Goal: Task Accomplishment & Management: Manage account settings

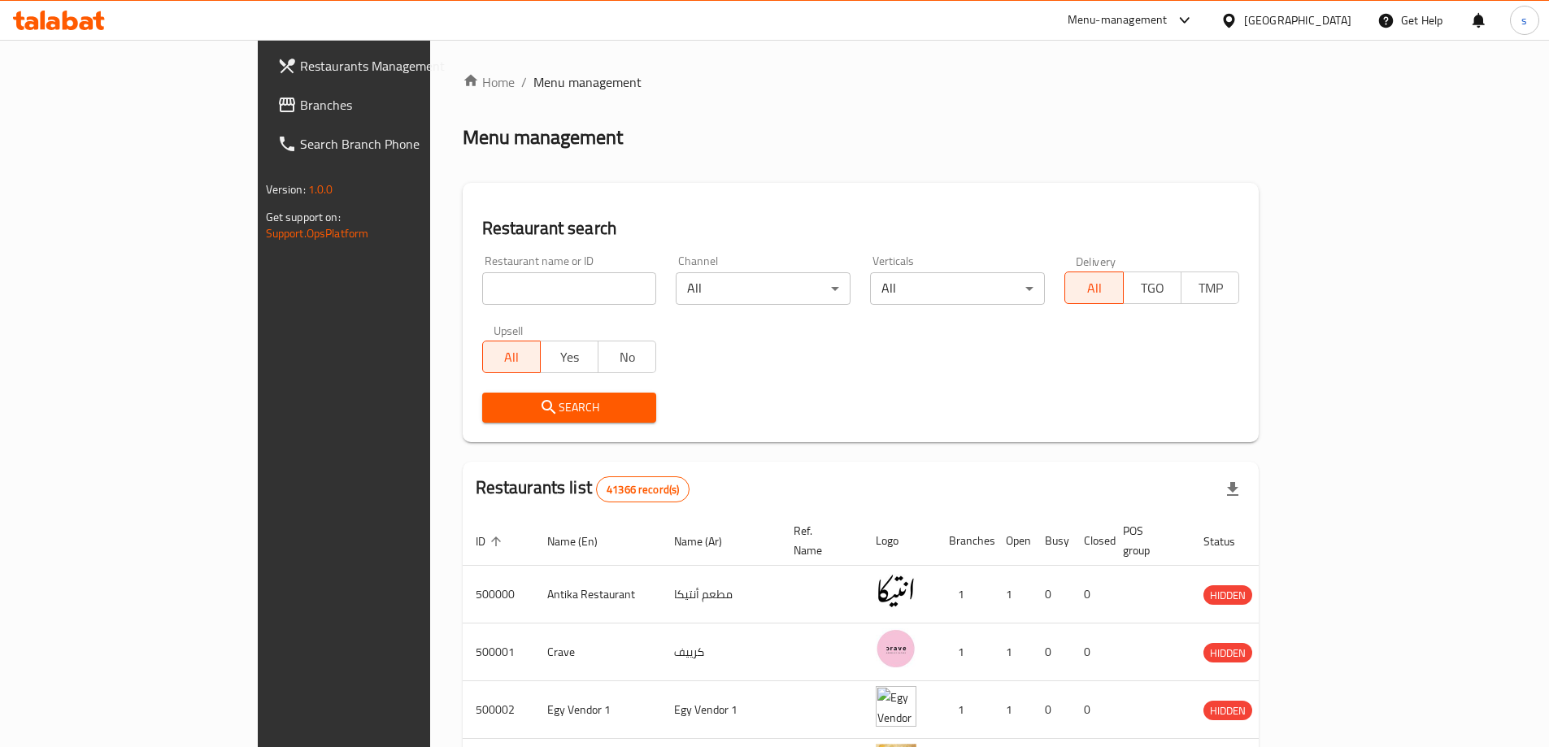
click at [300, 98] on span "Branches" at bounding box center [401, 105] width 203 height 20
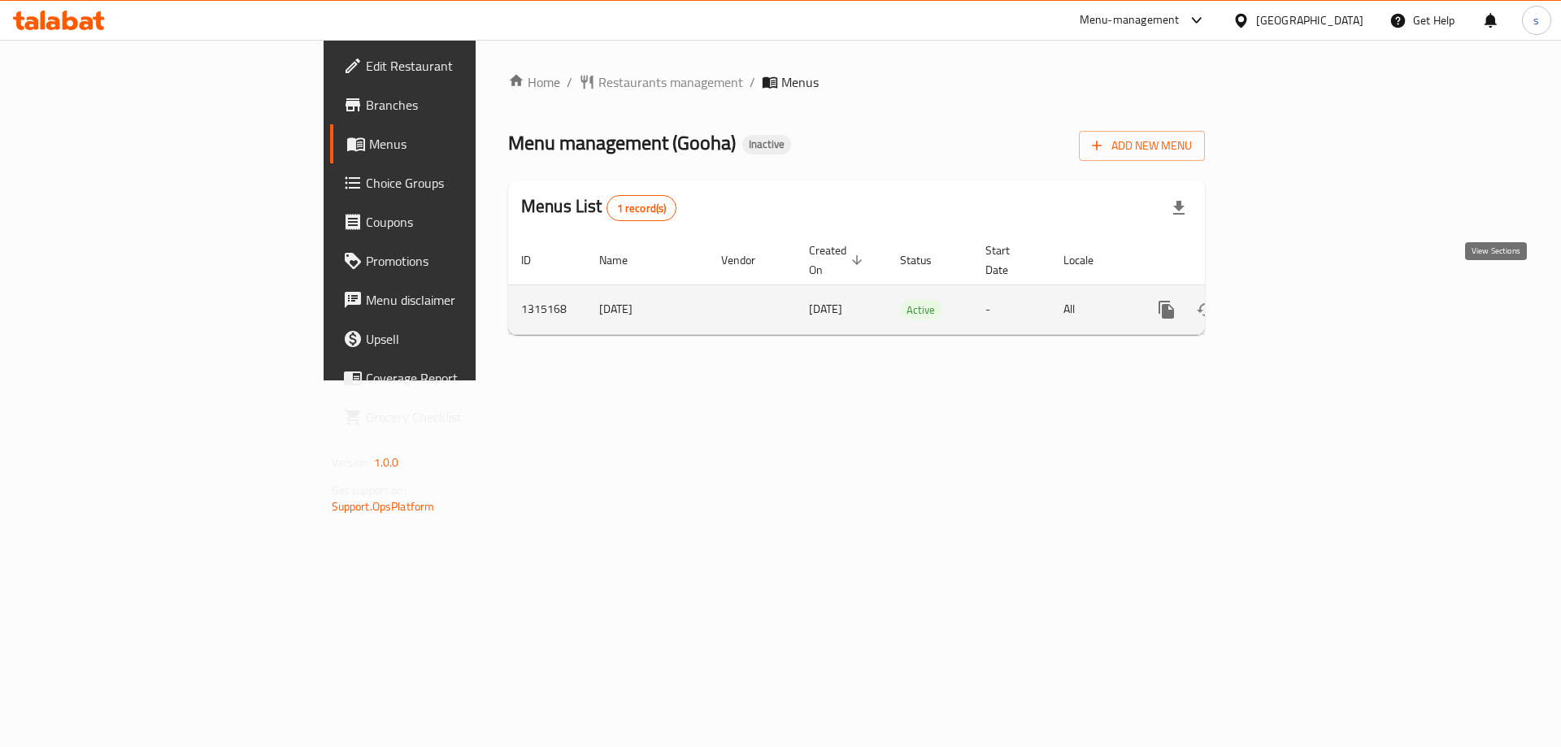
click at [1294, 300] on icon "enhanced table" at bounding box center [1284, 310] width 20 height 20
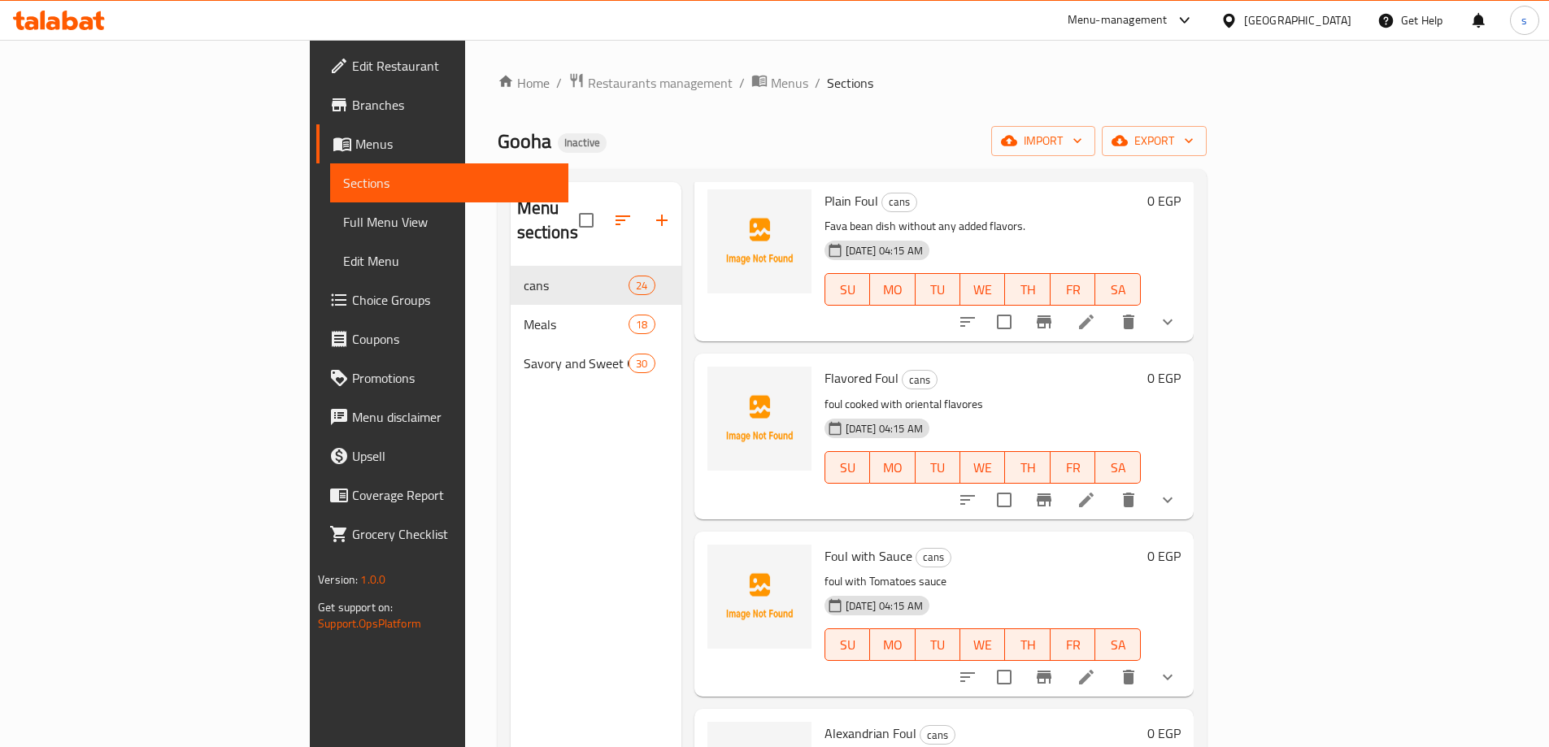
scroll to position [81, 0]
click at [1082, 148] on span "import" at bounding box center [1043, 141] width 78 height 20
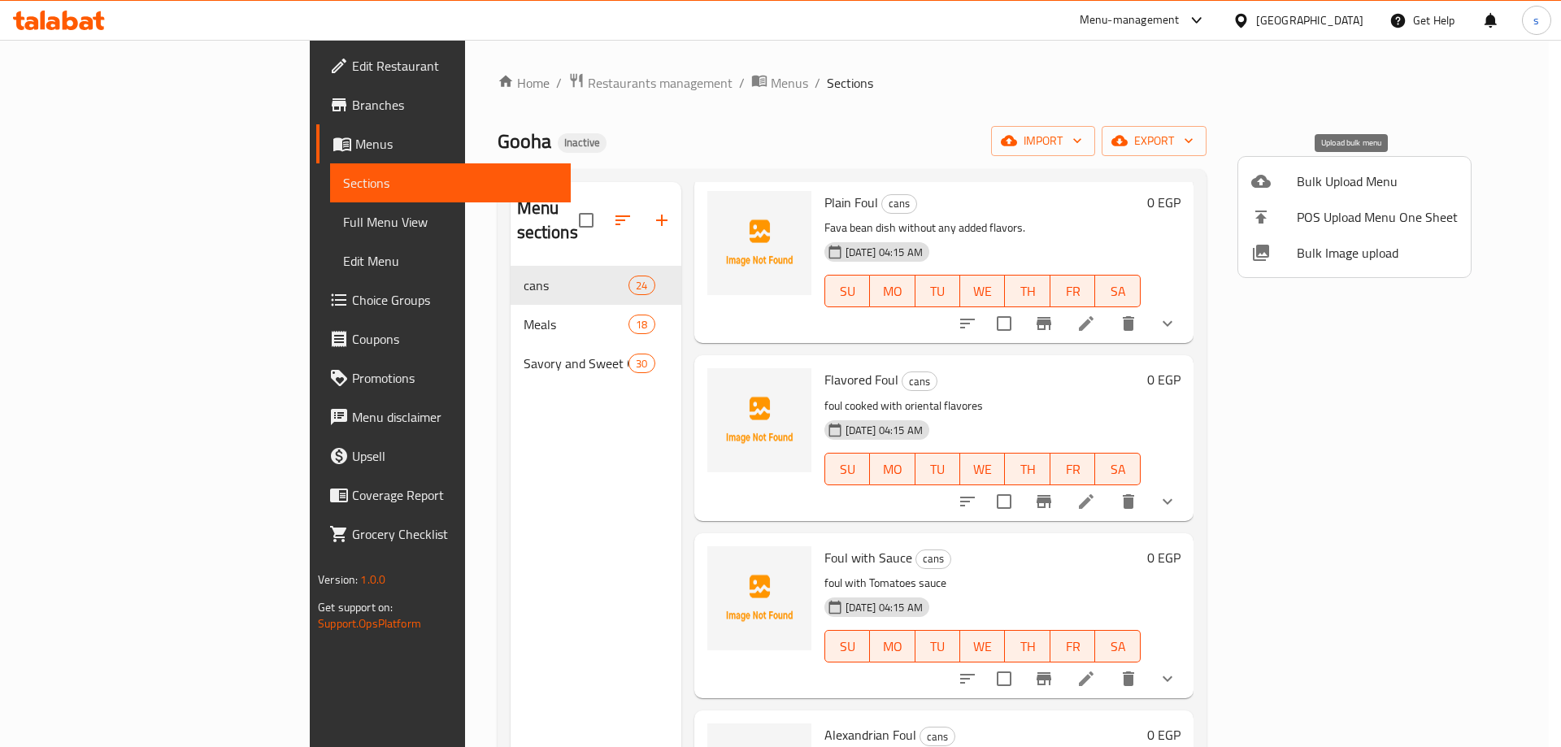
click at [1324, 181] on span "Bulk Upload Menu" at bounding box center [1377, 182] width 161 height 20
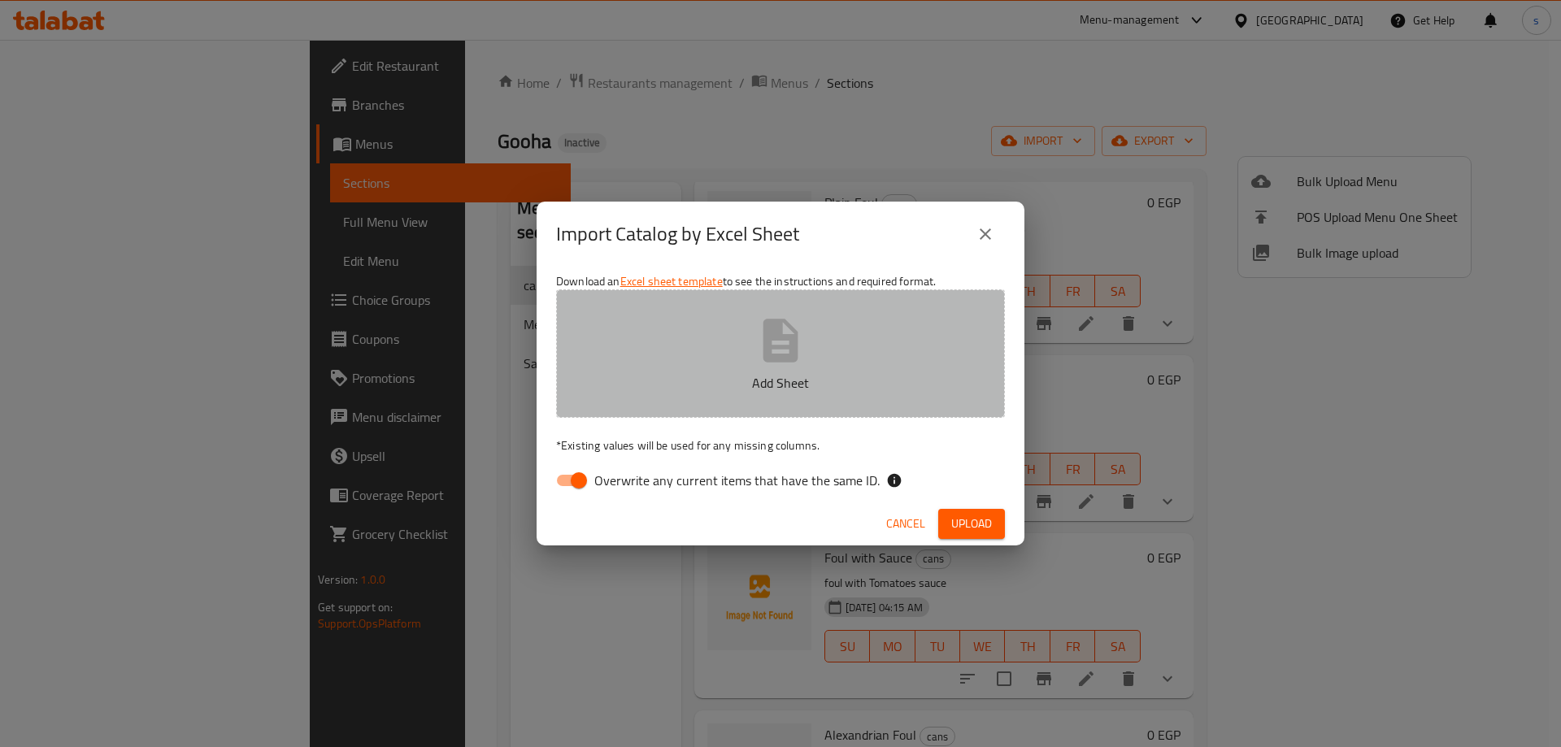
click at [670, 404] on button "Add Sheet" at bounding box center [780, 354] width 449 height 128
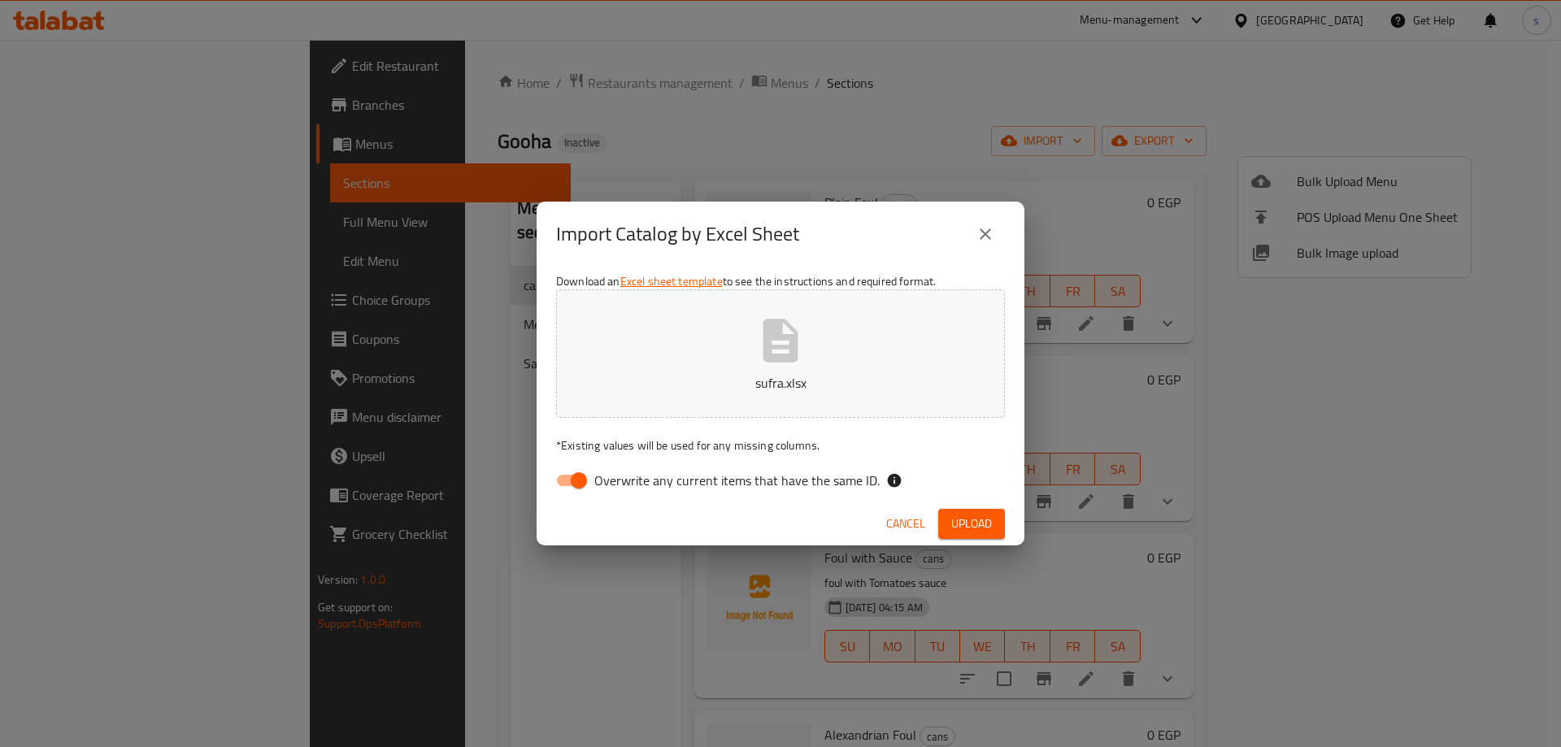
click at [982, 516] on span "Upload" at bounding box center [971, 524] width 41 height 20
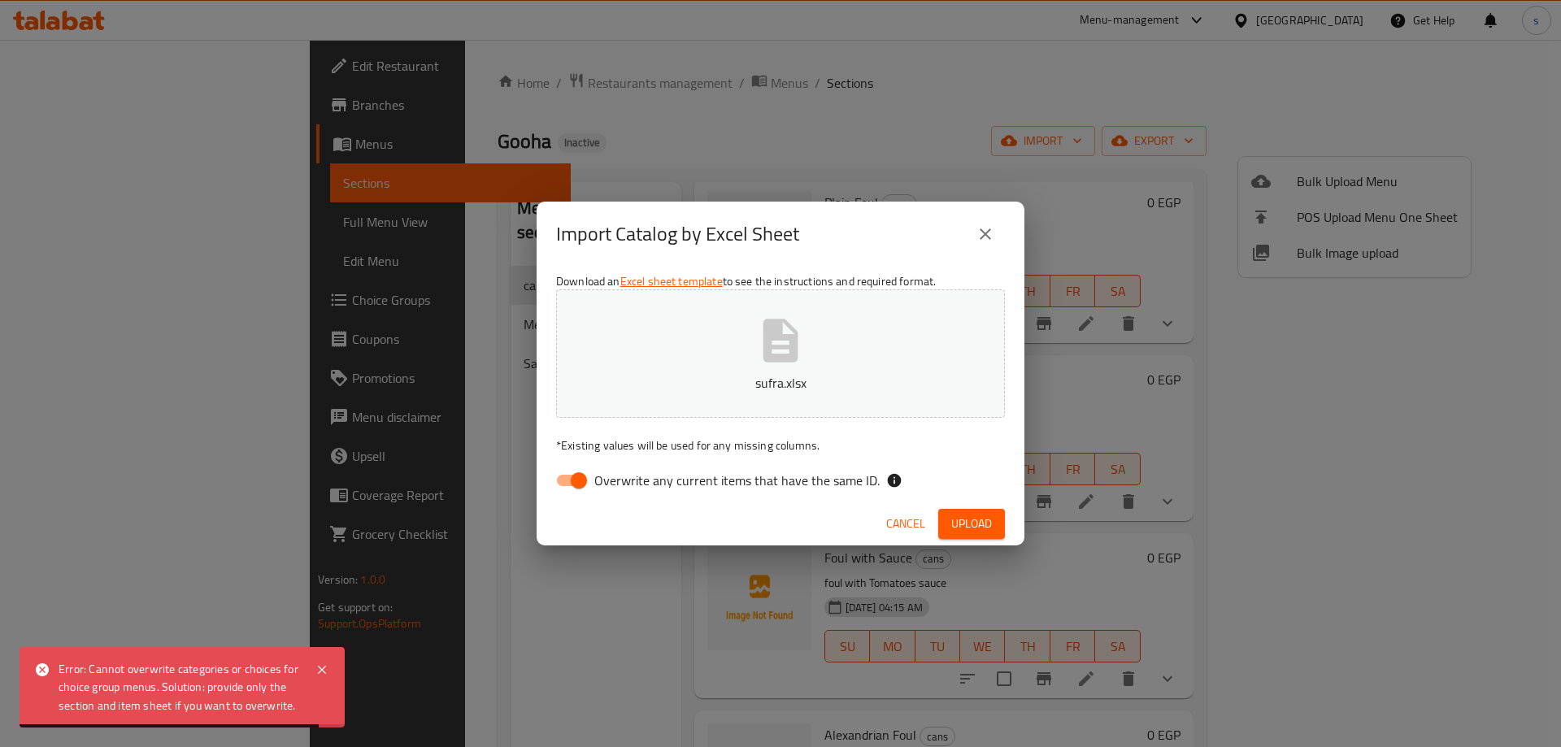
click at [580, 483] on input "Overwrite any current items that have the same ID." at bounding box center [579, 480] width 93 height 31
checkbox input "false"
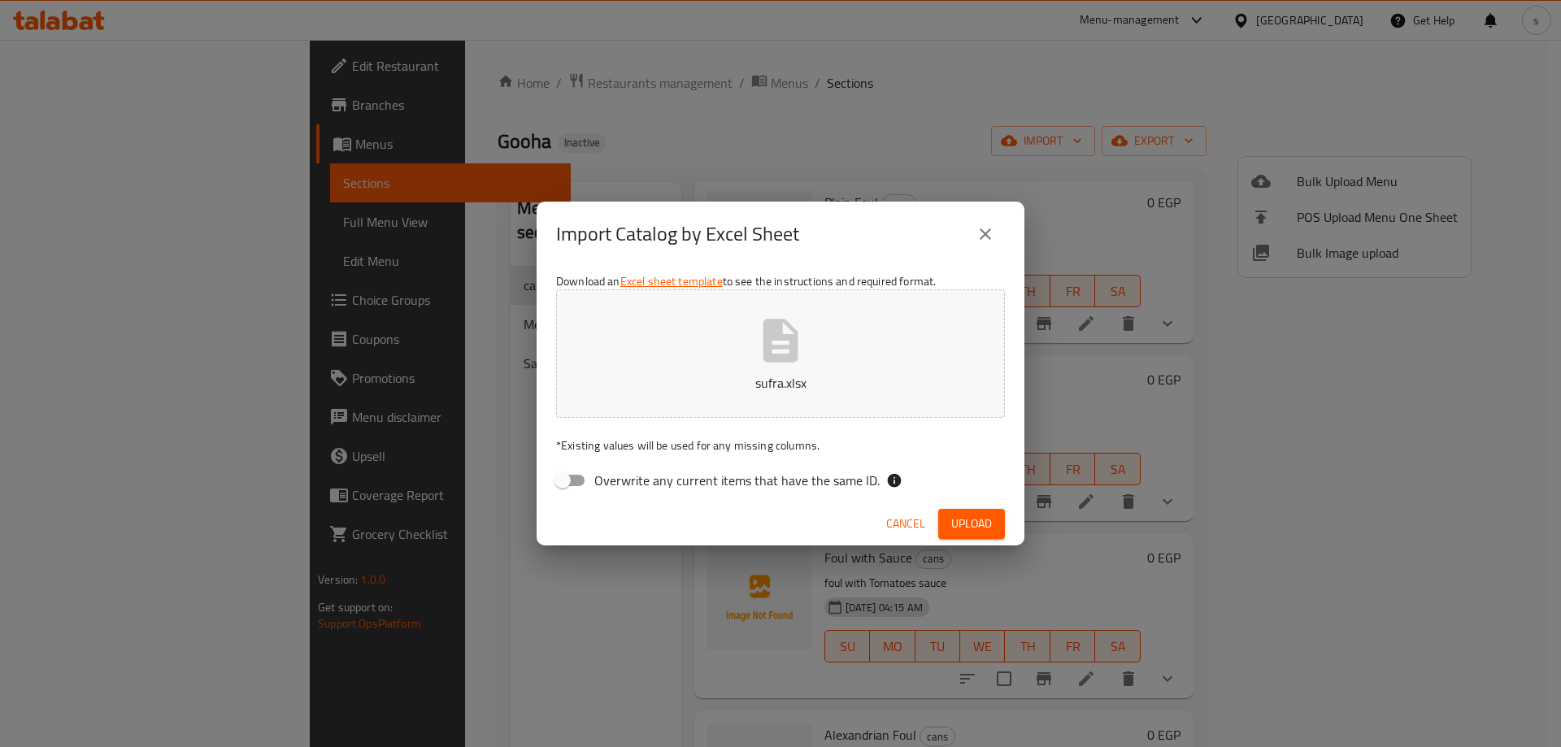
click at [975, 517] on span "Upload" at bounding box center [971, 524] width 41 height 20
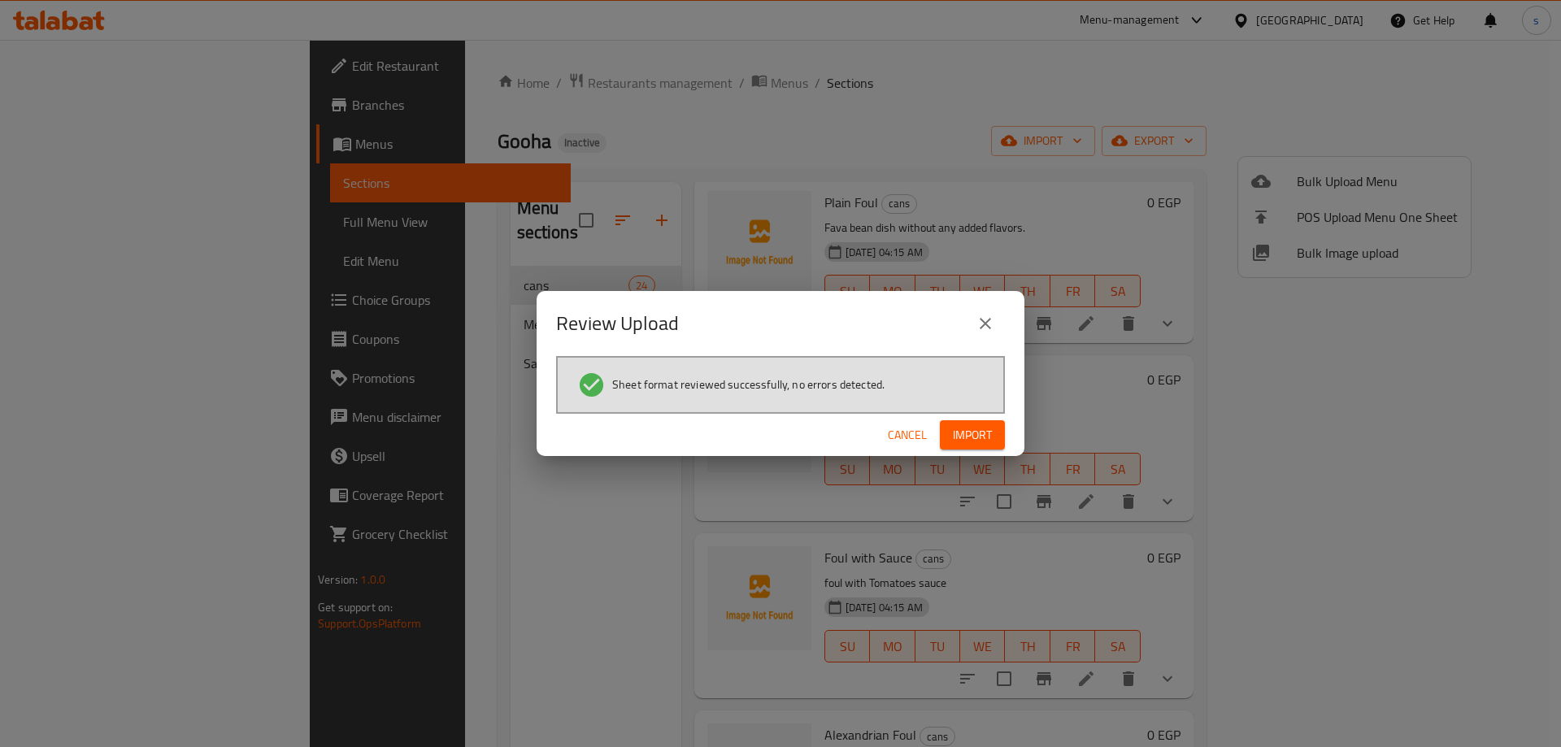
click at [975, 433] on span "Import" at bounding box center [972, 435] width 39 height 20
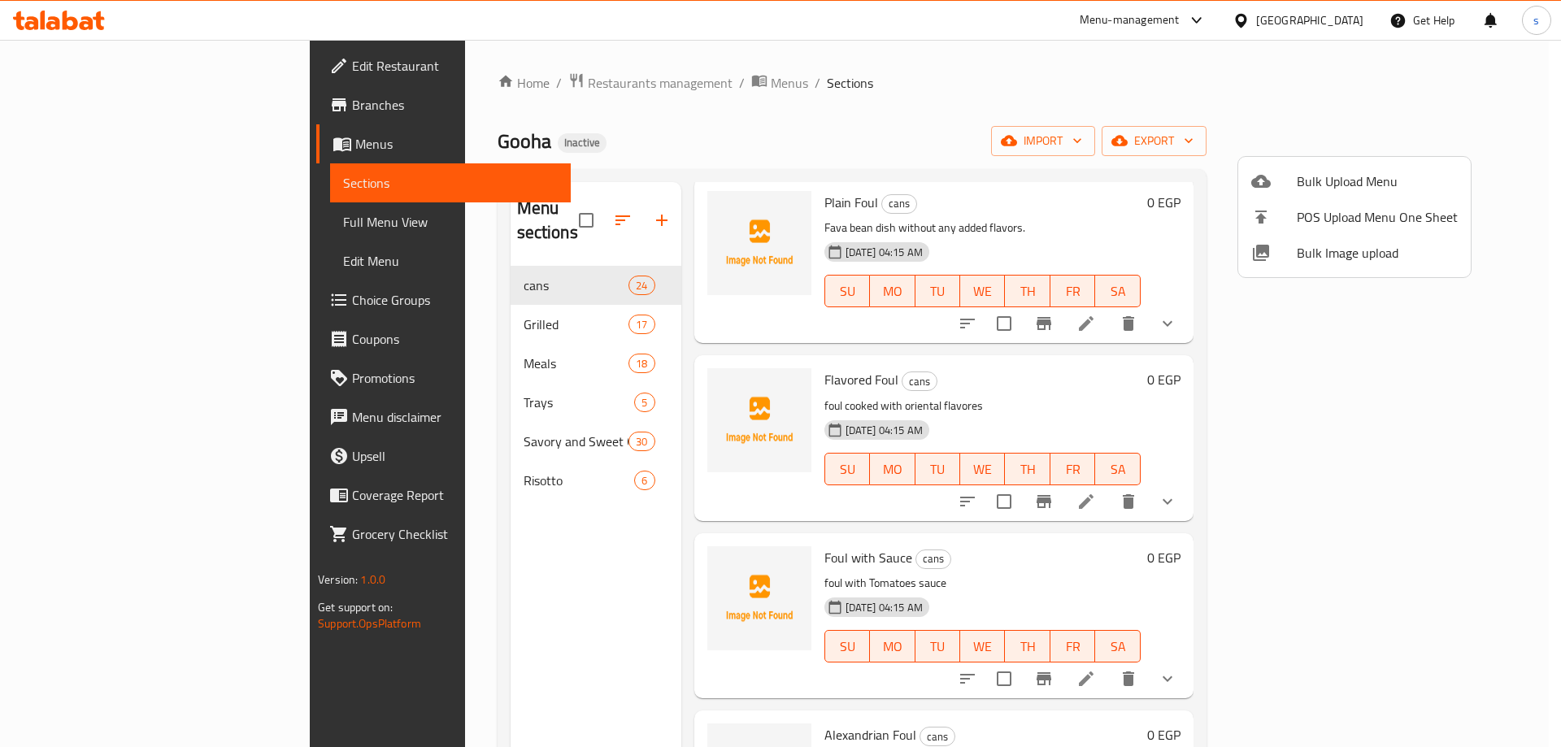
click at [116, 225] on div at bounding box center [780, 373] width 1561 height 747
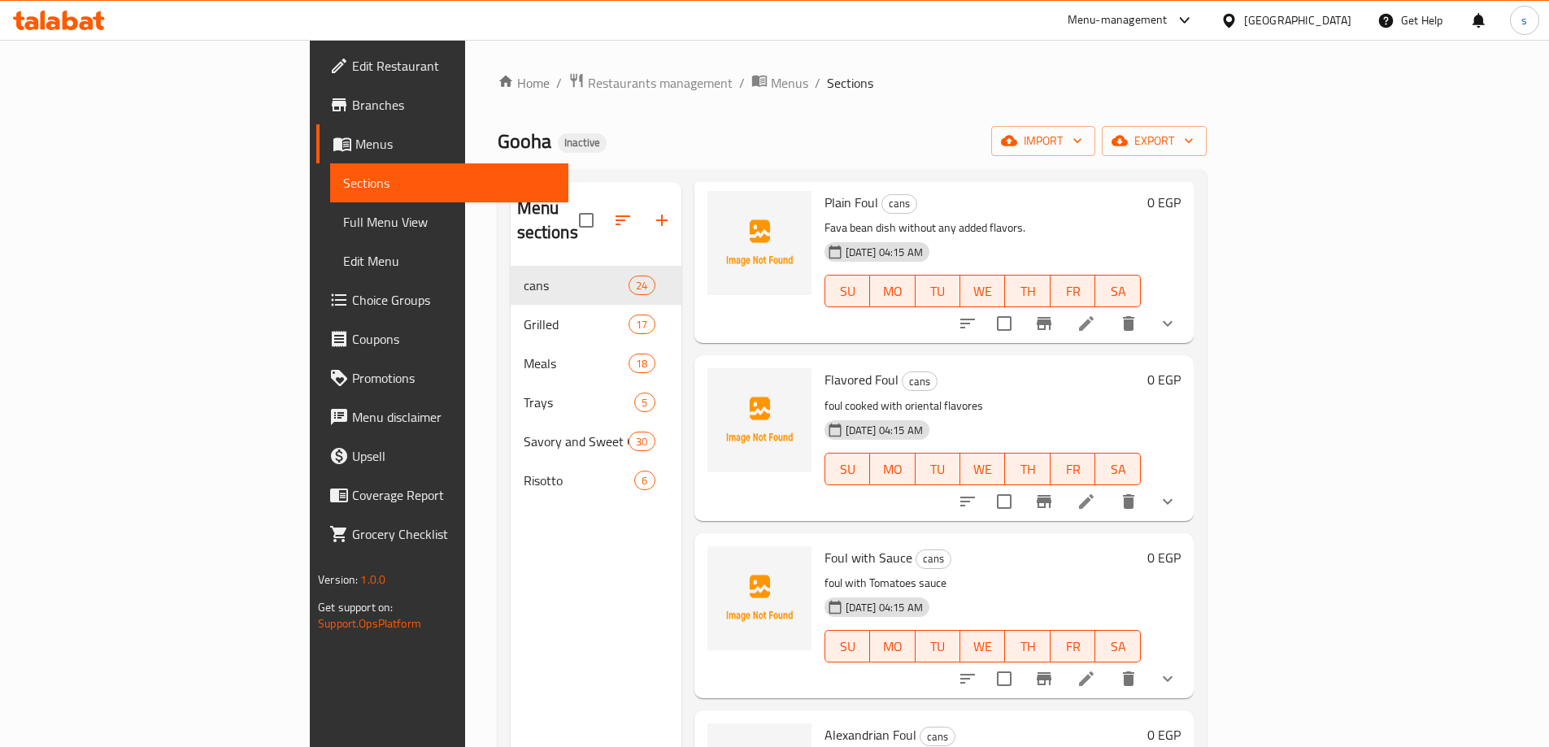
click at [343, 220] on span "Full Menu View" at bounding box center [449, 222] width 212 height 20
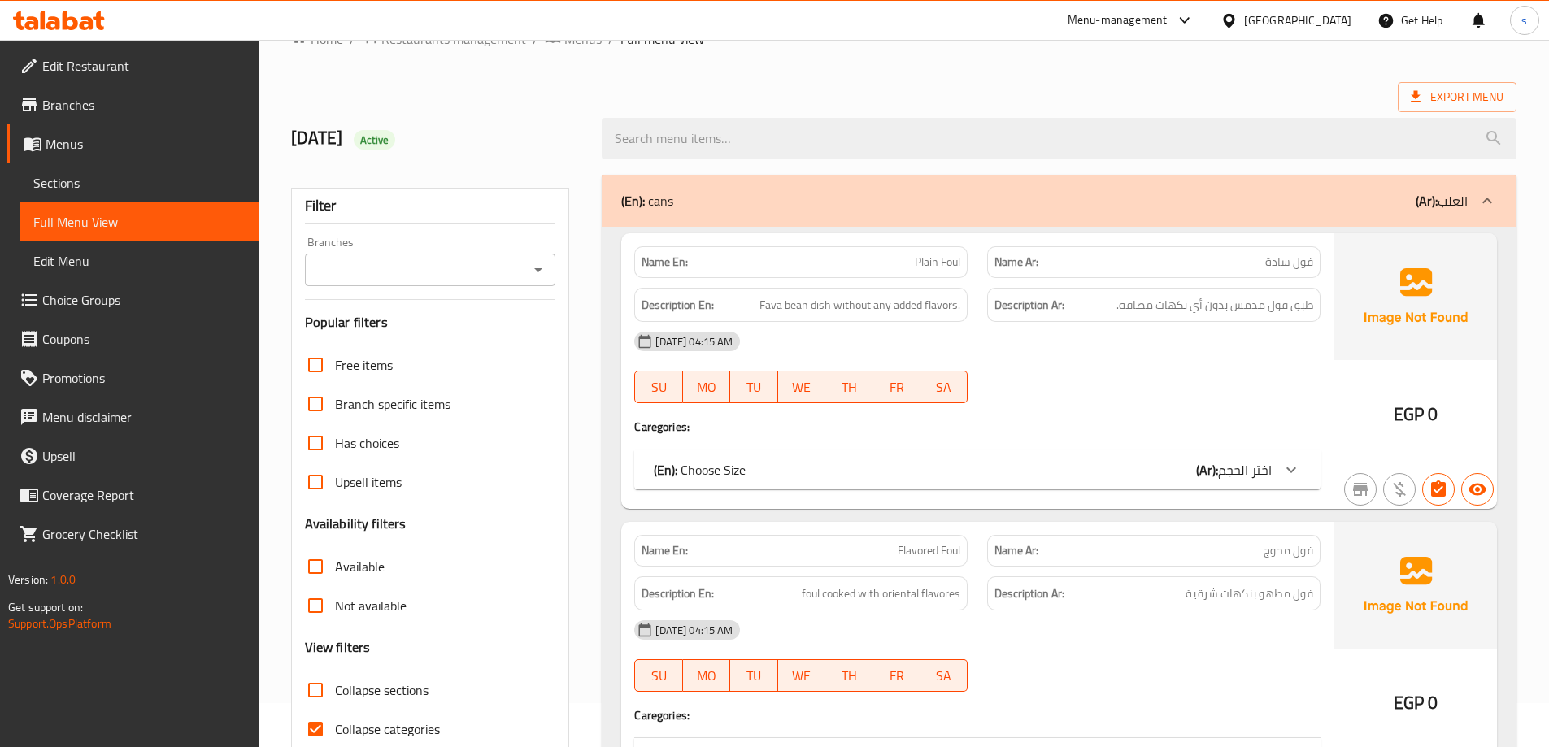
scroll to position [81, 0]
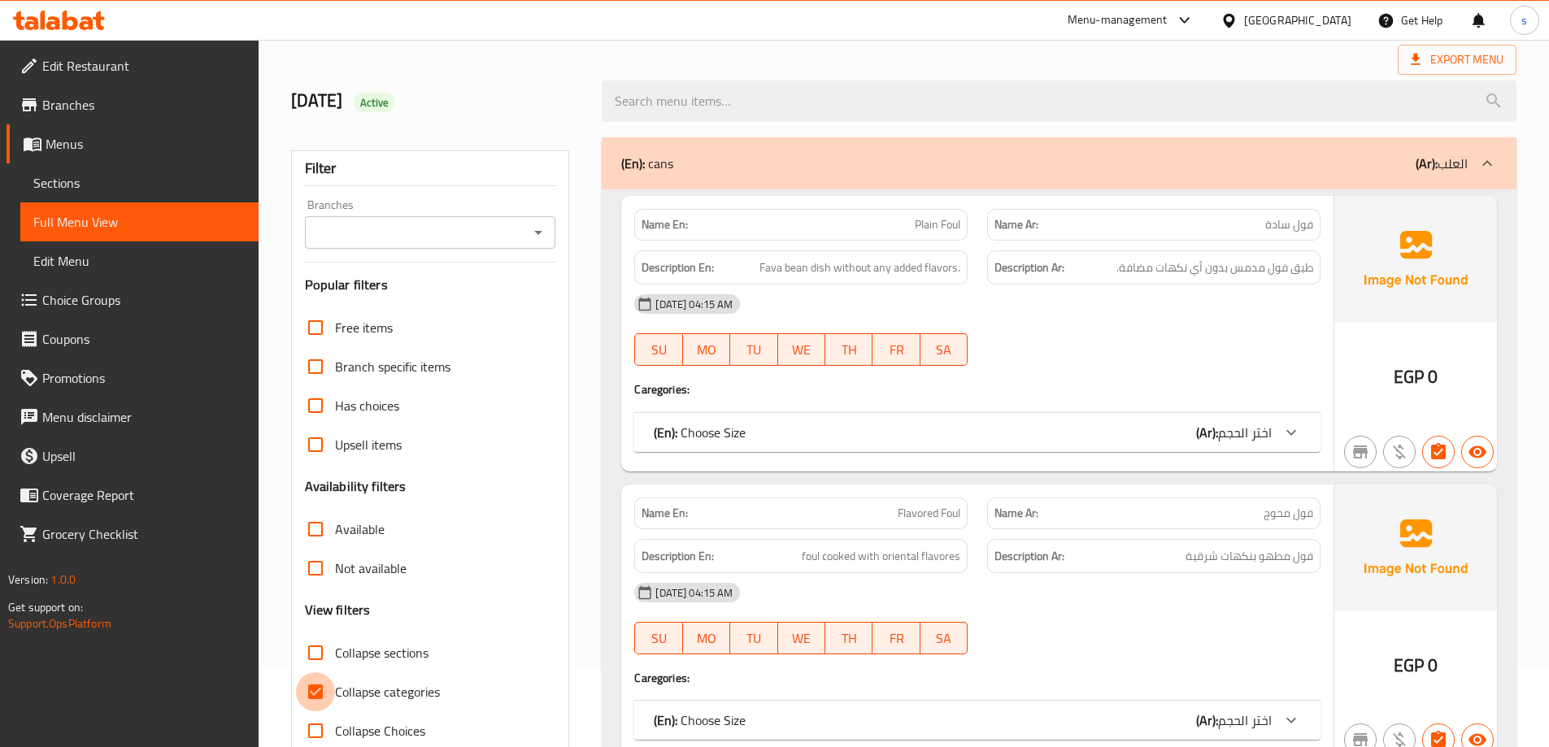
click at [325, 687] on input "Collapse categories" at bounding box center [315, 692] width 39 height 39
checkbox input "false"
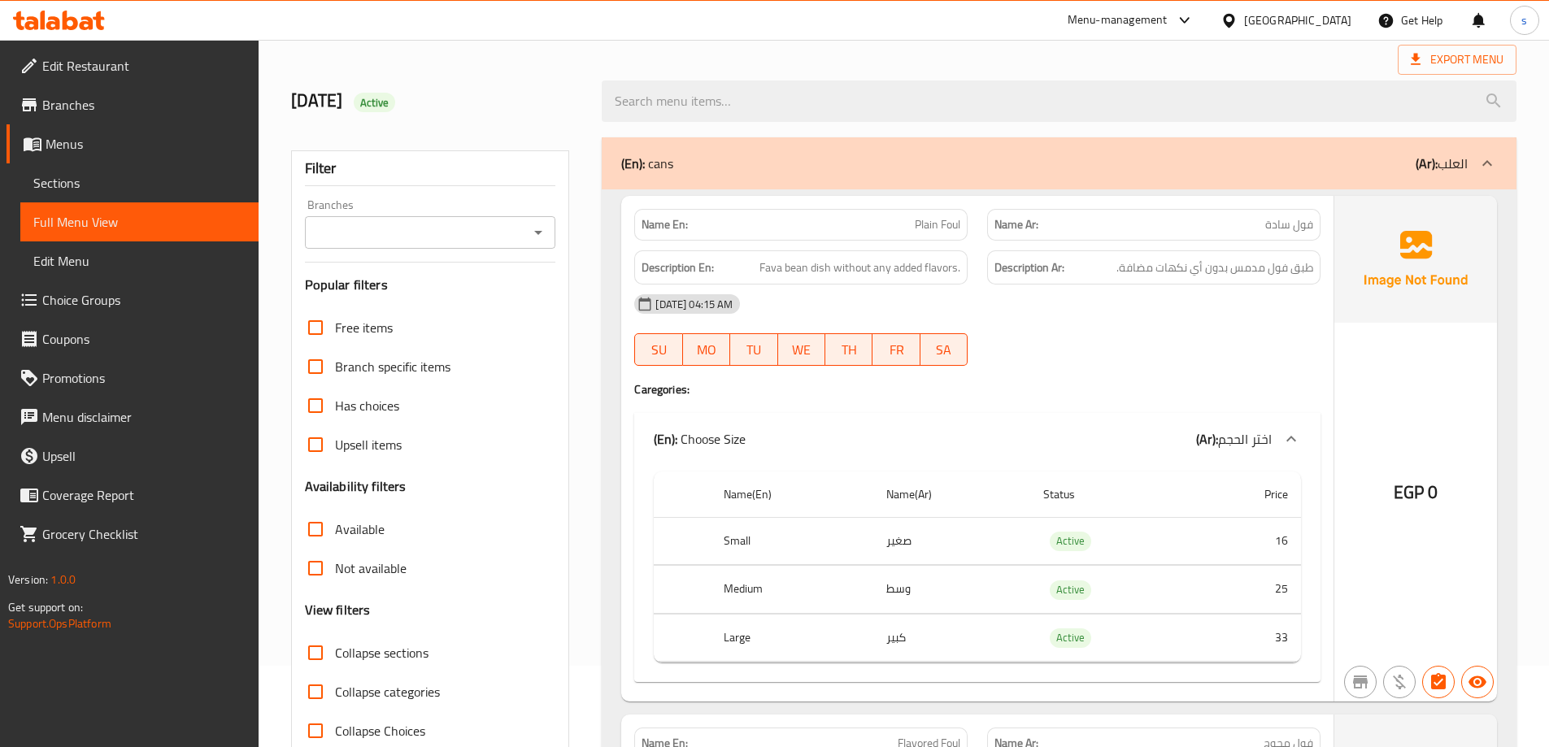
click at [1273, 173] on div "(En): cans (Ar): العلب" at bounding box center [1059, 163] width 915 height 52
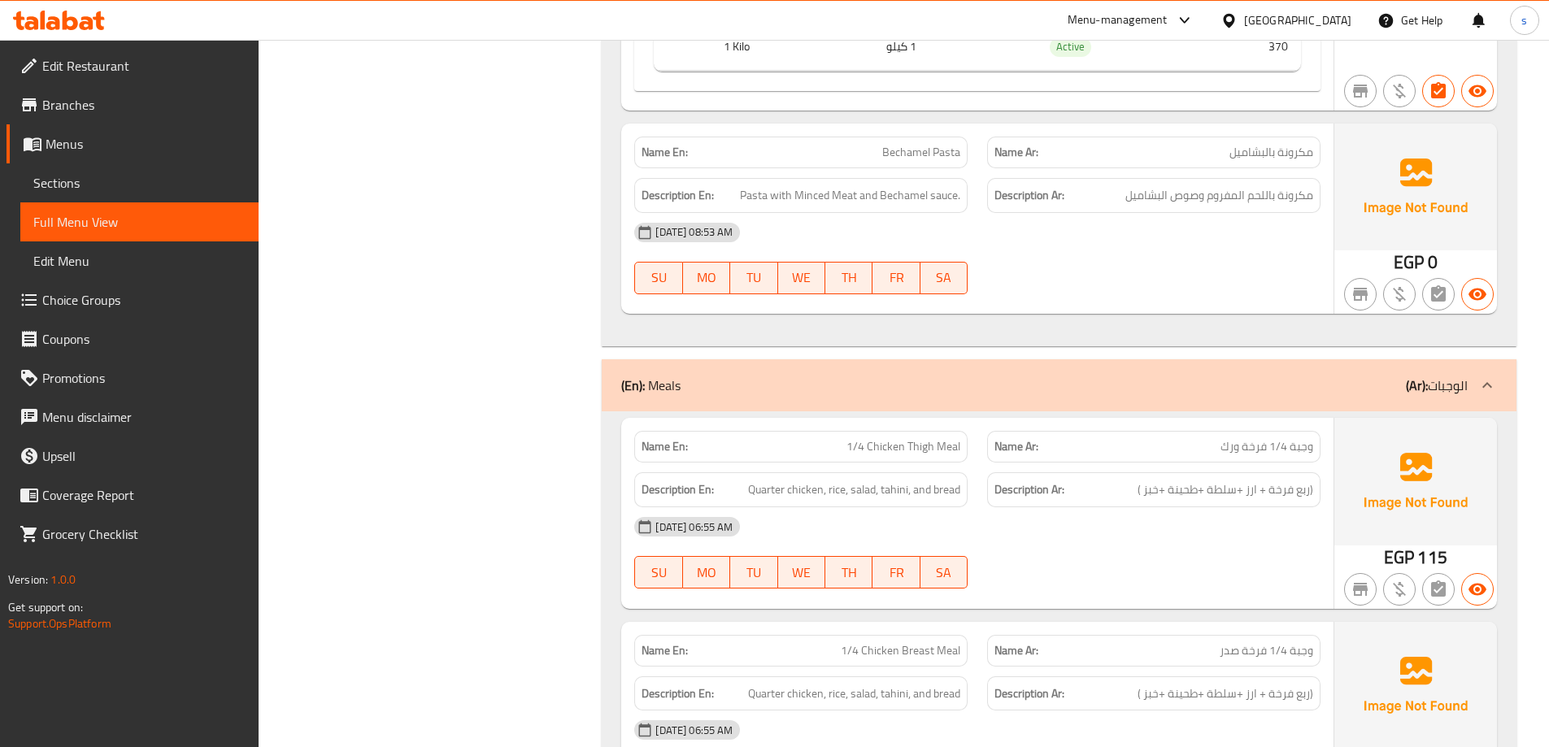
scroll to position [8620, 0]
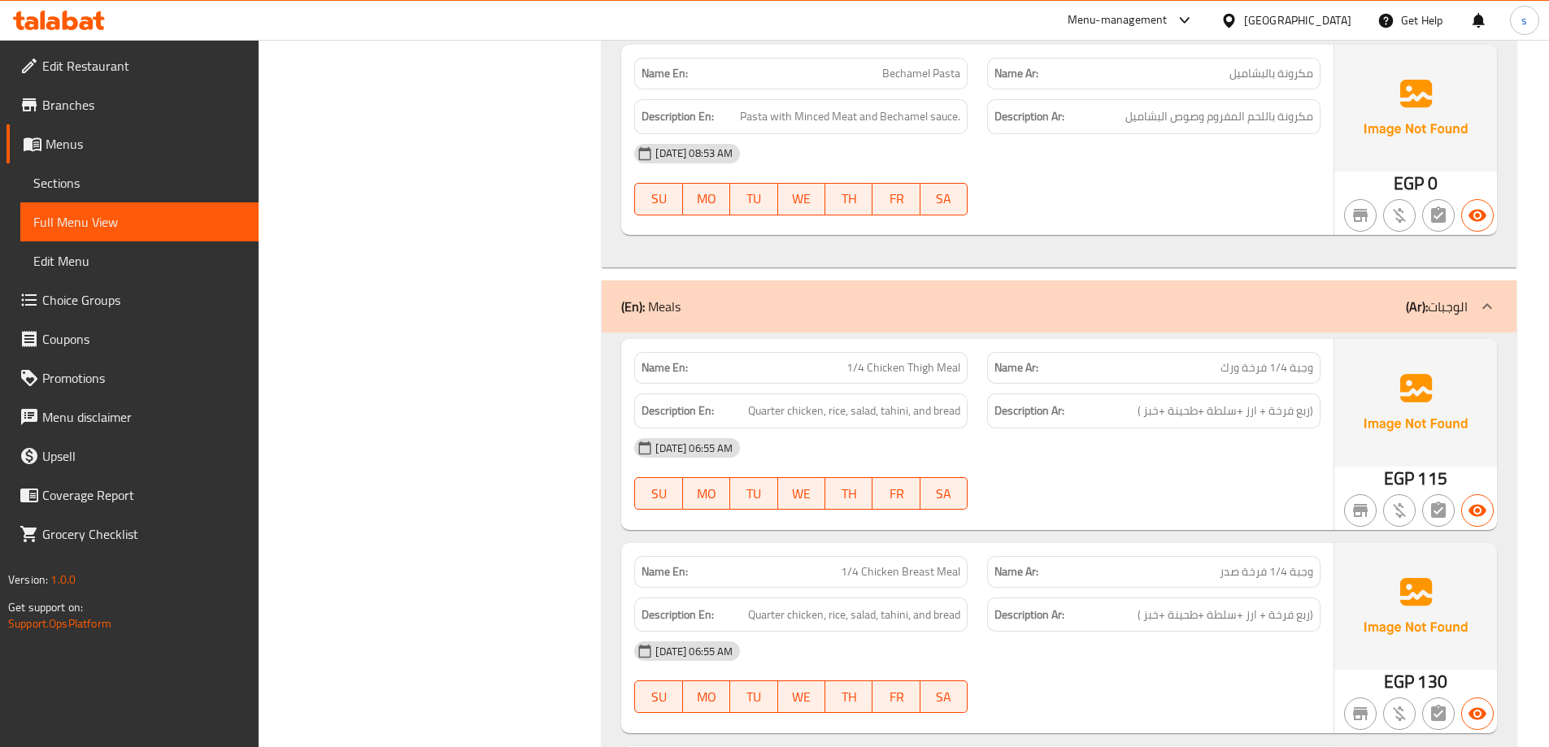
click at [757, 297] on div "(En): Meals (Ar): الوجبات" at bounding box center [1044, 307] width 847 height 20
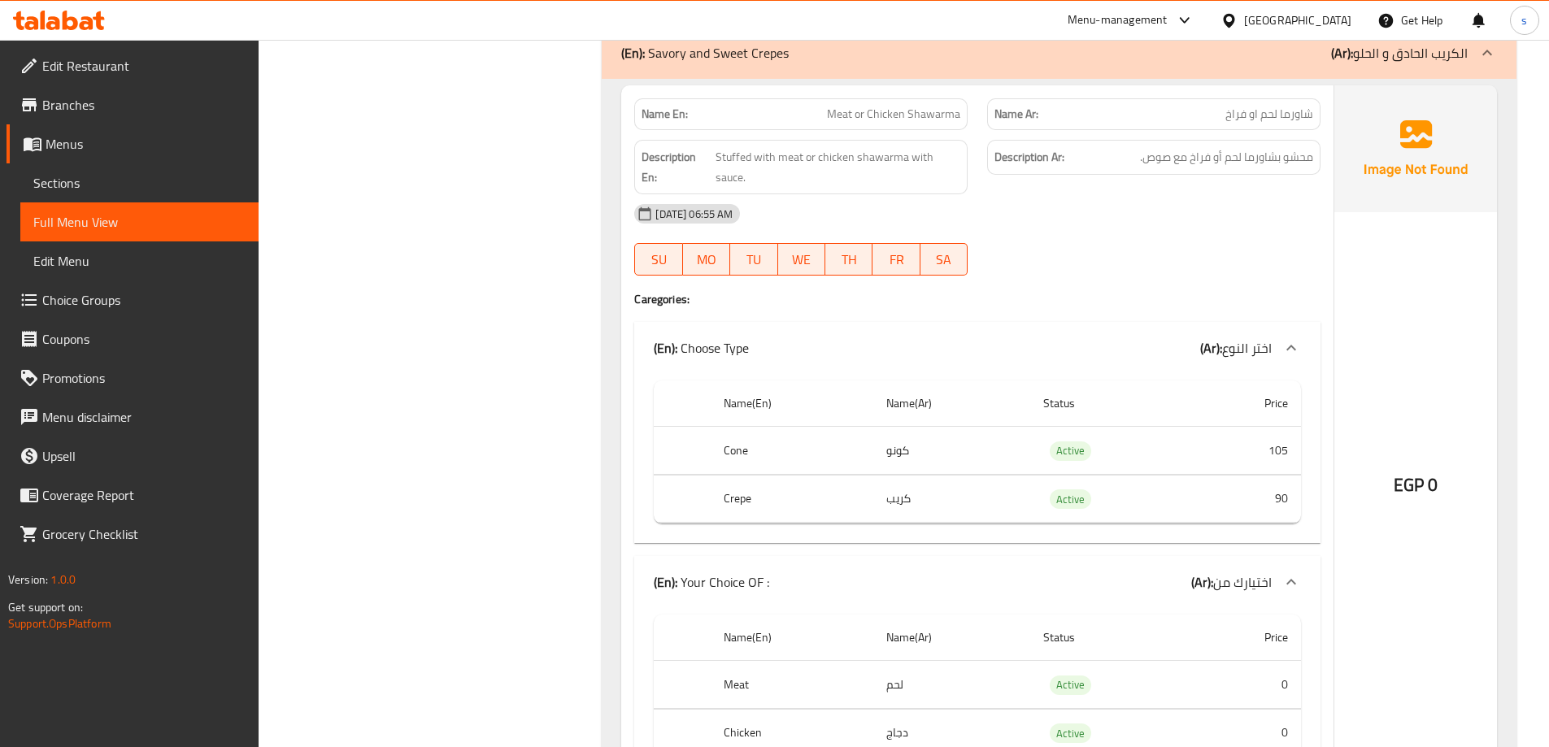
scroll to position [10003, 0]
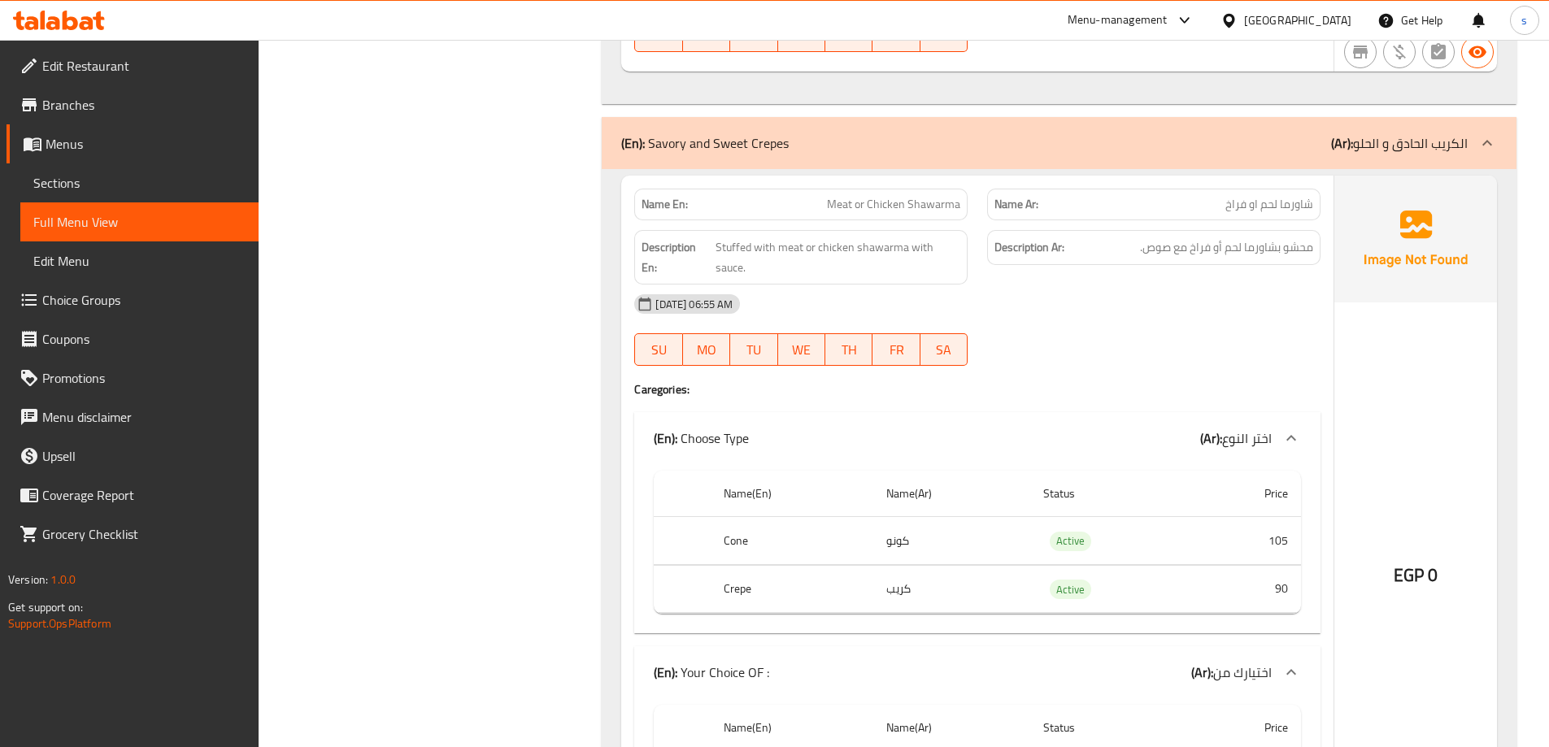
click at [716, 137] on p "(En): Savory and Sweet Crepes" at bounding box center [705, 143] width 168 height 20
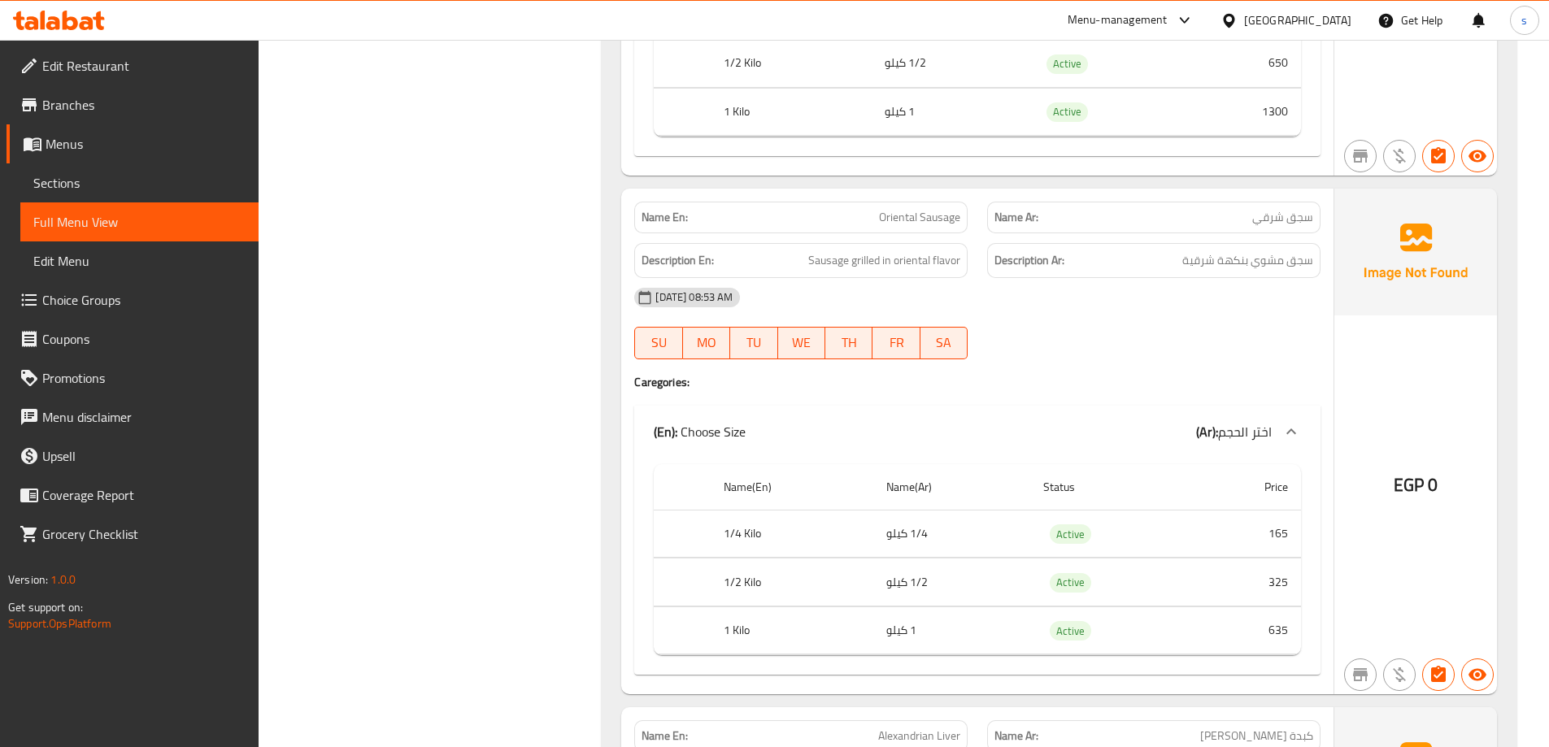
scroll to position [2765, 0]
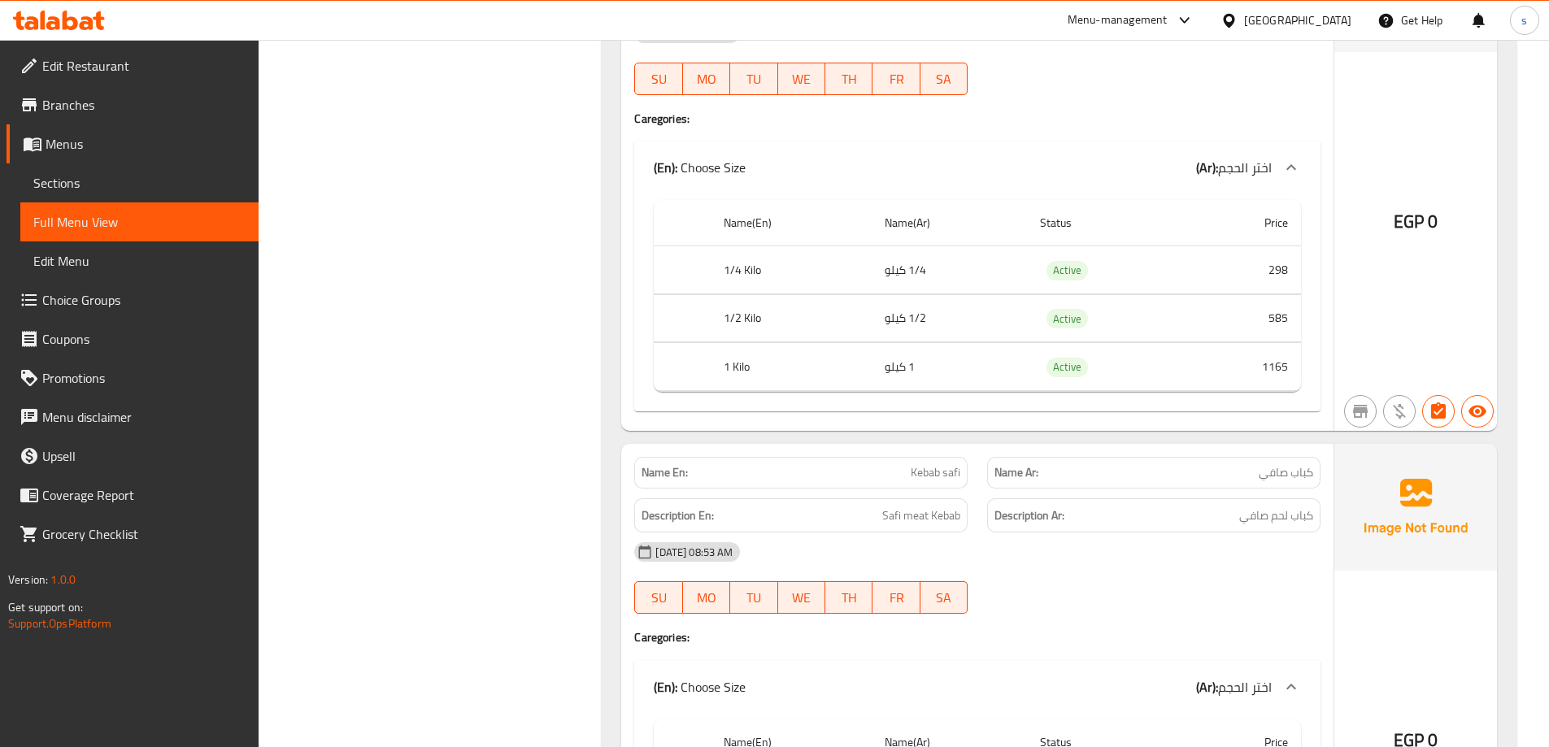
scroll to position [1870, 0]
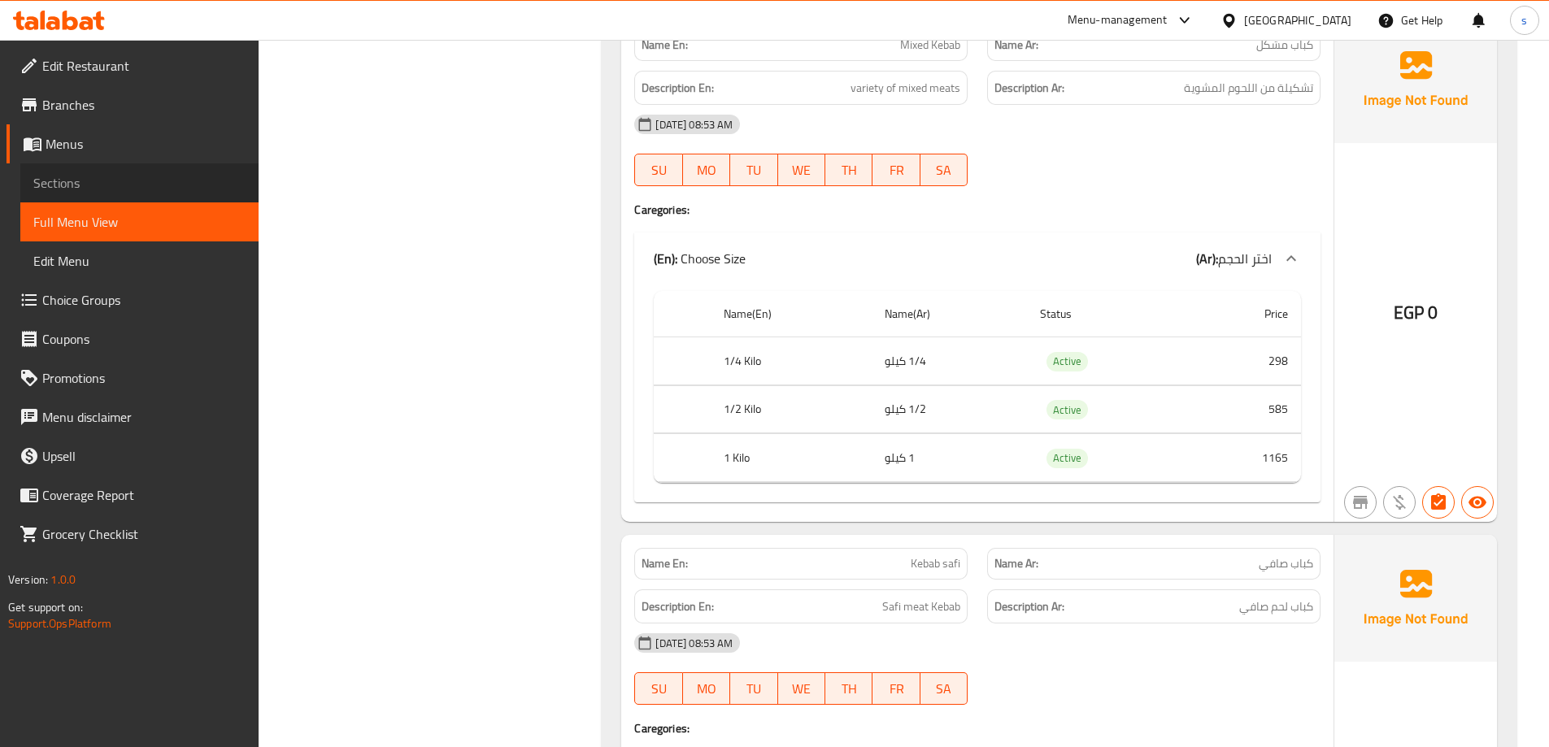
click at [94, 171] on link "Sections" at bounding box center [139, 182] width 238 height 39
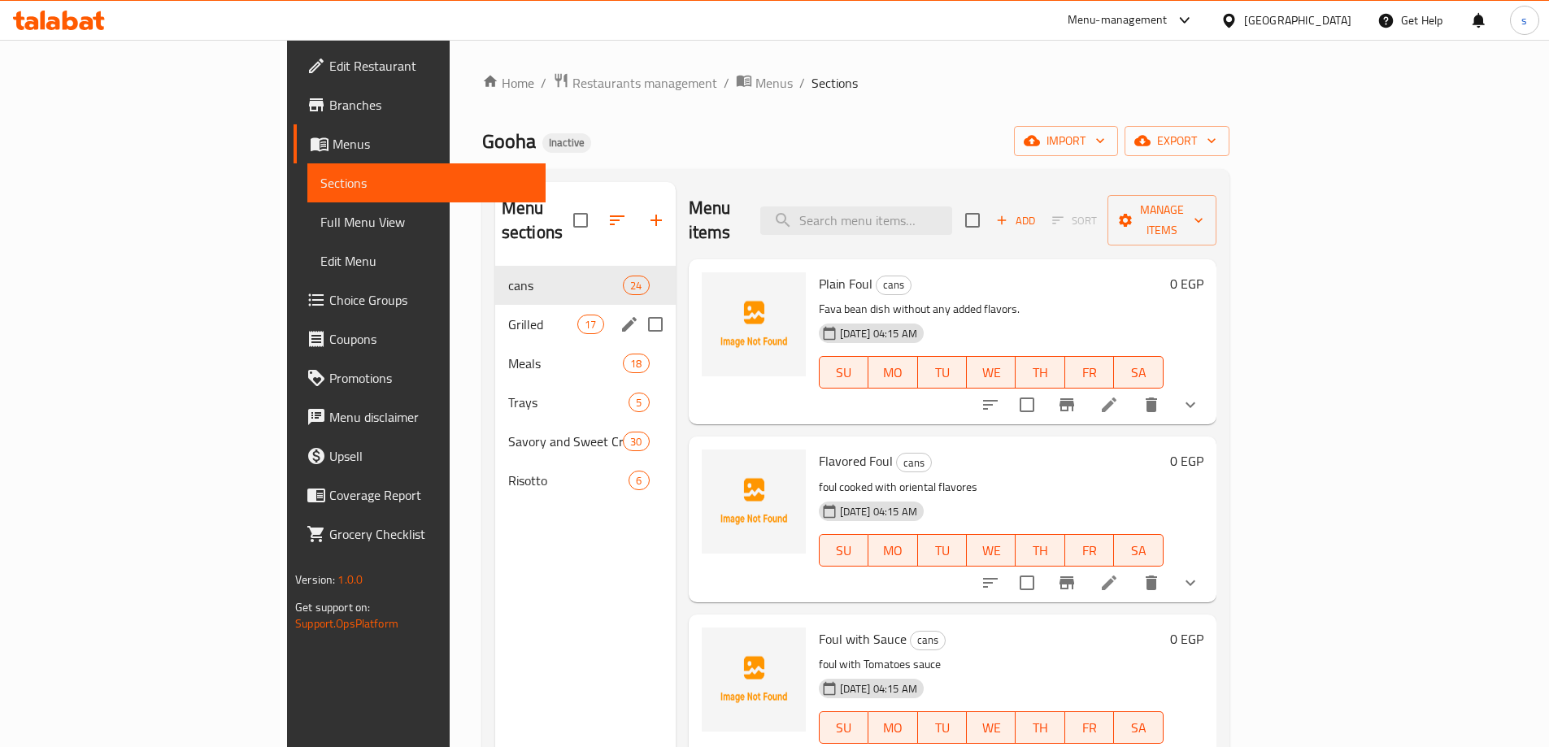
click at [638, 307] on input "Menu sections" at bounding box center [655, 324] width 34 height 34
checkbox input "true"
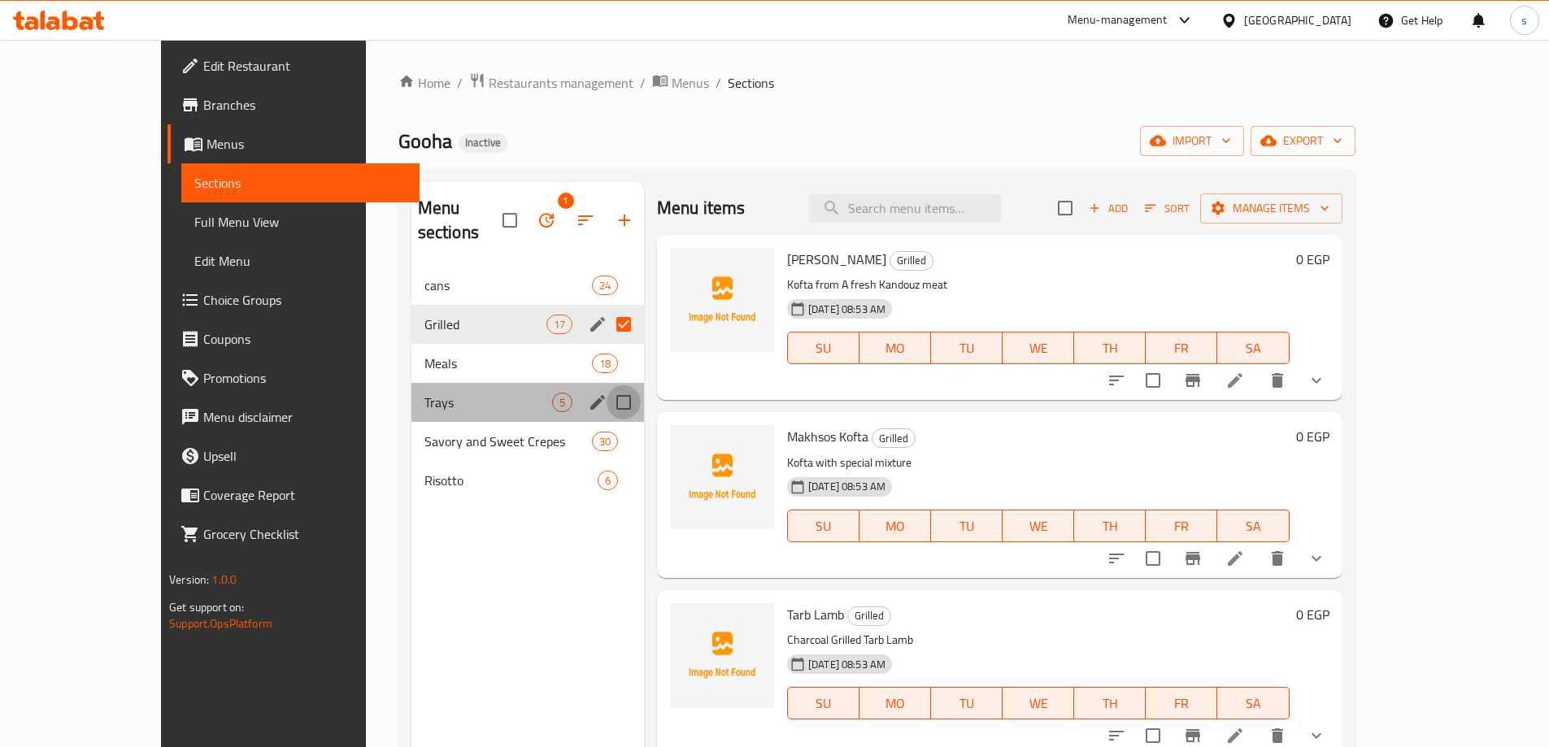
click at [607, 385] on input "Menu sections" at bounding box center [624, 402] width 34 height 34
checkbox input "true"
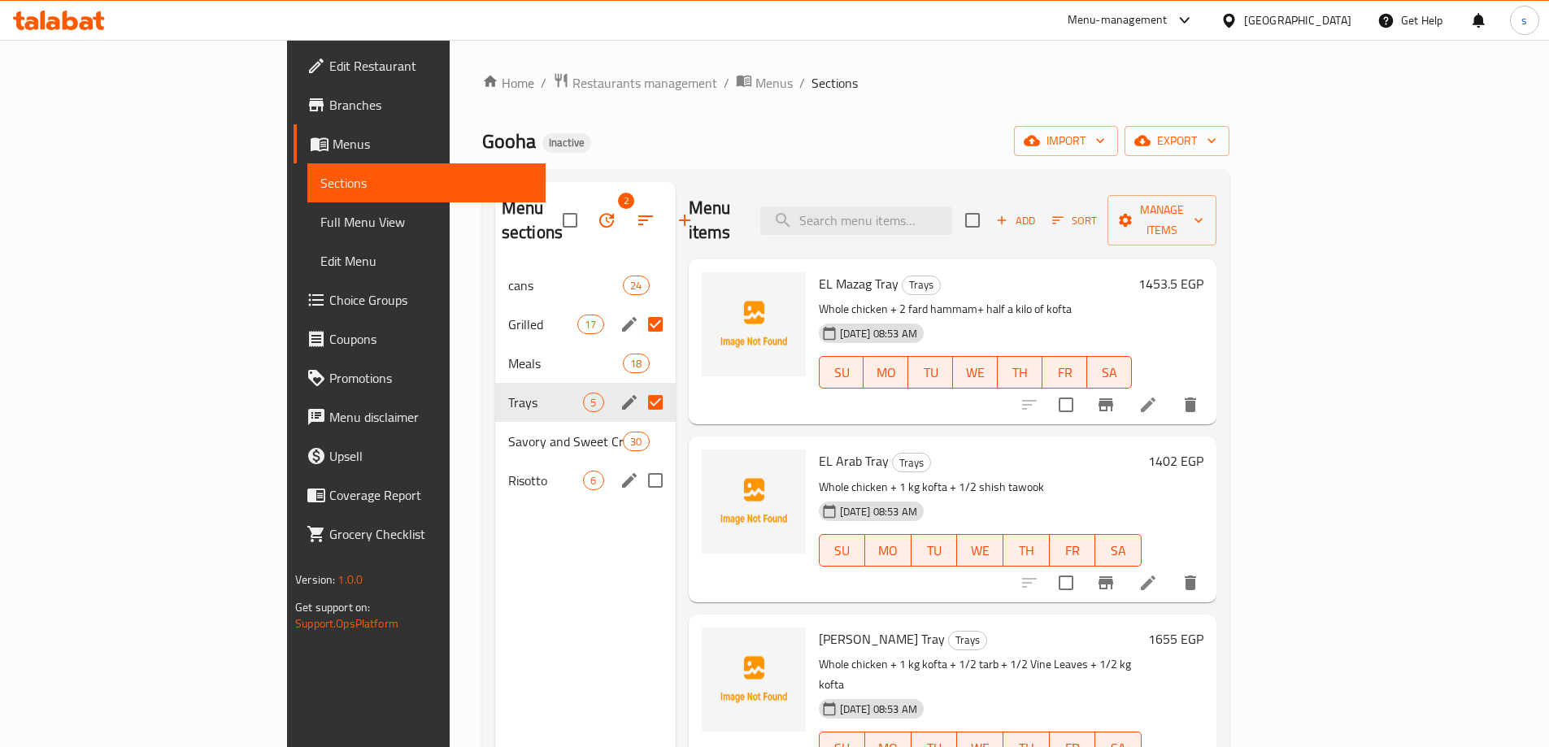
click at [638, 464] on input "Menu sections" at bounding box center [655, 481] width 34 height 34
checkbox input "true"
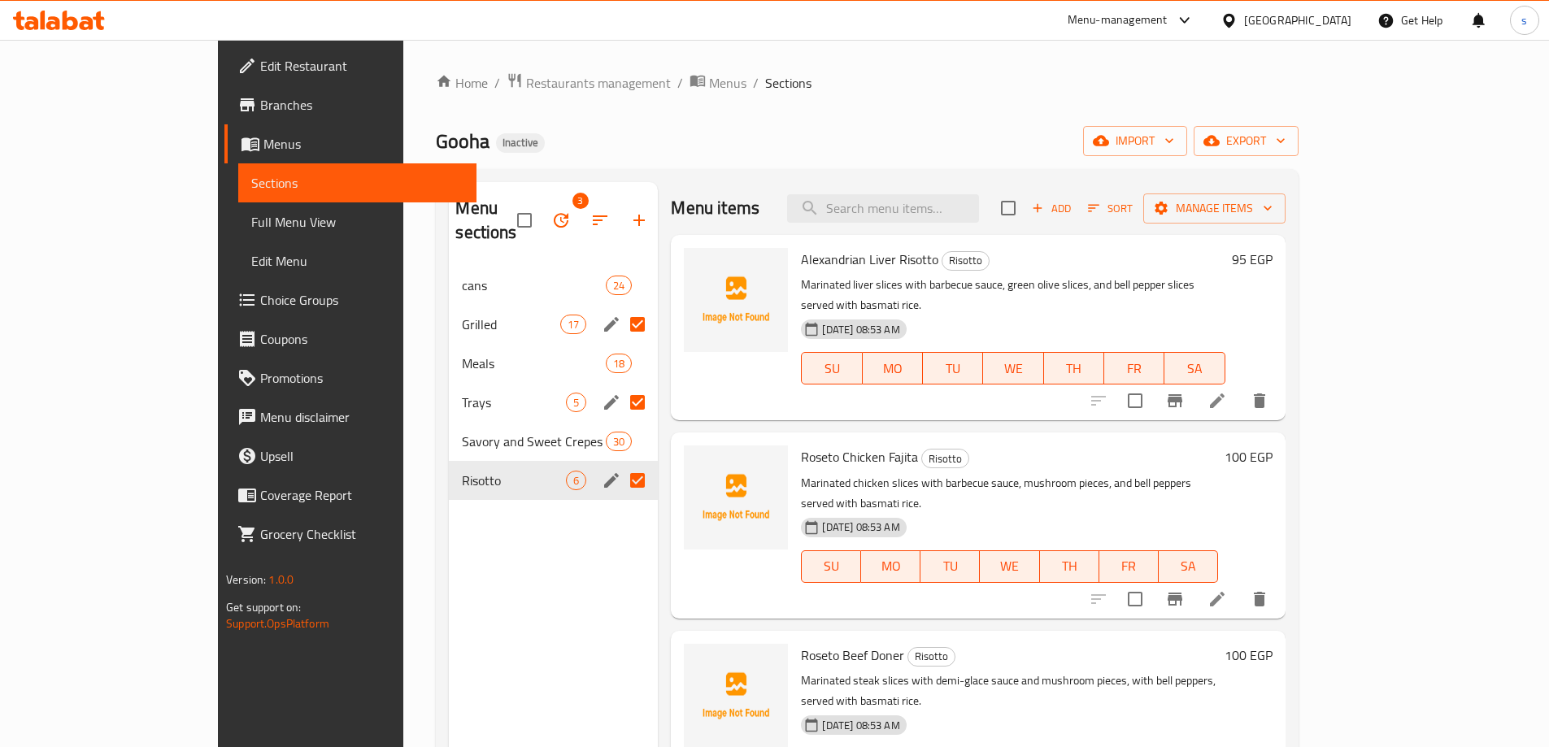
click at [551, 216] on icon "button" at bounding box center [561, 221] width 20 height 20
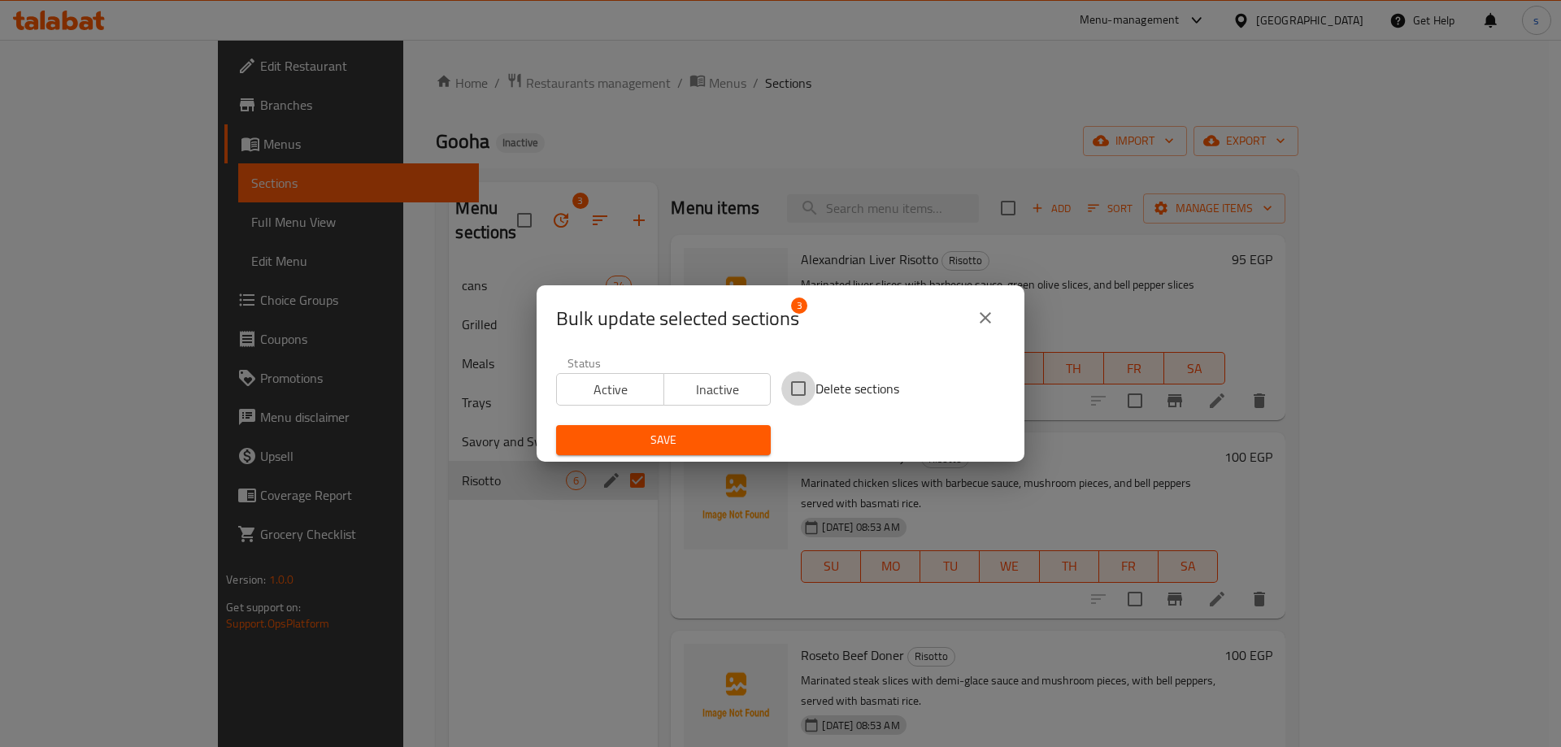
click at [793, 391] on input "Delete sections" at bounding box center [798, 389] width 34 height 34
checkbox input "true"
click at [725, 451] on button "Save" at bounding box center [663, 440] width 215 height 30
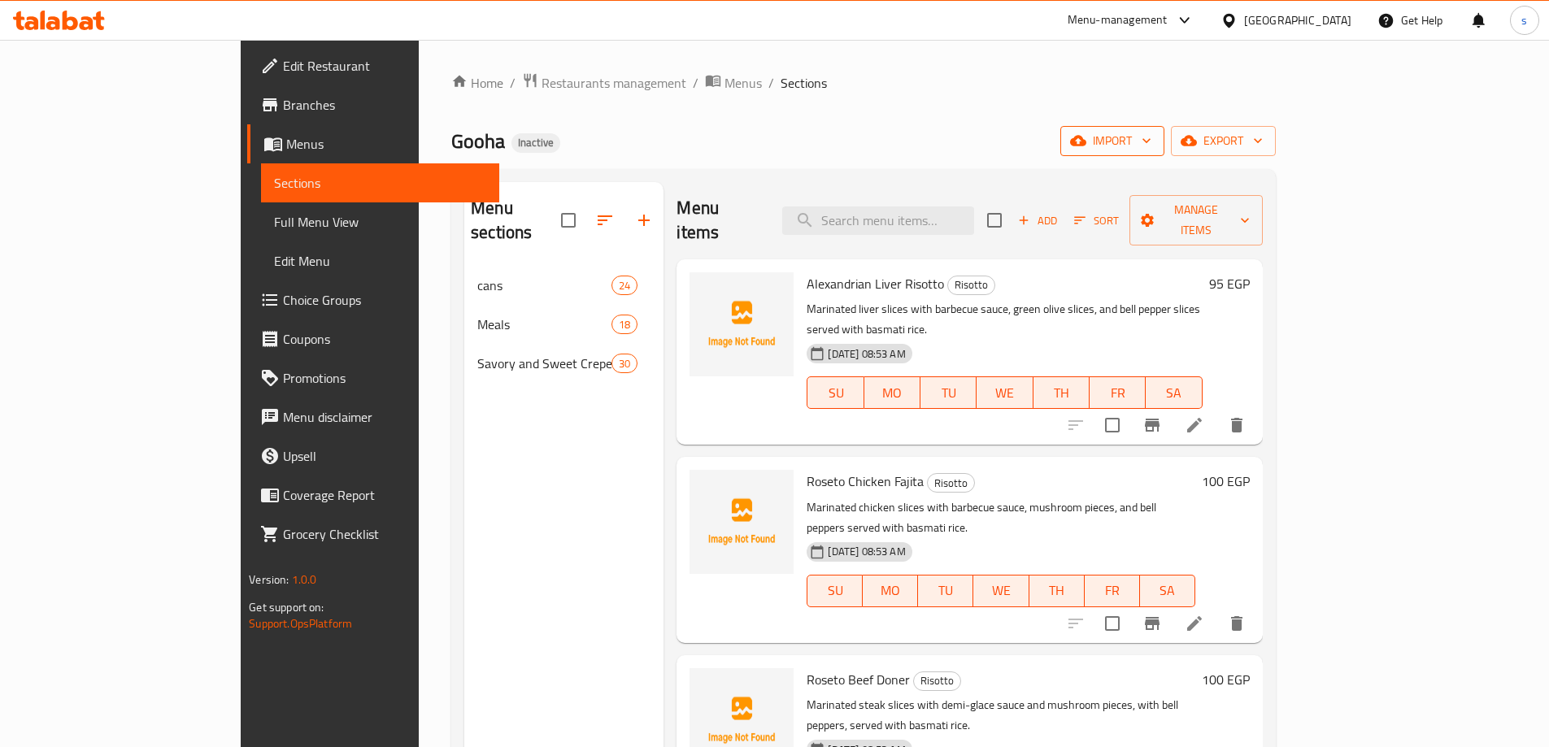
click at [1152, 150] on span "import" at bounding box center [1112, 141] width 78 height 20
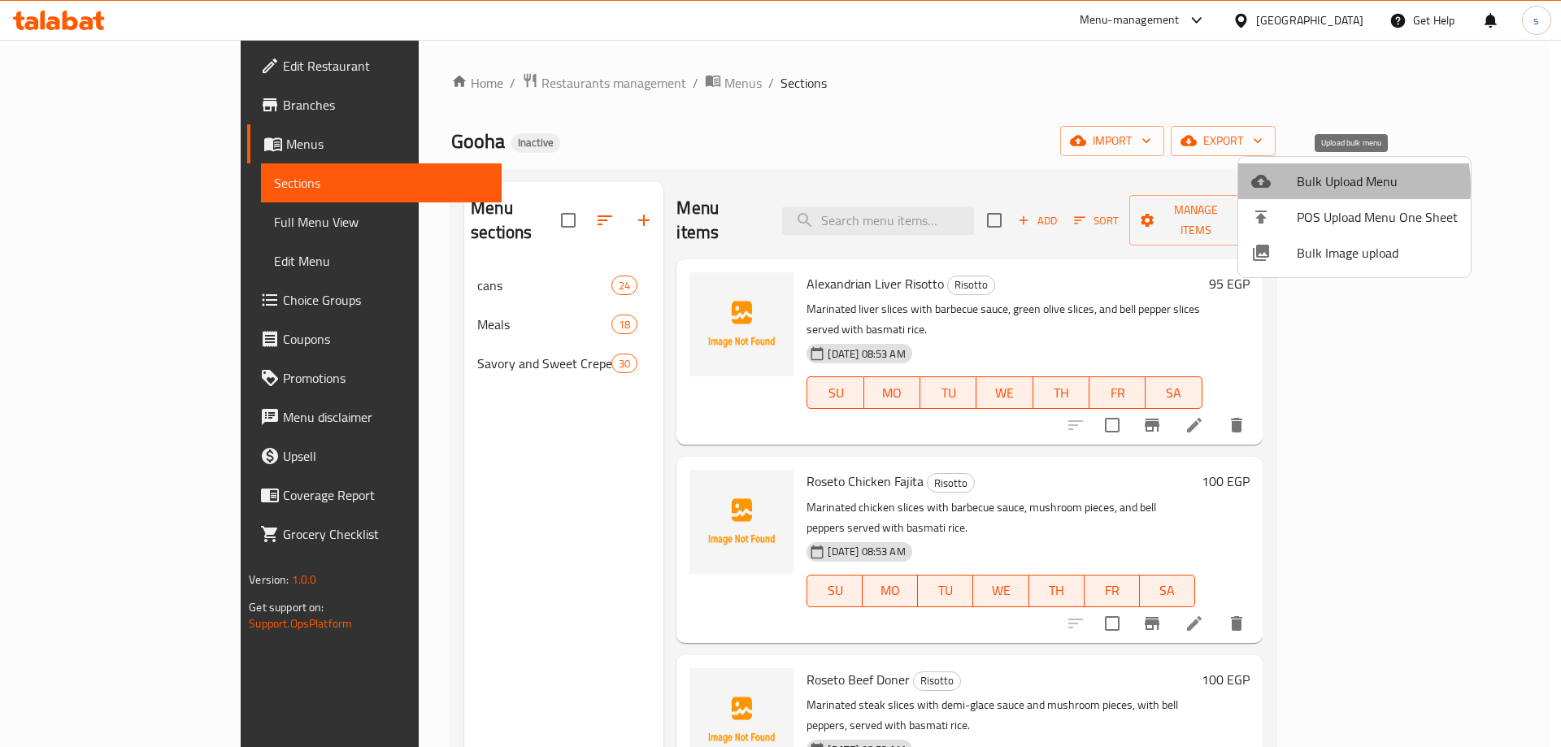
click at [1326, 186] on span "Bulk Upload Menu" at bounding box center [1377, 182] width 161 height 20
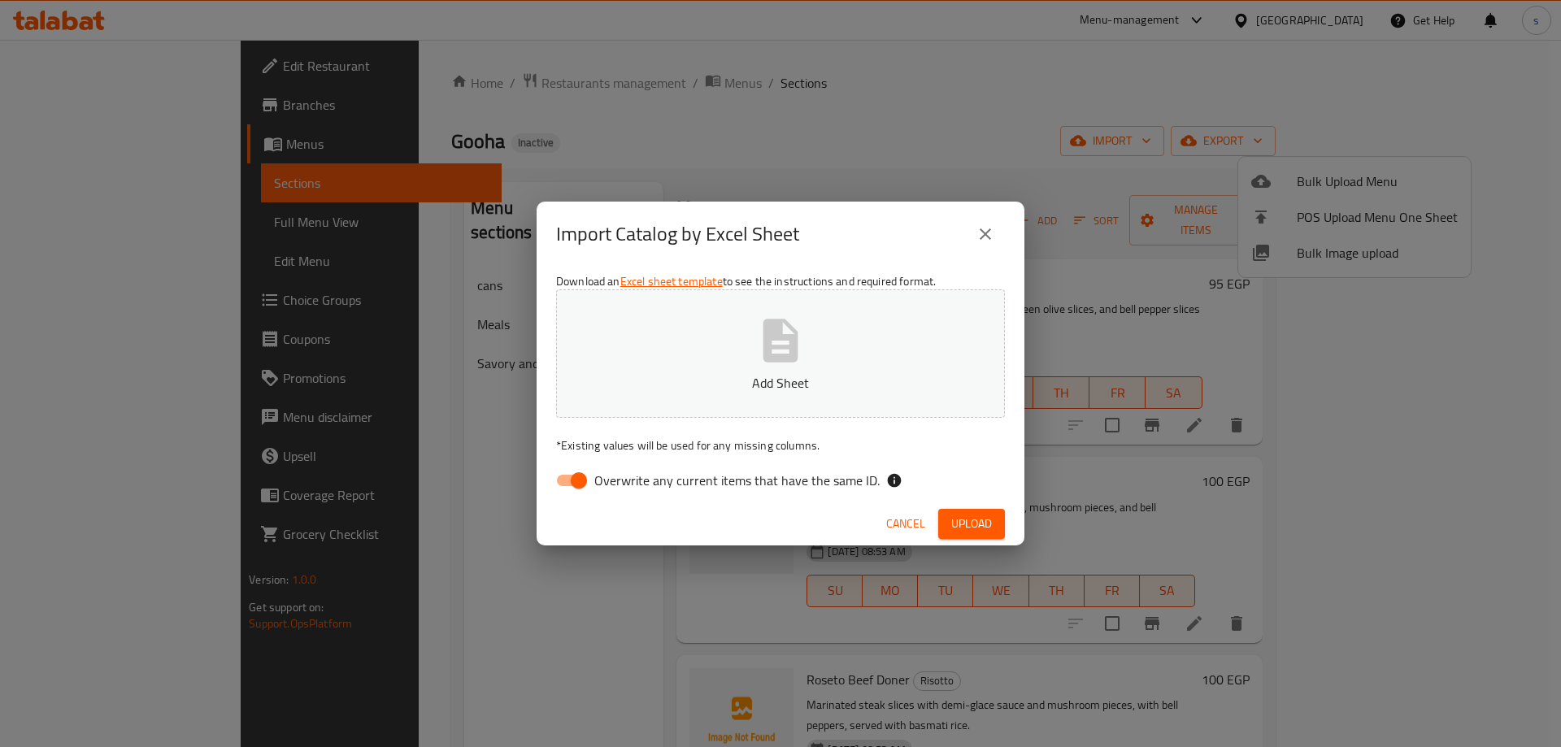
click at [616, 477] on span "Overwrite any current items that have the same ID." at bounding box center [736, 481] width 285 height 20
click at [616, 477] on input "Overwrite any current items that have the same ID." at bounding box center [579, 480] width 93 height 31
checkbox input "false"
click at [760, 355] on icon "button" at bounding box center [781, 341] width 52 height 52
click at [987, 526] on span "Upload" at bounding box center [971, 524] width 41 height 20
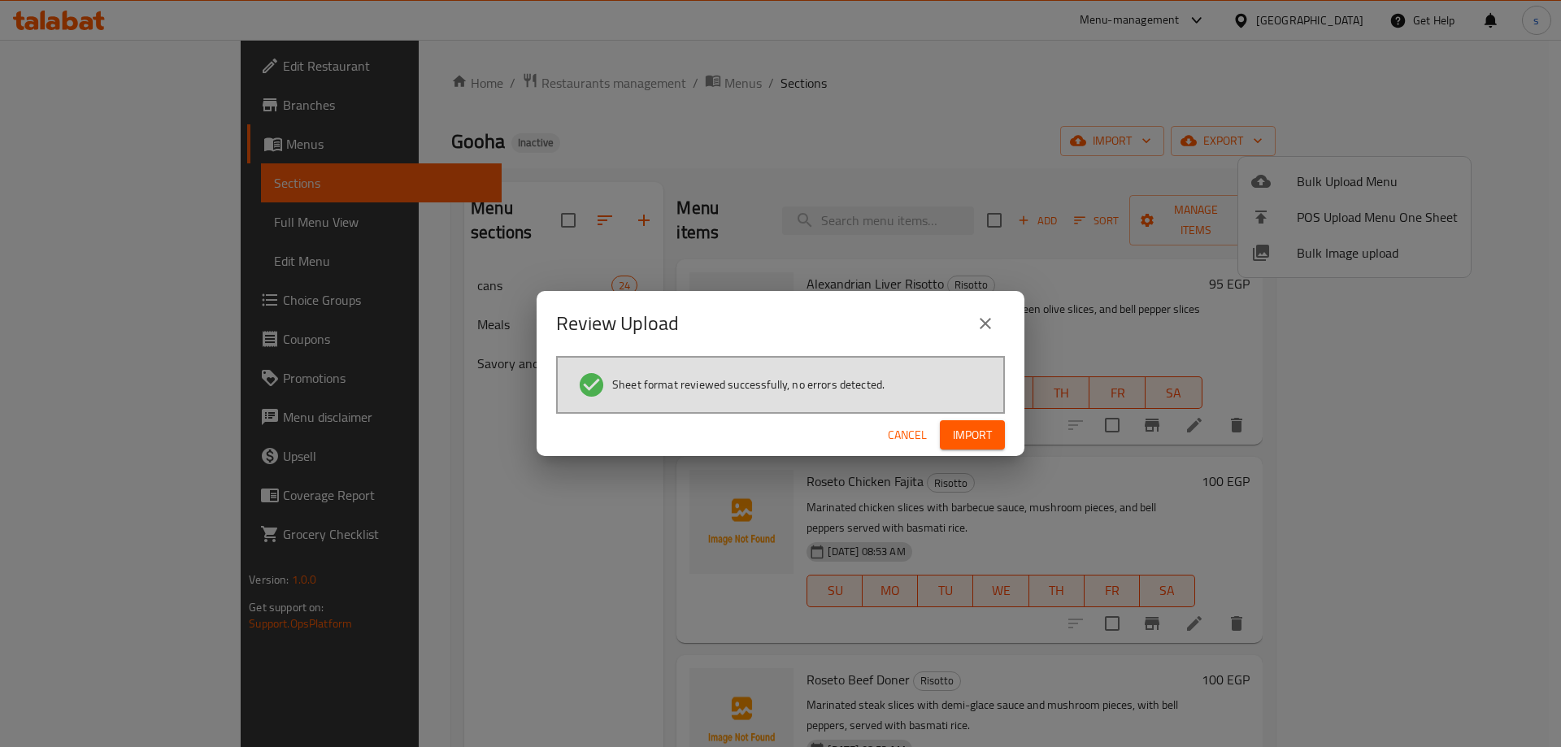
click at [997, 430] on button "Import" at bounding box center [972, 435] width 65 height 30
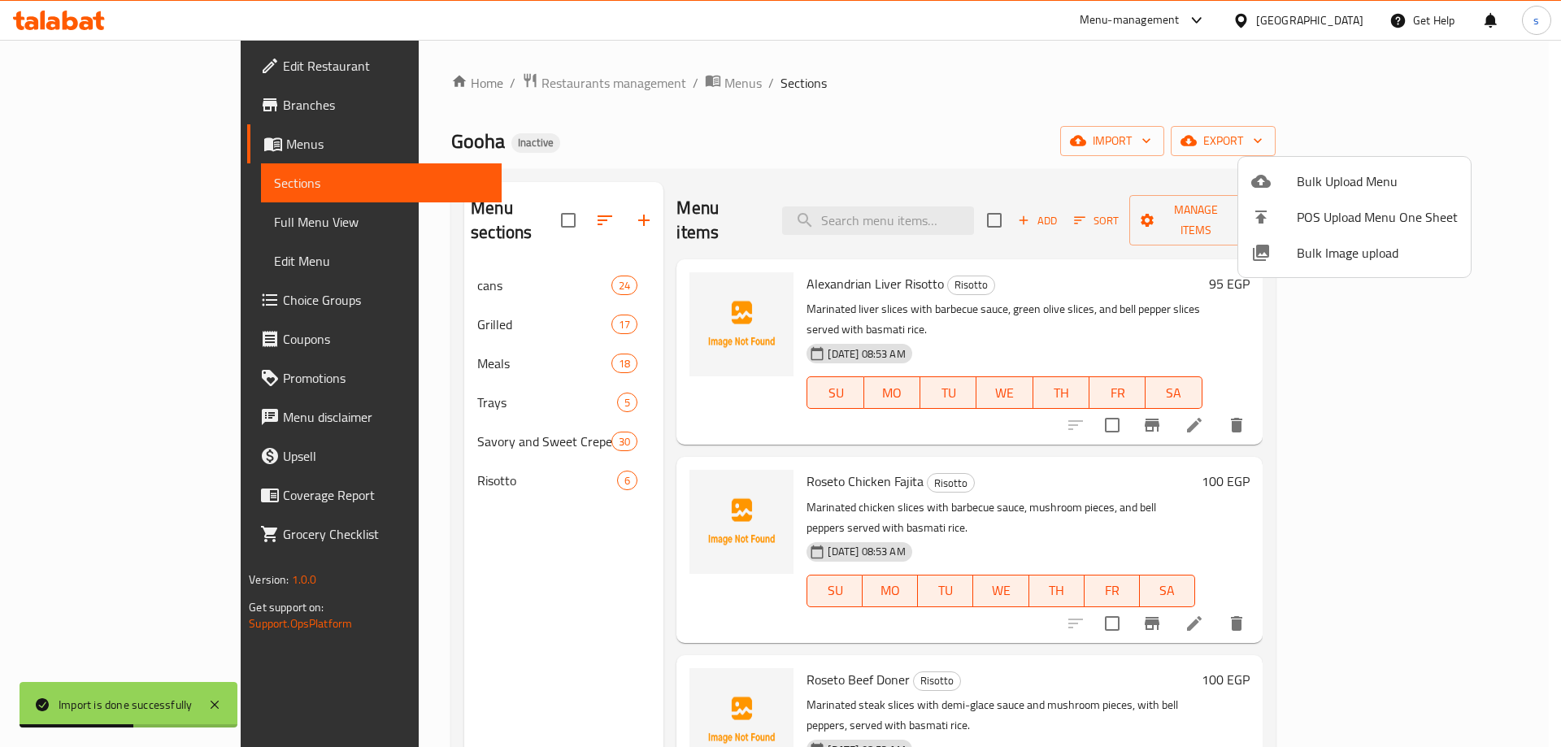
click at [495, 341] on div at bounding box center [780, 373] width 1561 height 747
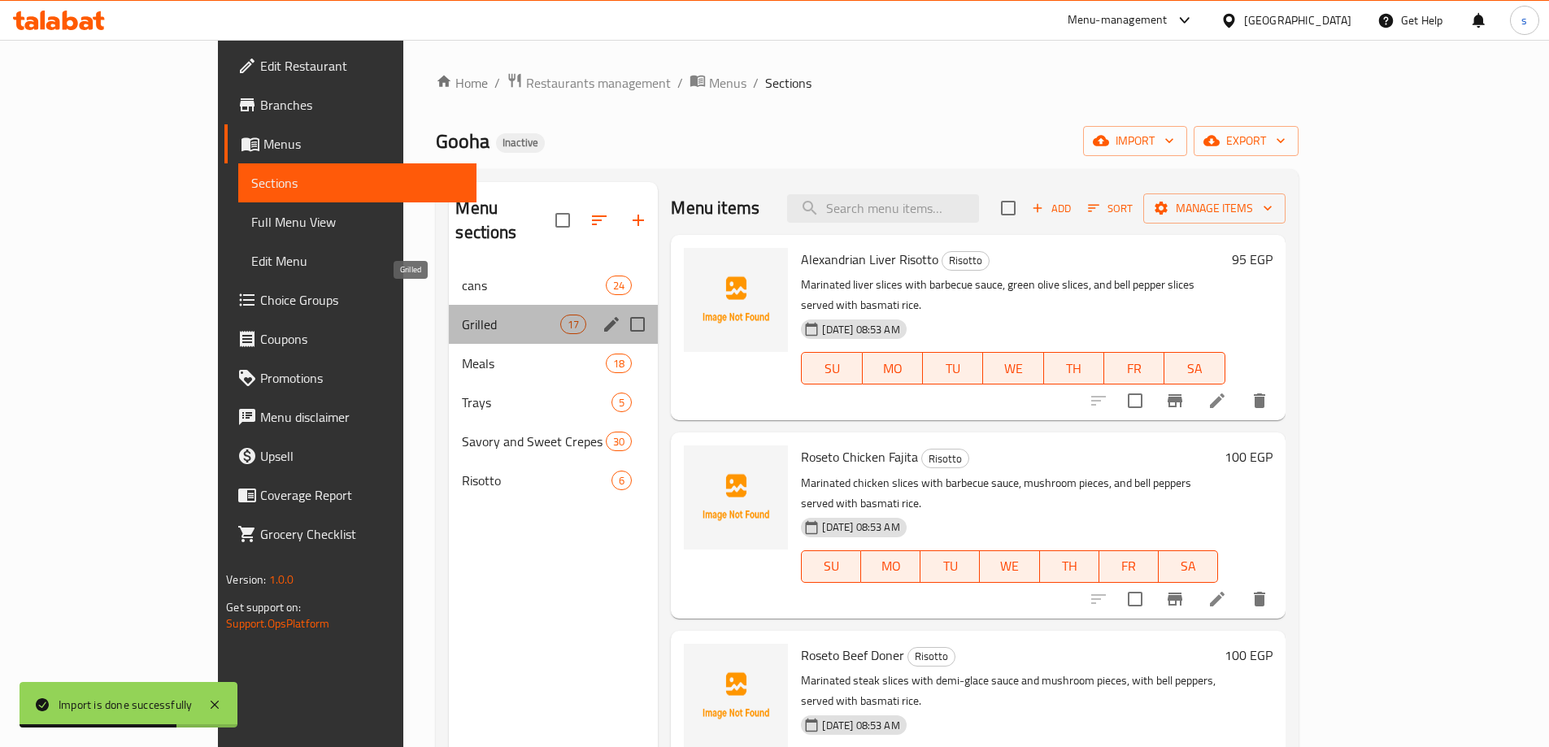
click at [492, 315] on span "Grilled" at bounding box center [511, 325] width 98 height 20
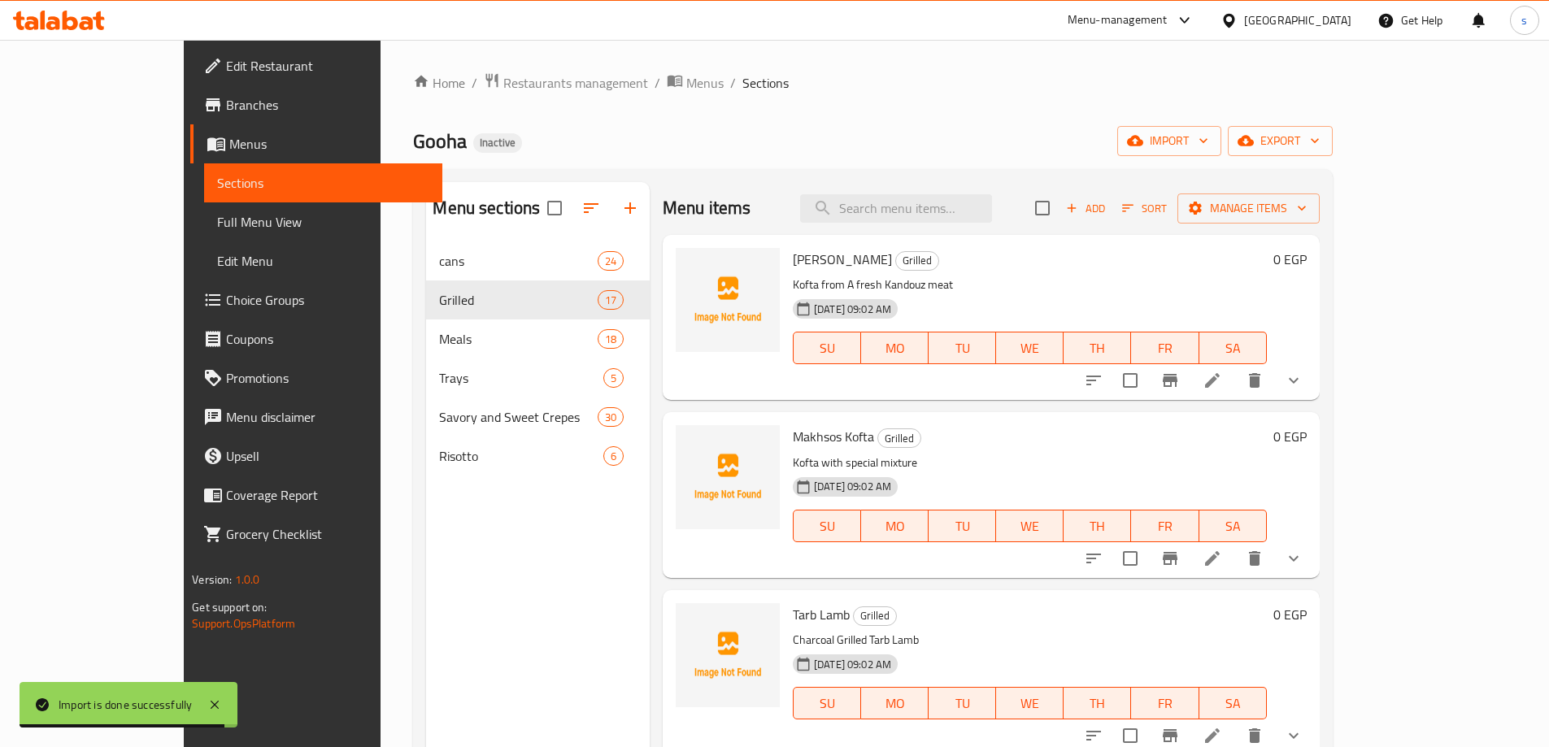
click at [217, 216] on span "Full Menu View" at bounding box center [323, 222] width 212 height 20
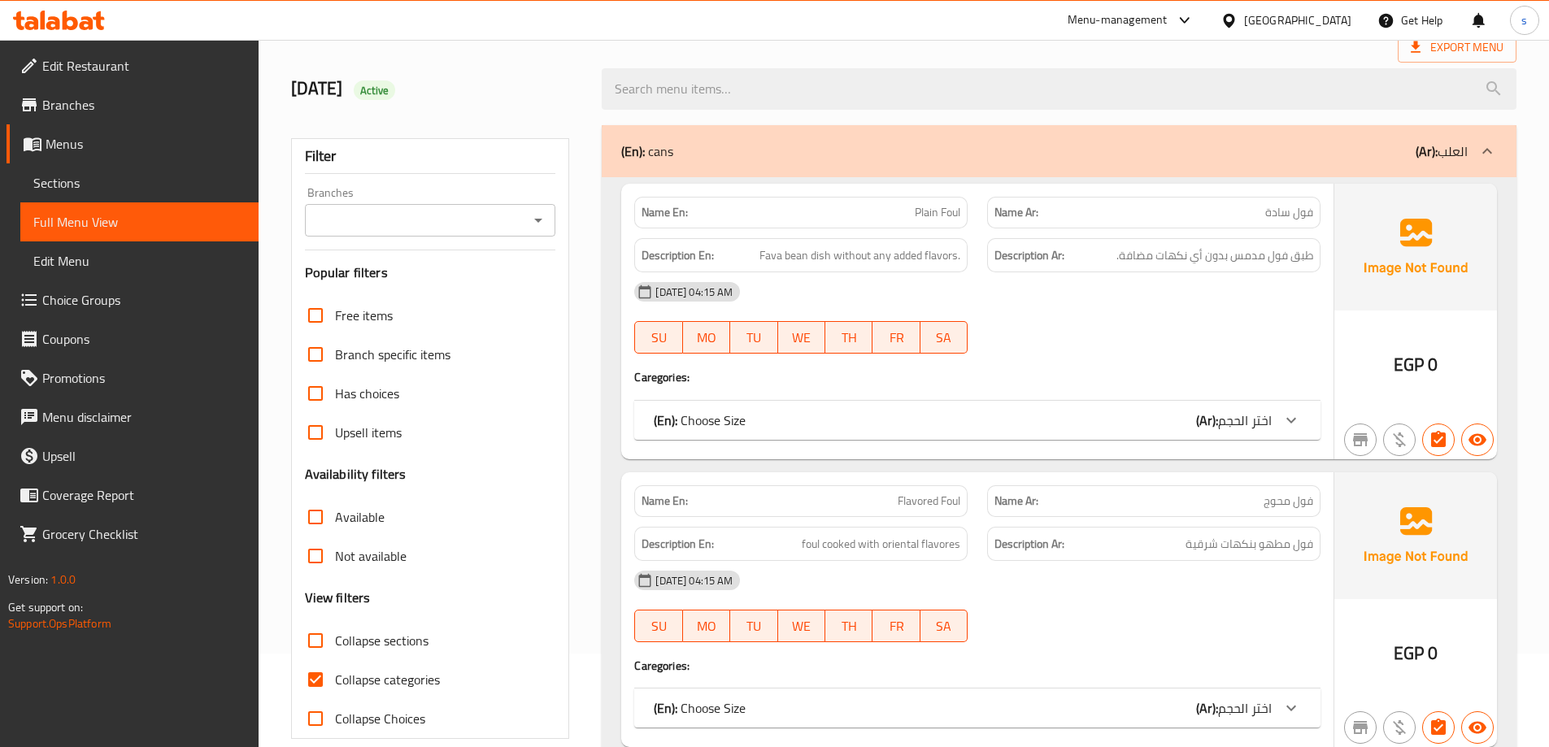
scroll to position [163, 0]
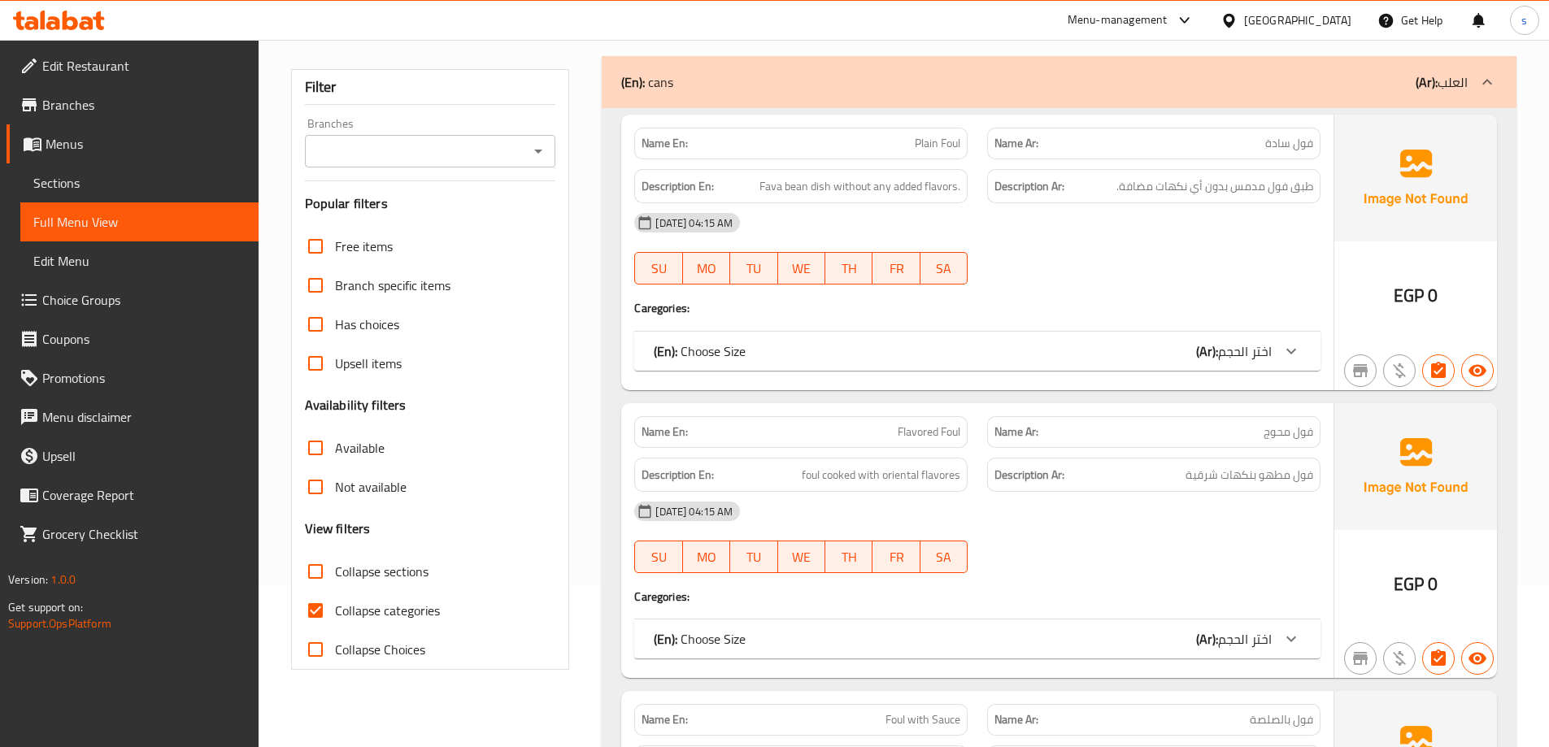
click at [320, 607] on input "Collapse categories" at bounding box center [315, 610] width 39 height 39
checkbox input "false"
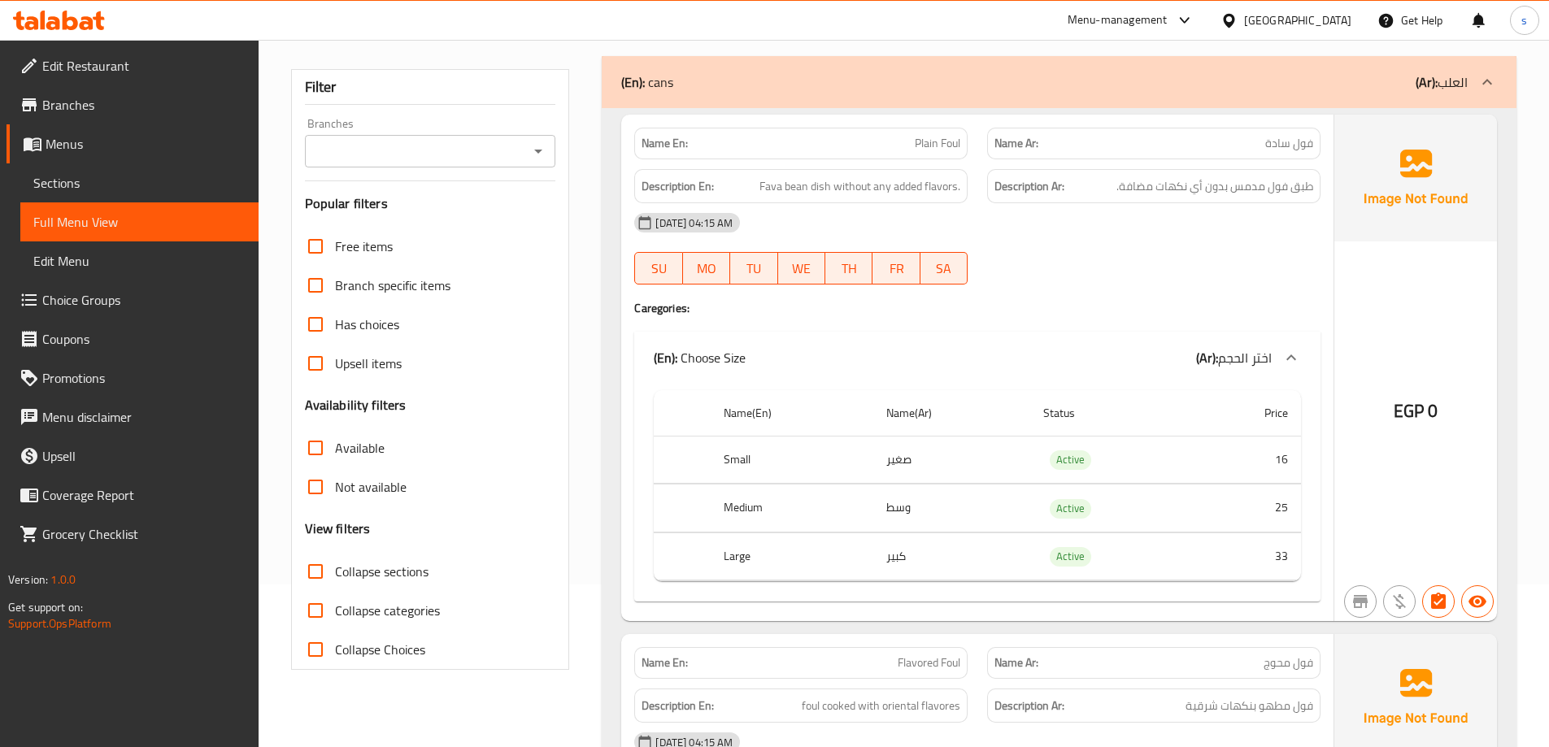
click at [931, 81] on div "(En): cans (Ar): العلب" at bounding box center [1044, 82] width 847 height 20
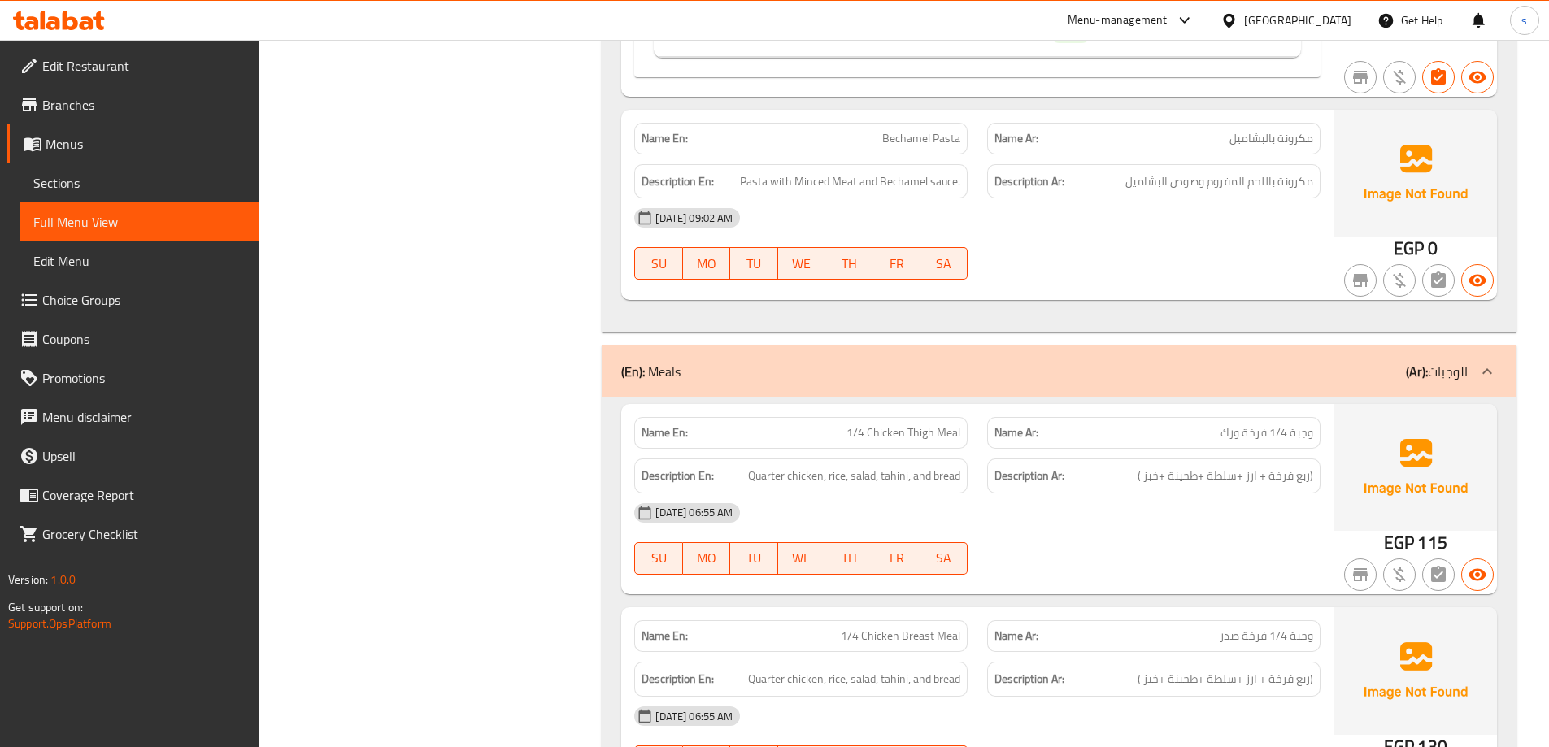
scroll to position [8539, 0]
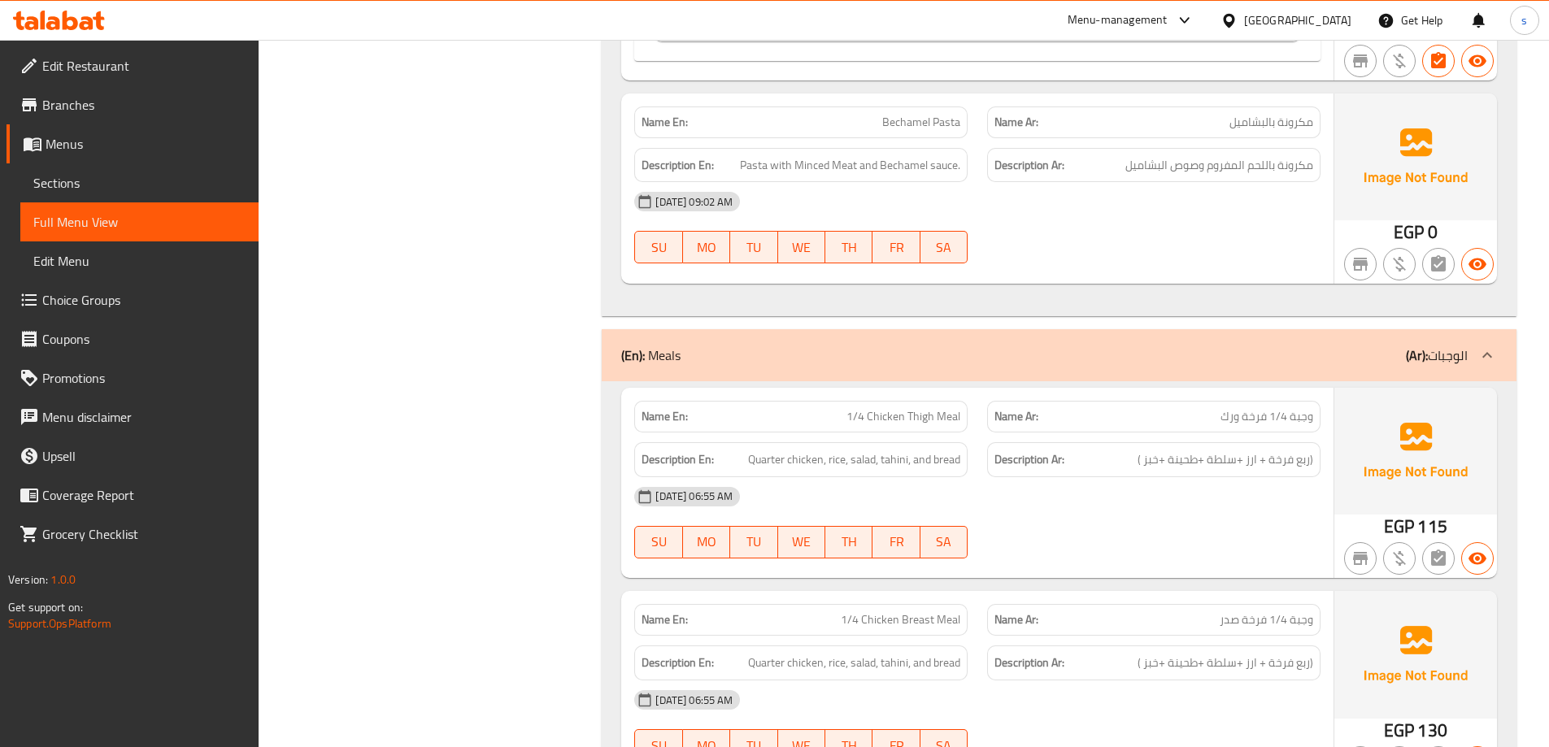
click at [662, 357] on p "(En): Meals" at bounding box center [650, 356] width 59 height 20
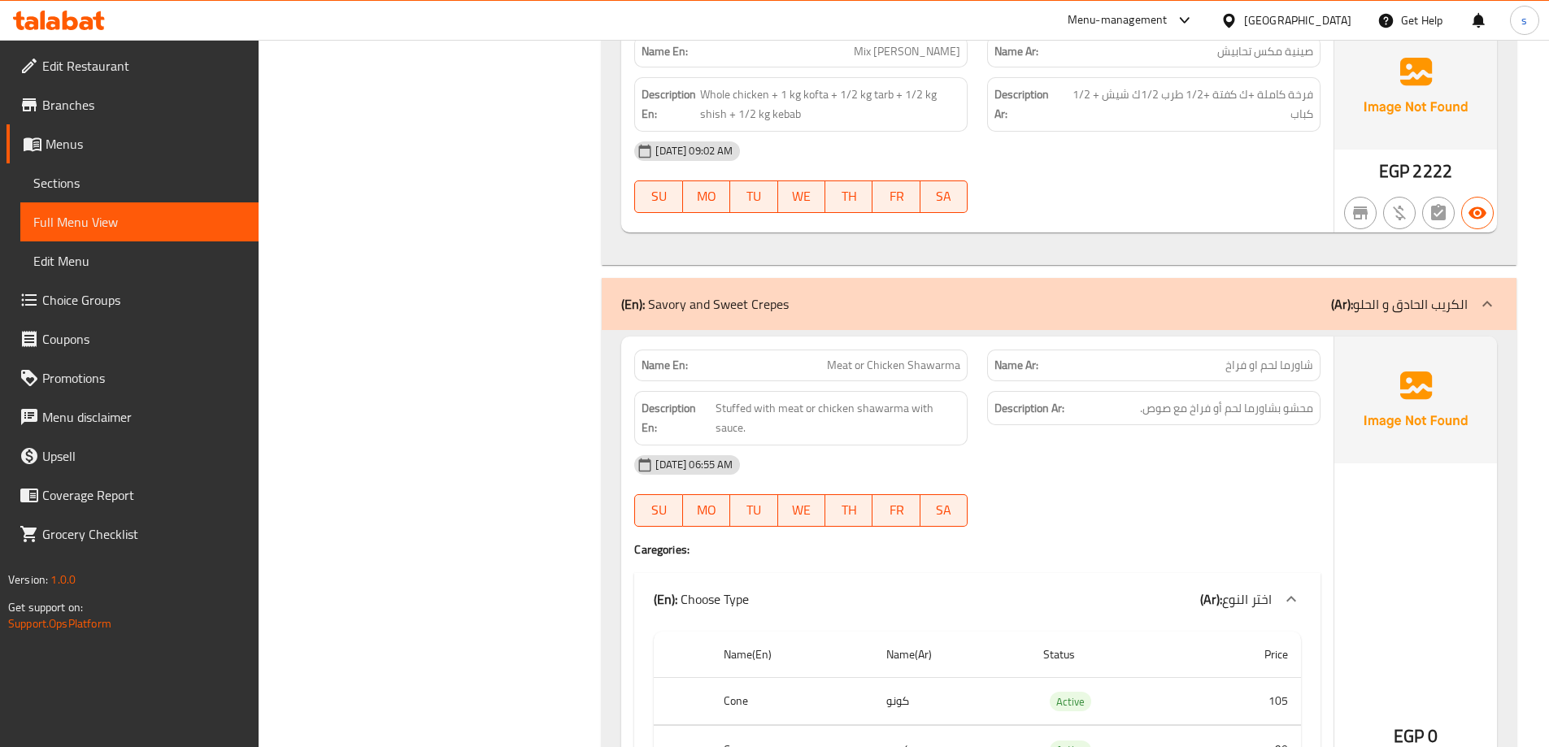
scroll to position [10003, 0]
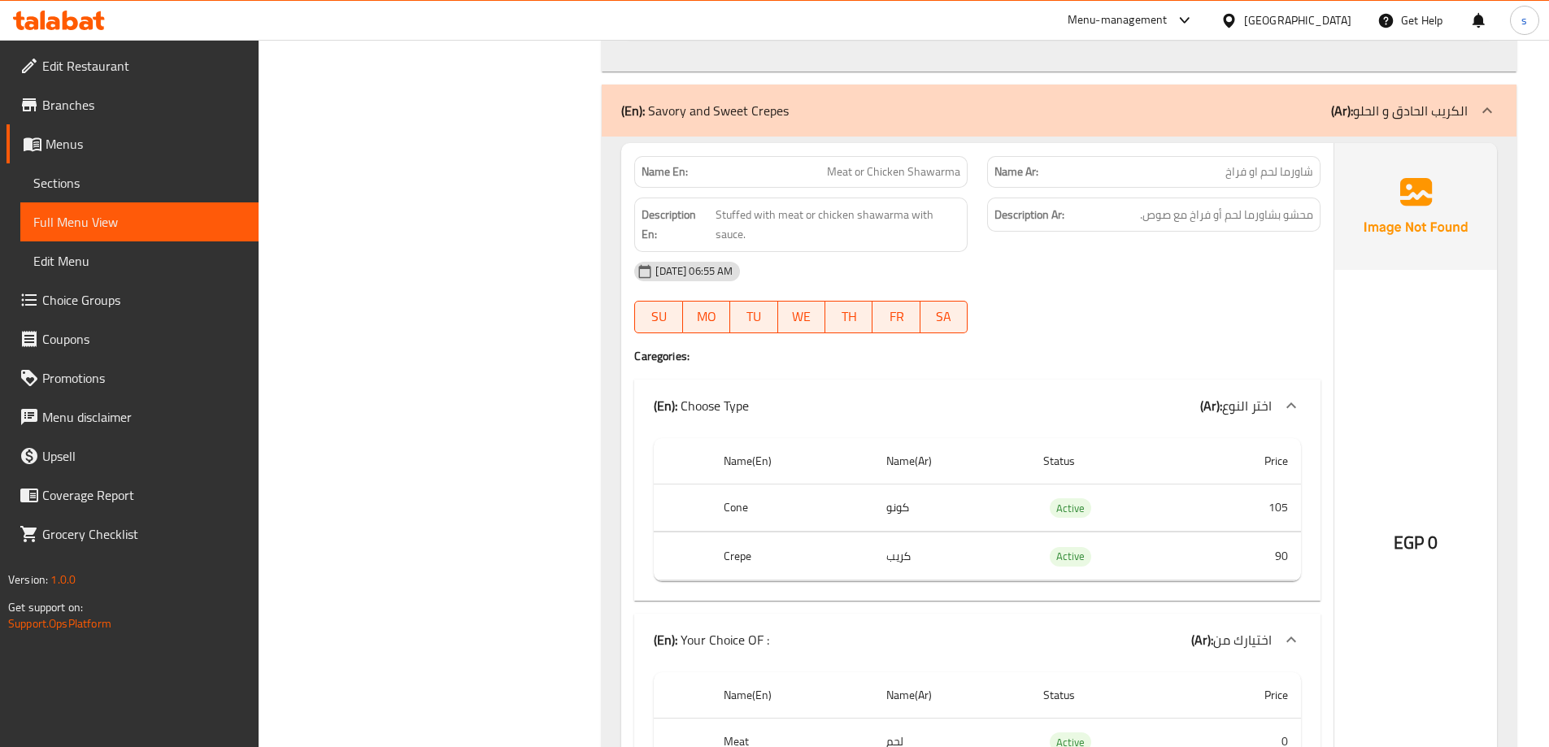
click at [937, 118] on div "(En): Savory and Sweet Crepes (Ar): الكريب الحادق و الحلو" at bounding box center [1044, 111] width 847 height 20
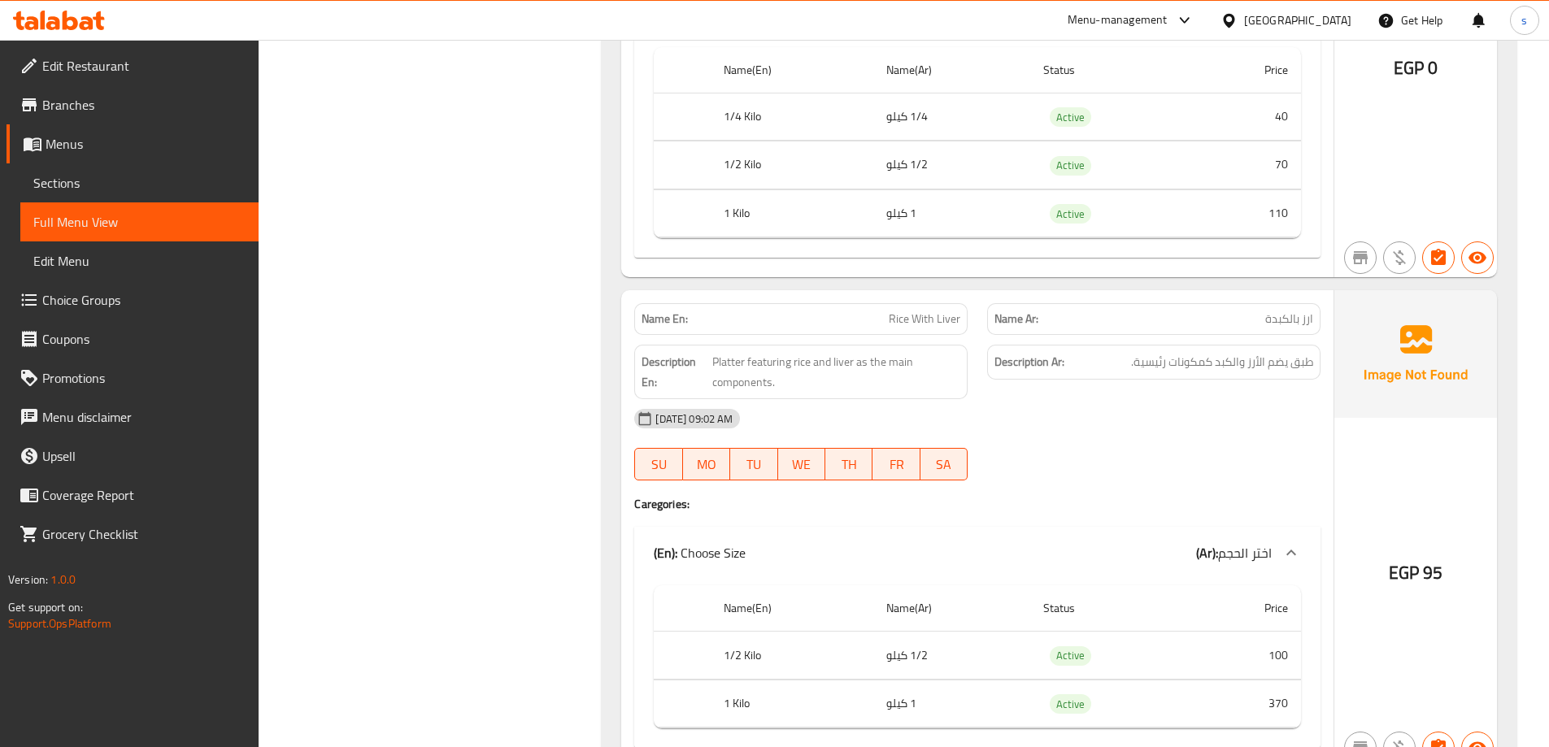
scroll to position [7413, 0]
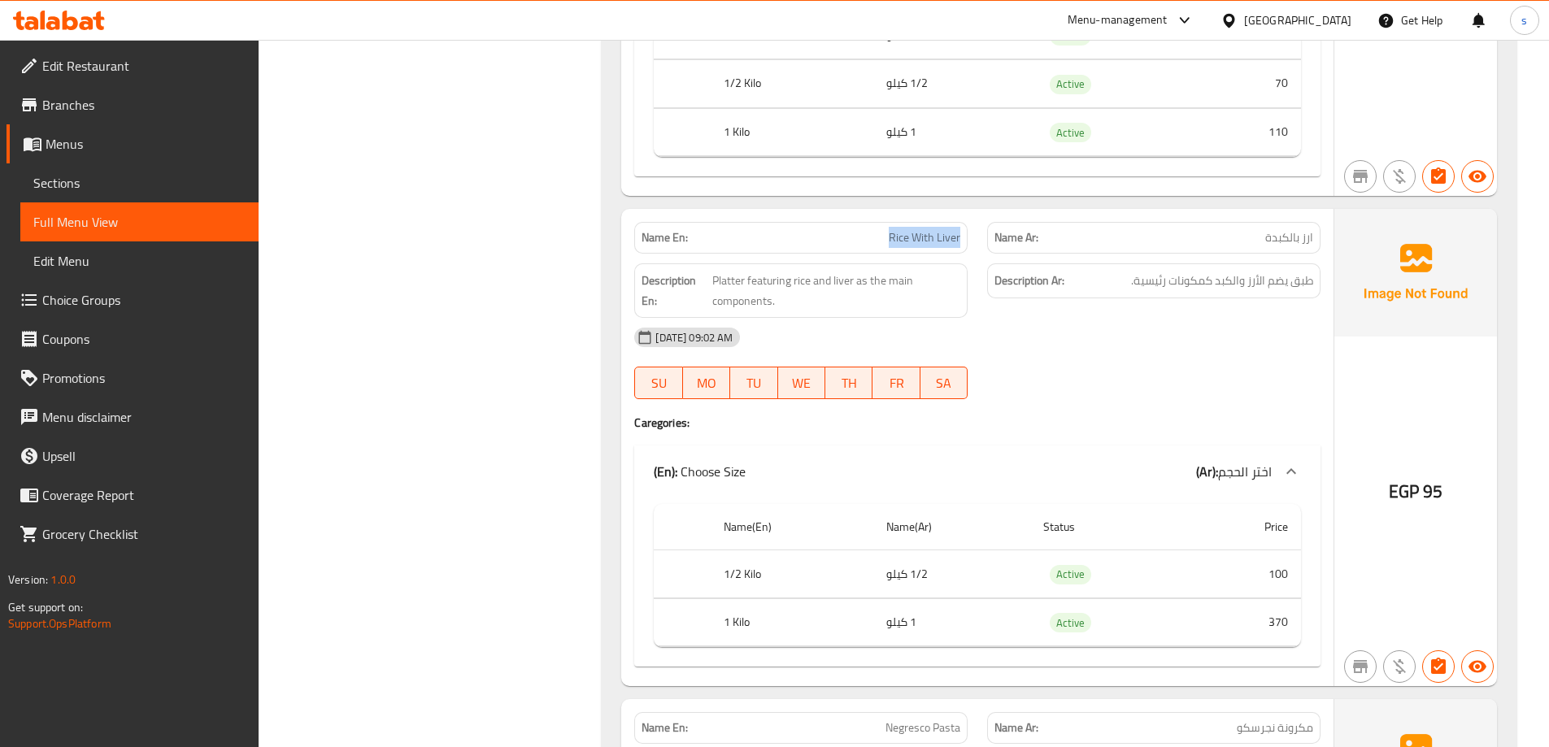
drag, startPoint x: 888, startPoint y: 236, endPoint x: 974, endPoint y: 245, distance: 86.7
click at [974, 245] on div "Name En: Rice With Liver" at bounding box center [801, 237] width 353 height 51
copy span "Rice With Liver"
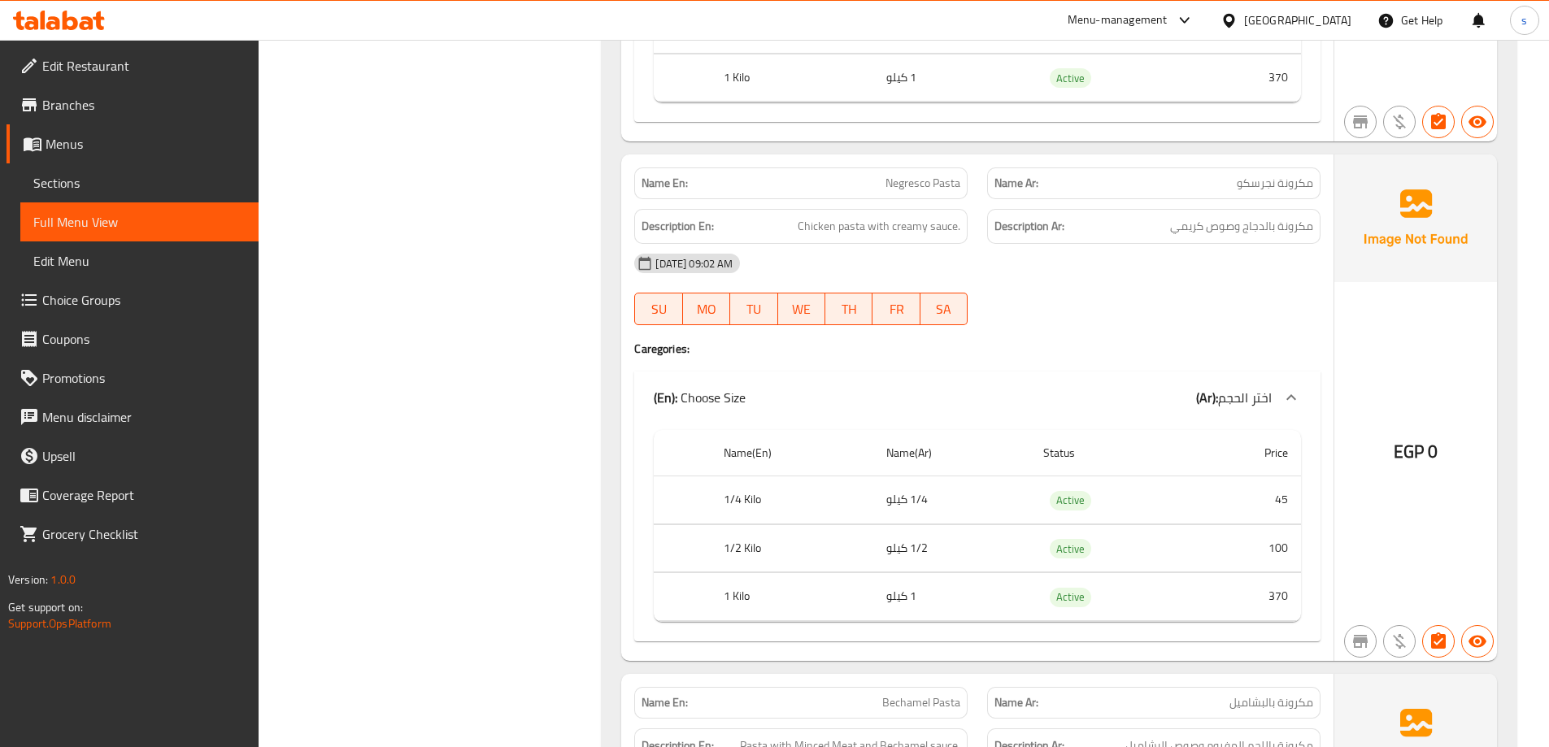
scroll to position [7983, 0]
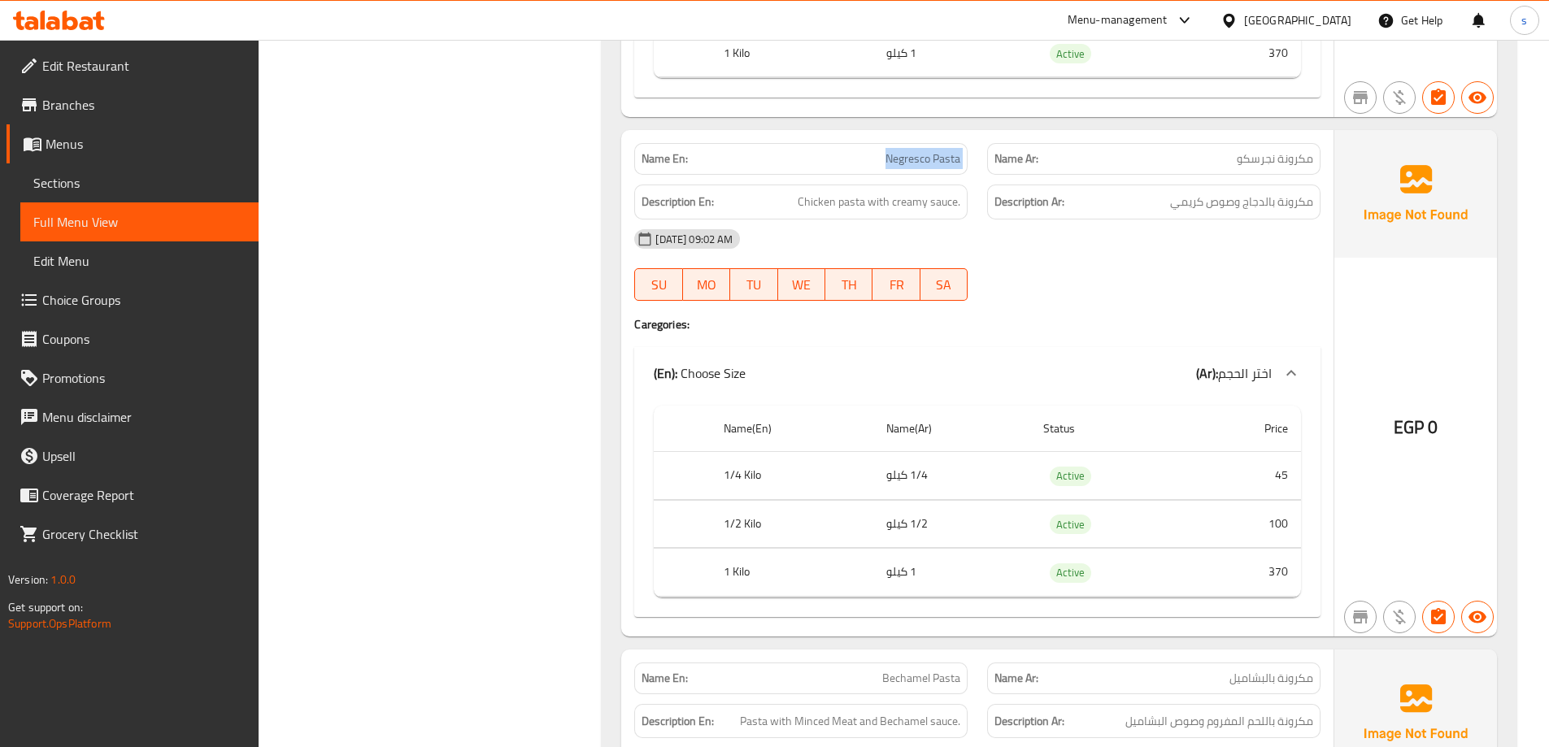
drag, startPoint x: 875, startPoint y: 160, endPoint x: 979, endPoint y: 160, distance: 104.1
click at [979, 160] on div "Name En: Negresco Pasta Name Ar: مكرونة نجرسكو" at bounding box center [978, 158] width 706 height 51
copy span "Negresco Pasta"
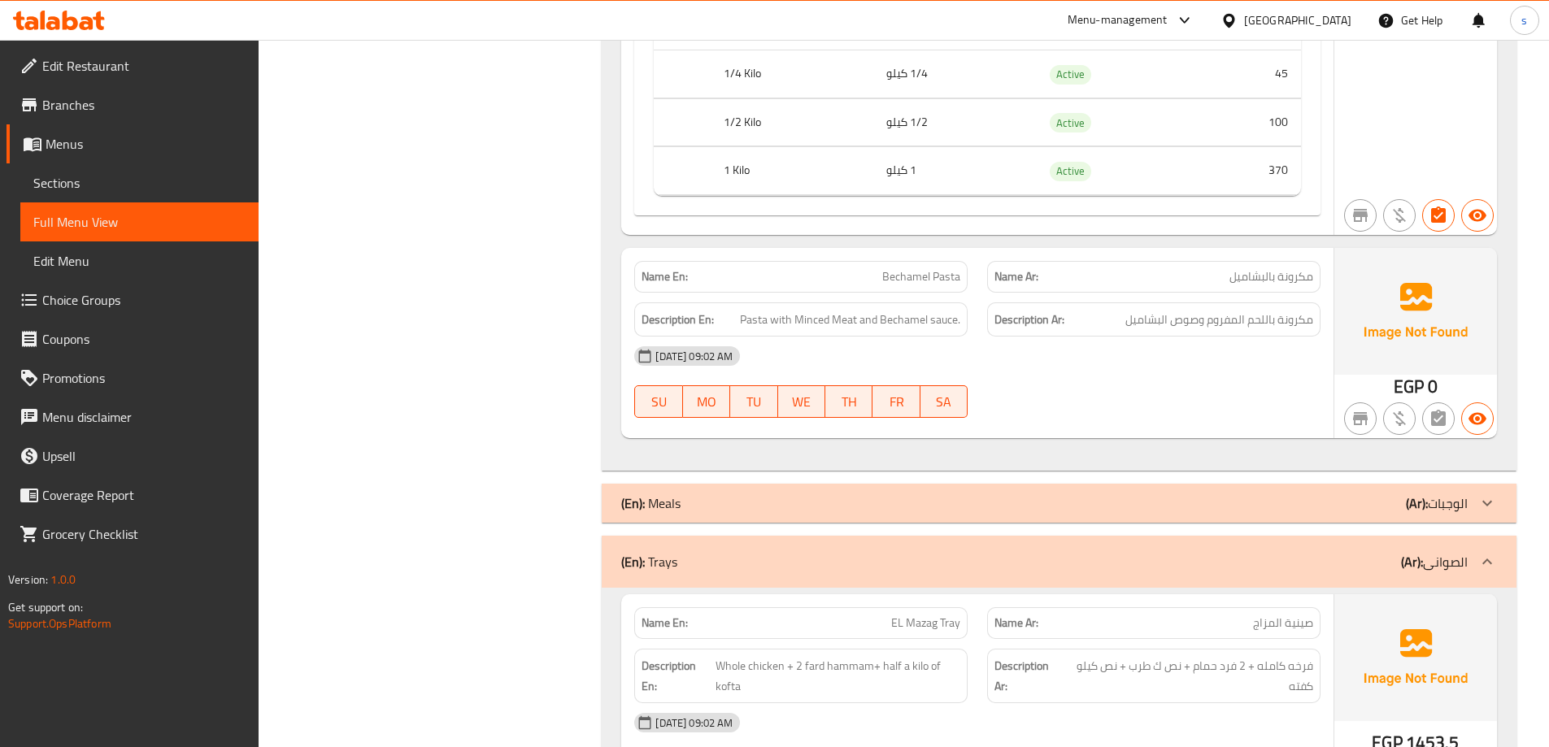
scroll to position [8308, 0]
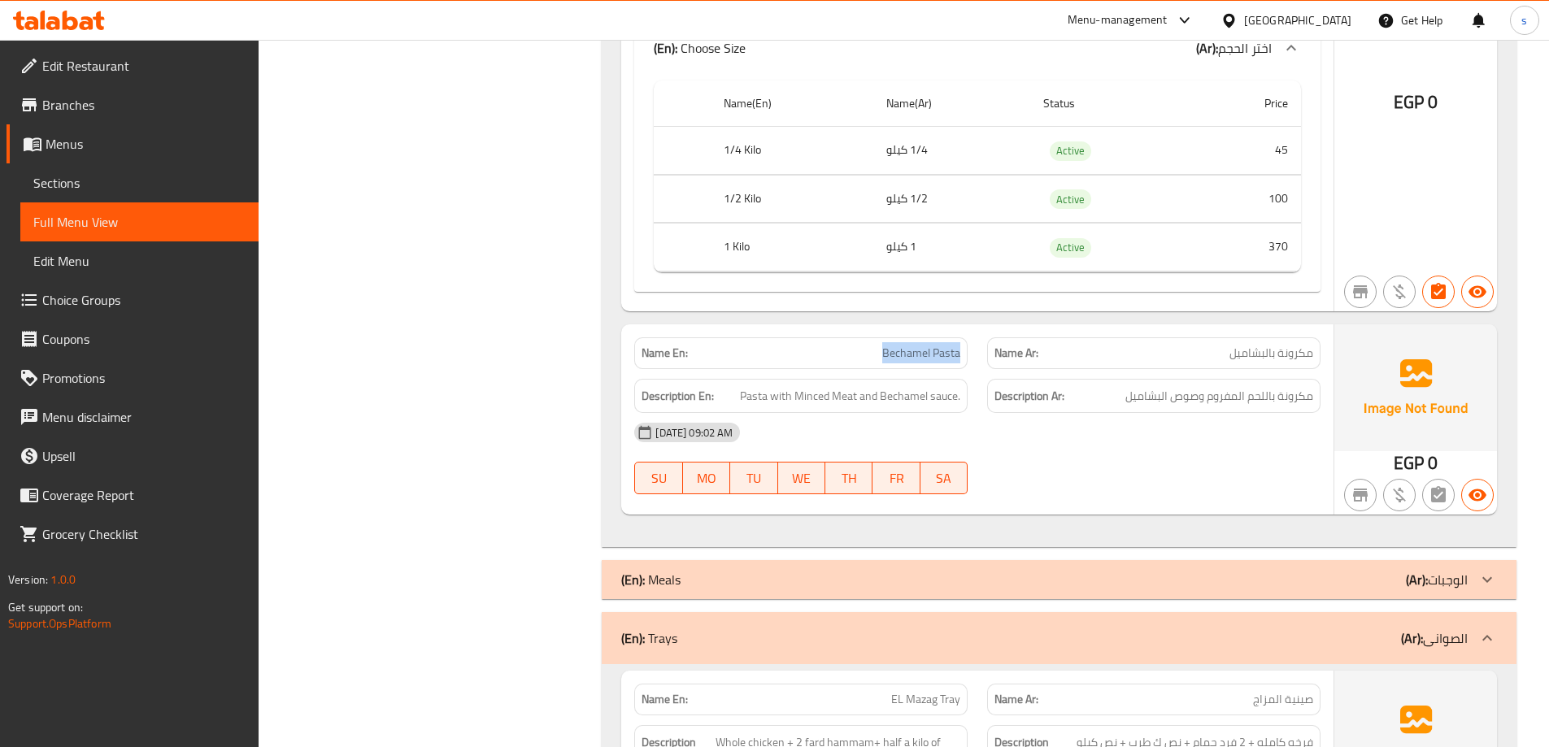
drag, startPoint x: 881, startPoint y: 350, endPoint x: 964, endPoint y: 362, distance: 83.7
click at [964, 362] on div "Name En: Bechamel Pasta" at bounding box center [800, 353] width 333 height 32
copy span "Bechamel Pasta"
click at [167, 218] on span "Full Menu View" at bounding box center [139, 222] width 212 height 20
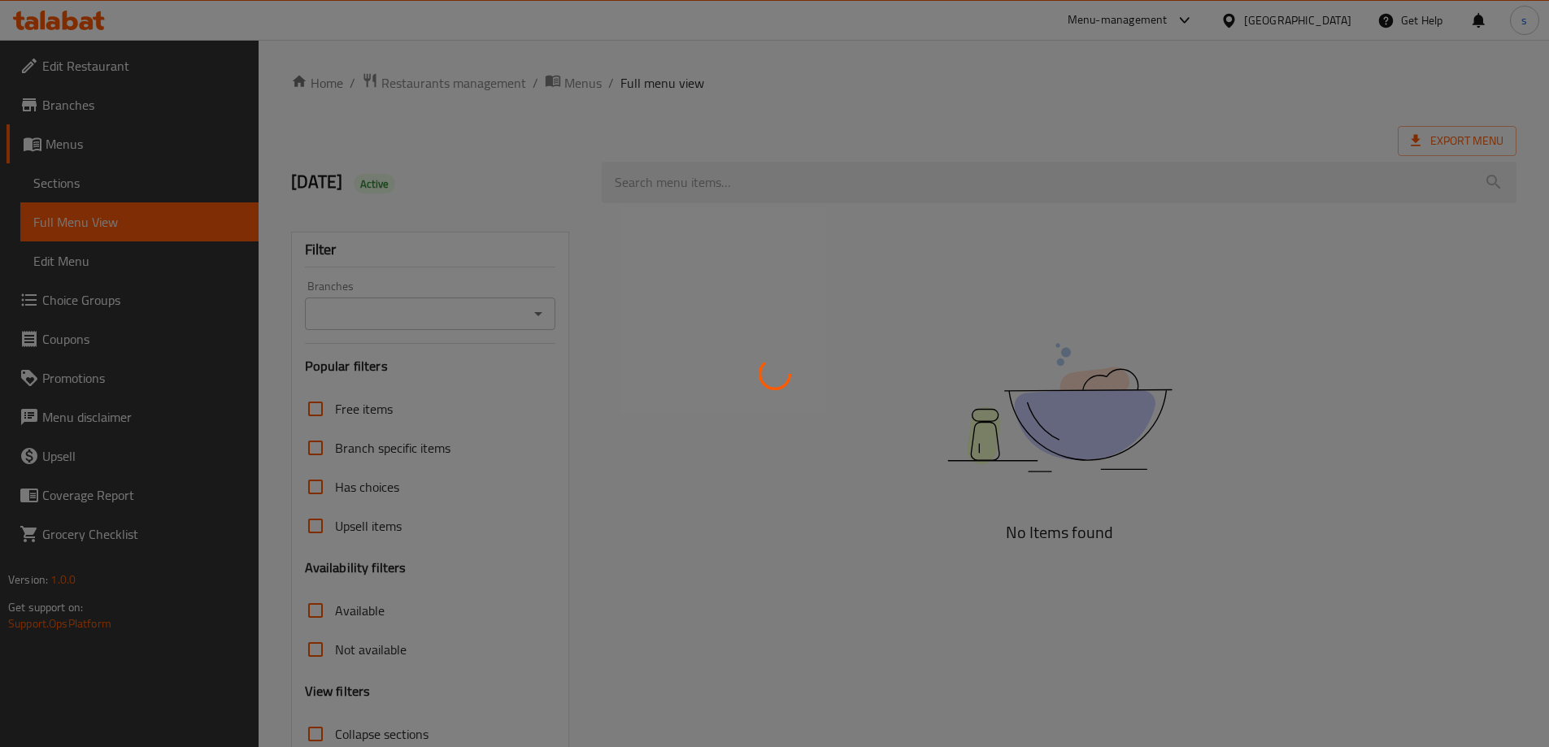
click at [110, 184] on div at bounding box center [774, 373] width 1549 height 747
click at [78, 189] on div at bounding box center [774, 373] width 1549 height 747
click at [435, 343] on div at bounding box center [774, 373] width 1549 height 747
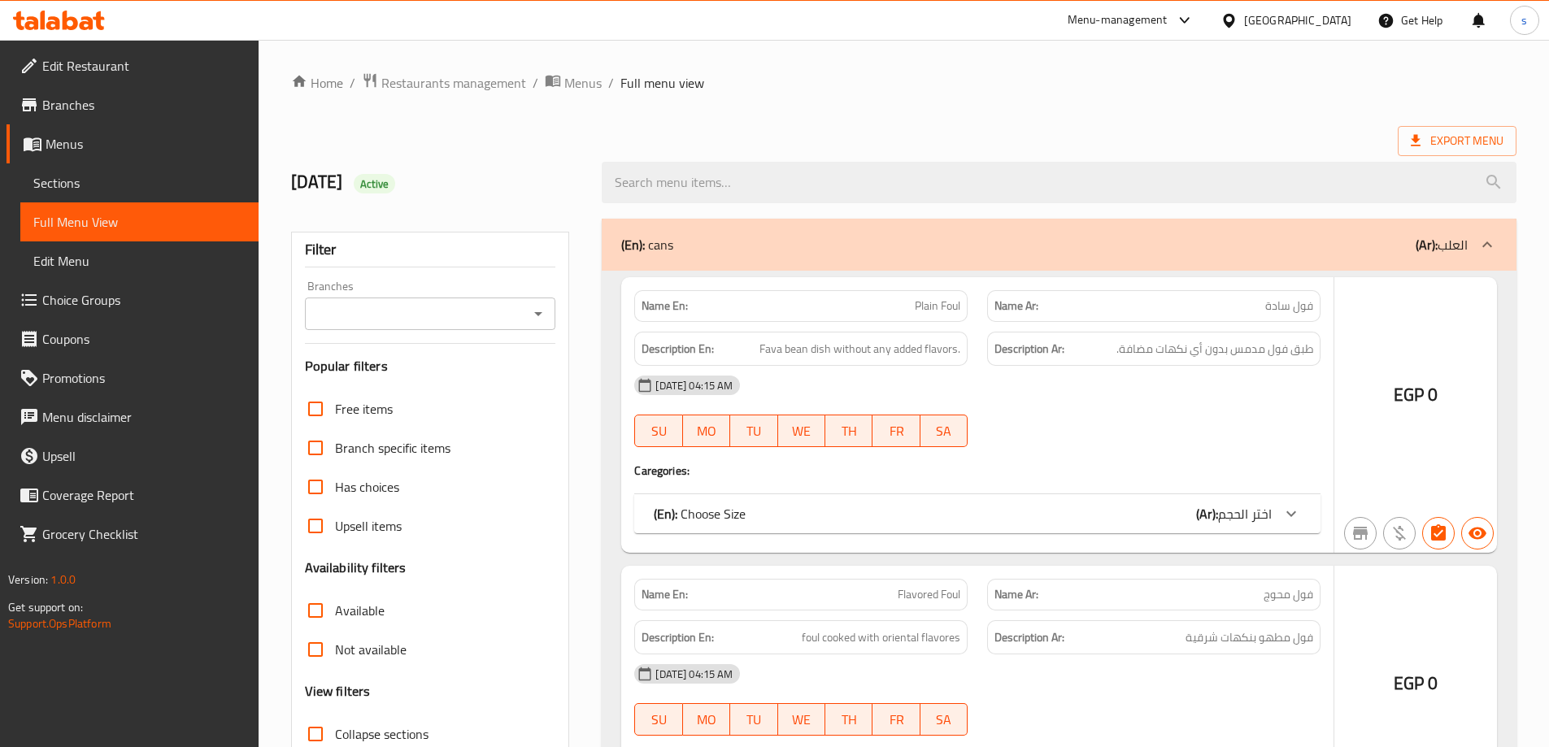
click at [629, 368] on div "[DATE] 04:15 AM" at bounding box center [978, 385] width 706 height 39
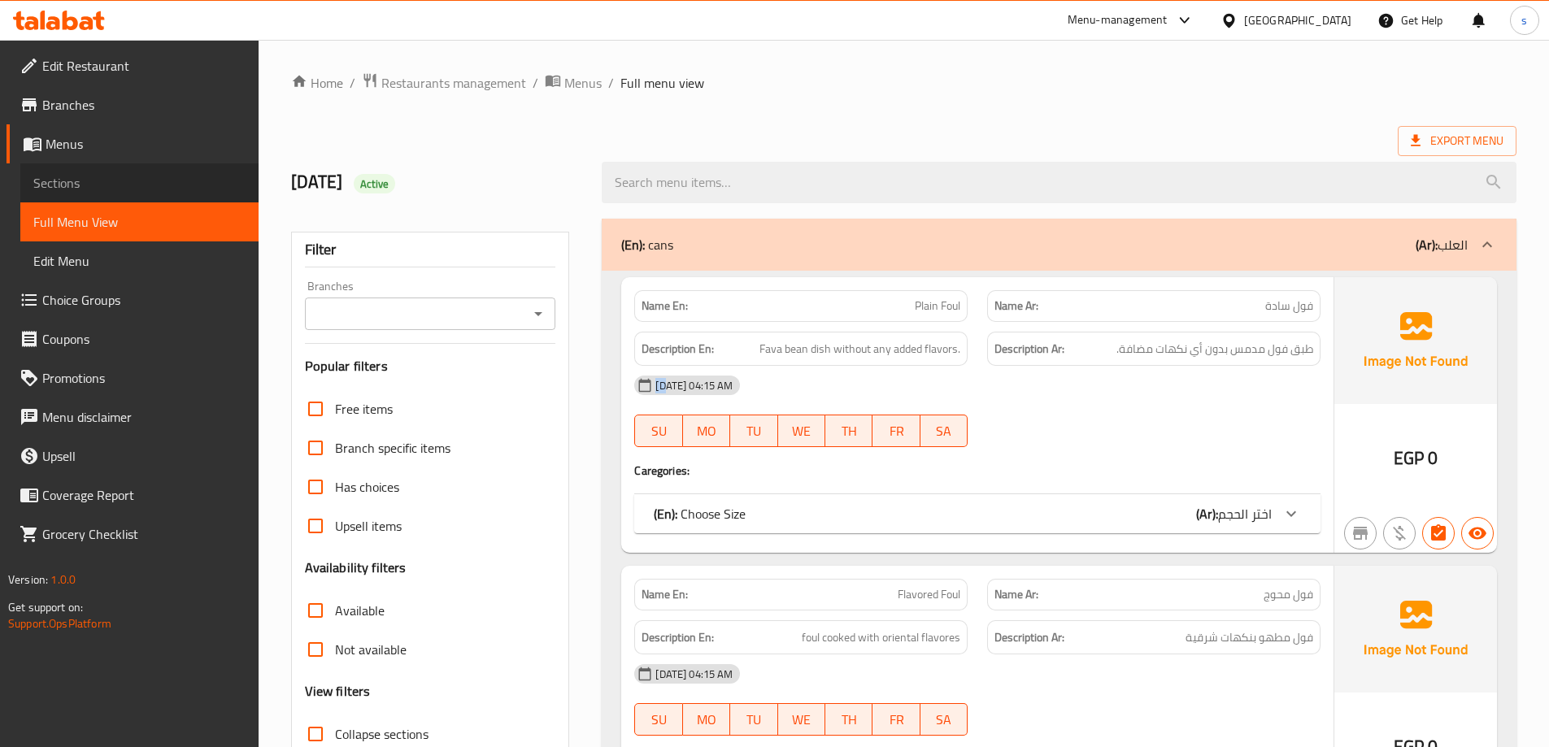
click at [118, 193] on link "Sections" at bounding box center [139, 182] width 238 height 39
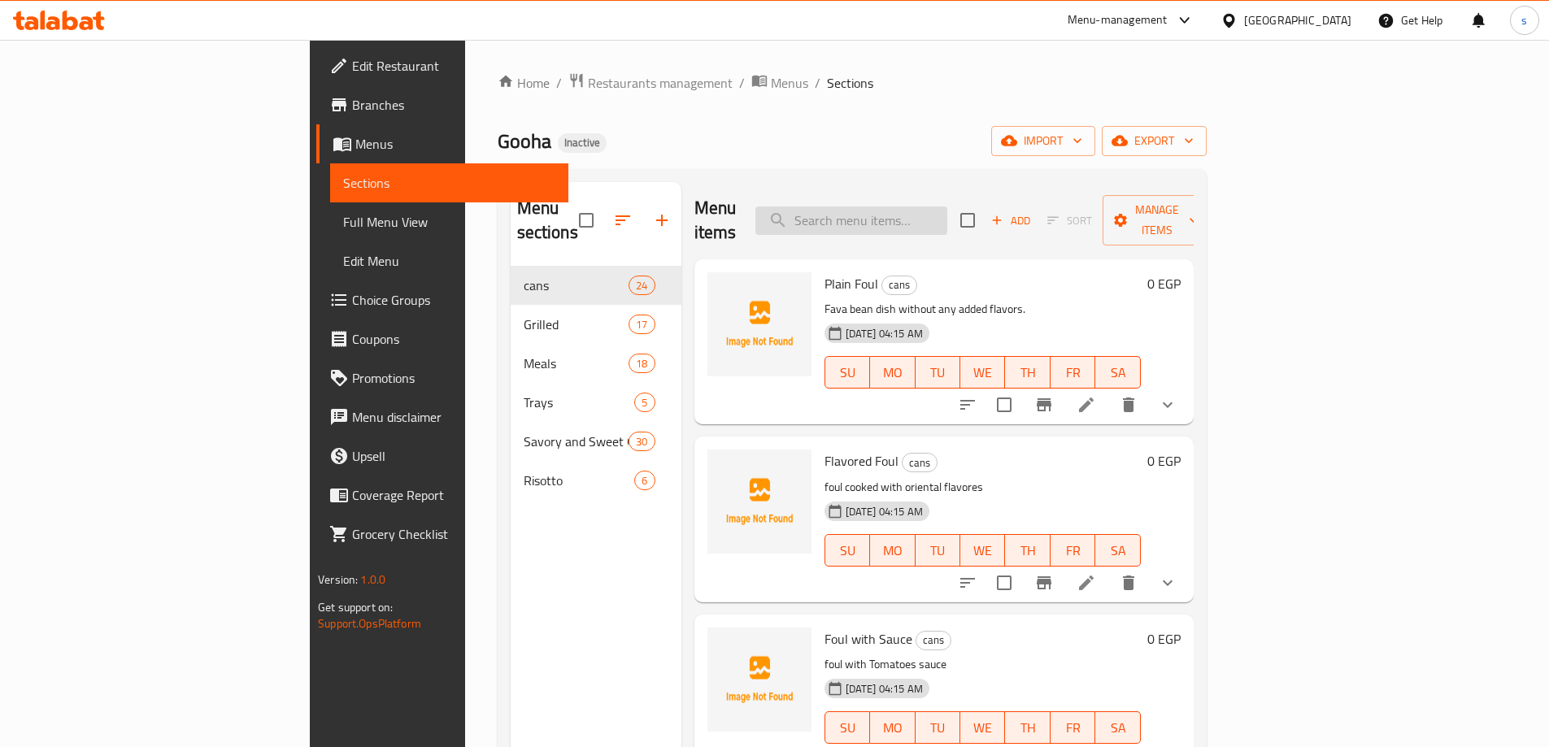
click at [899, 207] on input "search" at bounding box center [851, 221] width 192 height 28
paste input "فرد حمام محشي ارز"
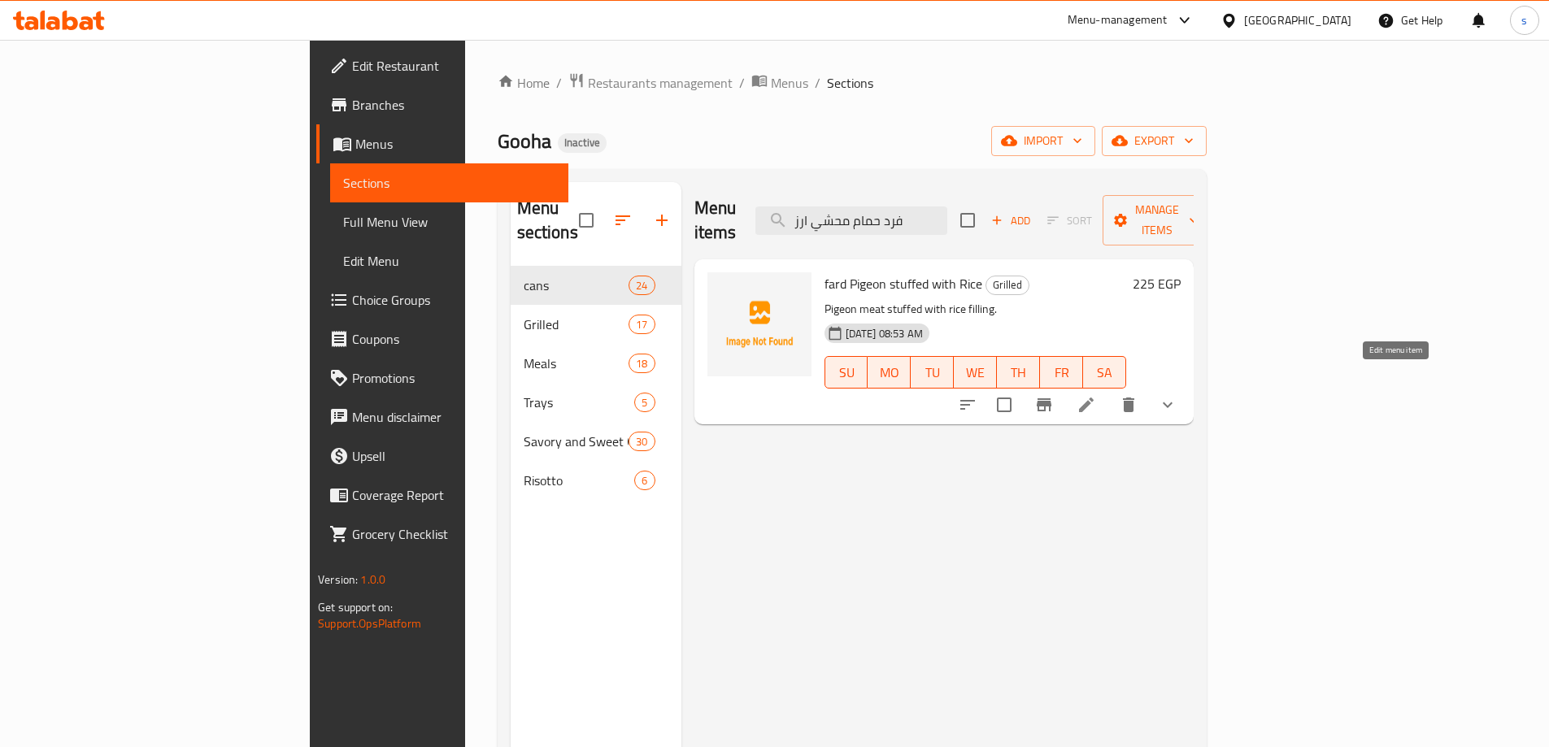
type input "فرد حمام محشي ارز"
click at [1096, 395] on icon at bounding box center [1087, 405] width 20 height 20
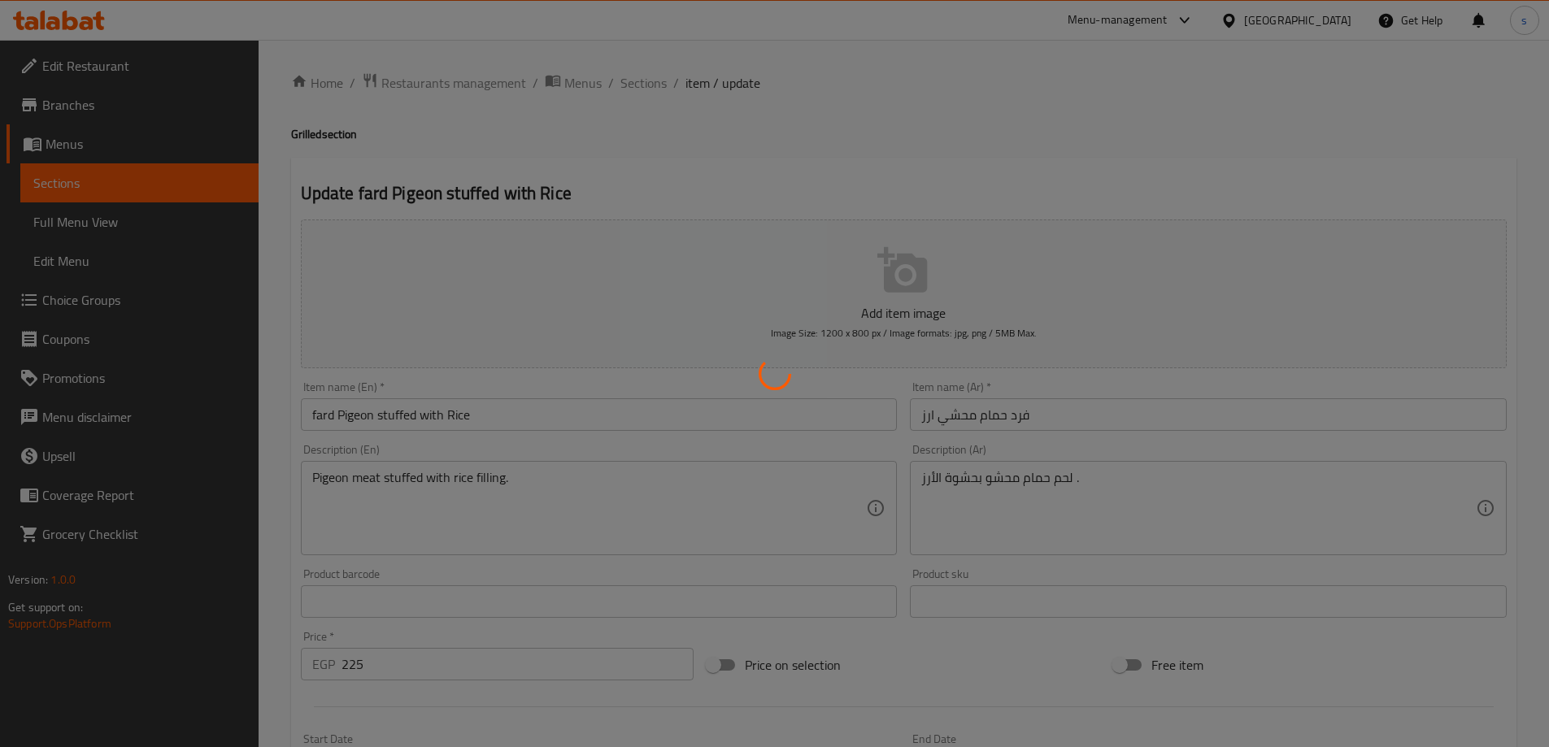
type input "اختر الحجم"
type input "1"
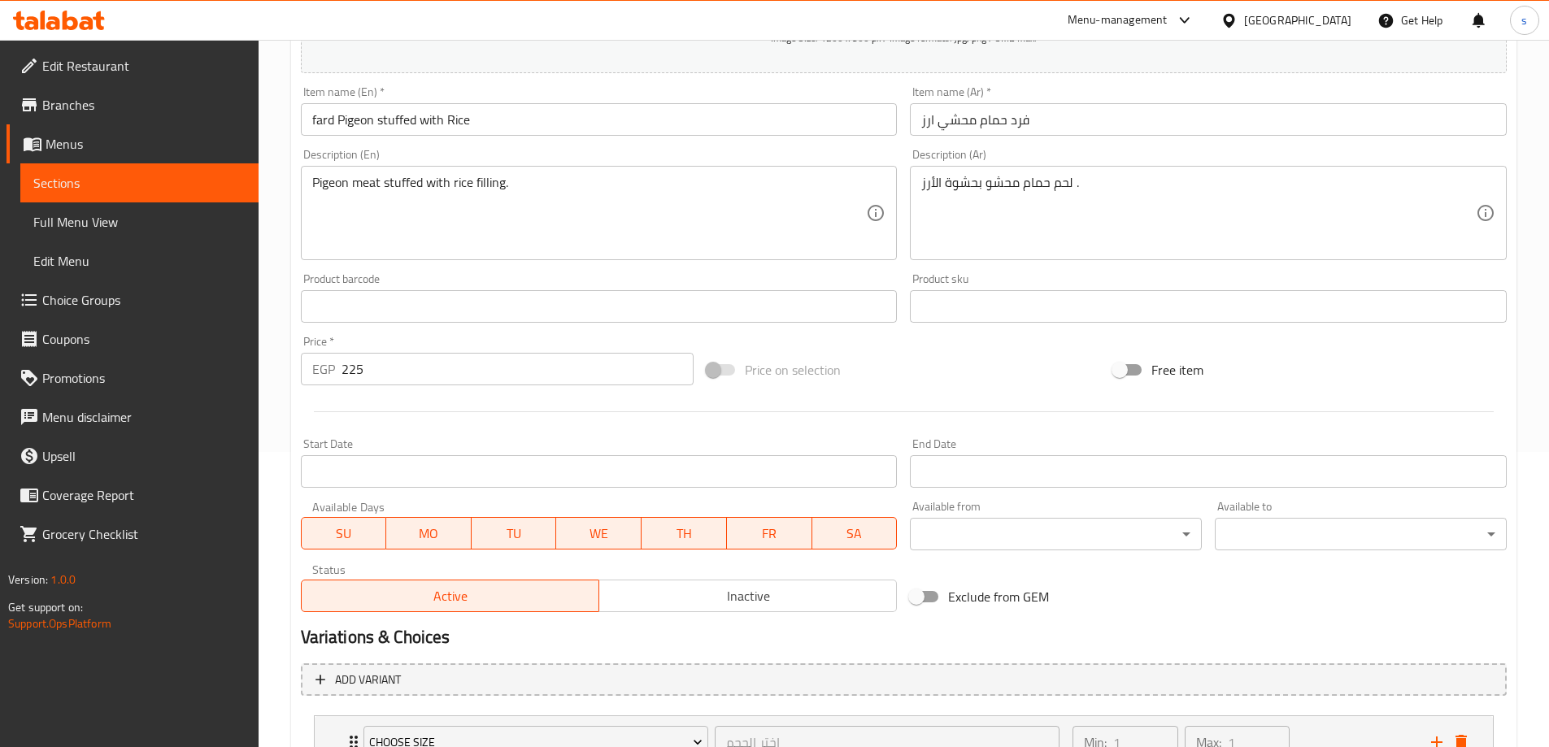
scroll to position [429, 0]
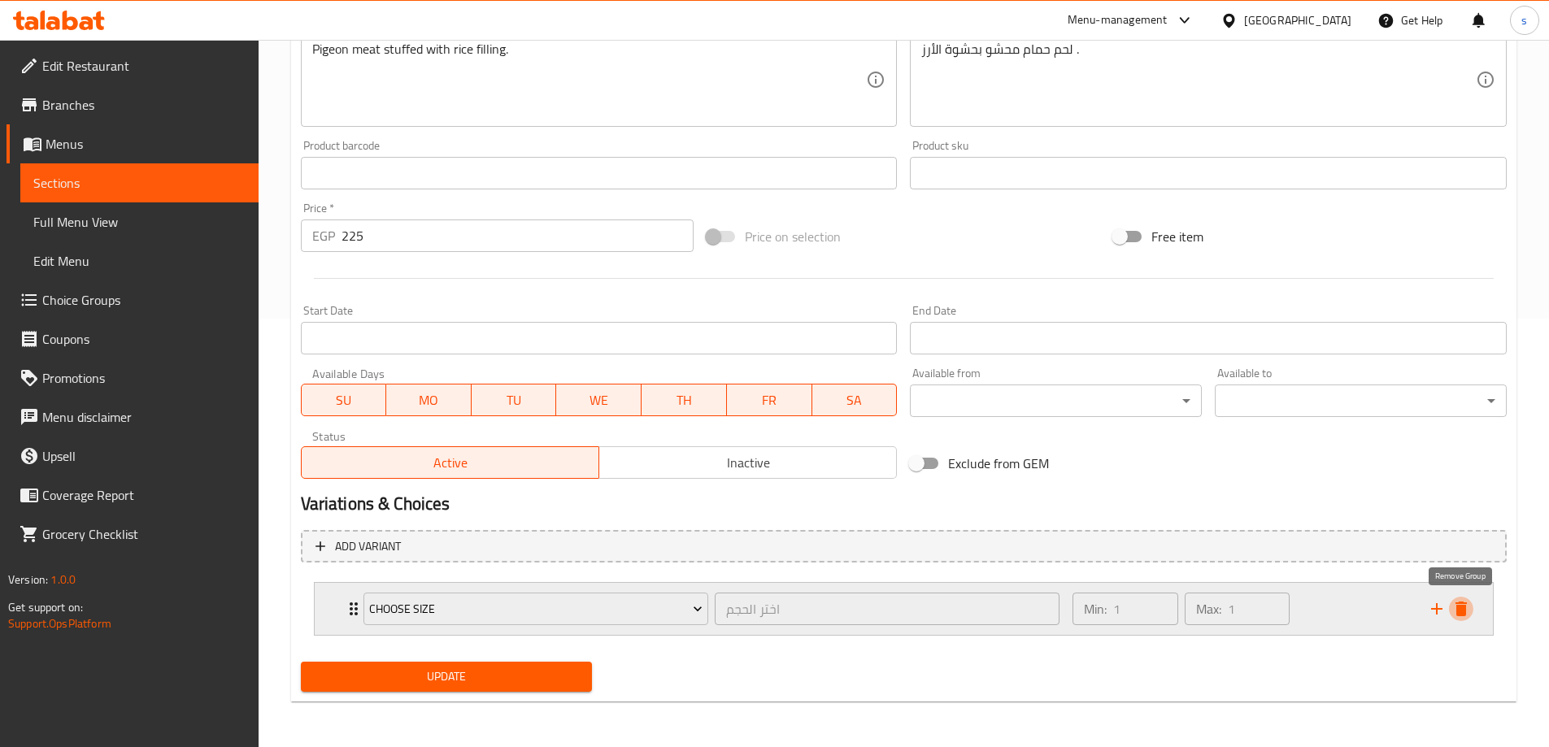
click at [1467, 608] on icon "delete" at bounding box center [1462, 609] width 20 height 20
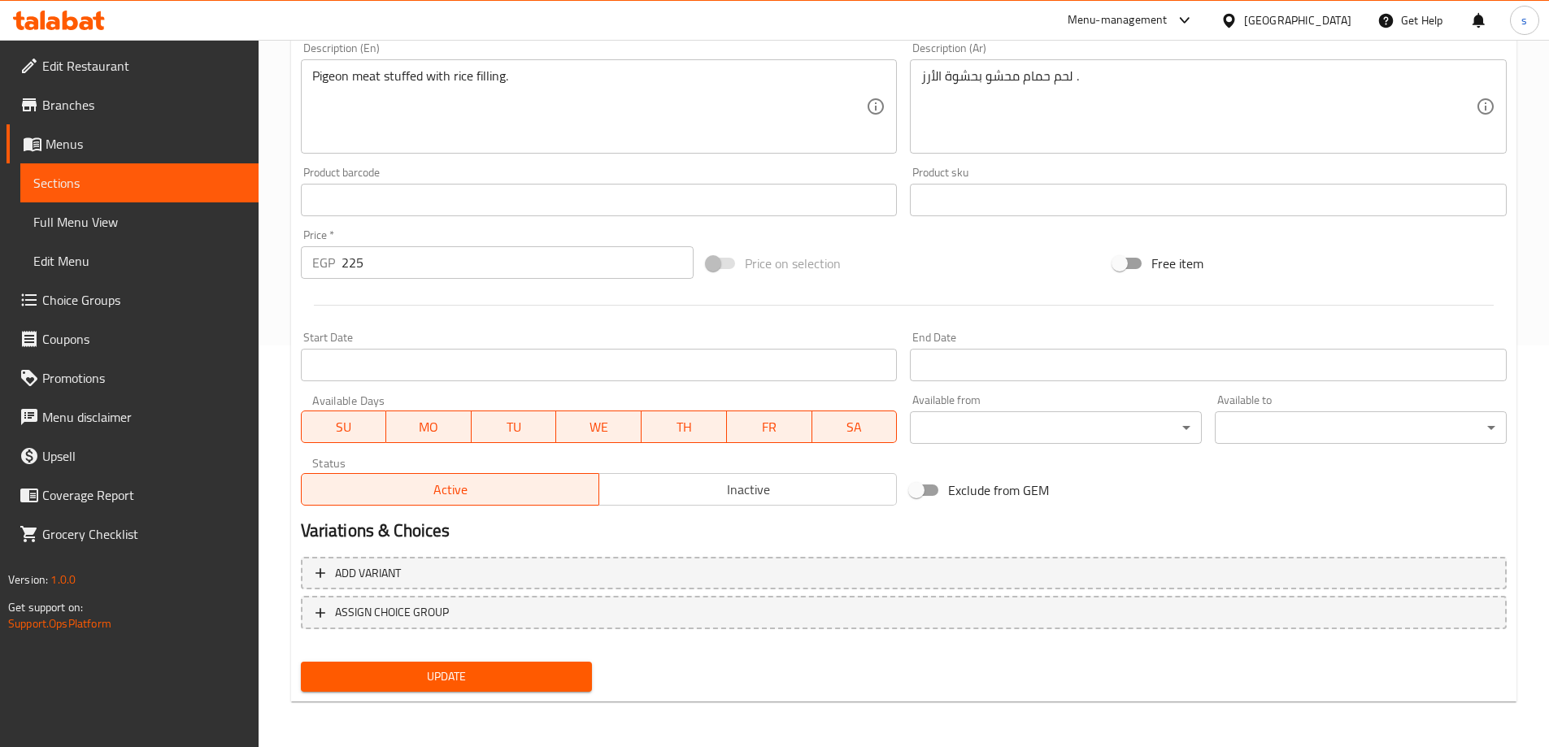
click at [503, 681] on span "Update" at bounding box center [447, 677] width 266 height 20
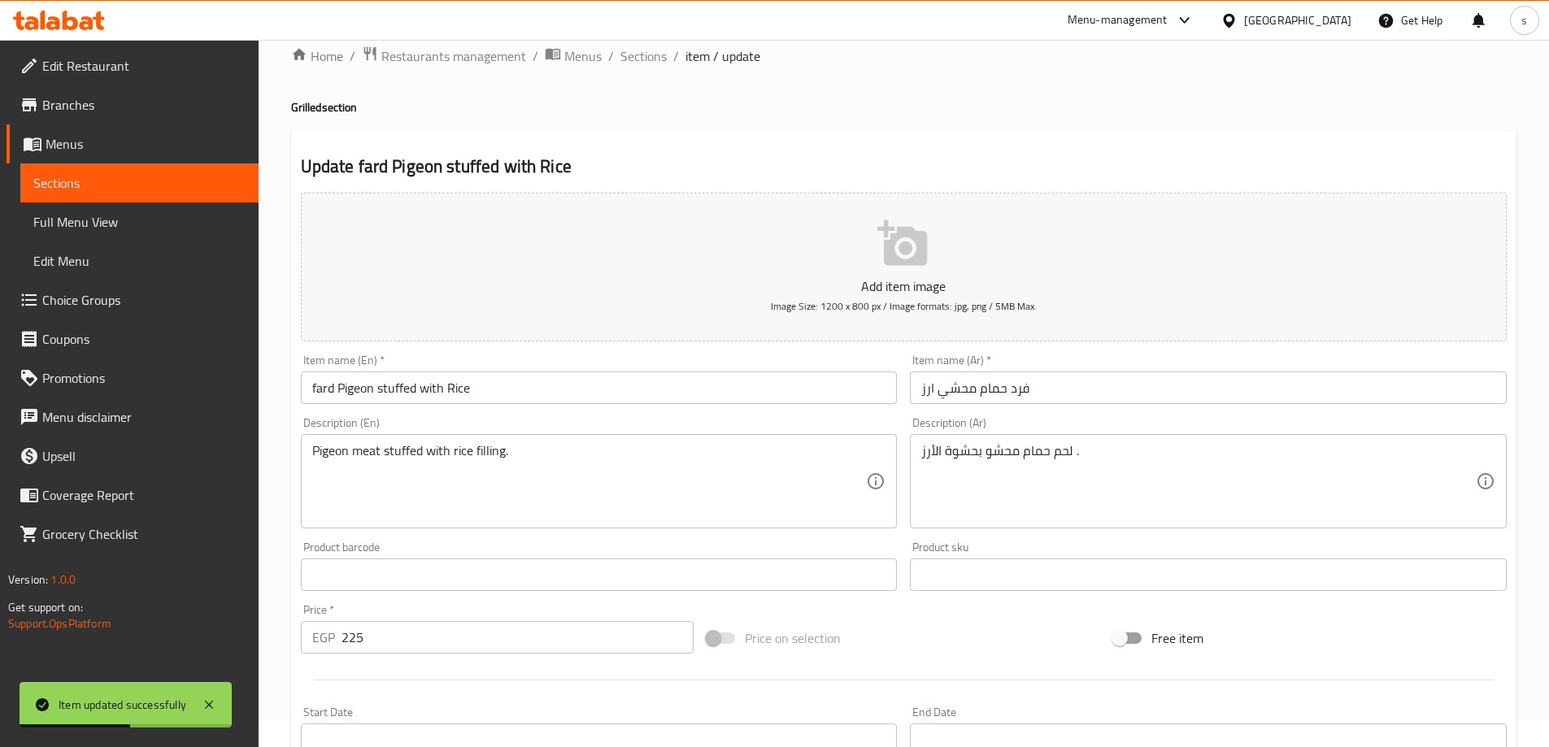
scroll to position [0, 0]
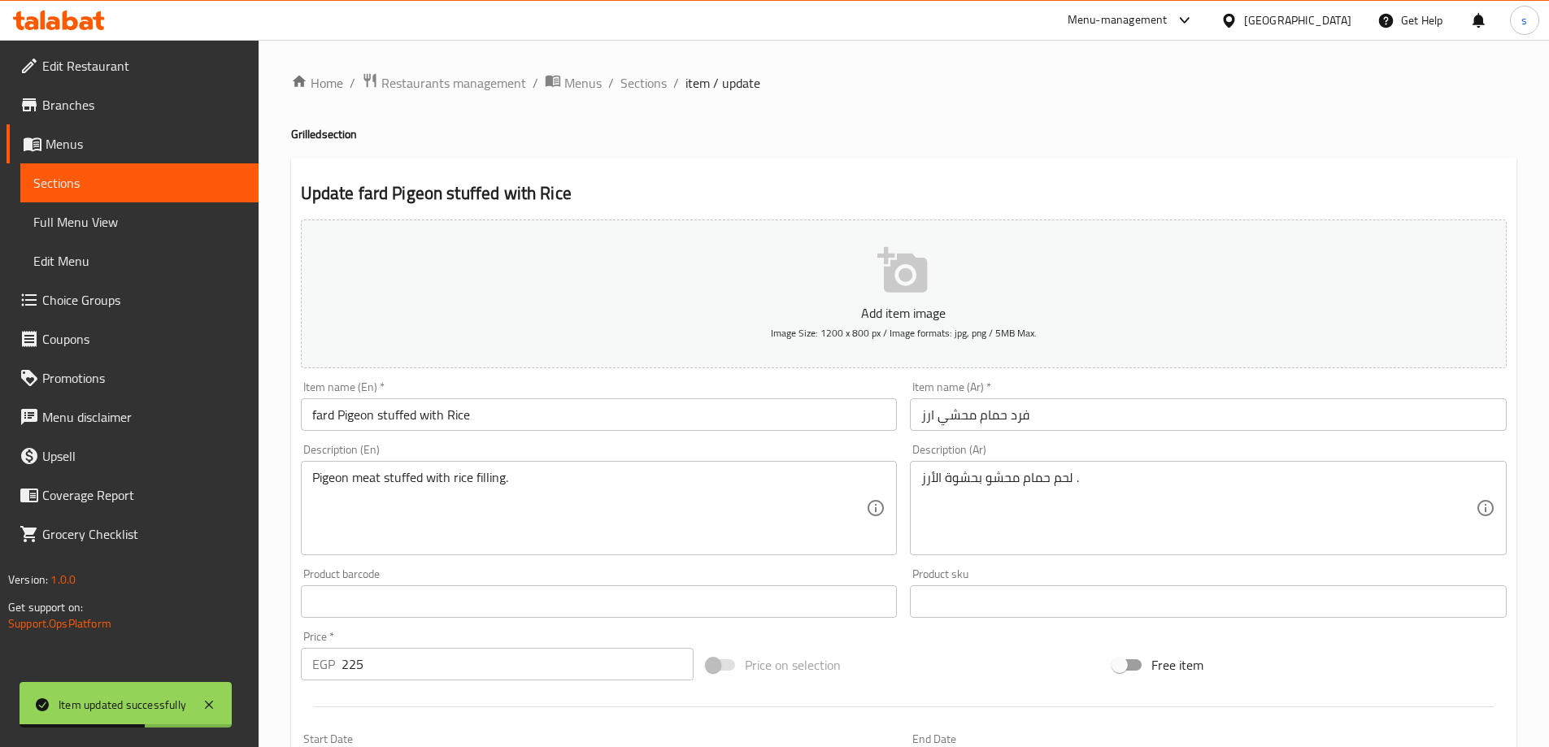
click at [89, 172] on link "Sections" at bounding box center [139, 182] width 238 height 39
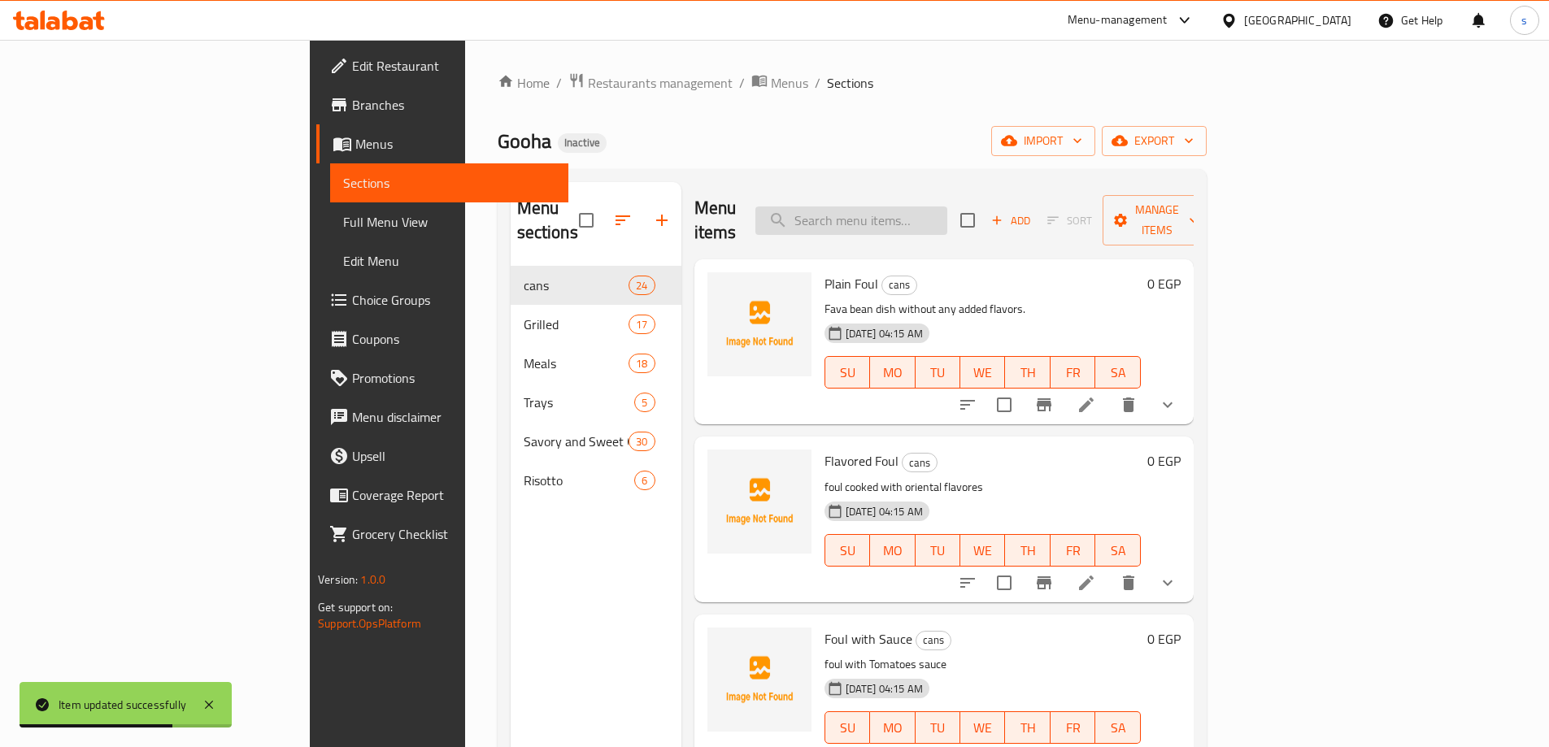
click at [947, 207] on input "search" at bounding box center [851, 221] width 192 height 28
paste input "طلب خضار مشكل /بامية/ملوخية"
type input "طلب خضار مشكل /بامية/ملوخية"
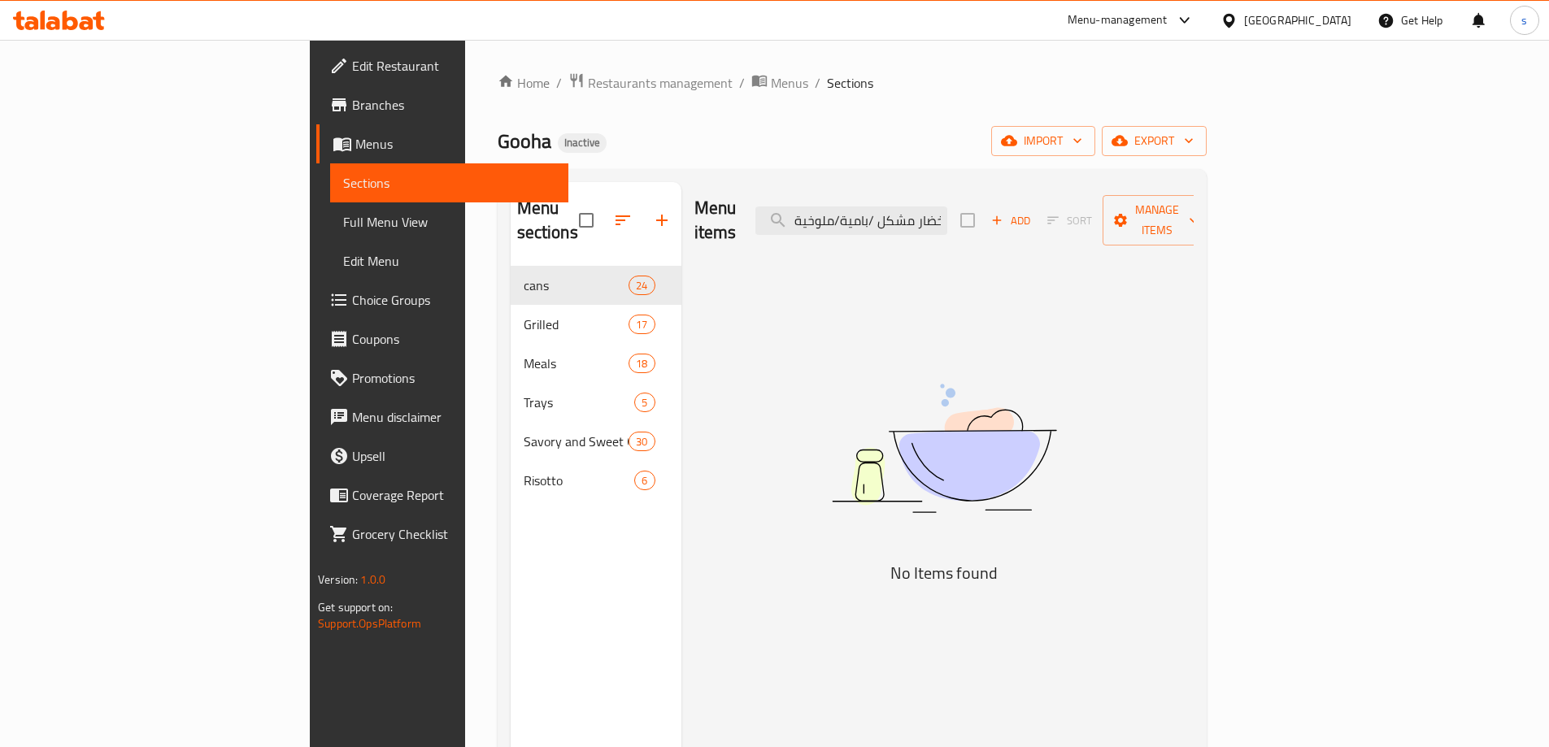
drag, startPoint x: 1051, startPoint y: 206, endPoint x: 726, endPoint y: 210, distance: 325.3
click at [726, 210] on div "Menu items طلب خضار مشكل /بامية/ملوخية Add Sort Manage items" at bounding box center [943, 220] width 499 height 77
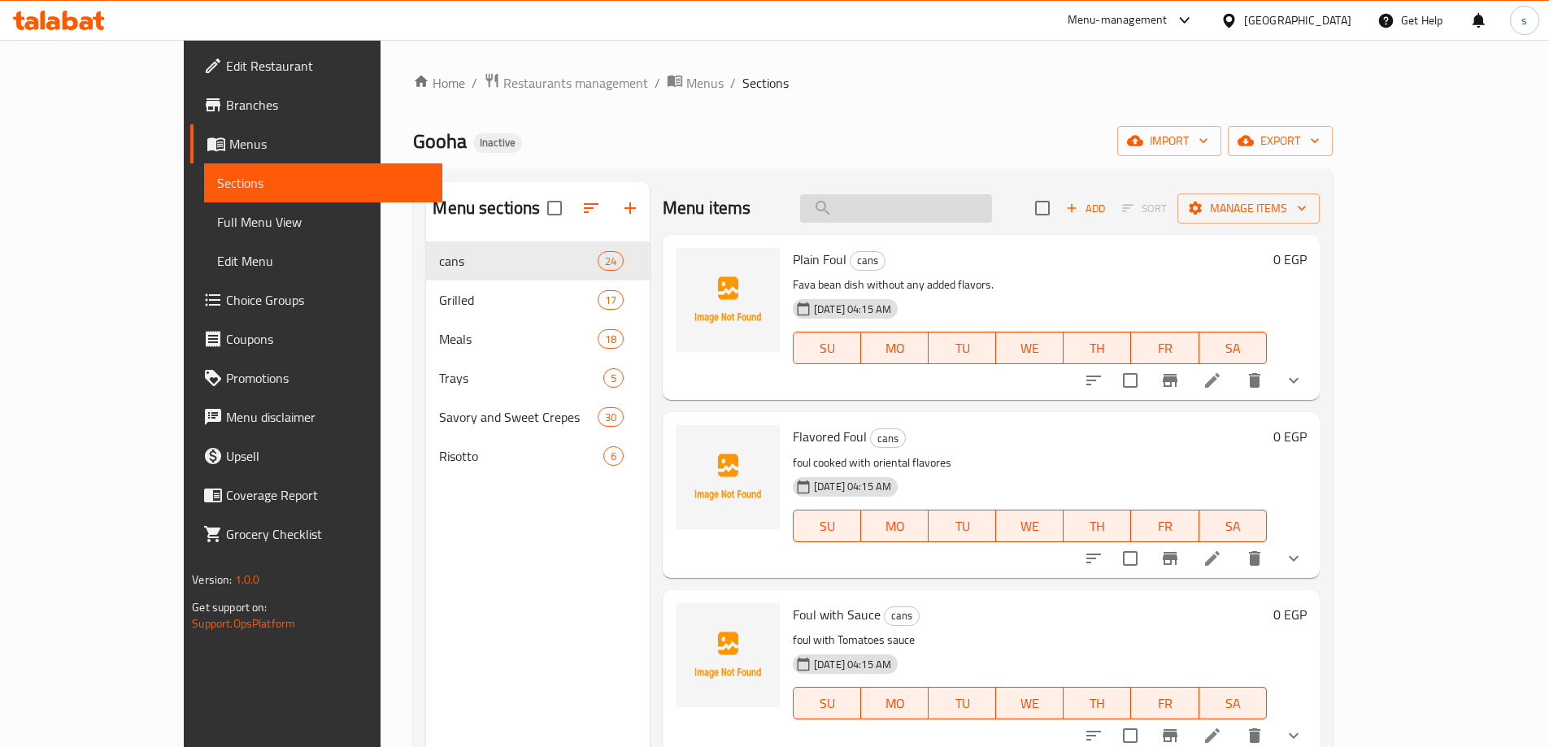
click at [943, 209] on input "search" at bounding box center [896, 208] width 192 height 28
paste input "Mixed Vegetables/Okra/Molokhia talabat"
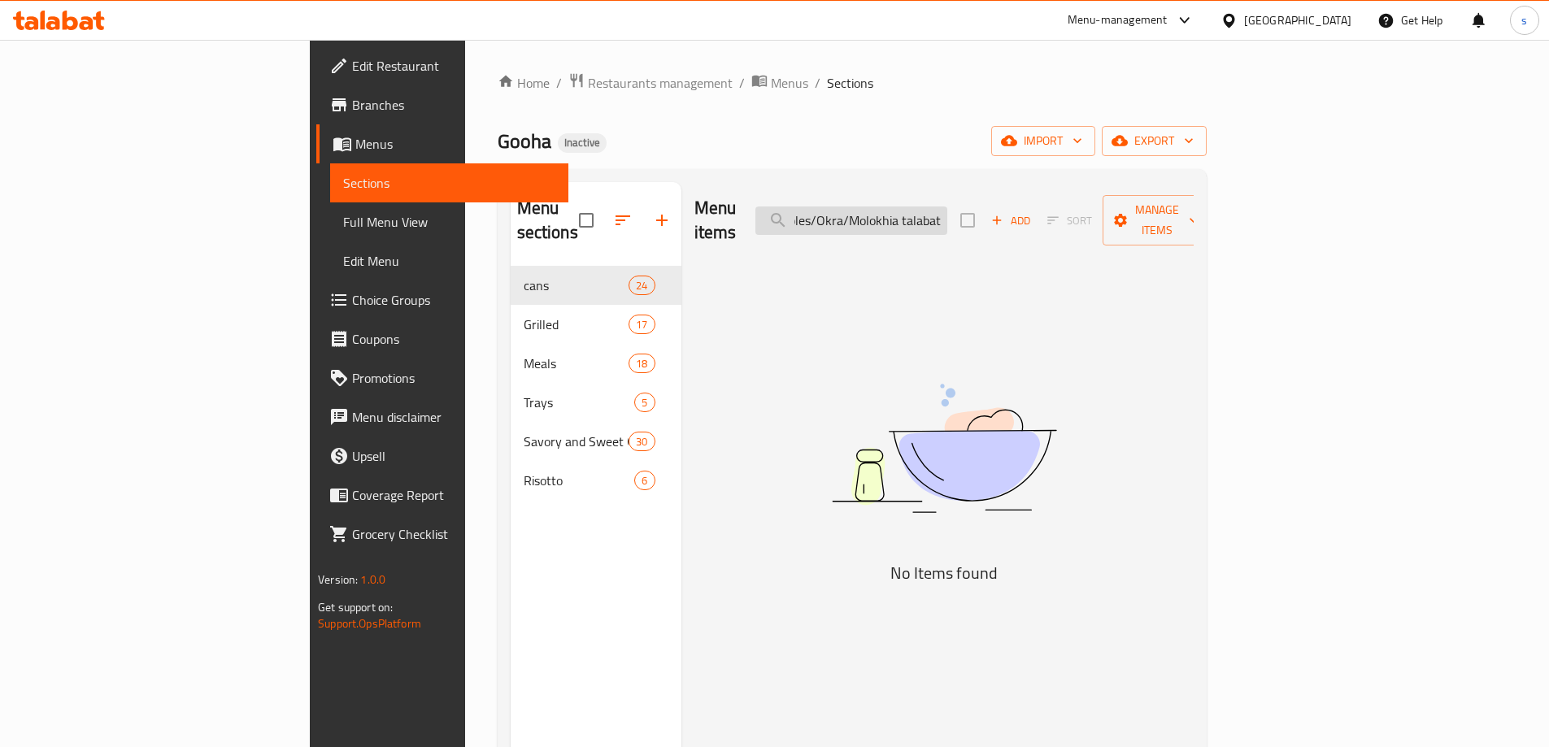
click at [947, 208] on input "Mixed Vegetables/Okra/Molokhia talabat" at bounding box center [851, 221] width 192 height 28
click at [947, 209] on input "Mixed Vegetables/Okra/Molokhia talabat" at bounding box center [851, 221] width 192 height 28
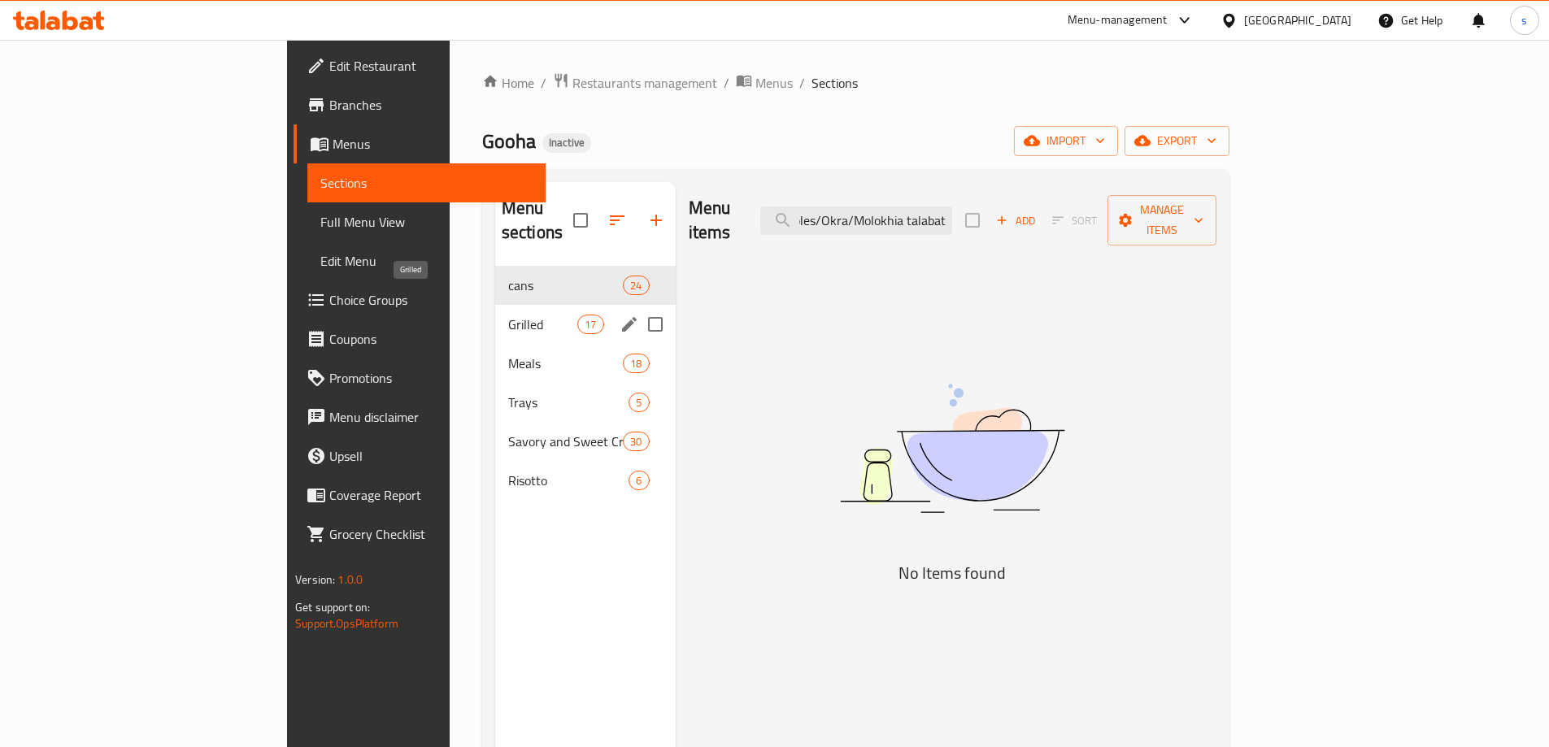
type input "Mixed Vegetables/Okra/Molokhia talabat"
click at [508, 315] on span "Grilled" at bounding box center [542, 325] width 69 height 20
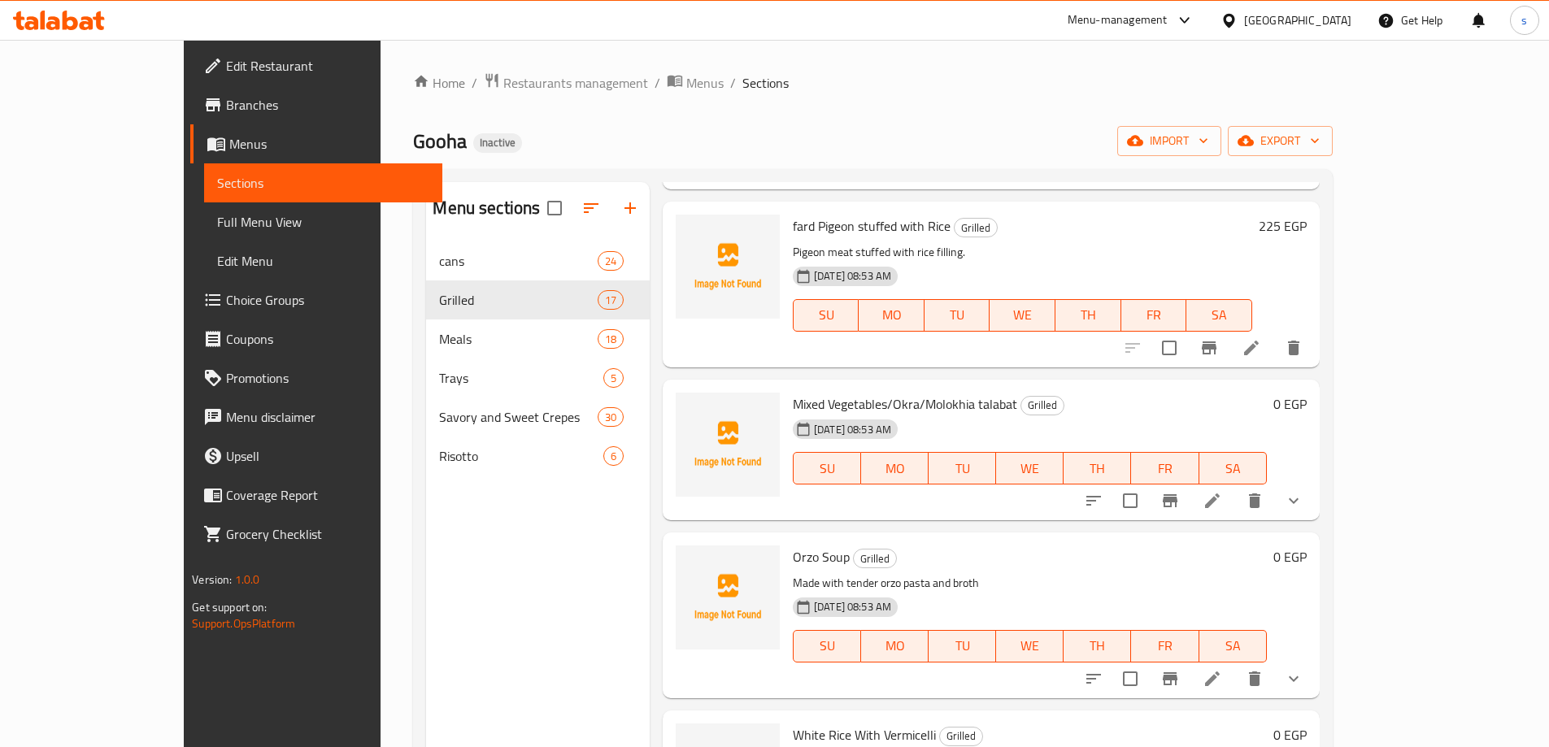
scroll to position [1301, 0]
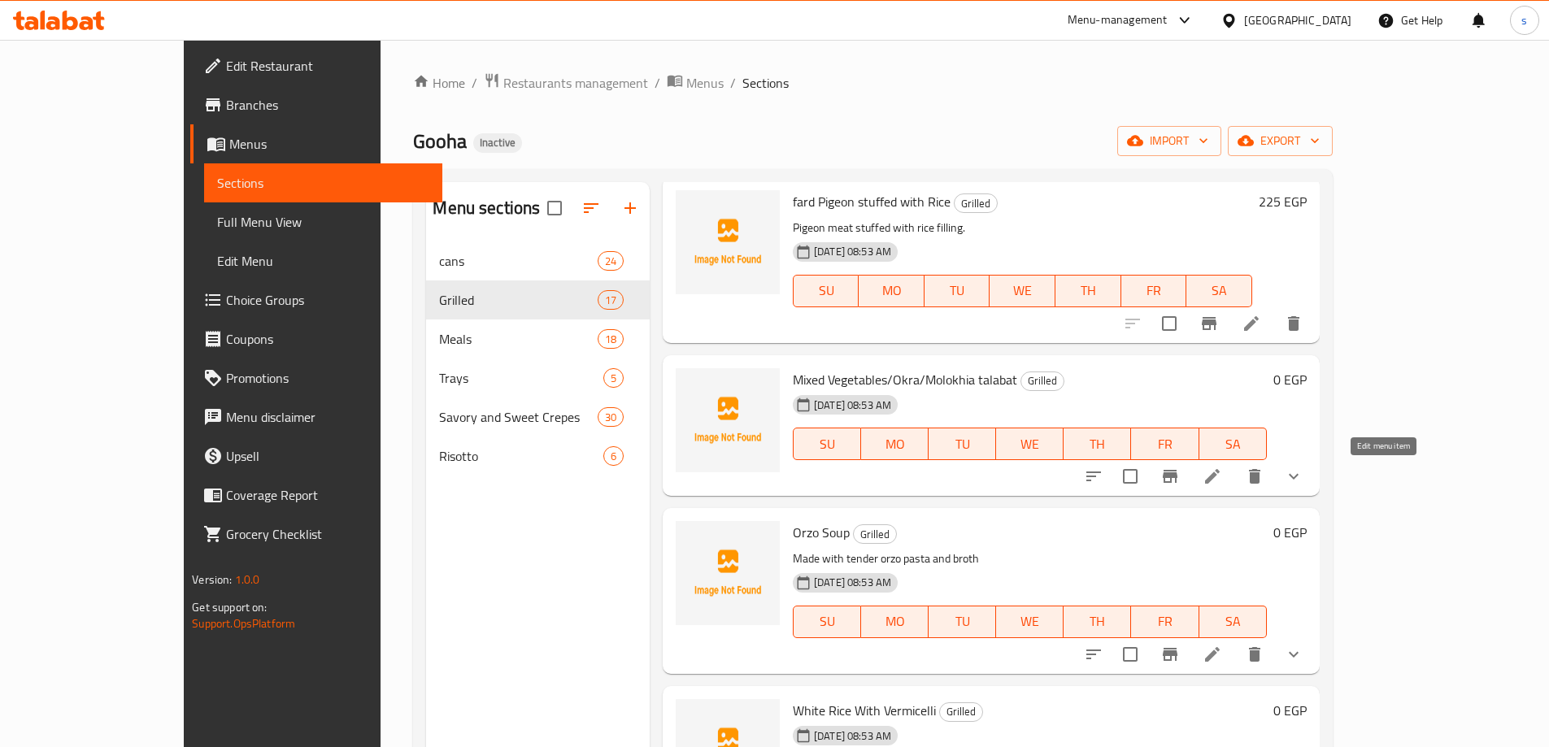
click at [1220, 473] on icon at bounding box center [1212, 476] width 15 height 15
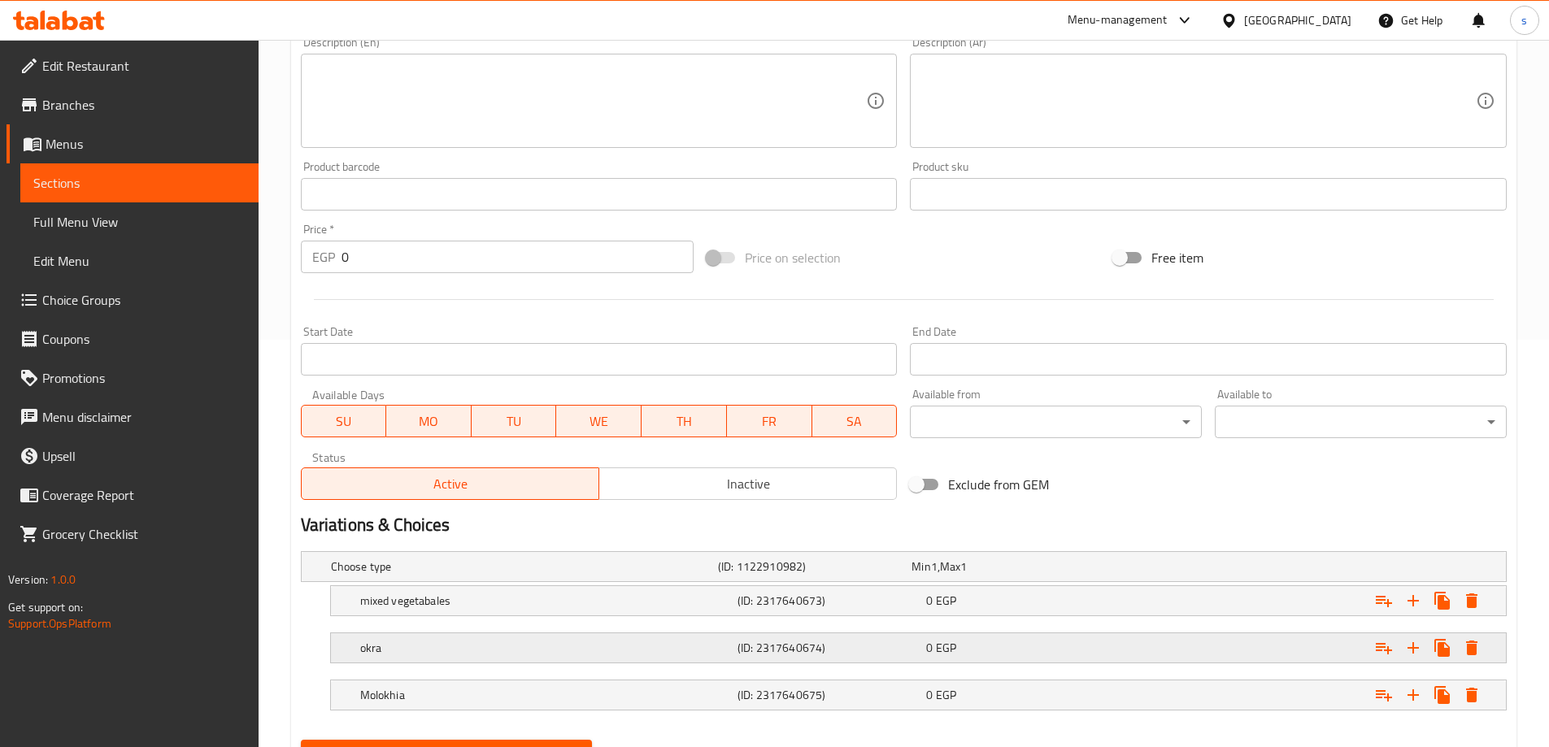
scroll to position [485, 0]
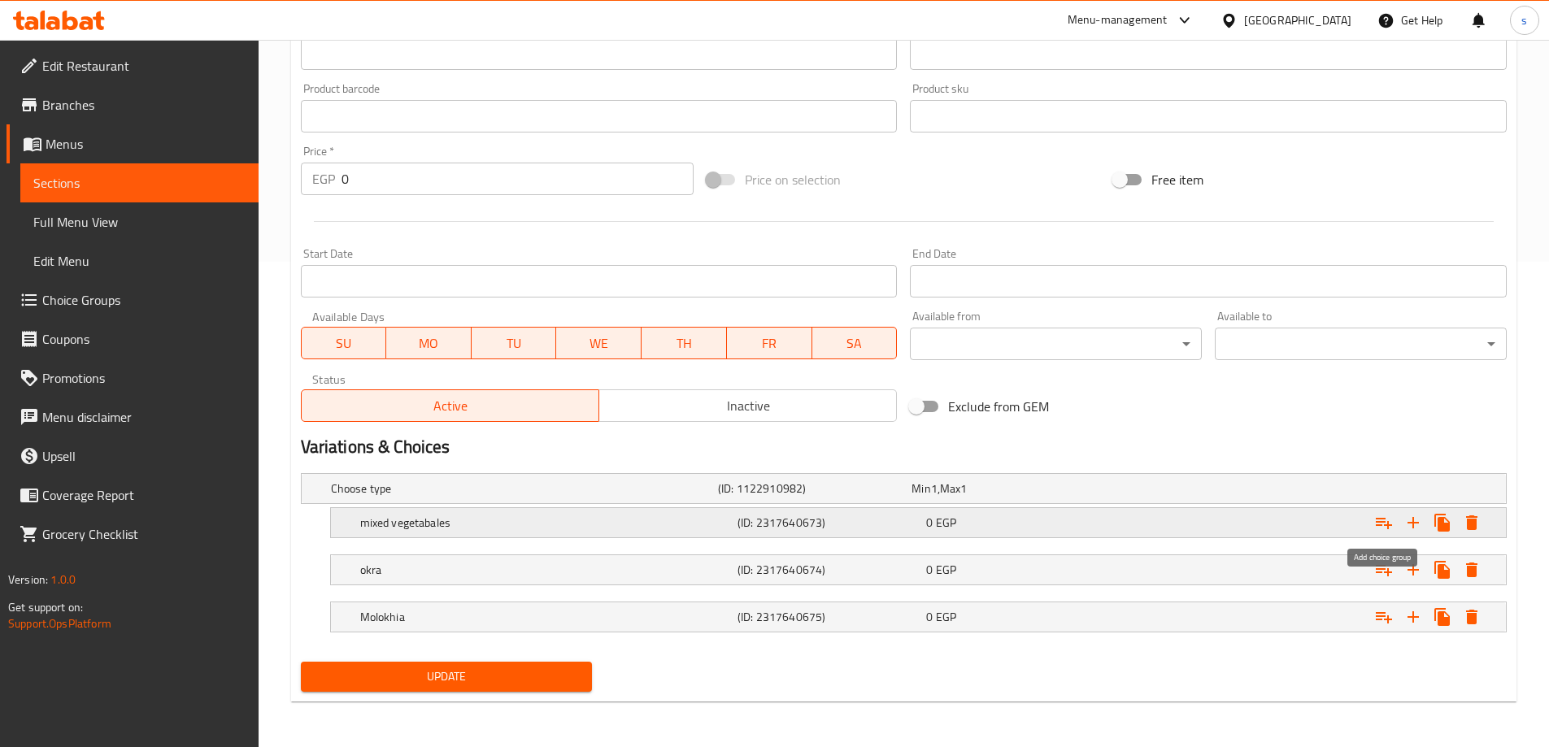
click at [1387, 525] on icon "Expand" at bounding box center [1384, 523] width 16 height 11
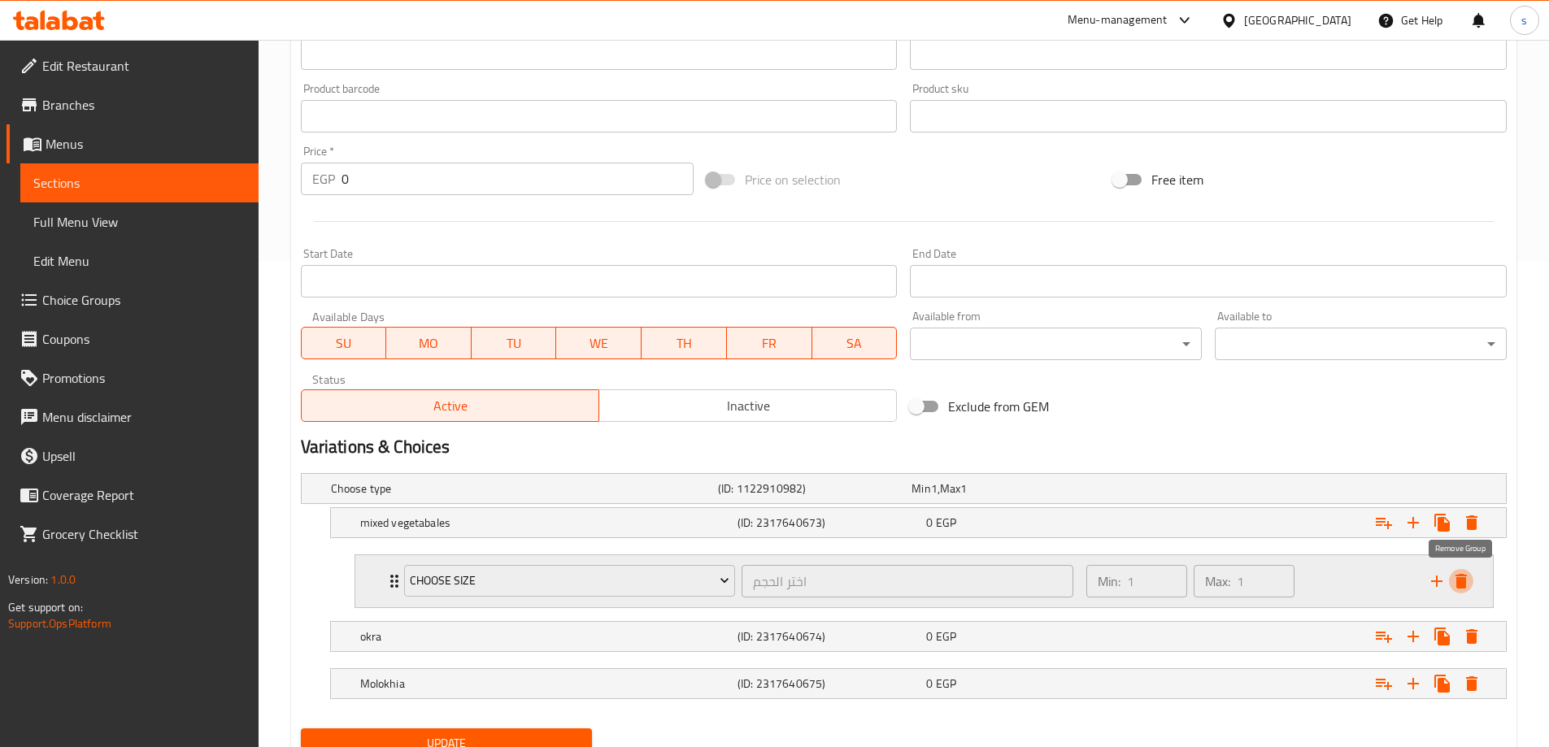
click at [1458, 581] on icon "delete" at bounding box center [1461, 581] width 11 height 15
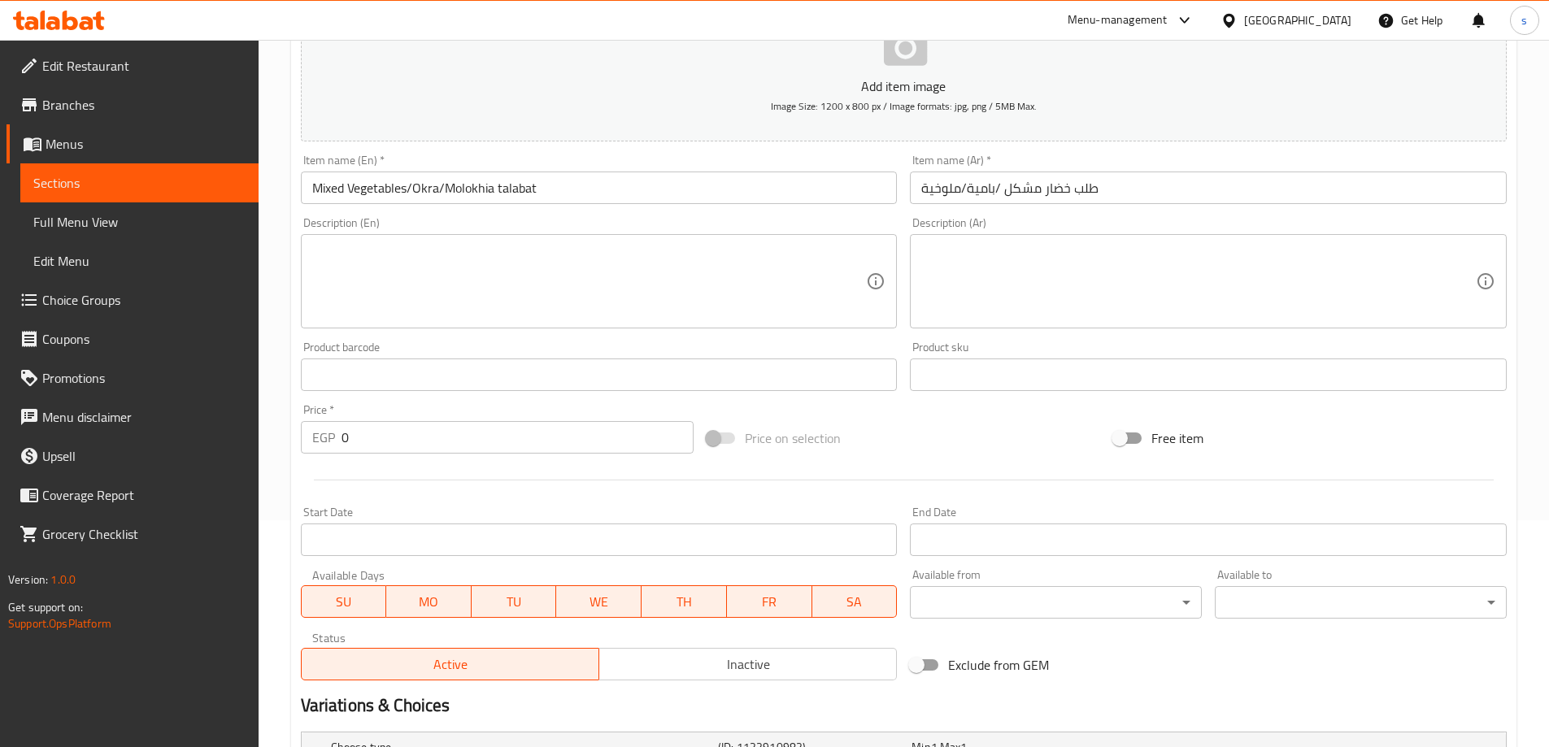
scroll to position [0, 0]
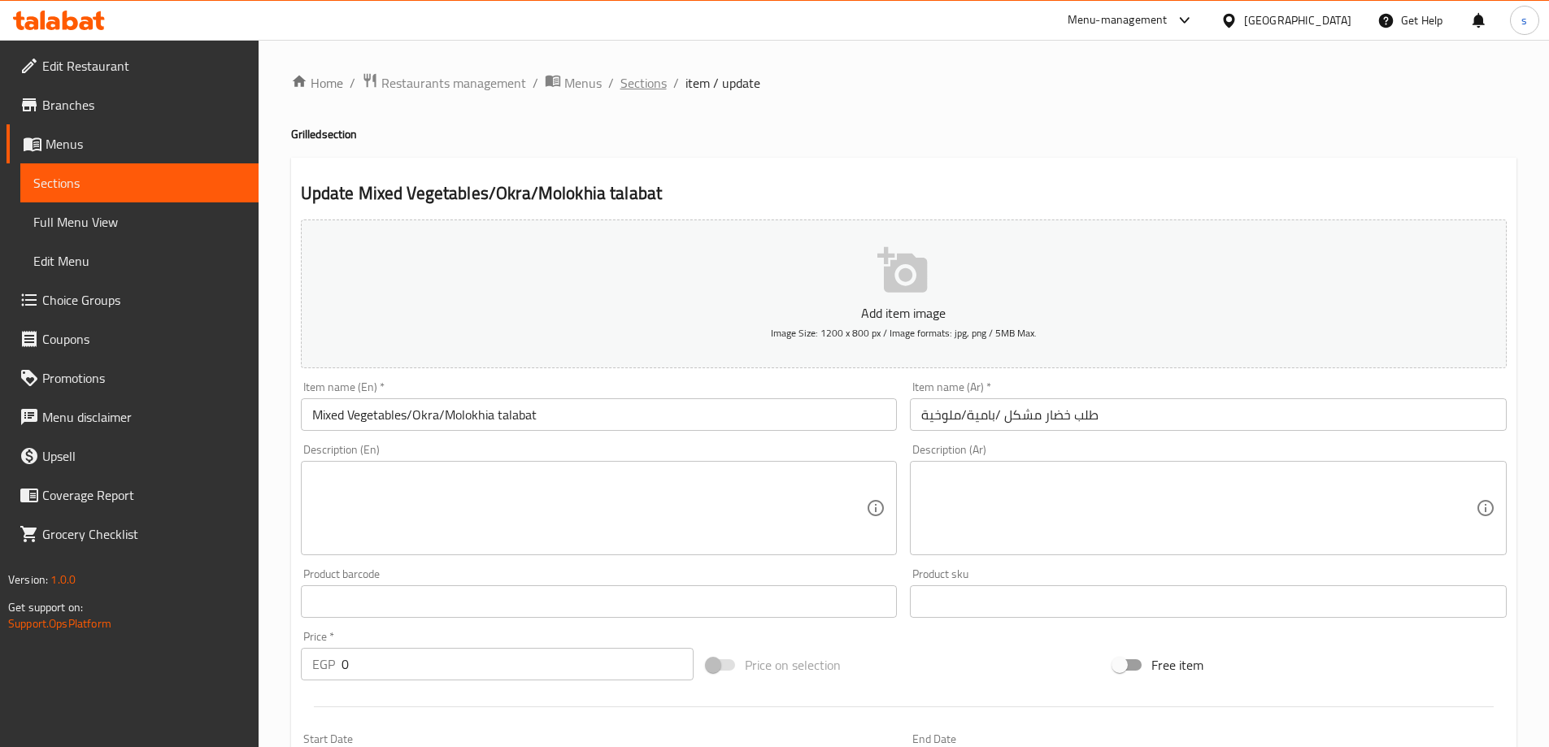
click at [653, 78] on span "Sections" at bounding box center [643, 83] width 46 height 20
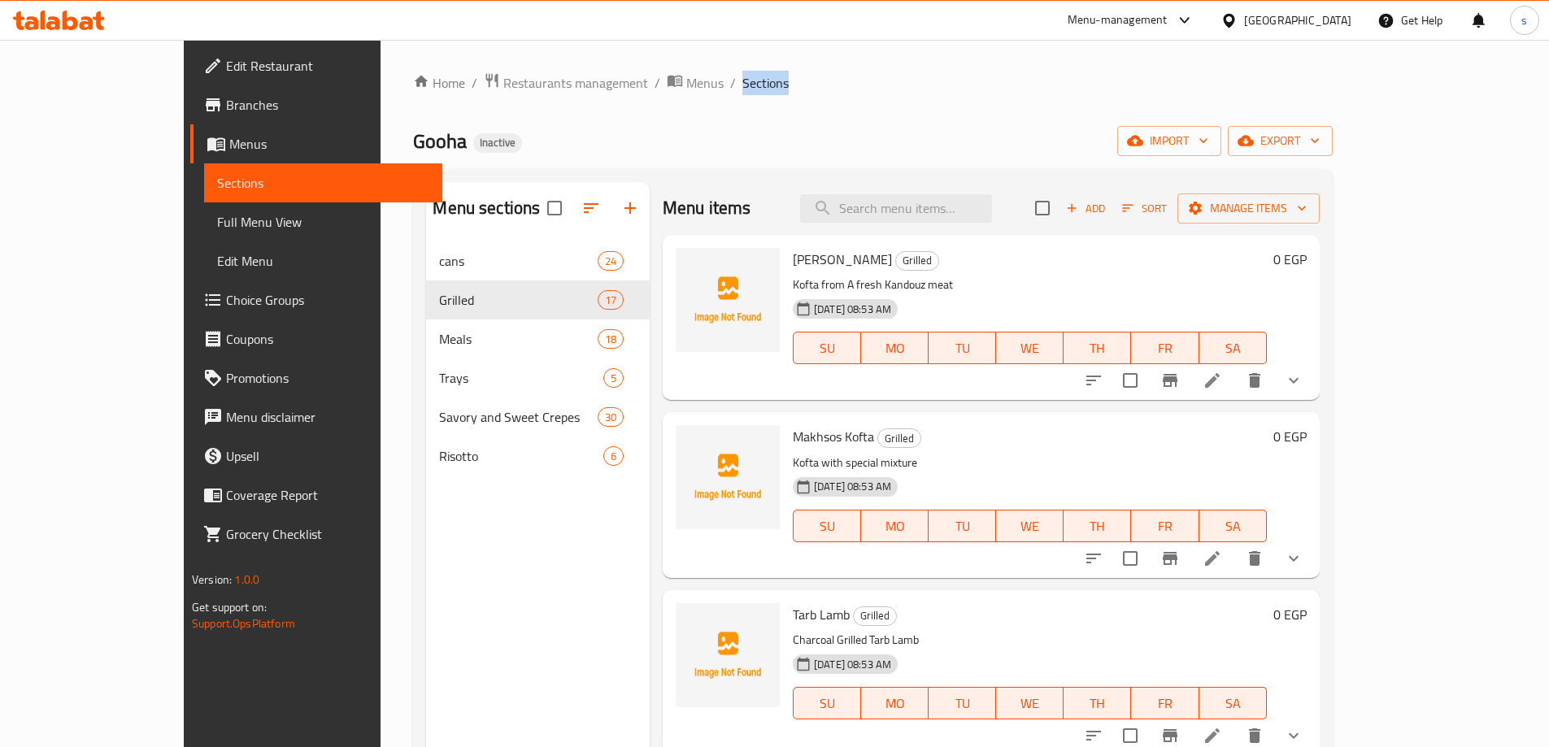
click at [742, 78] on span "Sections" at bounding box center [765, 83] width 46 height 20
click at [792, 143] on div "Gooha Inactive import export" at bounding box center [872, 141] width 919 height 30
click at [381, 431] on div "Home / Restaurants management / Menus / Sections Gooha Inactive import export M…" at bounding box center [873, 507] width 984 height 935
click at [992, 194] on input "search" at bounding box center [896, 208] width 192 height 28
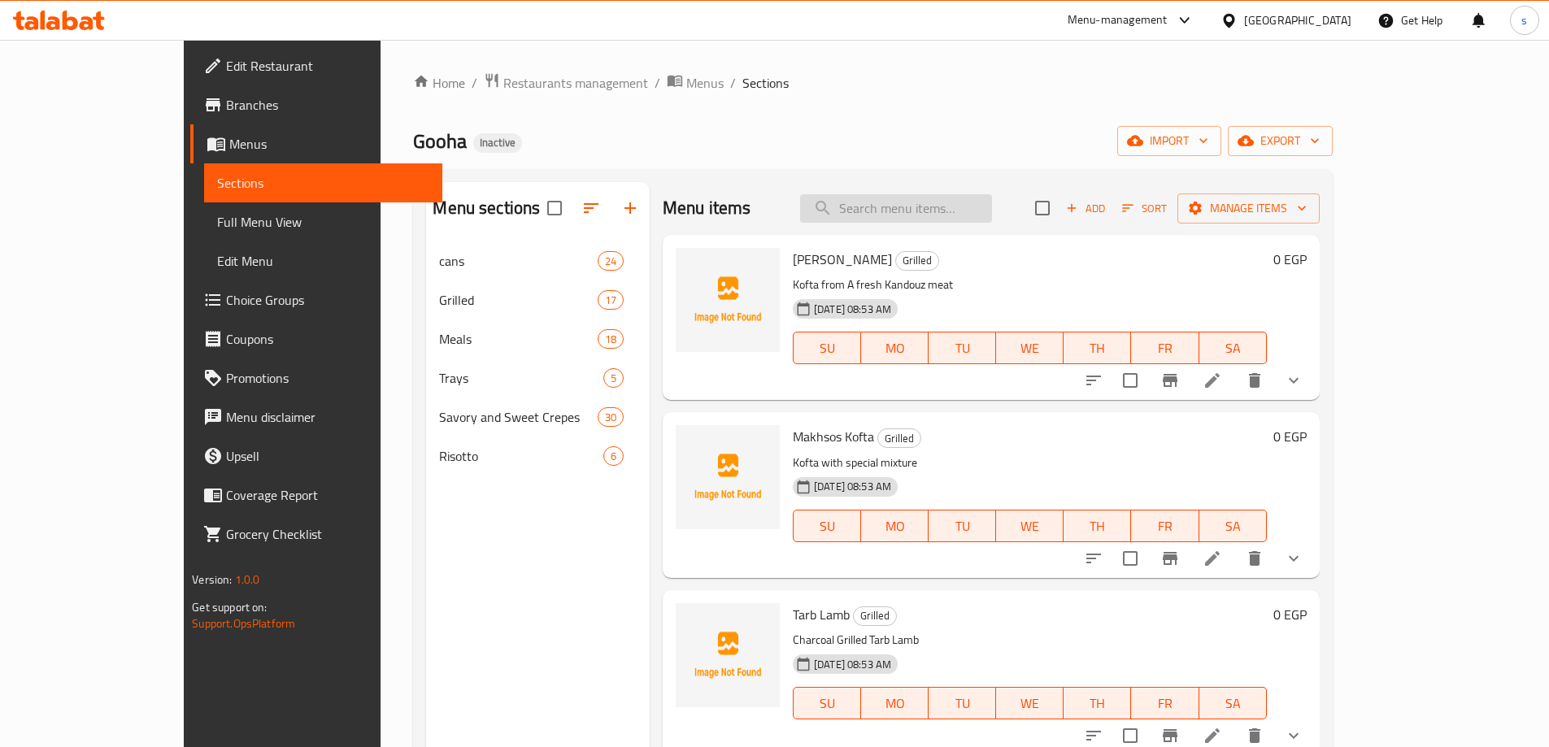
paste input "Rice With Liver"
type input "Rice With Liver"
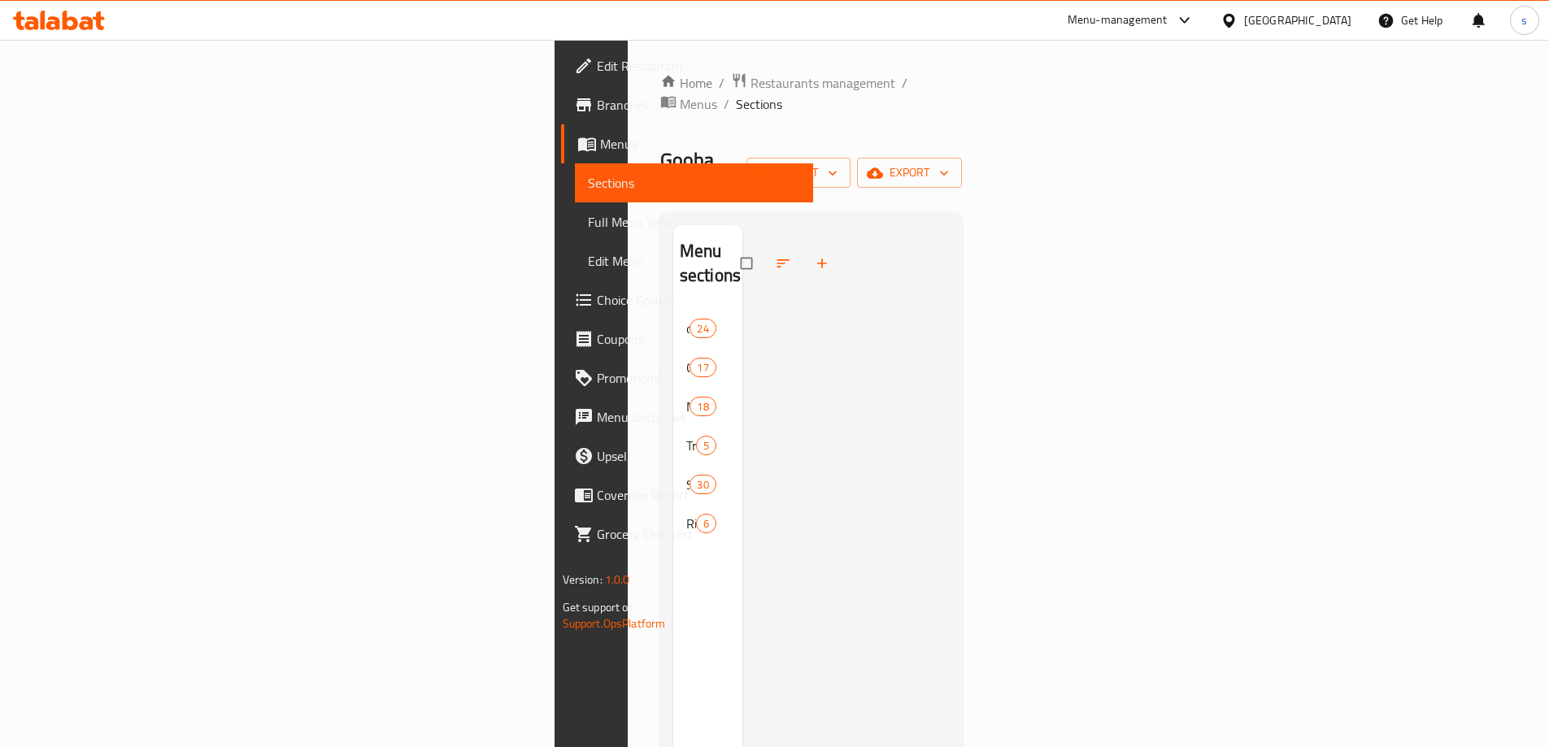
click at [899, 252] on div at bounding box center [845, 598] width 207 height 747
click at [686, 319] on span "cans" at bounding box center [686, 329] width 0 height 20
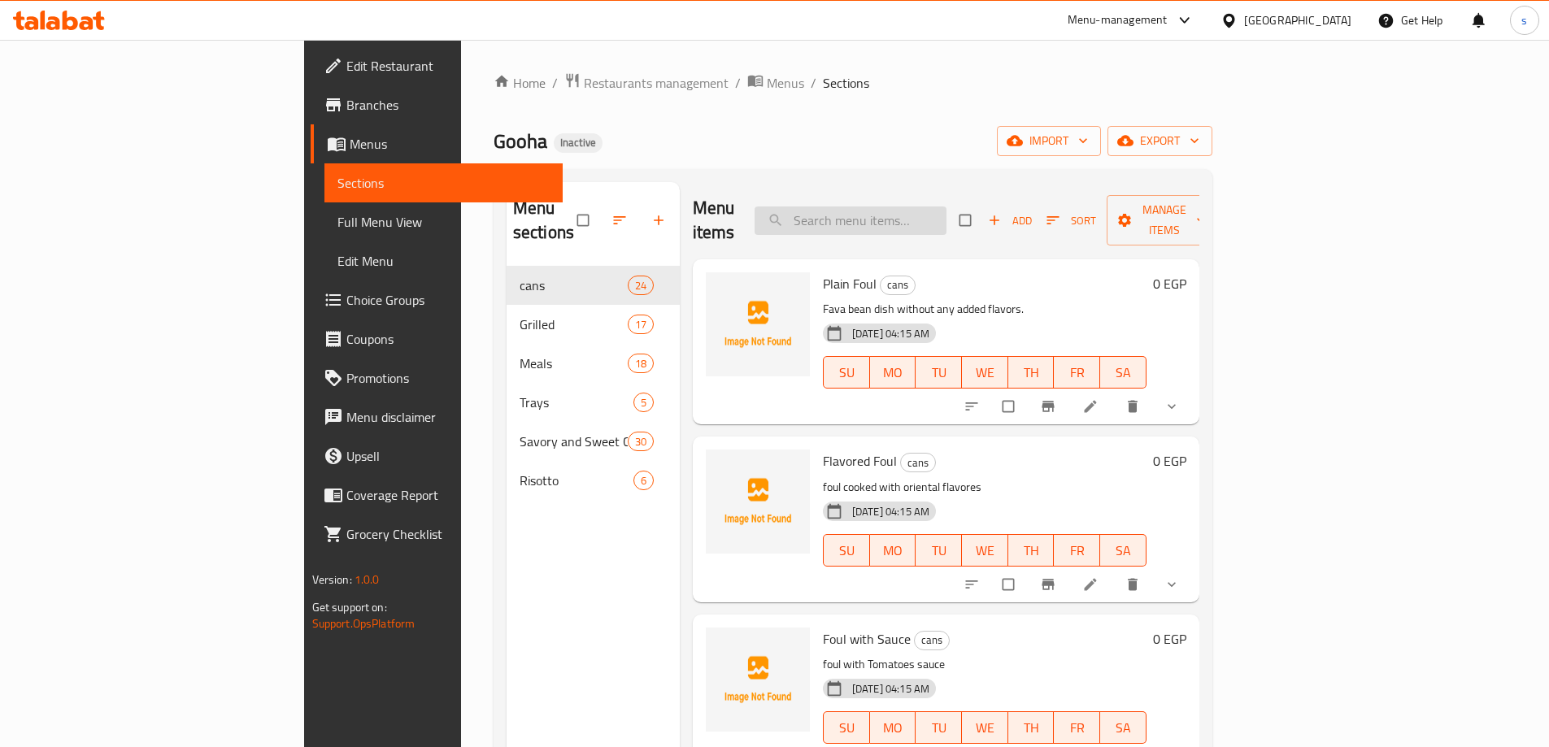
click at [903, 213] on input "search" at bounding box center [851, 221] width 192 height 28
paste input "Rice With Liver"
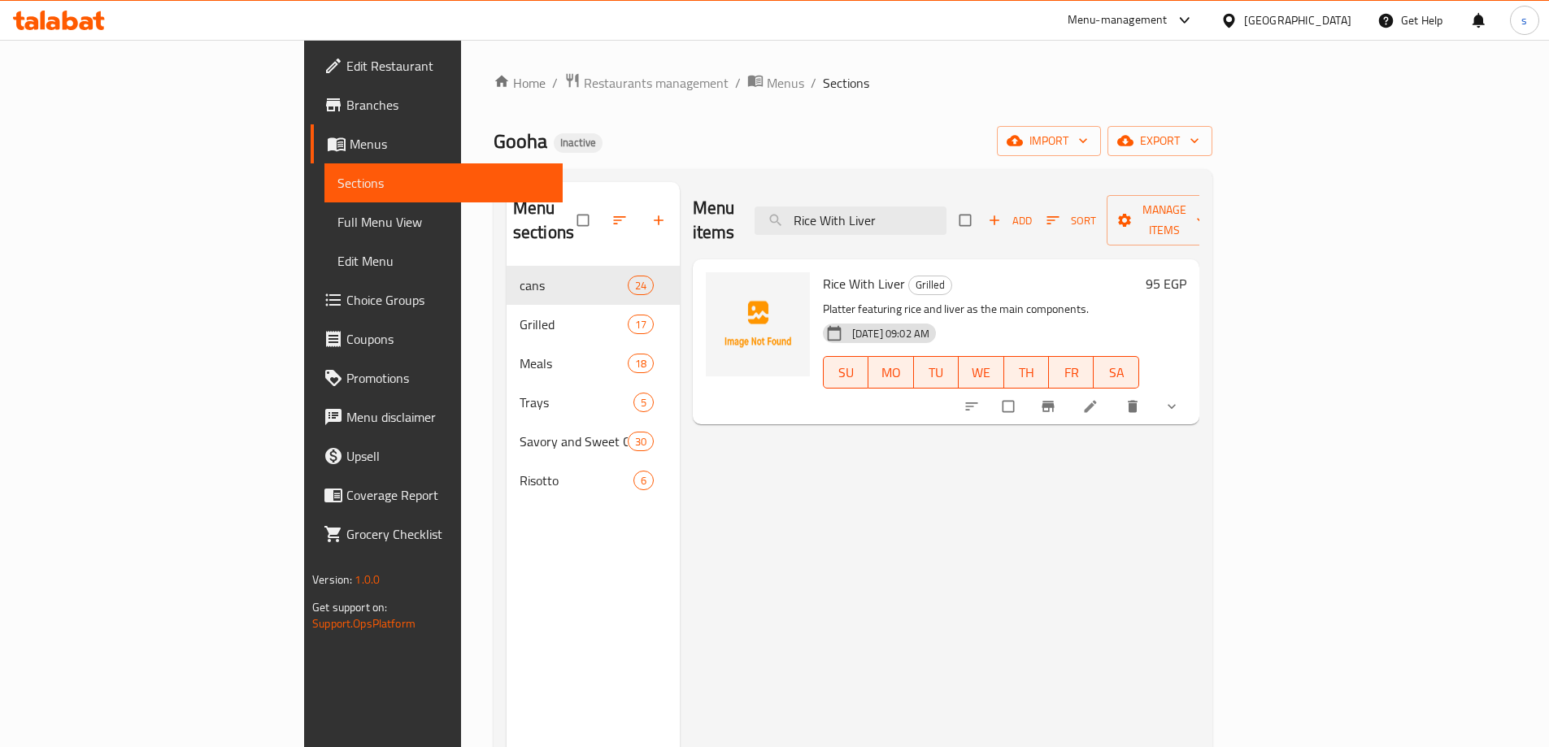
type input "Rice With Liver"
click at [1102, 398] on link at bounding box center [1092, 406] width 20 height 16
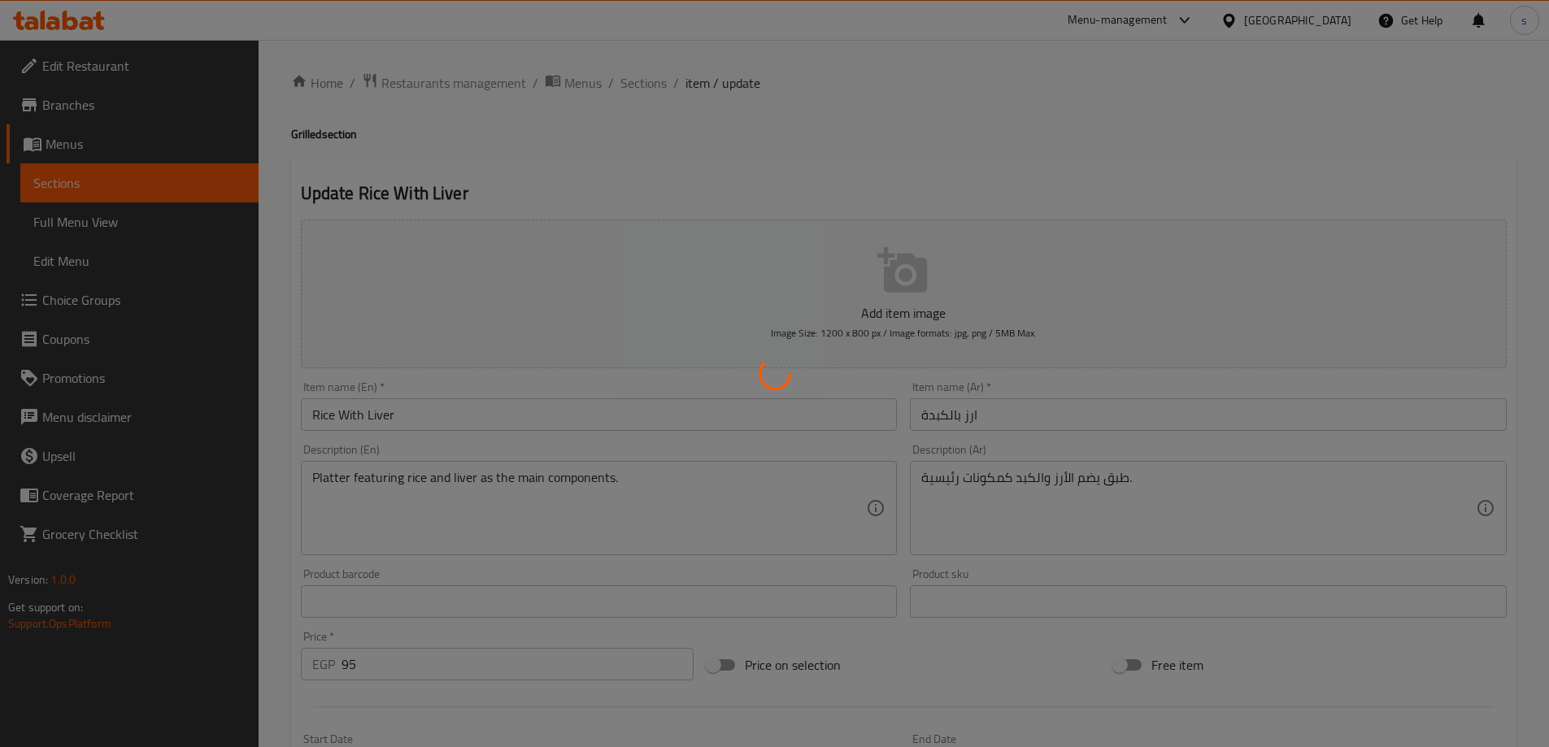
type input "اختر الحجم"
type input "1"
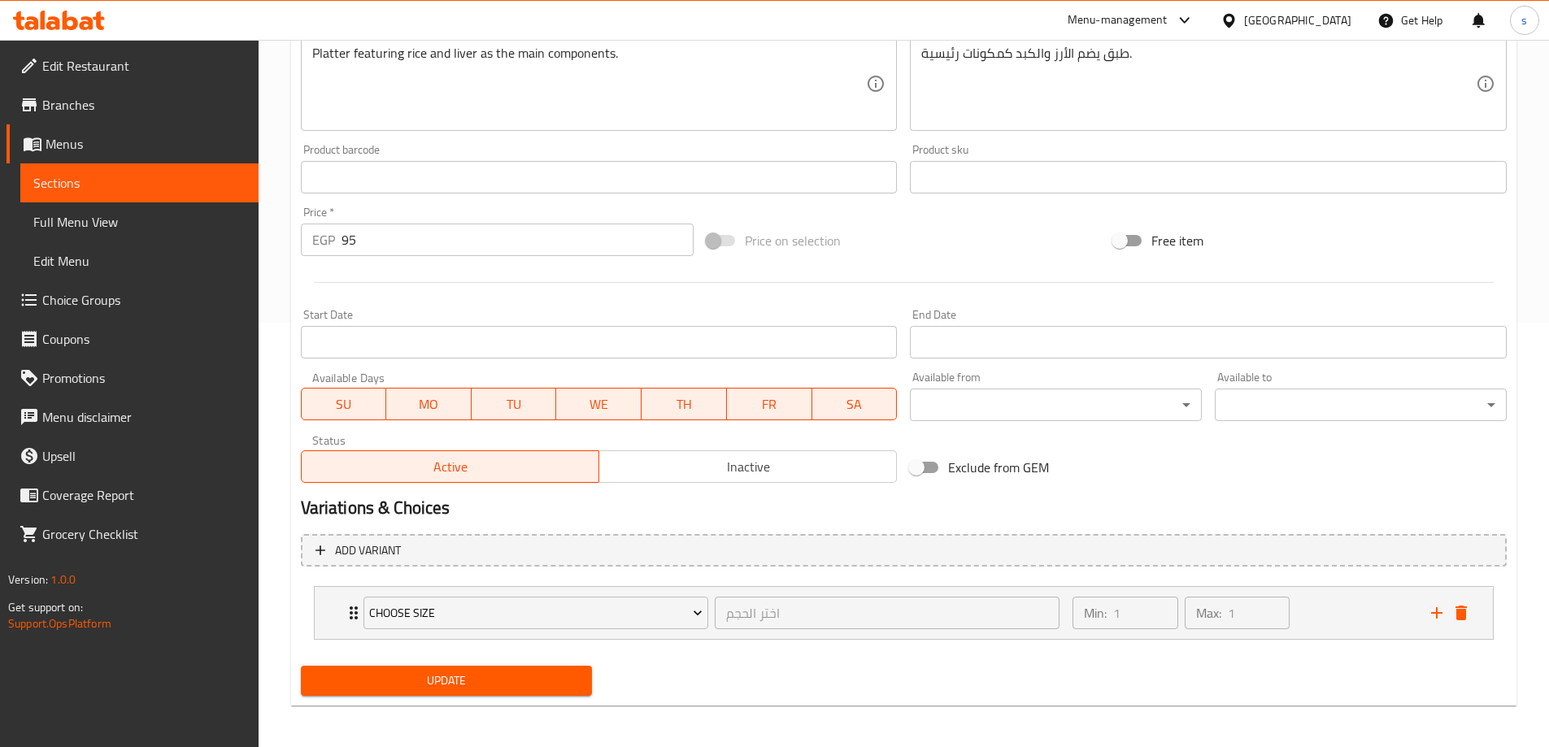
scroll to position [429, 0]
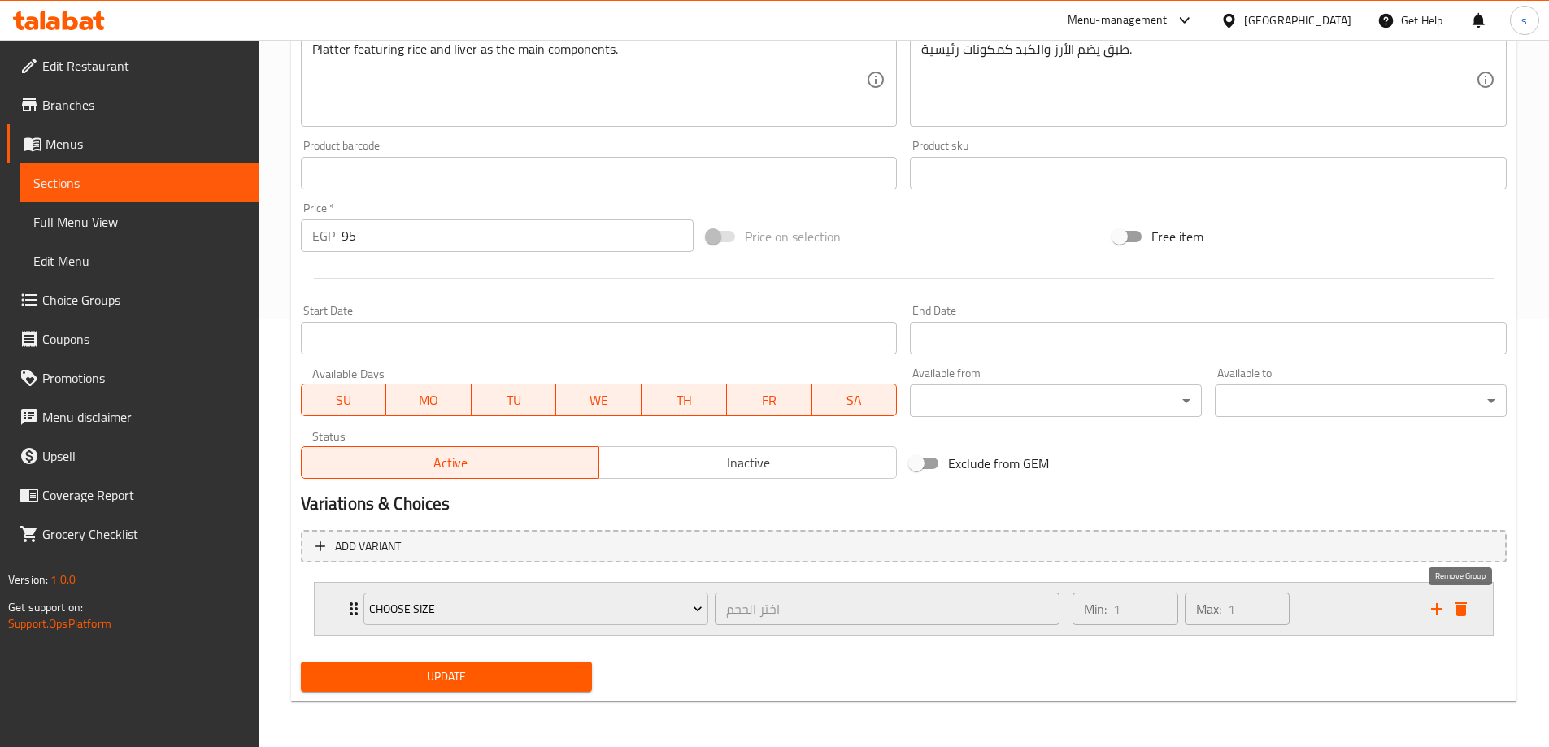
click at [1466, 607] on icon "delete" at bounding box center [1461, 609] width 11 height 15
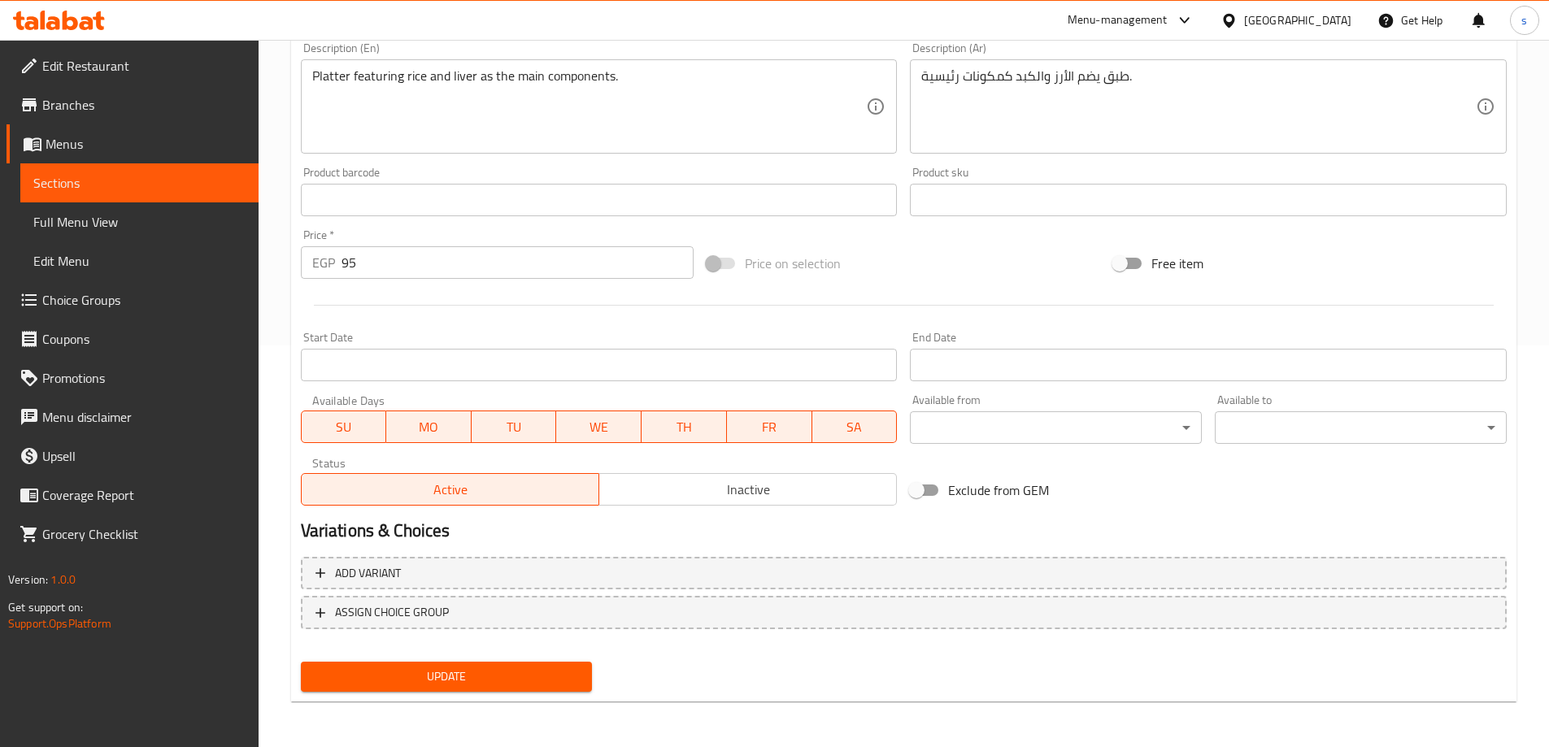
click at [521, 673] on span "Update" at bounding box center [447, 677] width 266 height 20
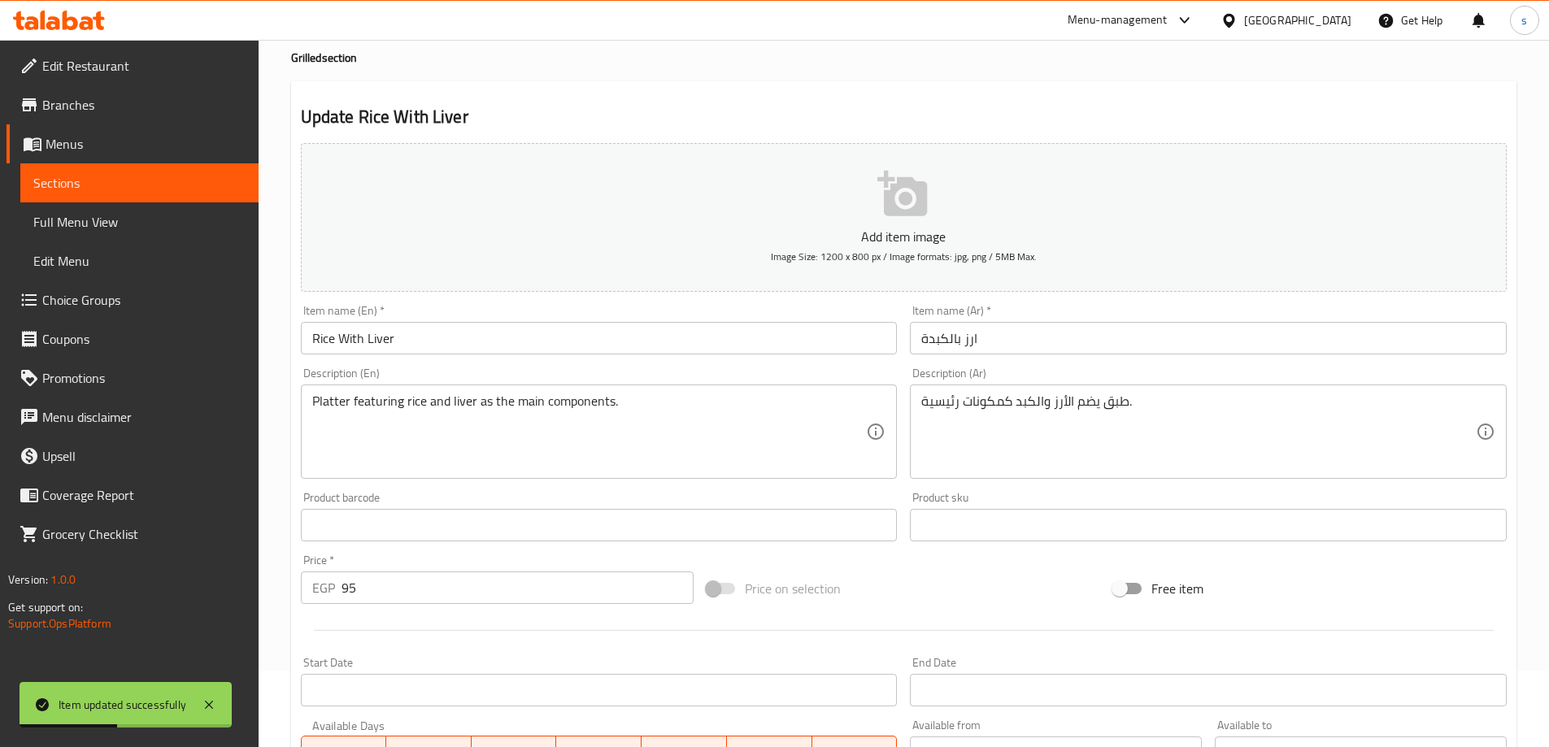
scroll to position [0, 0]
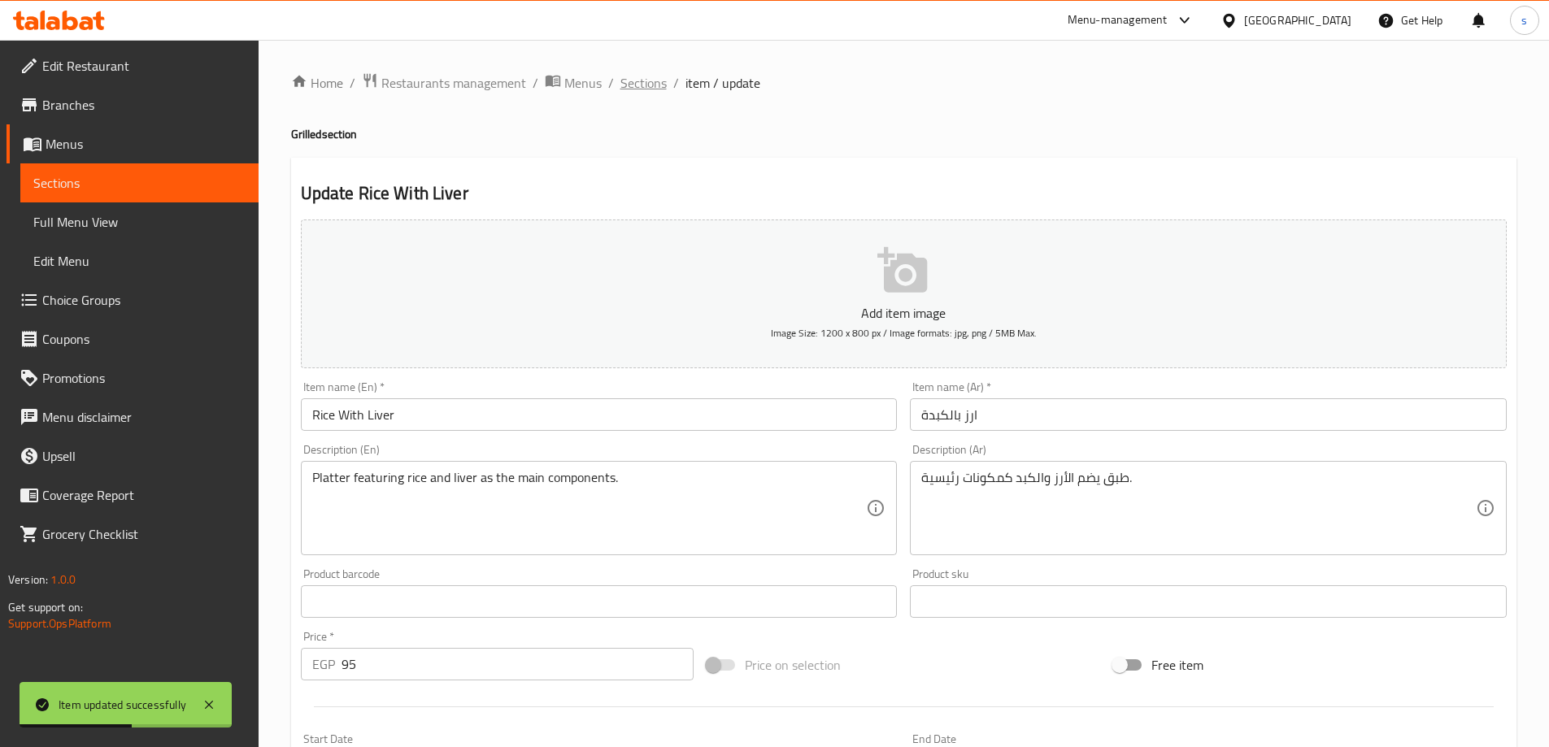
click at [636, 77] on span "Sections" at bounding box center [643, 83] width 46 height 20
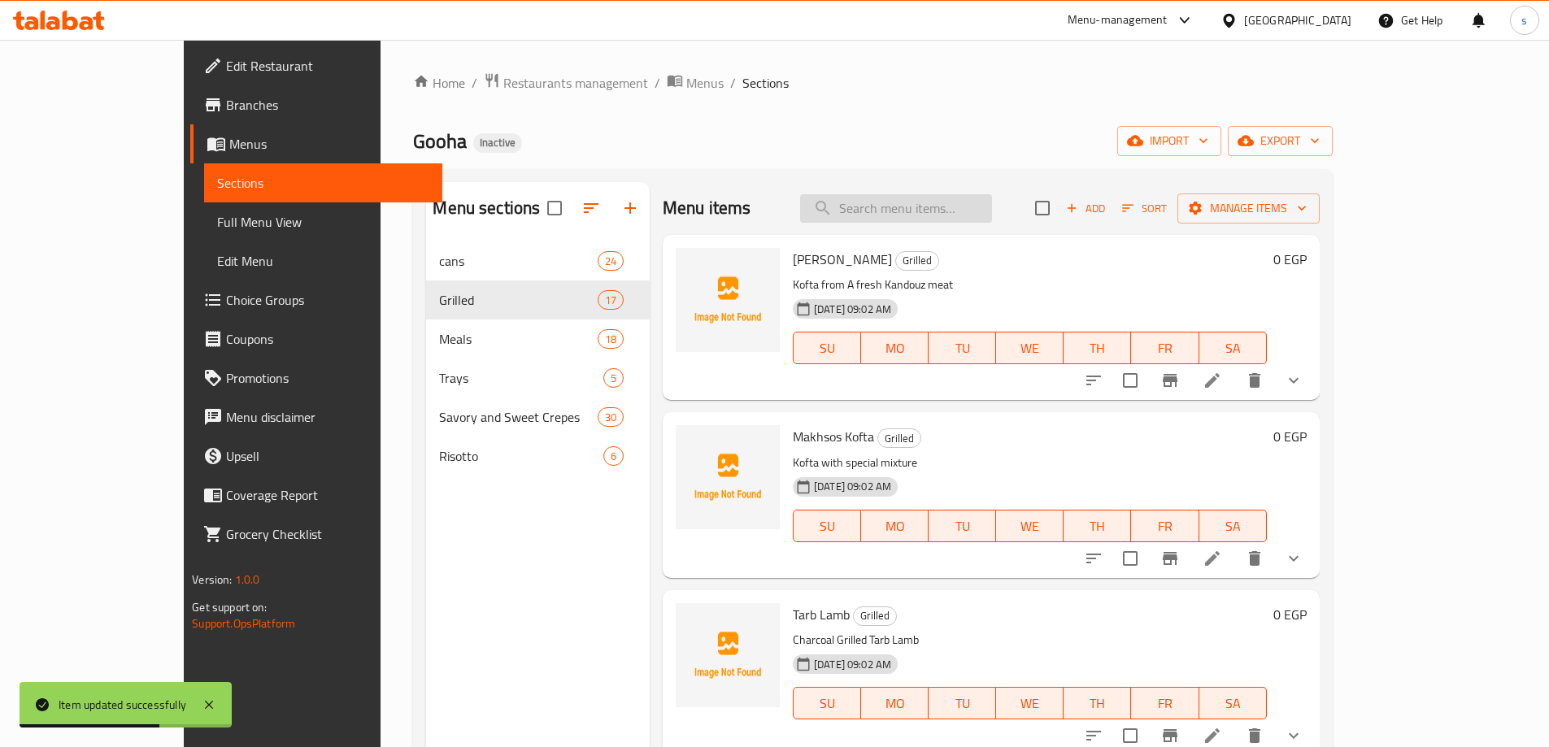
click at [992, 198] on input "search" at bounding box center [896, 208] width 192 height 28
paste input "Negresco Pasta"
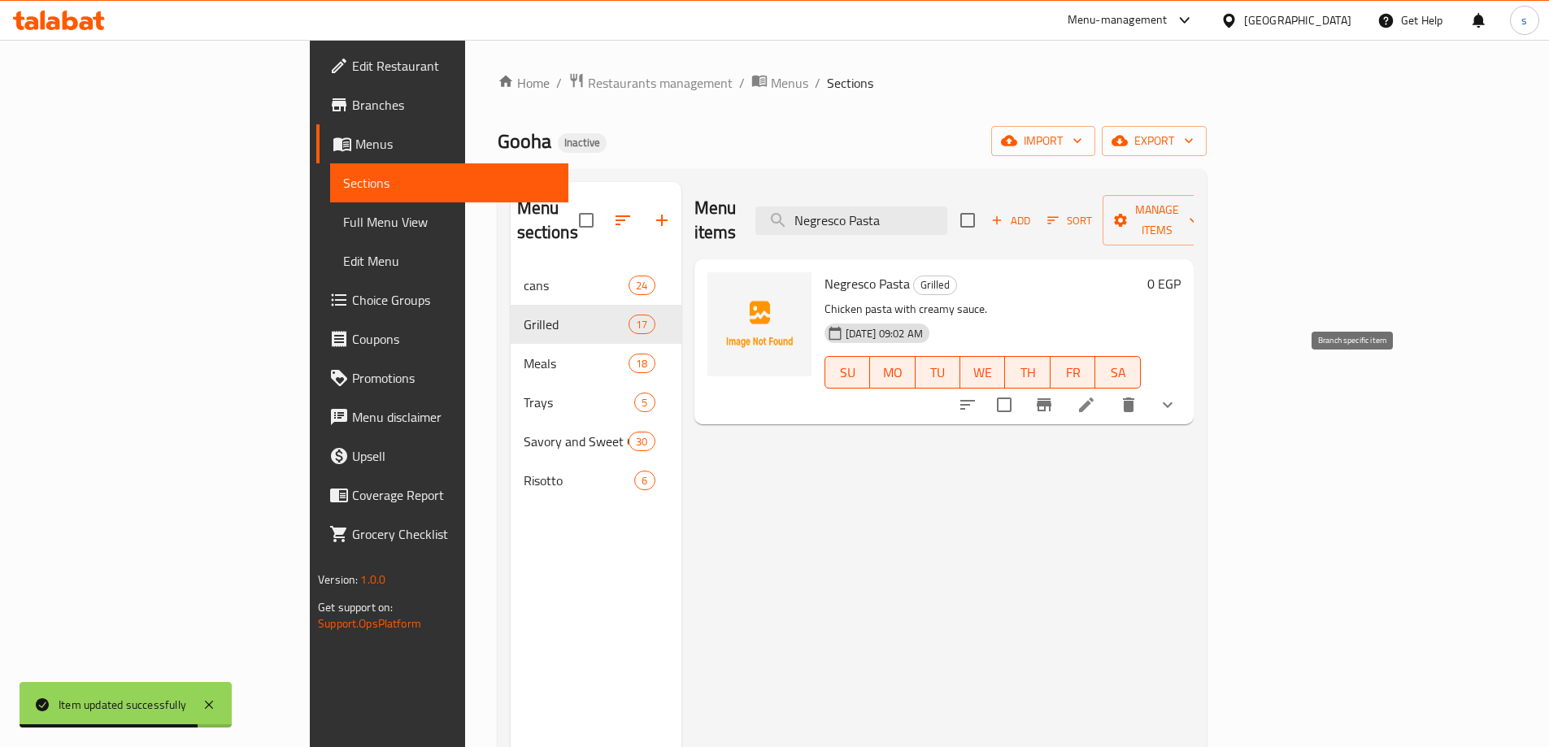
type input "Negresco Pasta"
click at [1096, 395] on icon at bounding box center [1087, 405] width 20 height 20
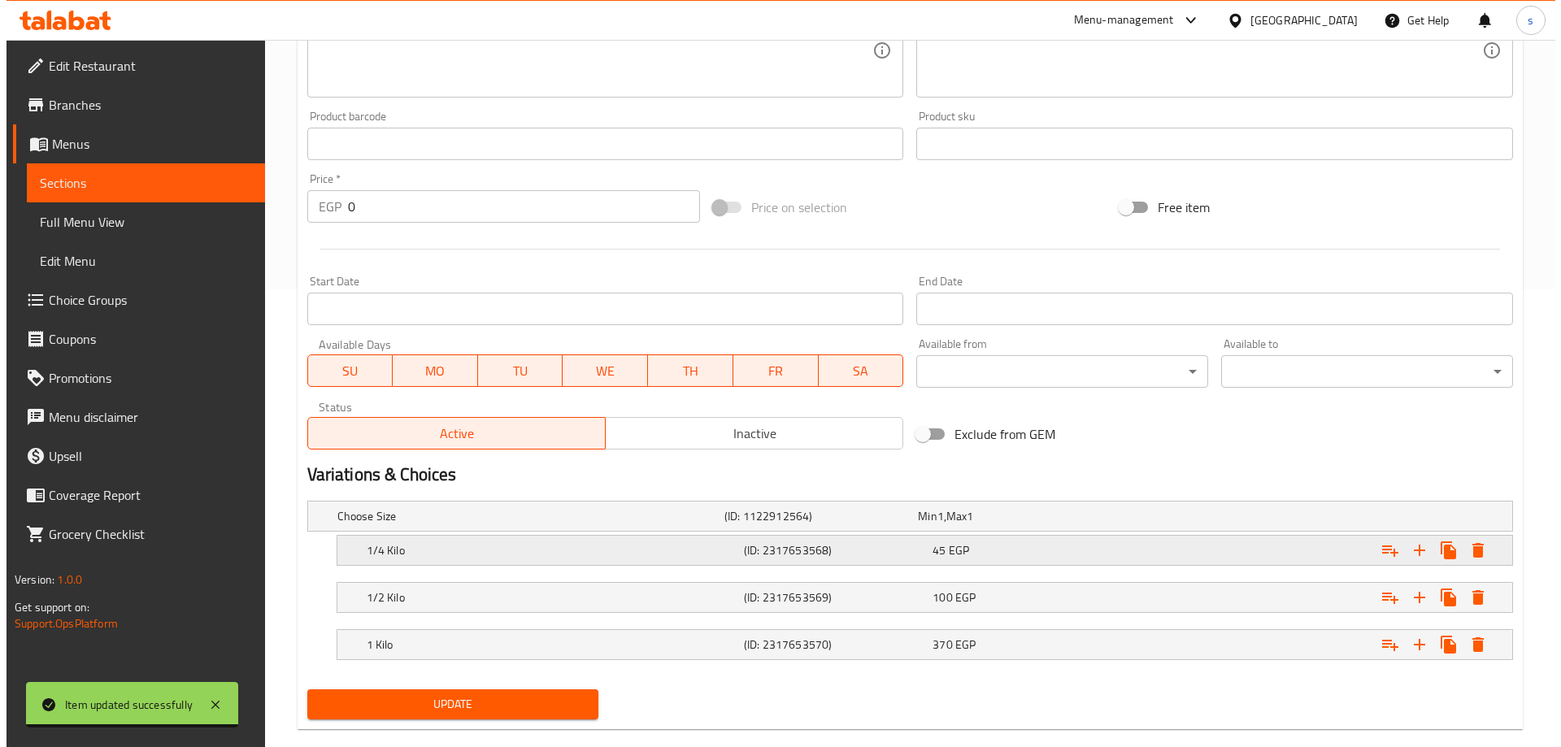
scroll to position [485, 0]
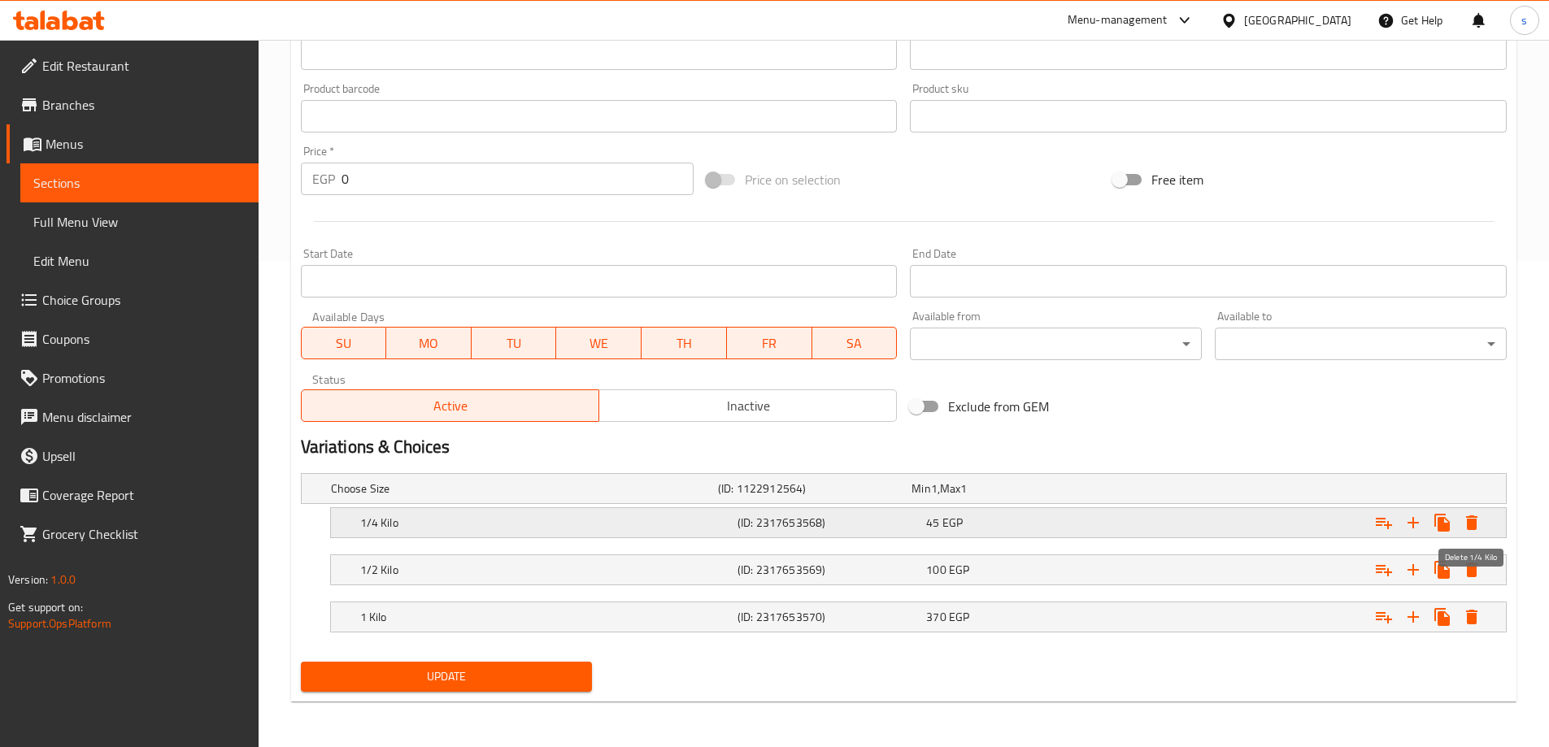
click at [1472, 525] on icon "Expand" at bounding box center [1471, 523] width 11 height 15
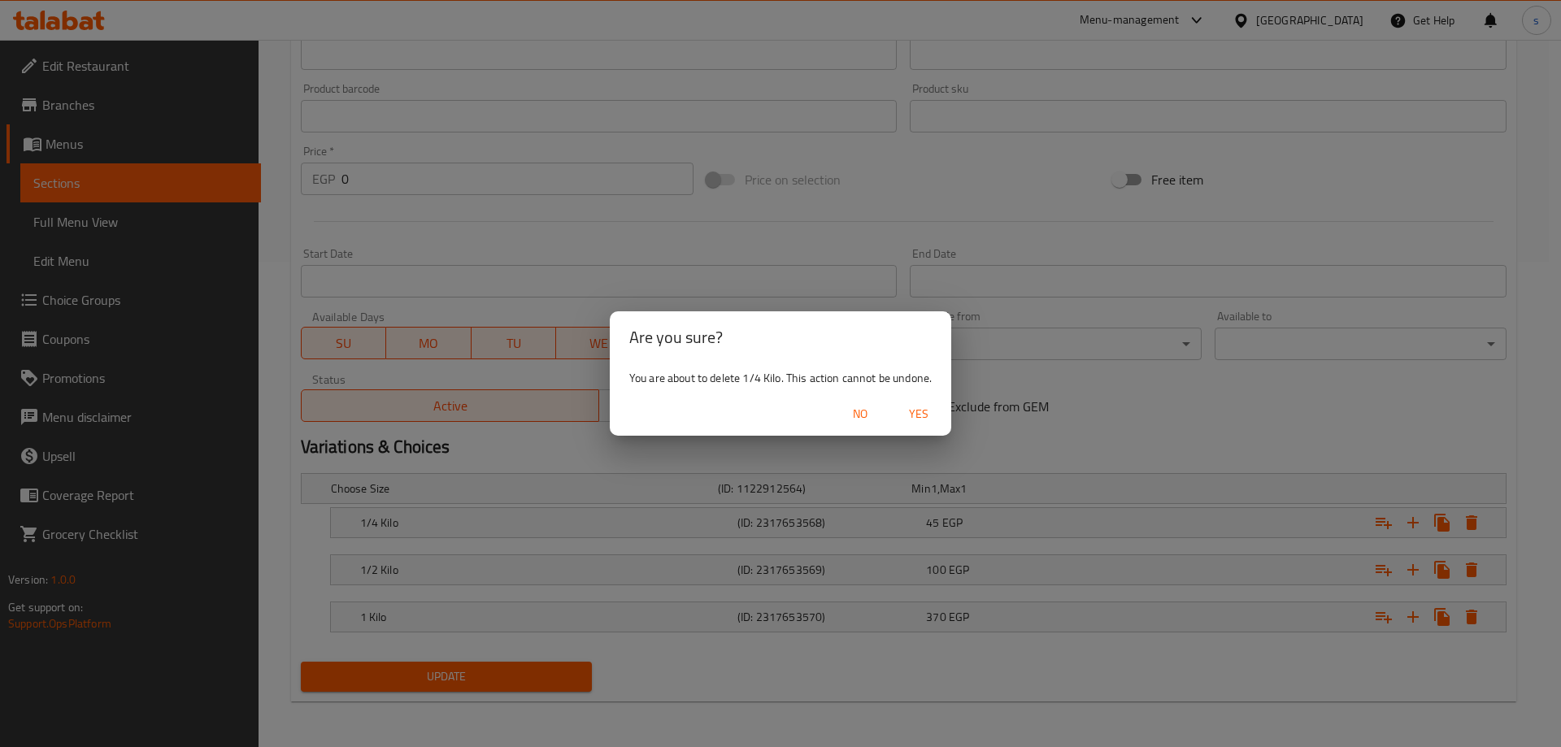
click at [932, 417] on span "Yes" at bounding box center [918, 414] width 39 height 20
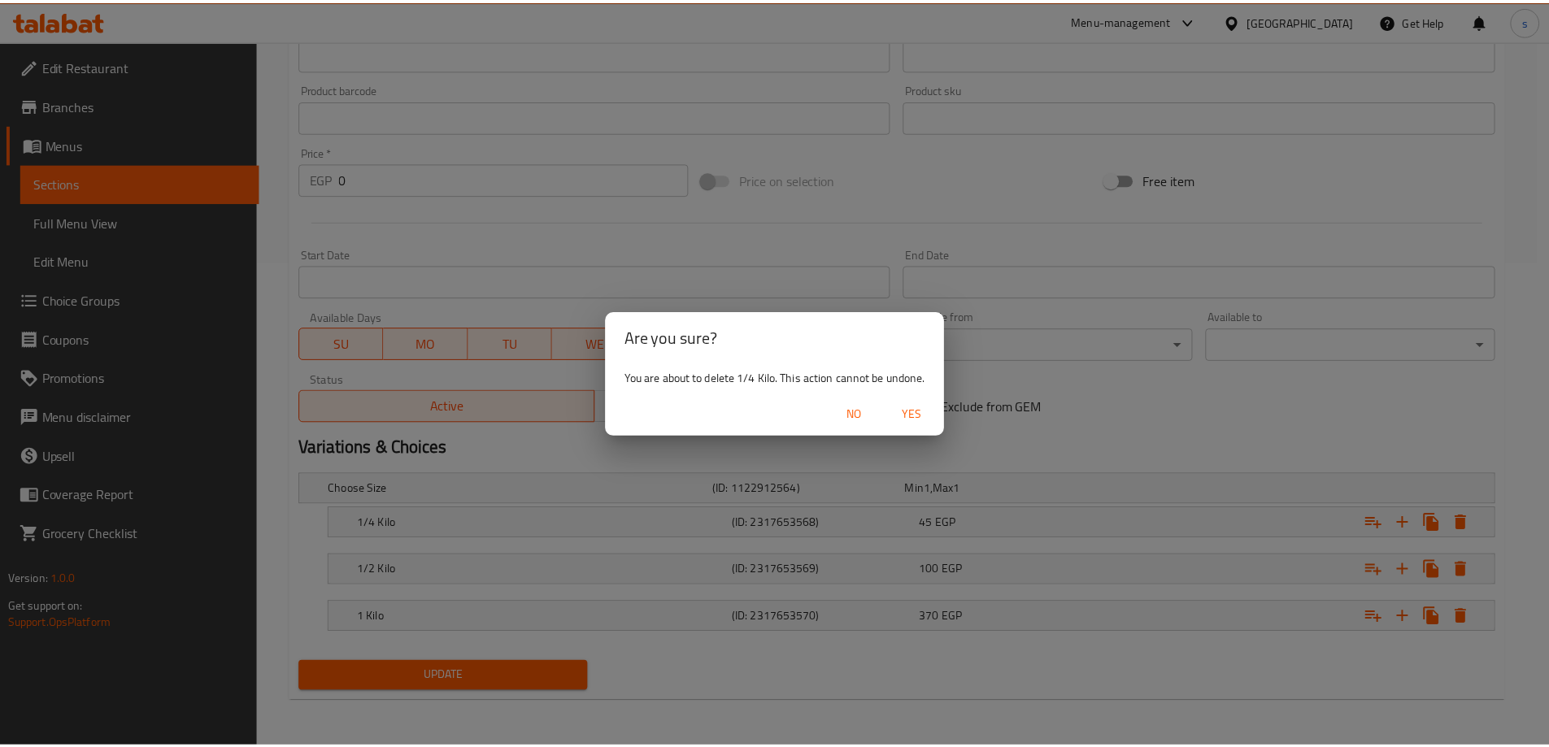
scroll to position [438, 0]
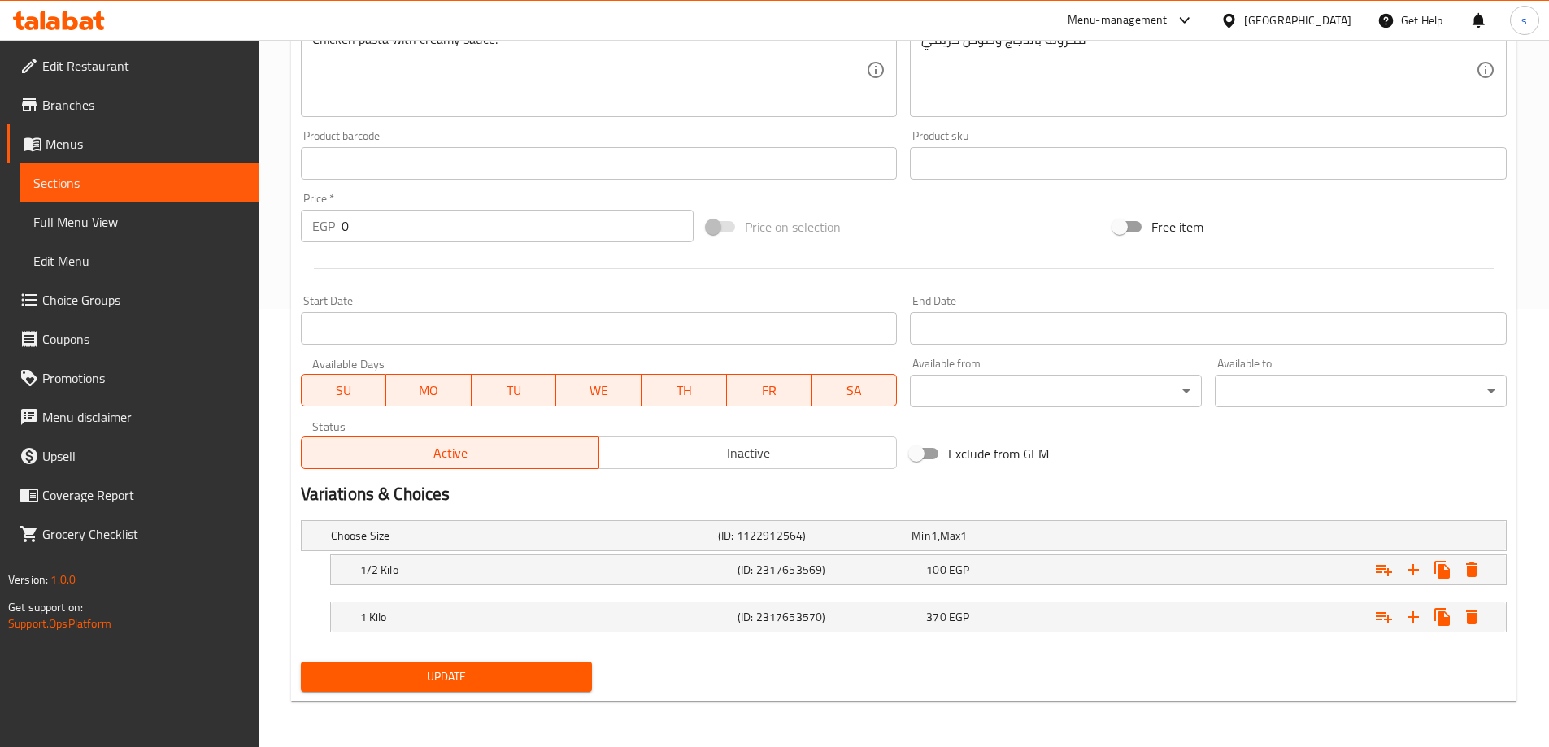
click at [453, 686] on span "Update" at bounding box center [447, 677] width 266 height 20
click at [98, 304] on span "Choice Groups" at bounding box center [143, 300] width 203 height 20
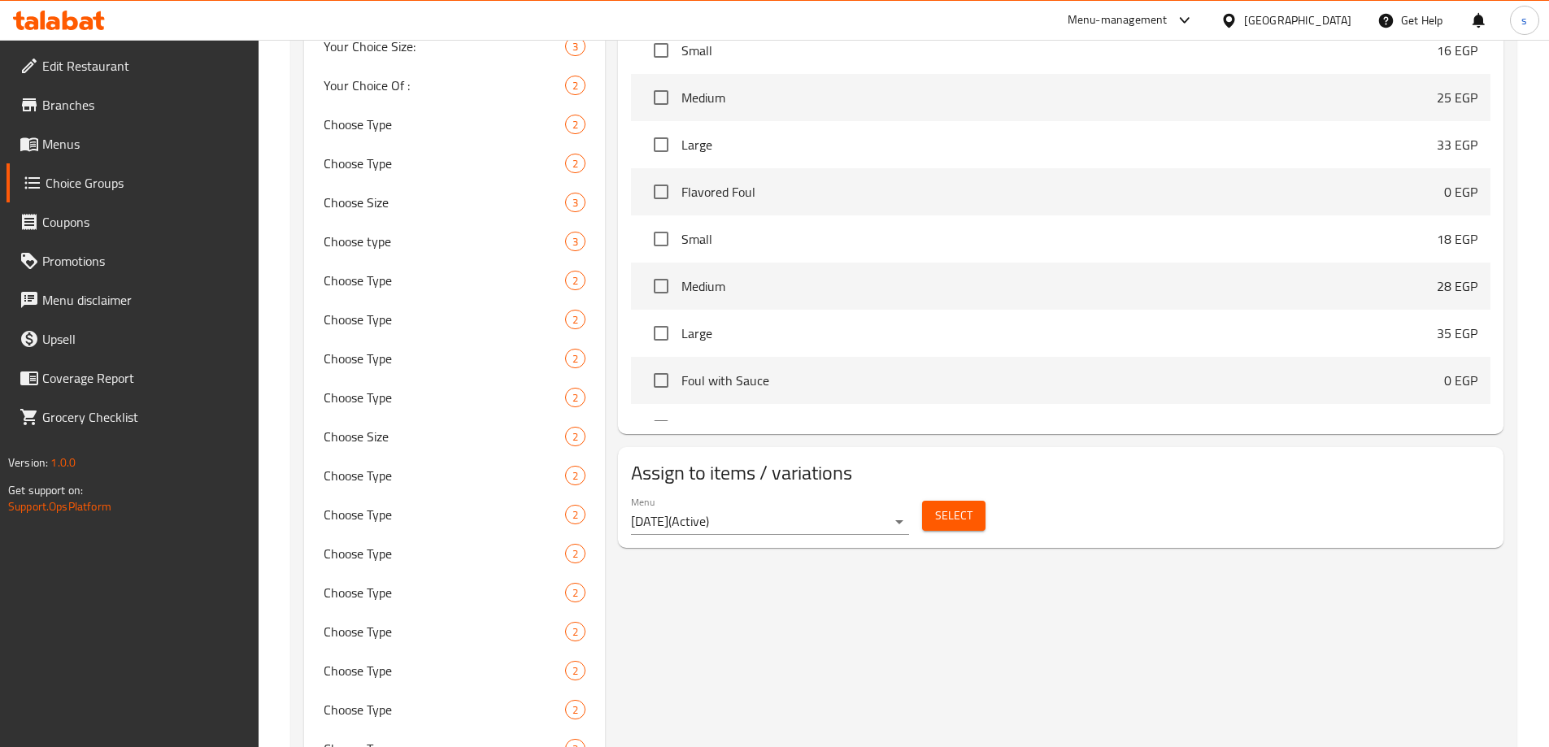
scroll to position [800, 0]
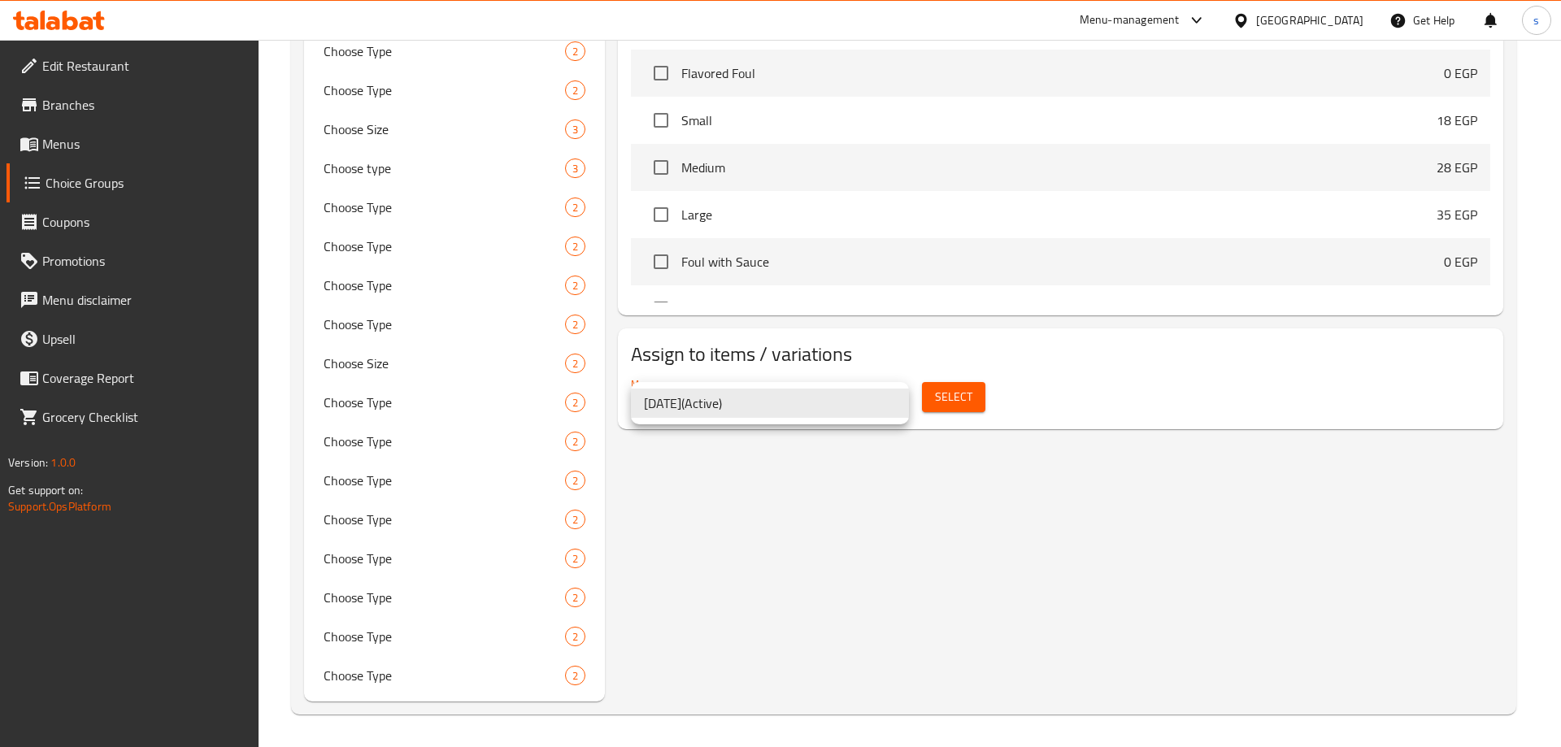
click at [955, 395] on div at bounding box center [780, 373] width 1561 height 747
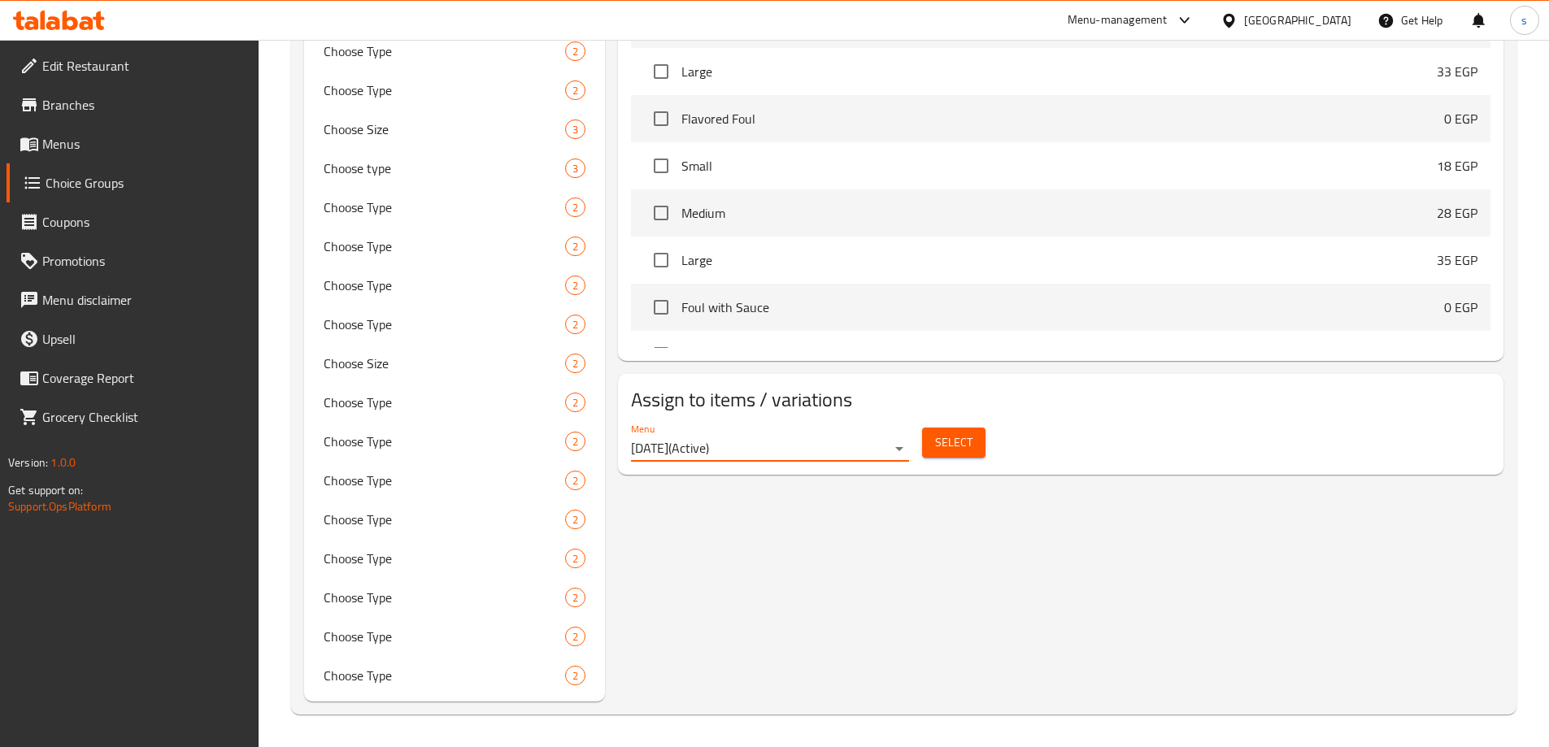
click at [955, 433] on span "Select" at bounding box center [953, 443] width 37 height 20
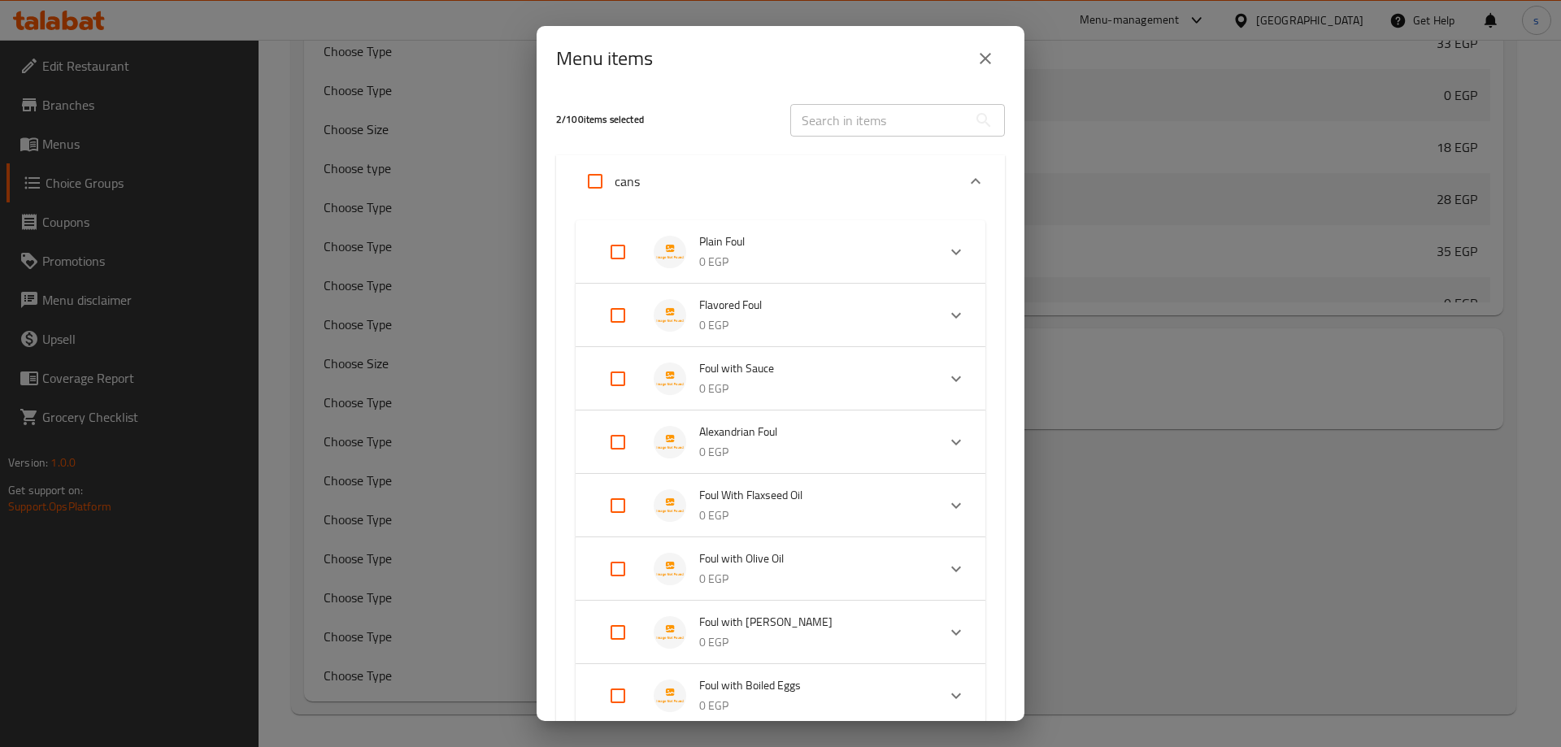
click at [851, 123] on input "text" at bounding box center [878, 120] width 177 height 33
paste input "Bechamel Pasta"
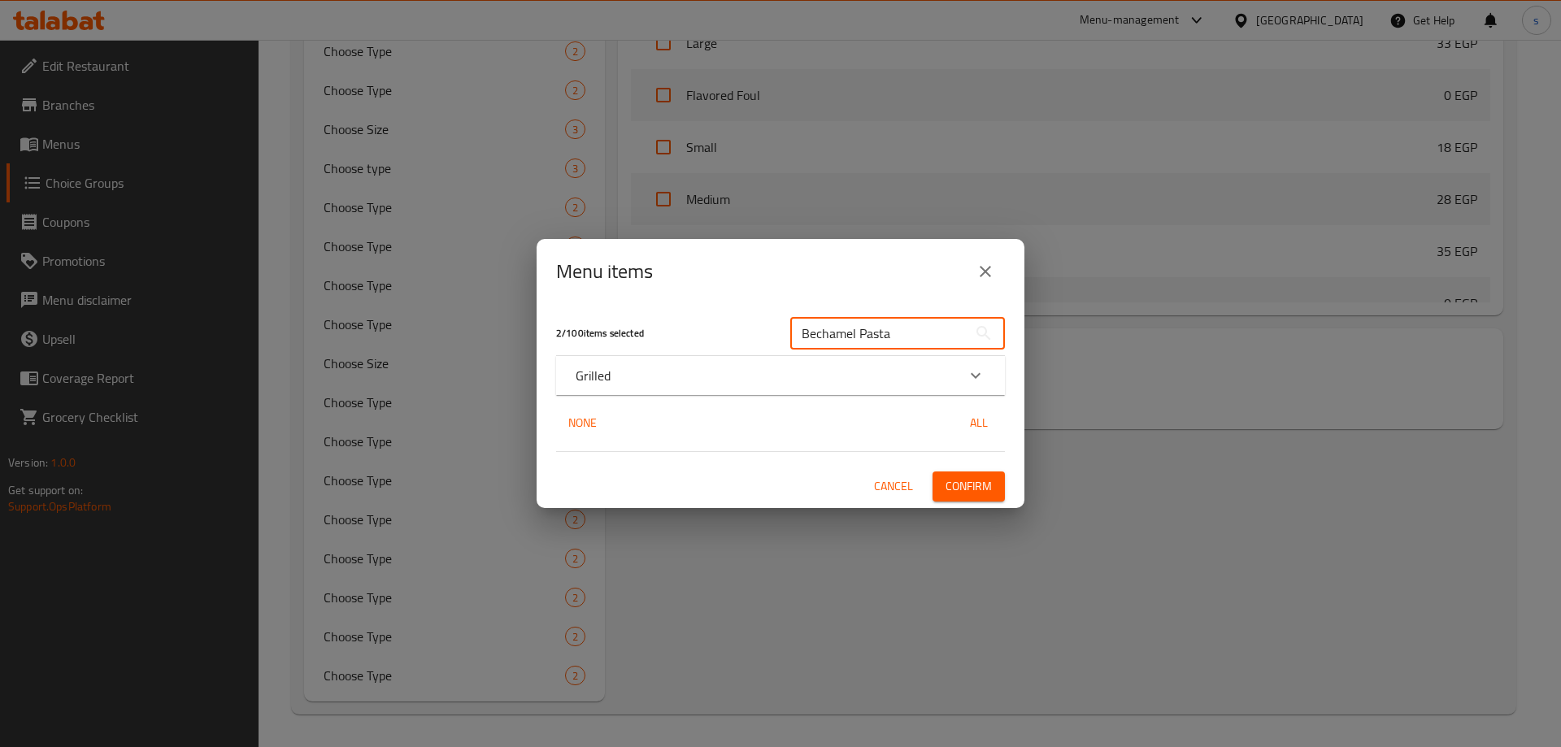
type input "Bechamel Pasta"
click at [860, 377] on div "Grilled" at bounding box center [766, 376] width 381 height 20
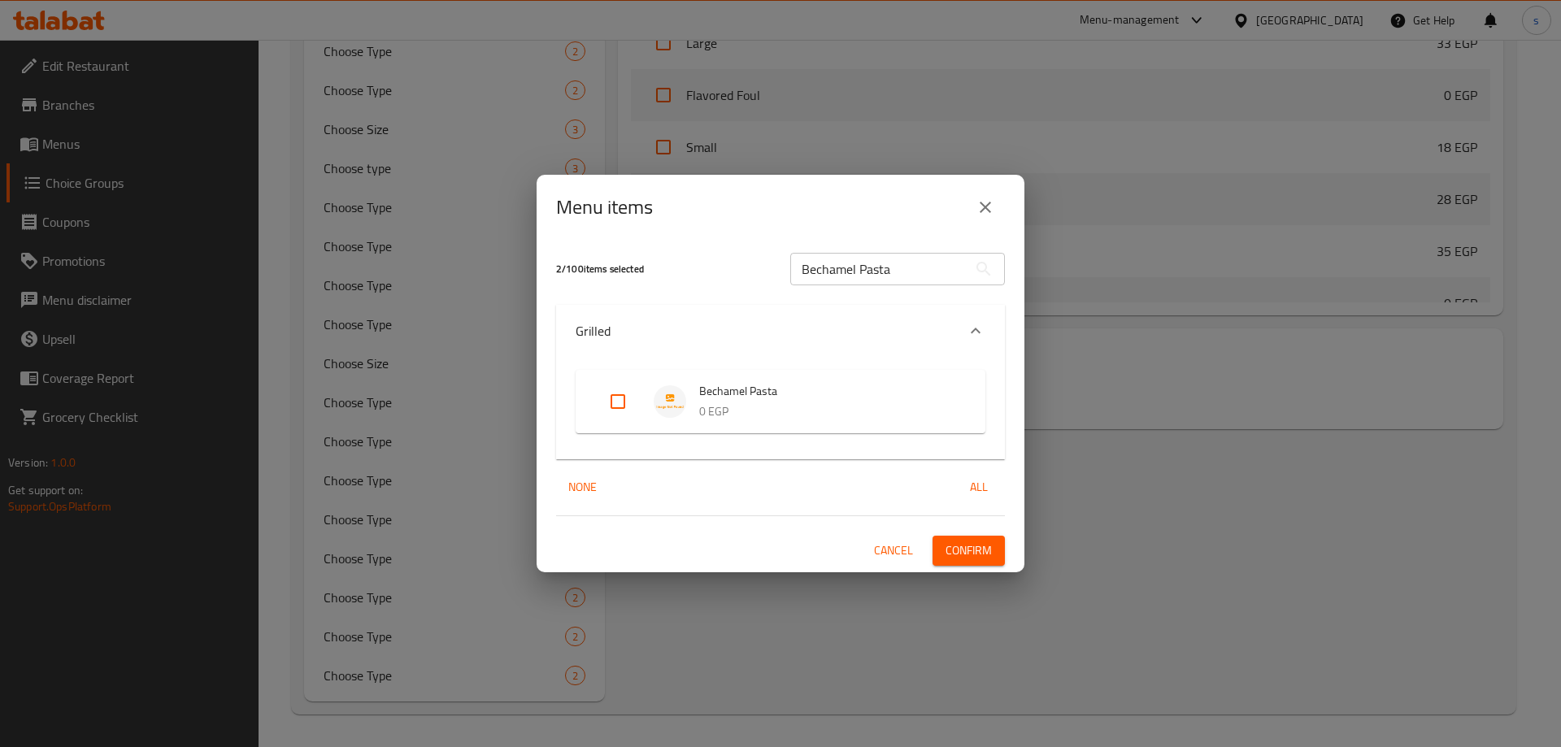
click at [615, 392] on input "Expand" at bounding box center [618, 401] width 39 height 39
checkbox input "true"
click at [973, 546] on span "Confirm" at bounding box center [969, 551] width 46 height 20
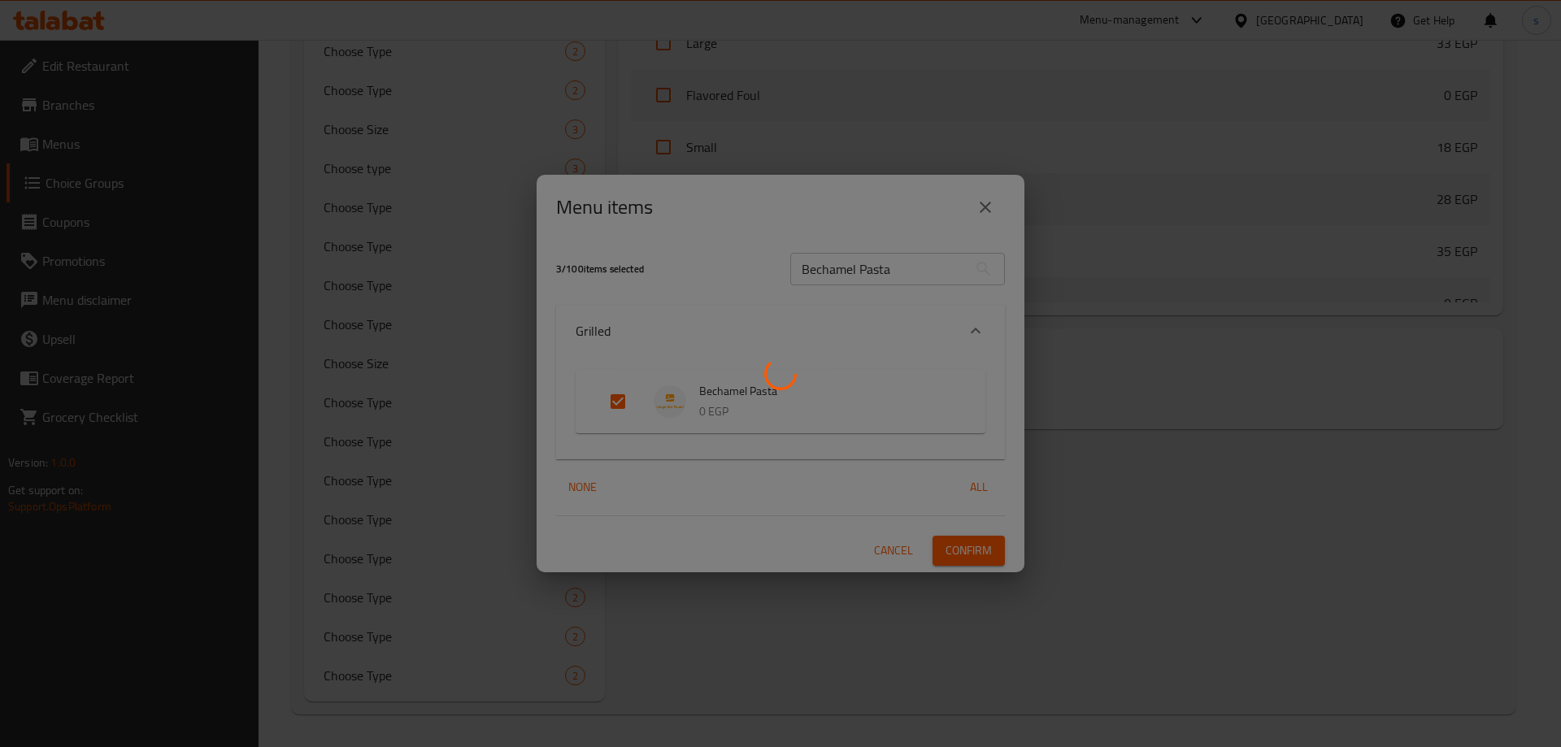
click at [989, 211] on div at bounding box center [780, 373] width 1561 height 747
click at [1091, 398] on div at bounding box center [780, 373] width 1561 height 747
click at [1057, 433] on div at bounding box center [780, 373] width 1561 height 747
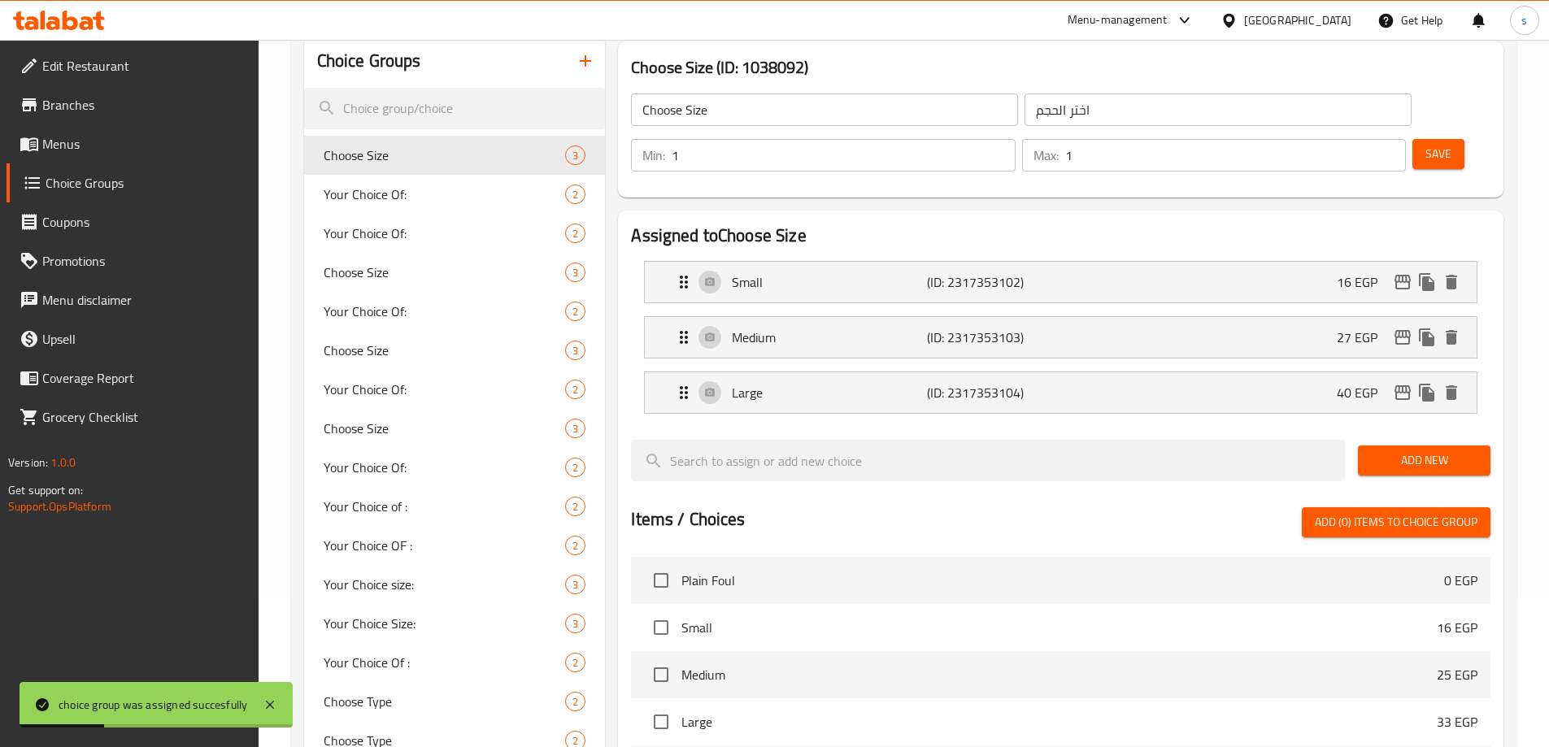
scroll to position [0, 0]
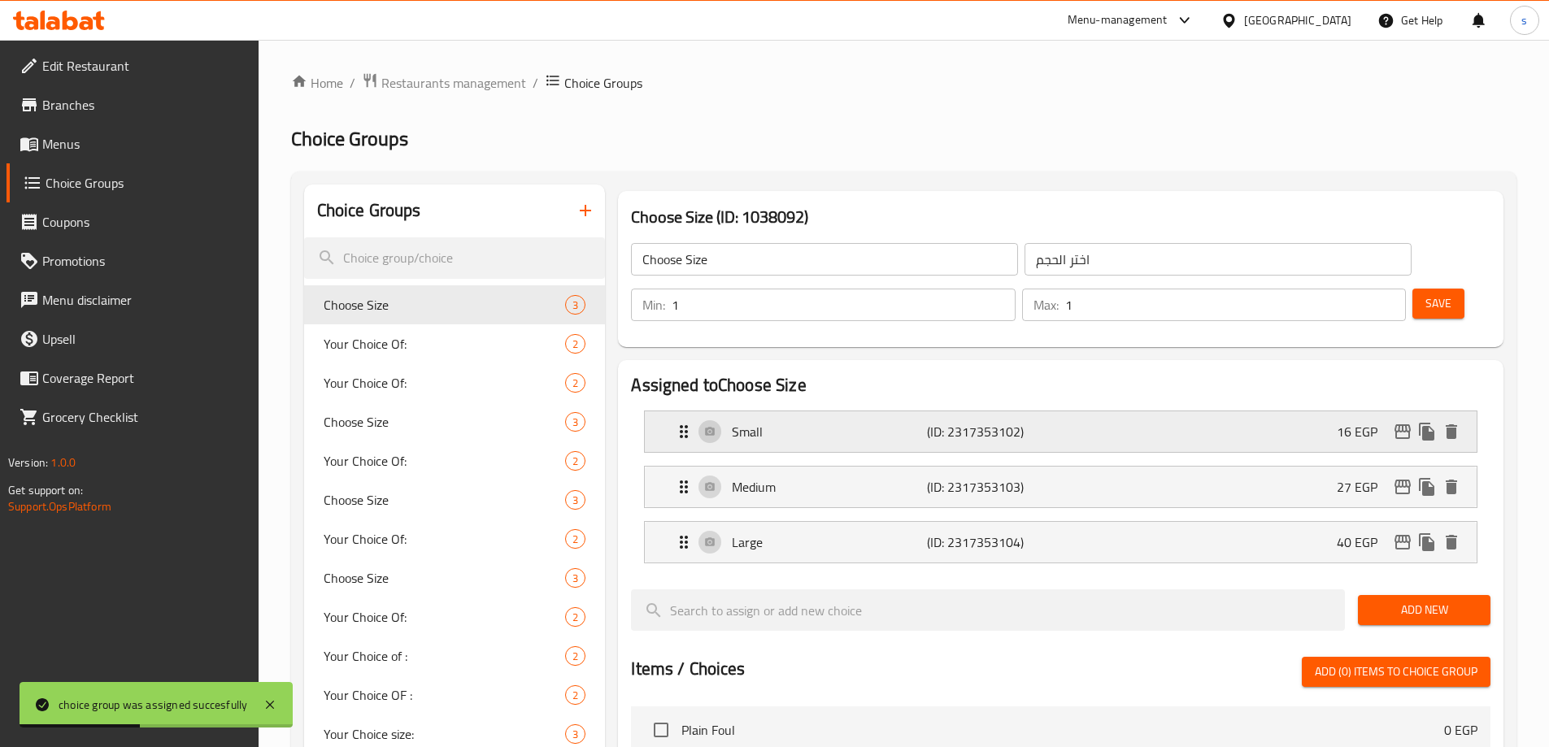
click at [1352, 422] on p "16 EGP" at bounding box center [1364, 432] width 54 height 20
click at [1025, 271] on input "اختر الحجم" at bounding box center [1218, 259] width 387 height 33
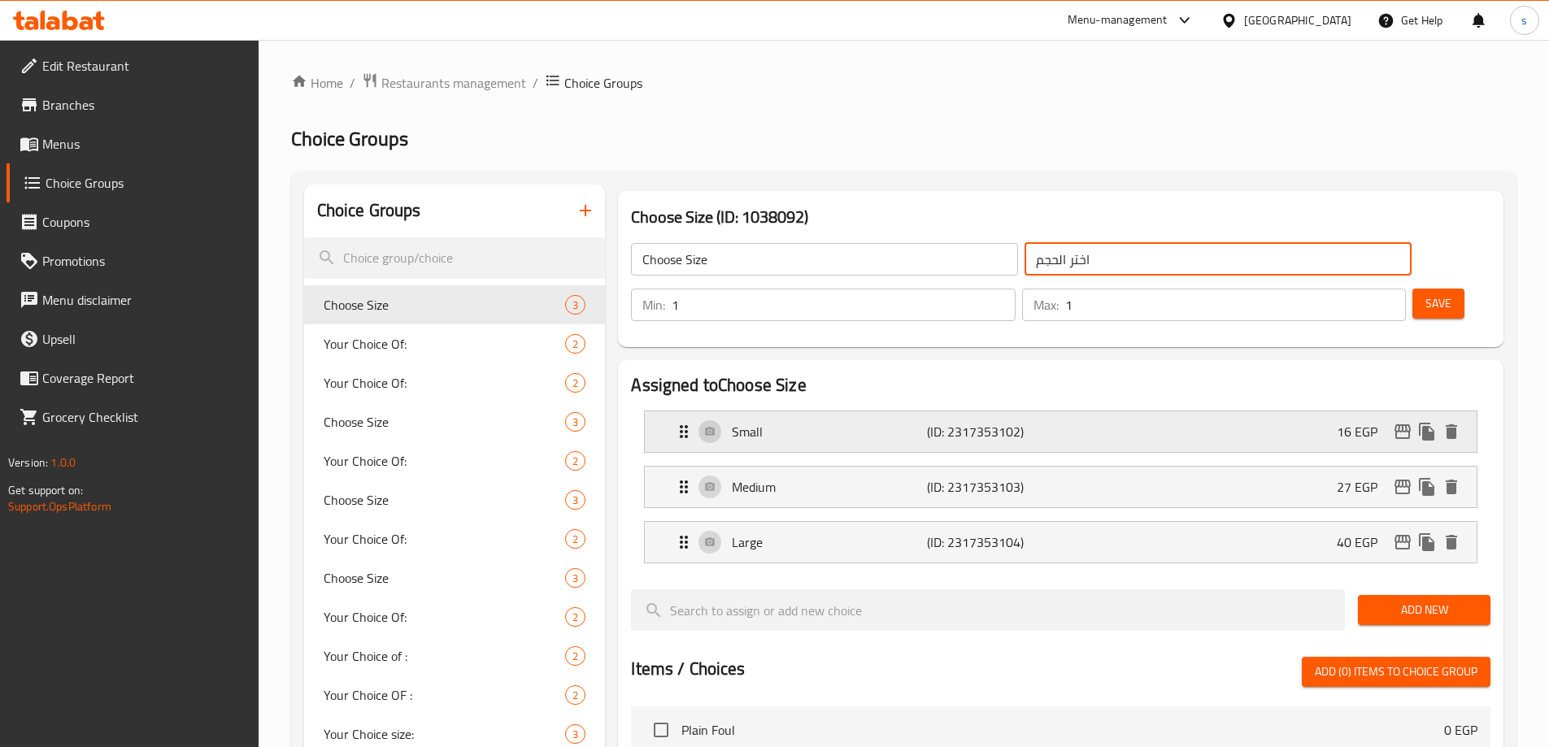
click at [819, 411] on div "Small (ID: 2317353102) 16 EGP" at bounding box center [1065, 431] width 783 height 41
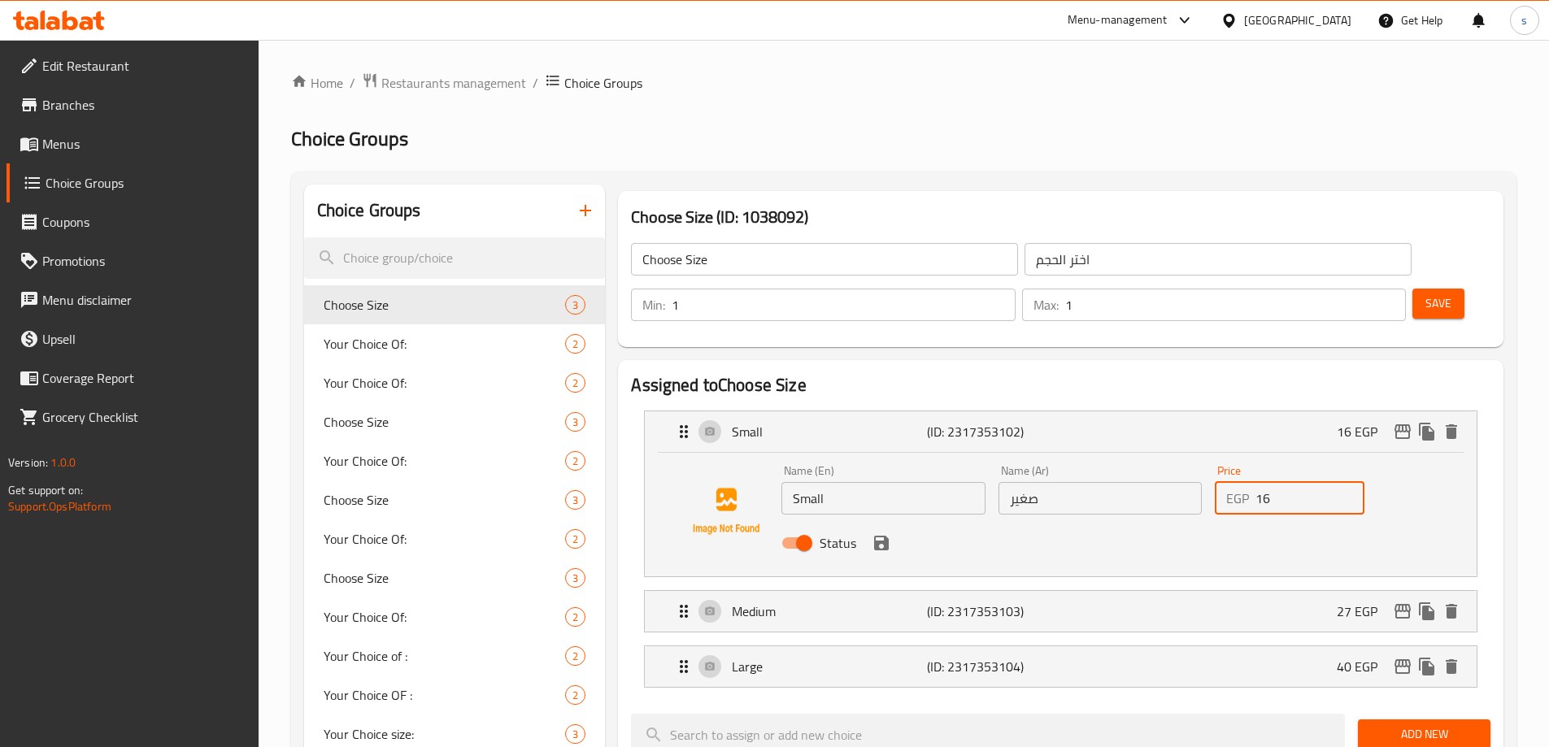
drag, startPoint x: 1273, startPoint y: 455, endPoint x: 1237, endPoint y: 451, distance: 36.8
click at [1237, 482] on div "EGP 16 Price" at bounding box center [1290, 498] width 150 height 33
click at [1266, 373] on h2 "Assigned to Choose Size" at bounding box center [1061, 385] width 860 height 24
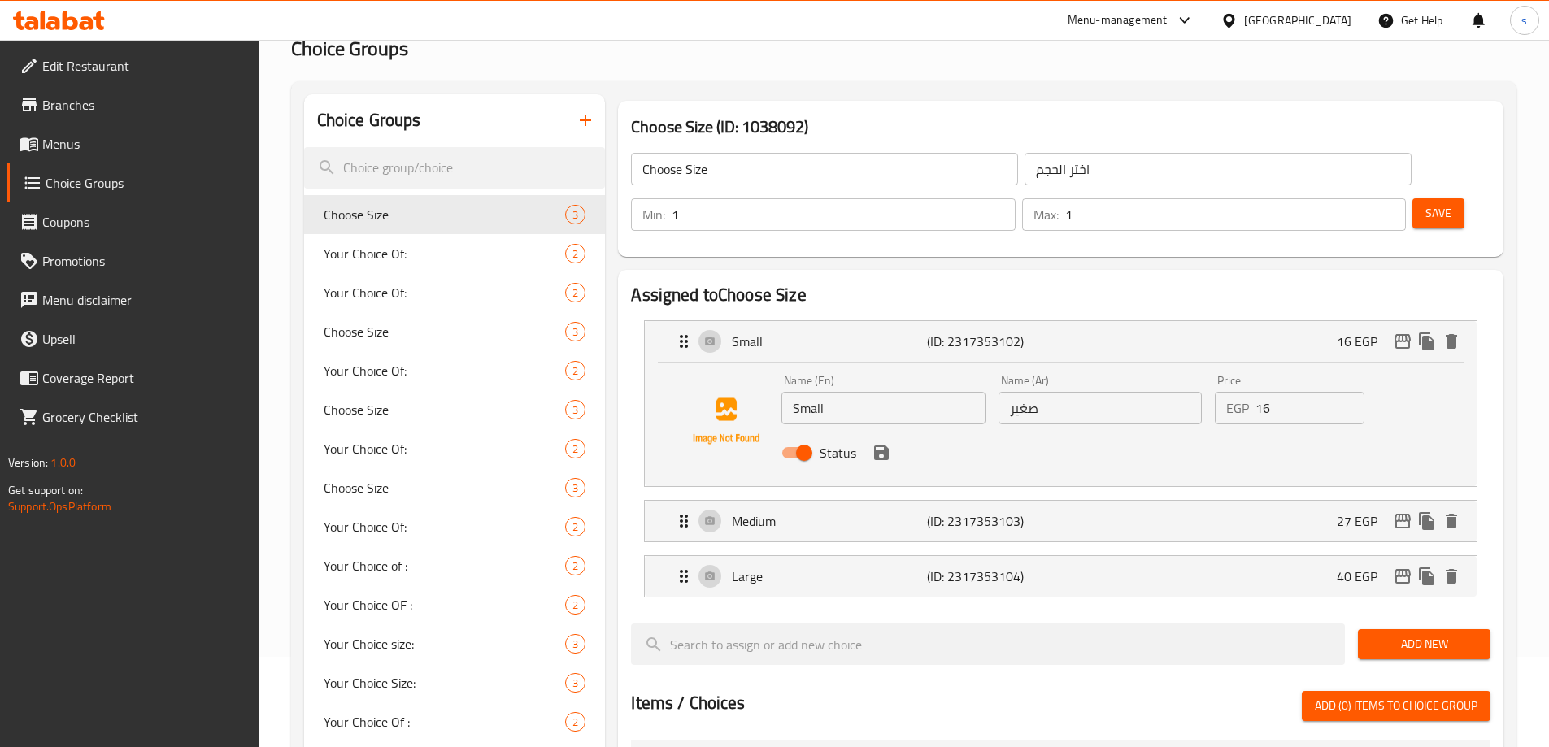
scroll to position [163, 0]
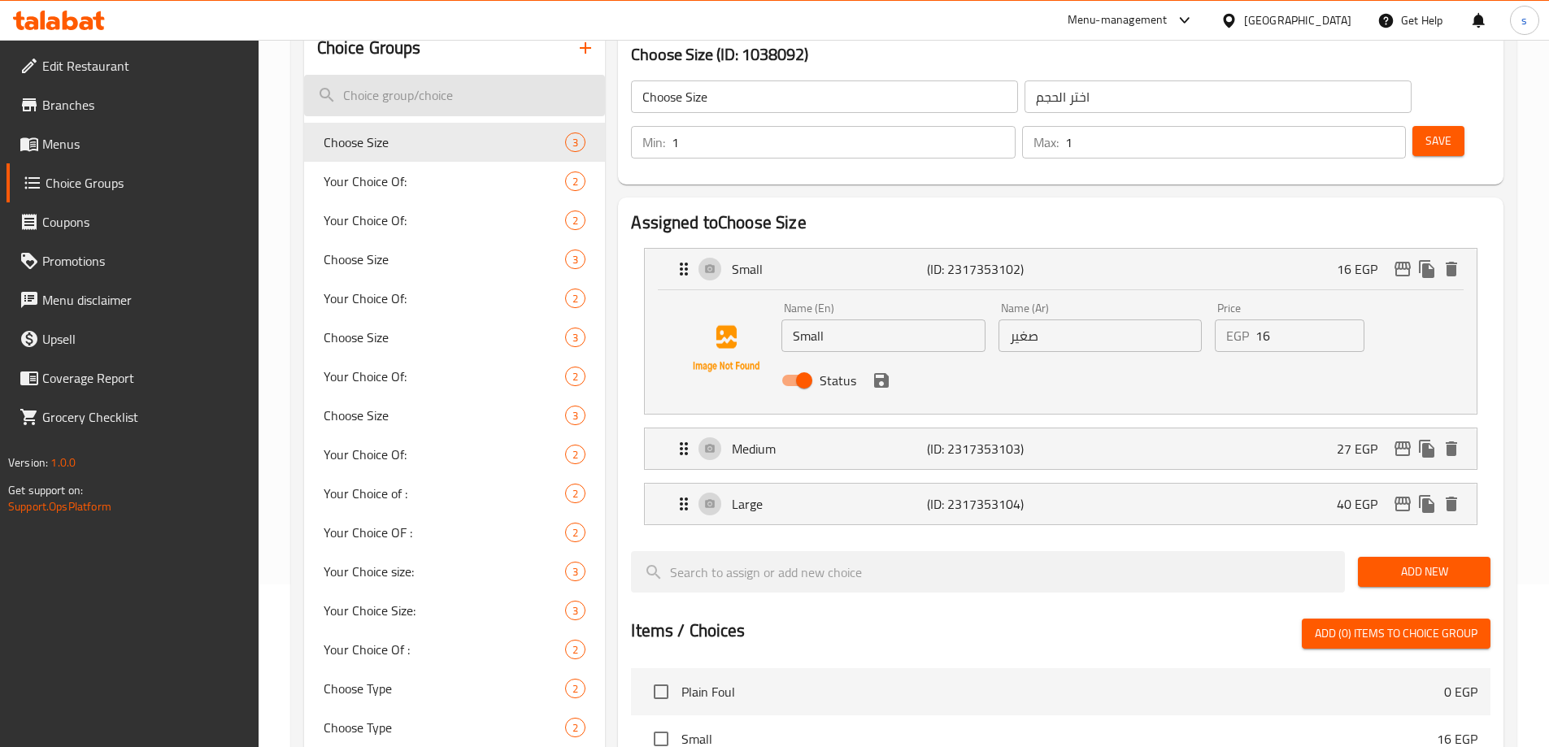
click at [432, 89] on input "search" at bounding box center [455, 95] width 302 height 41
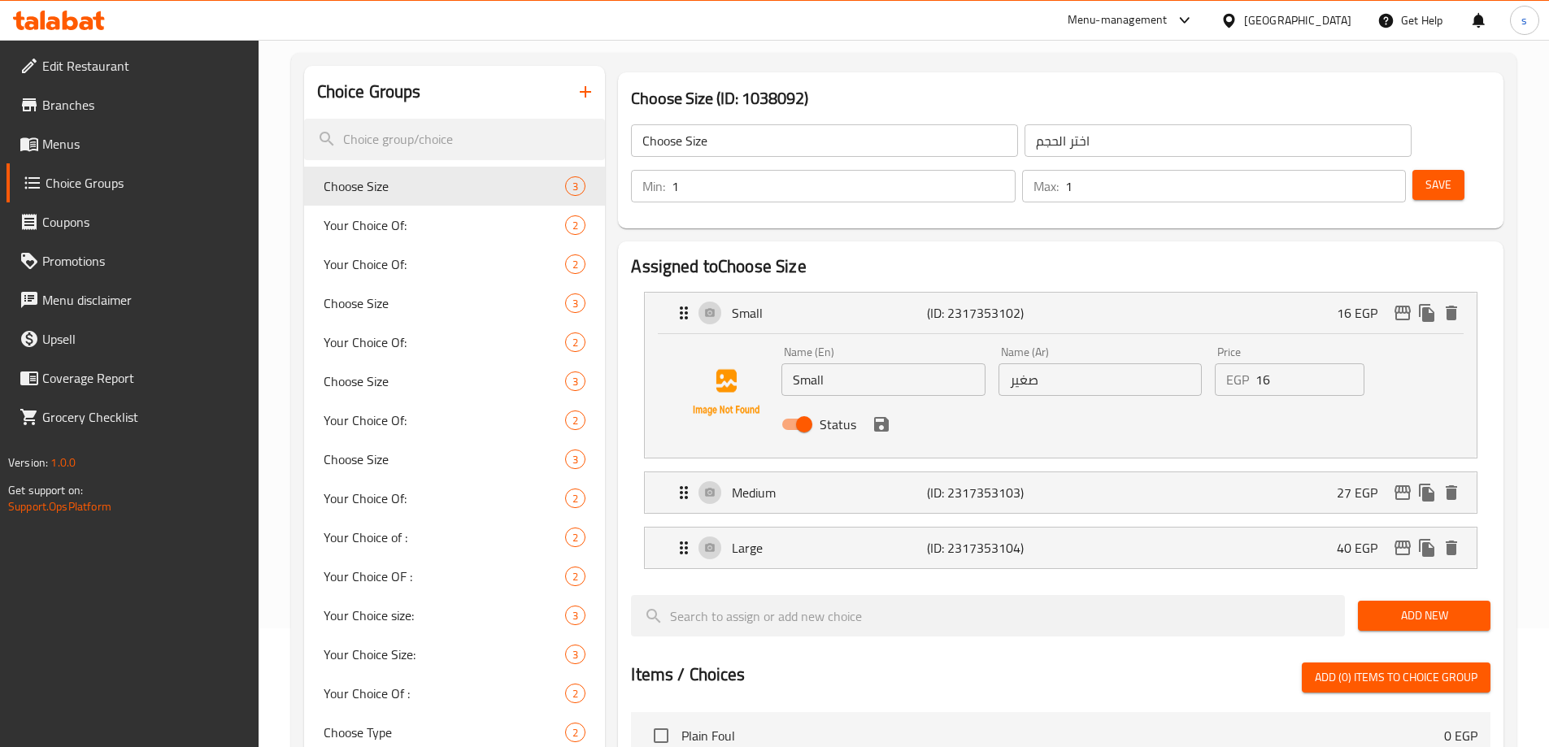
scroll to position [81, 0]
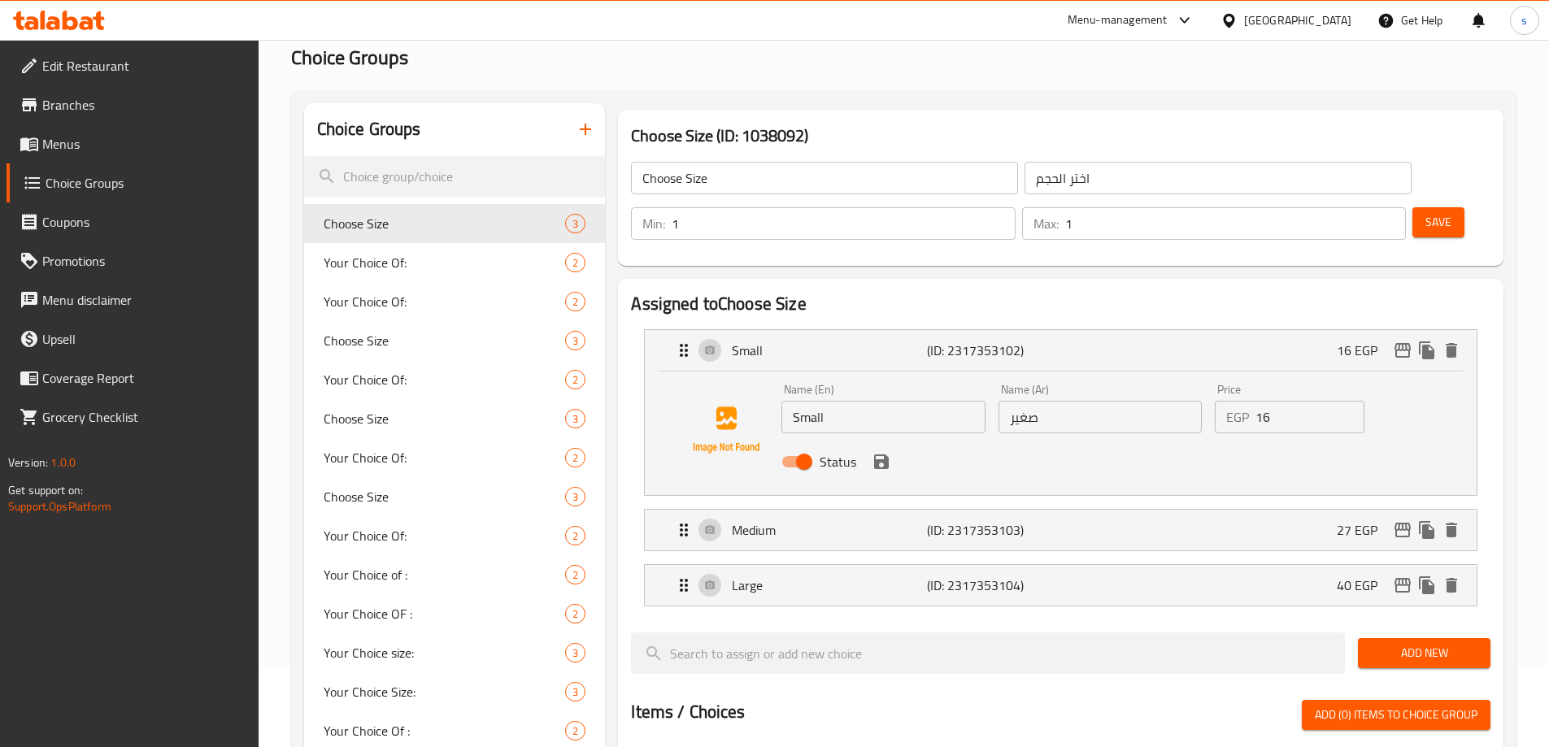
click at [593, 130] on icon "button" at bounding box center [586, 130] width 20 height 20
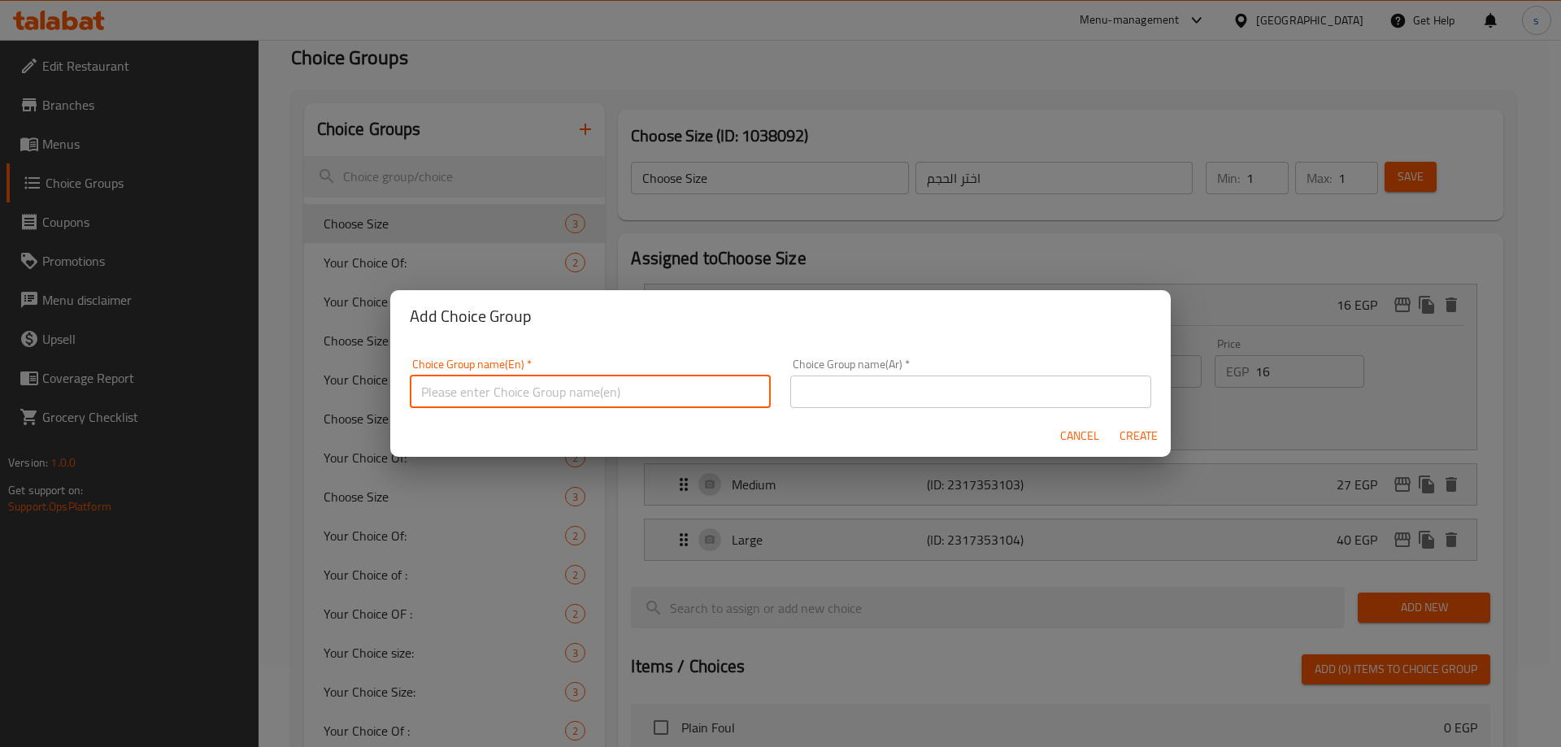
click at [541, 396] on input "text" at bounding box center [590, 392] width 361 height 33
type input "ؤ"
type input "choose size"
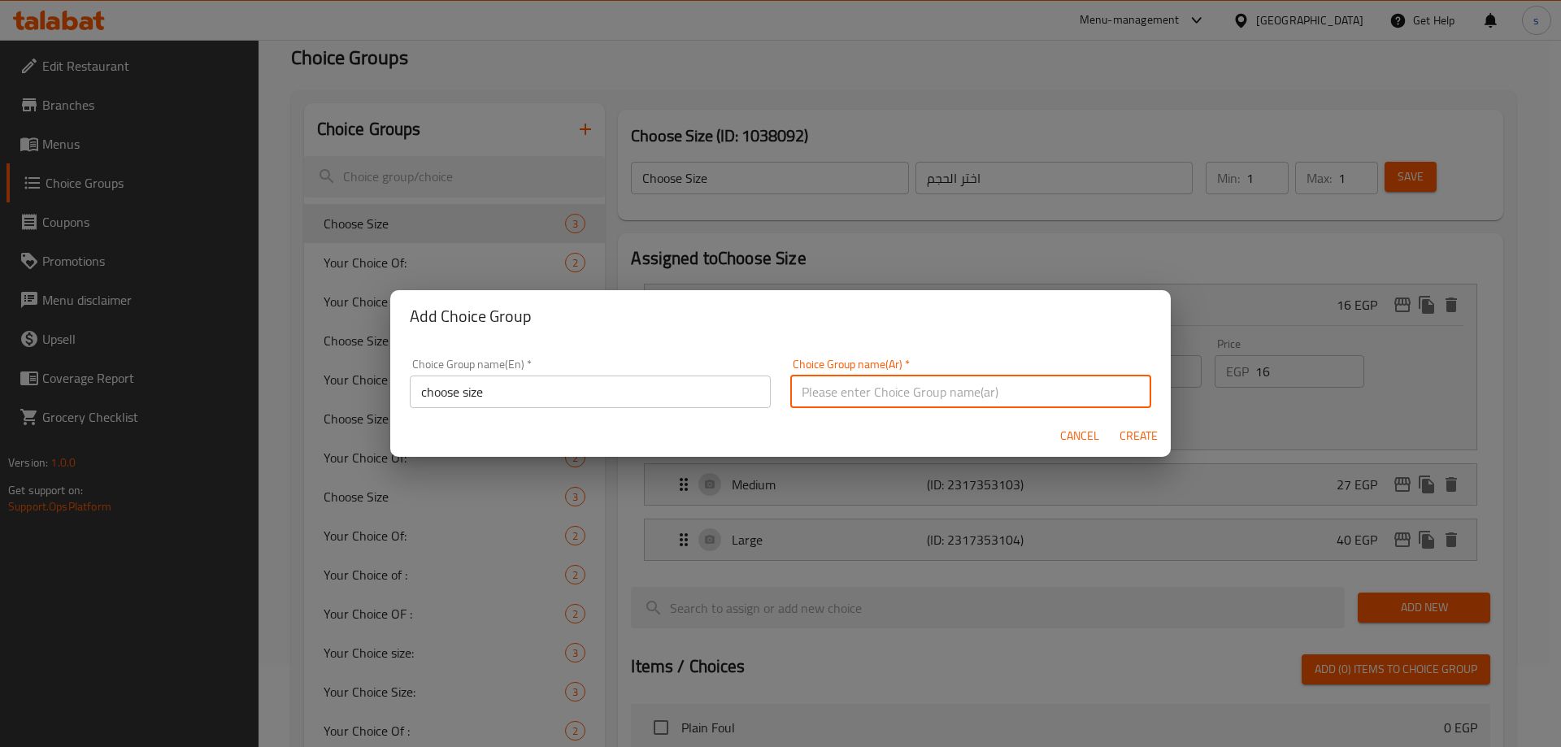
click at [852, 391] on input "text" at bounding box center [970, 392] width 361 height 33
type input "c"
type input "اختر الحجم"
click at [1112, 421] on button "Create" at bounding box center [1138, 436] width 52 height 30
type input "choose size"
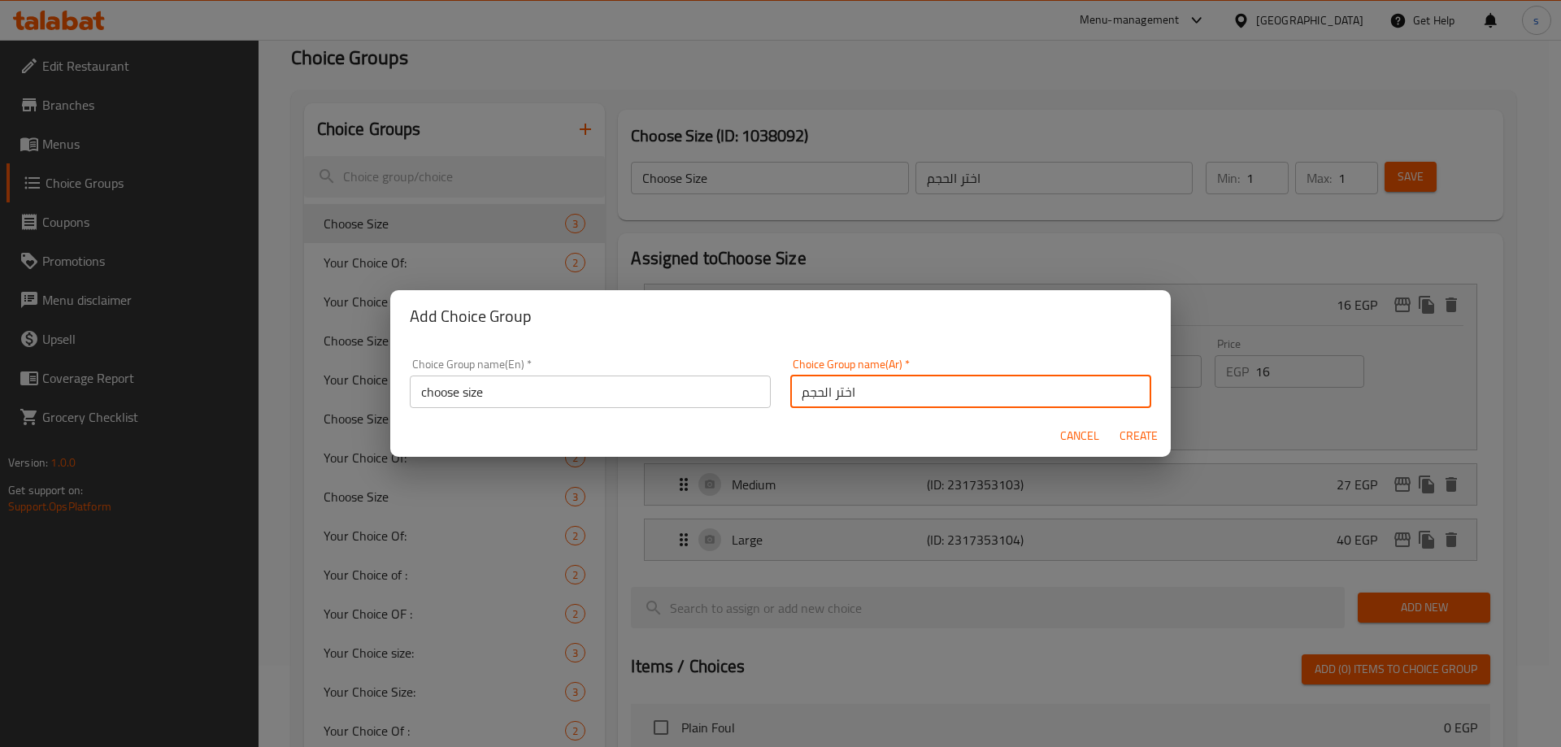
type input "0"
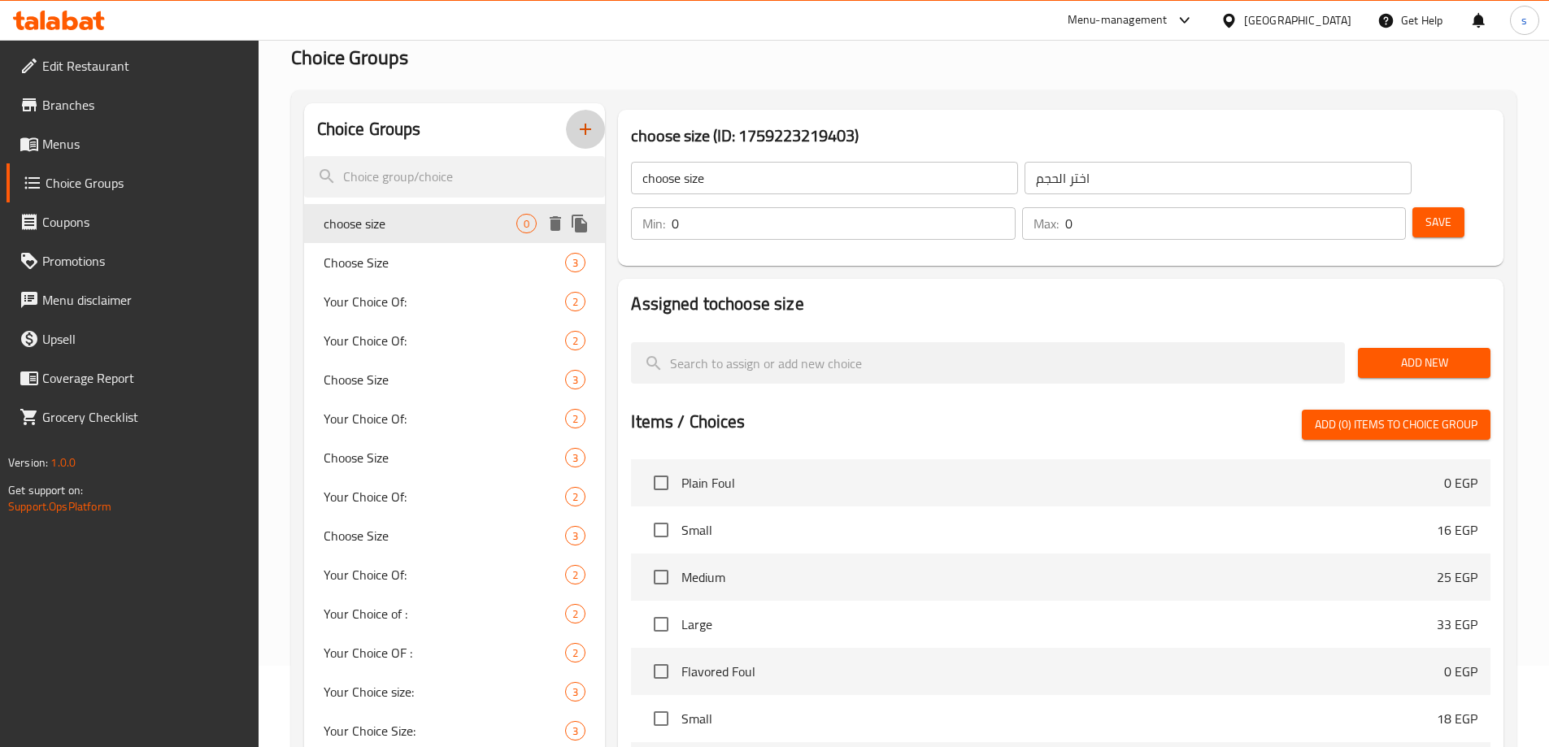
click at [490, 231] on span "choose size" at bounding box center [421, 224] width 194 height 20
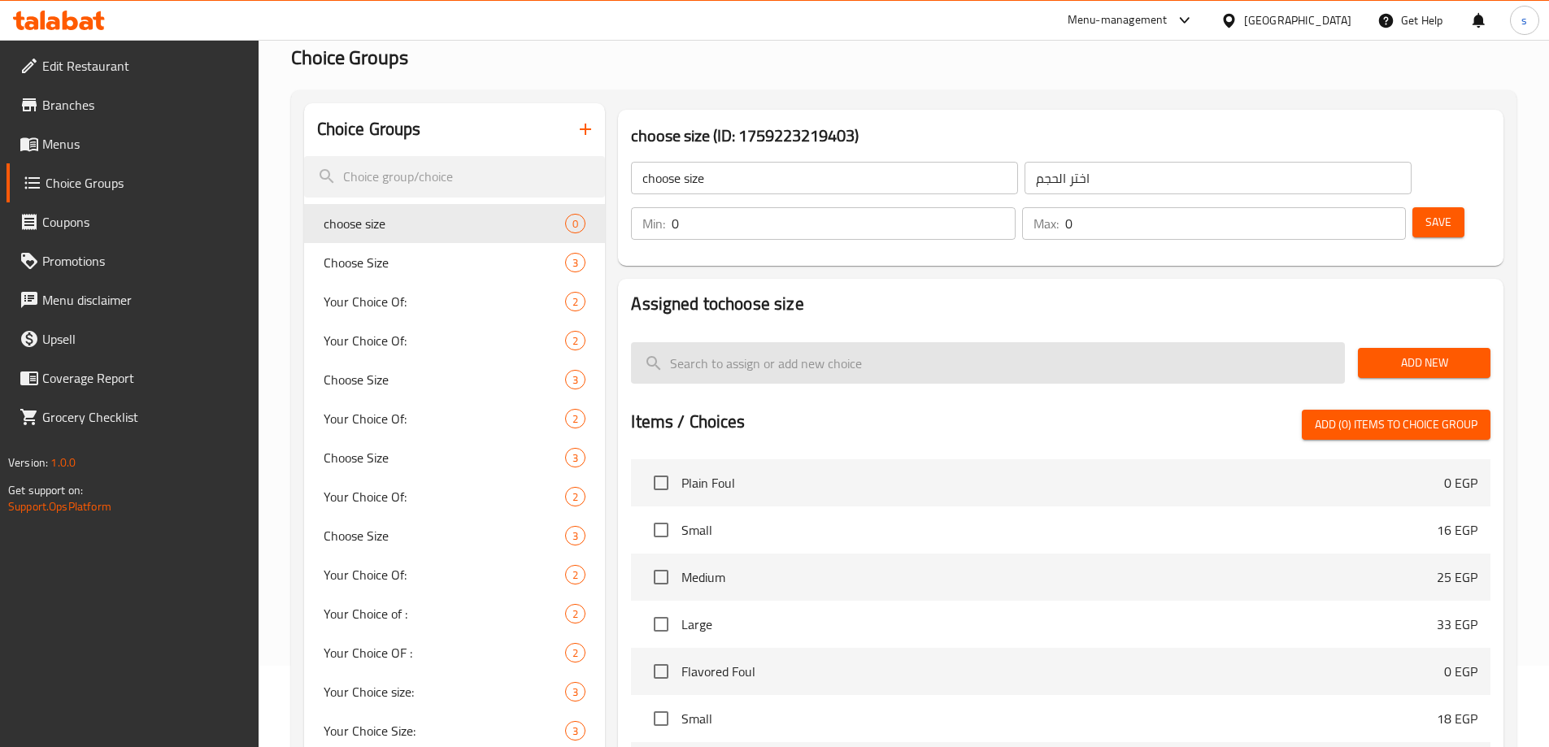
click at [885, 342] on input "search" at bounding box center [988, 362] width 714 height 41
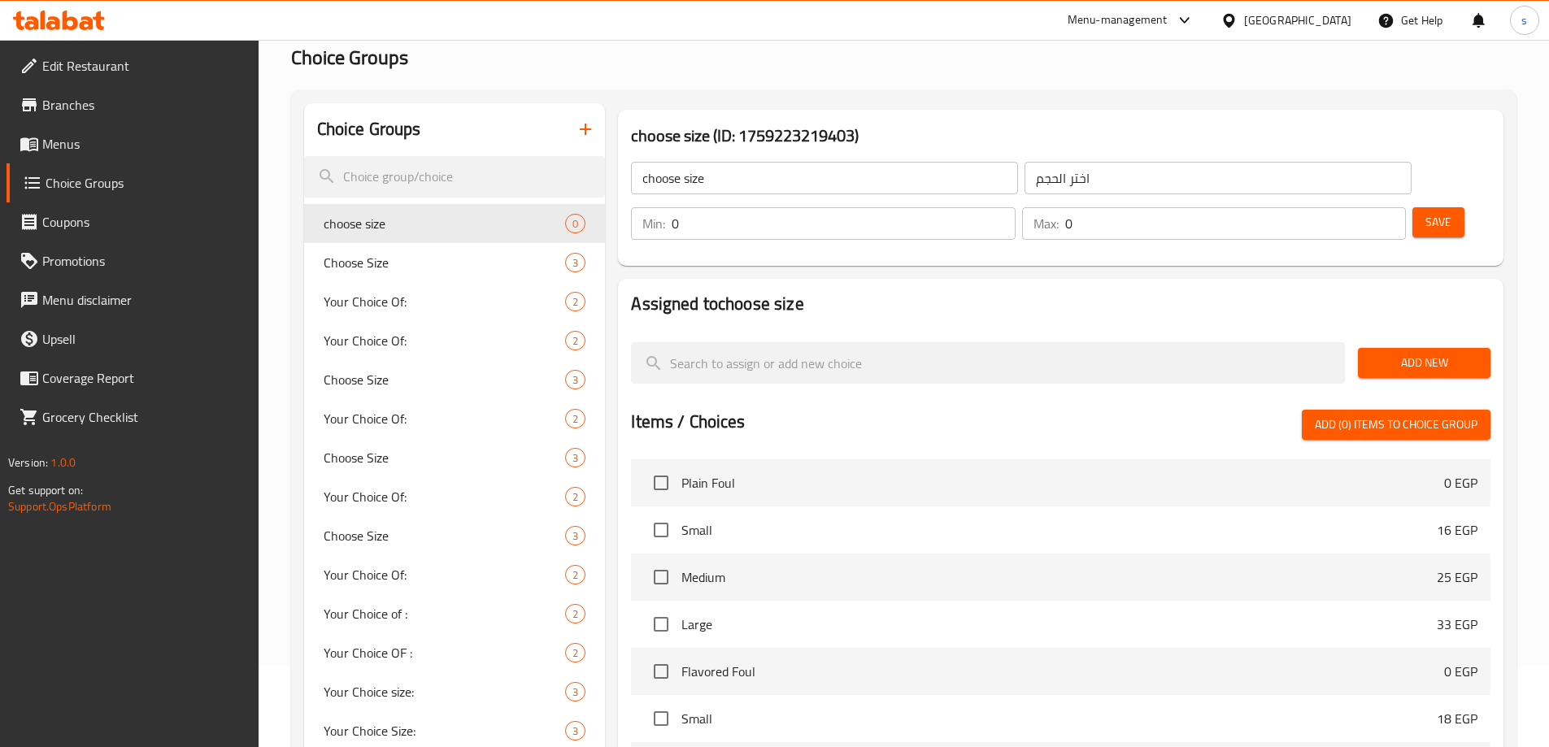
click at [1405, 353] on span "Add New" at bounding box center [1424, 363] width 107 height 20
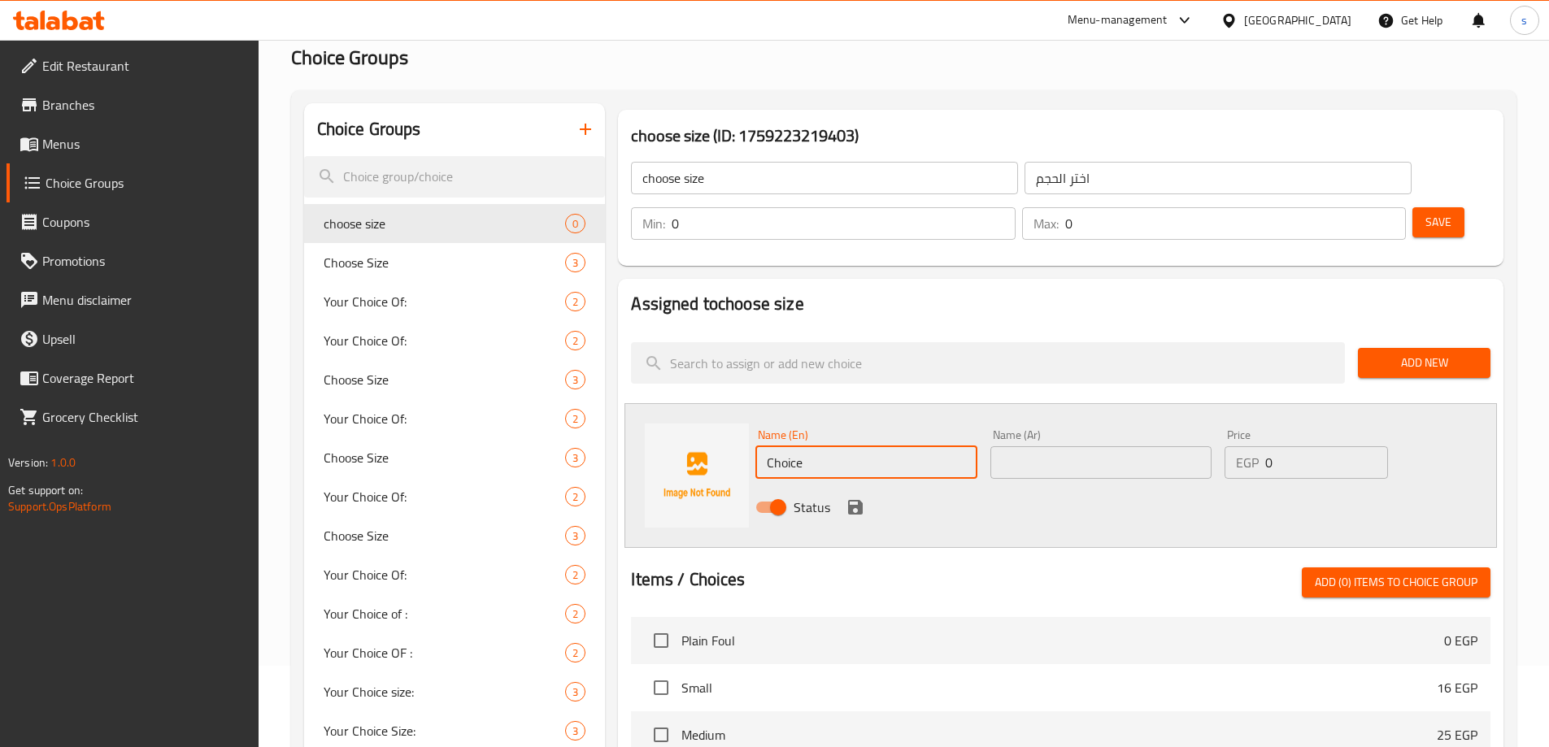
click at [847, 446] on input "Choice" at bounding box center [865, 462] width 221 height 33
click at [816, 446] on input "Choice" at bounding box center [865, 462] width 221 height 33
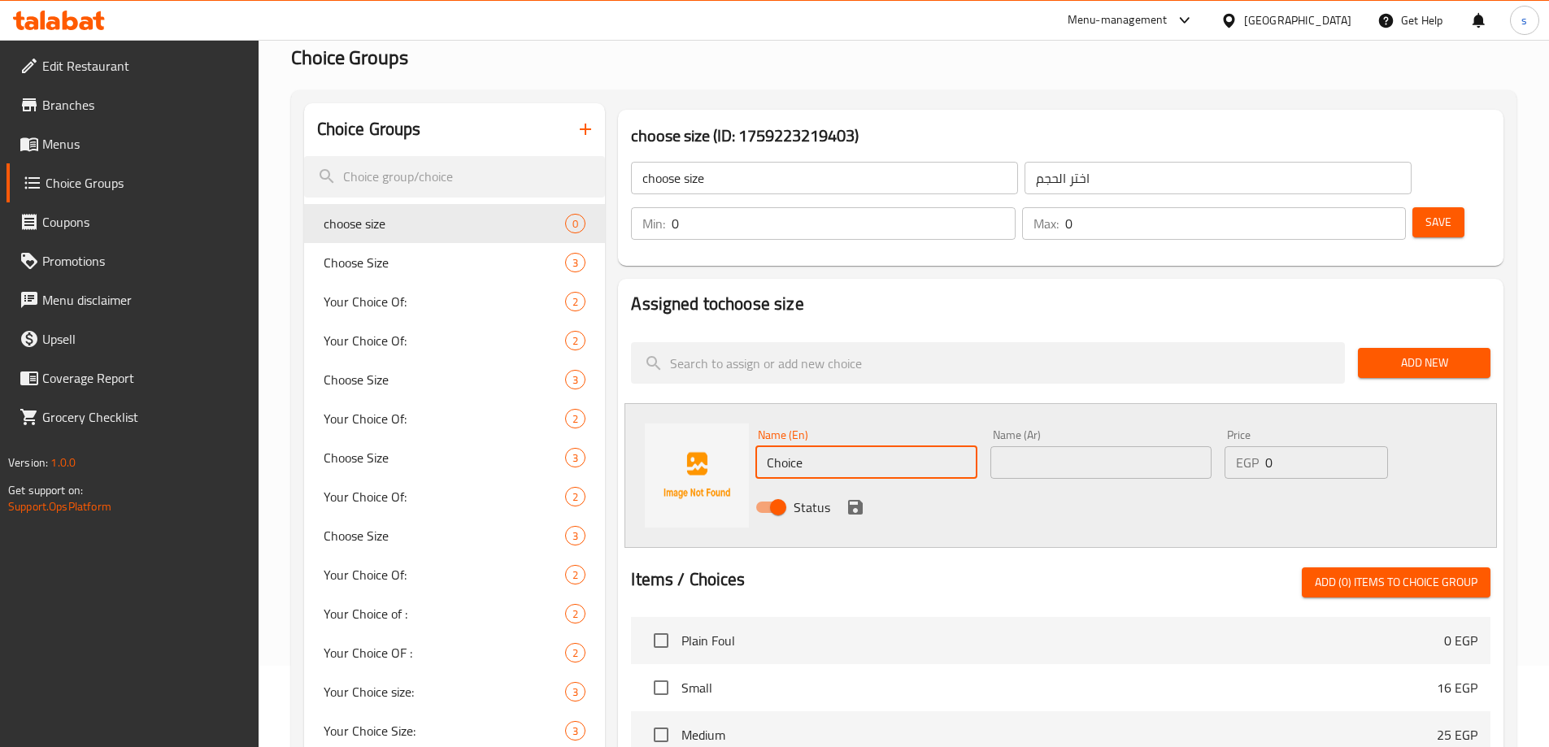
paste input "1/4 Kilo"
type input "1/4 Kilo"
click at [1064, 446] on input "text" at bounding box center [1100, 462] width 221 height 33
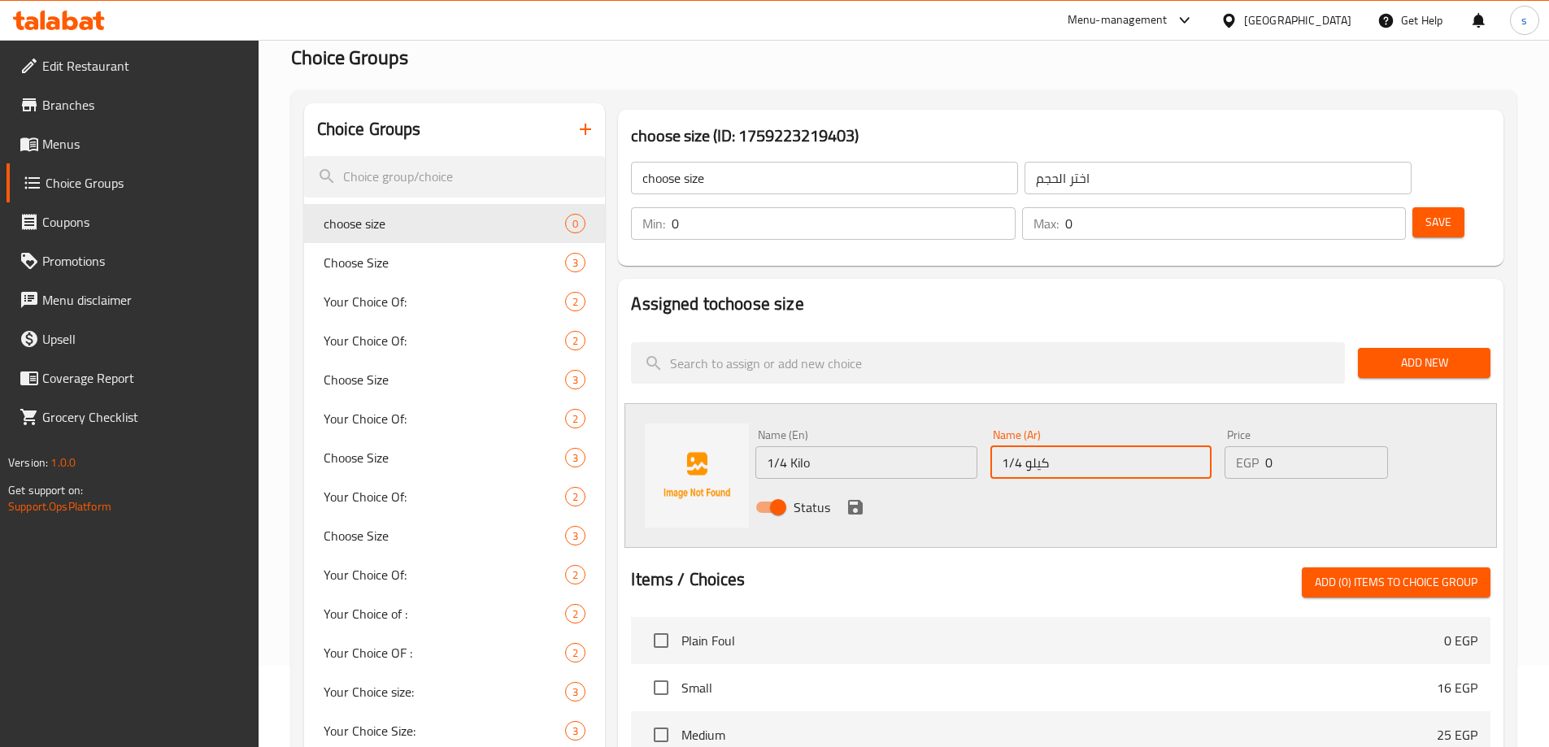
type input "1/4 كيلو"
drag, startPoint x: 1272, startPoint y: 420, endPoint x: 1215, endPoint y: 420, distance: 56.9
click at [1235, 446] on div "EGP 0 Price" at bounding box center [1306, 462] width 163 height 33
click at [1286, 446] on input "0" at bounding box center [1326, 462] width 122 height 33
drag, startPoint x: 1284, startPoint y: 423, endPoint x: 1248, endPoint y: 428, distance: 36.1
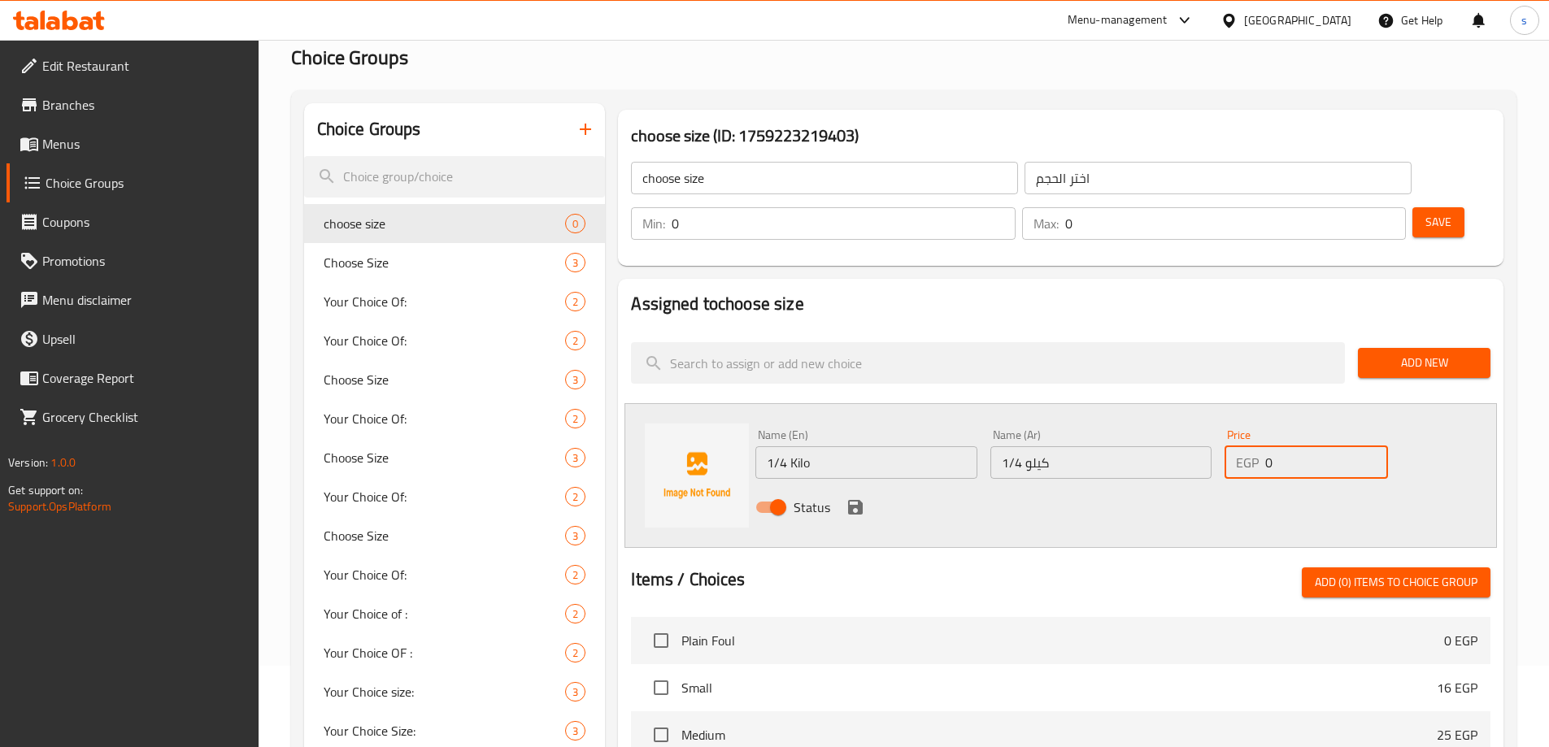
click at [1248, 446] on div "EGP 0 Price" at bounding box center [1306, 462] width 163 height 33
type input "45"
click at [851, 500] on icon "save" at bounding box center [855, 507] width 15 height 15
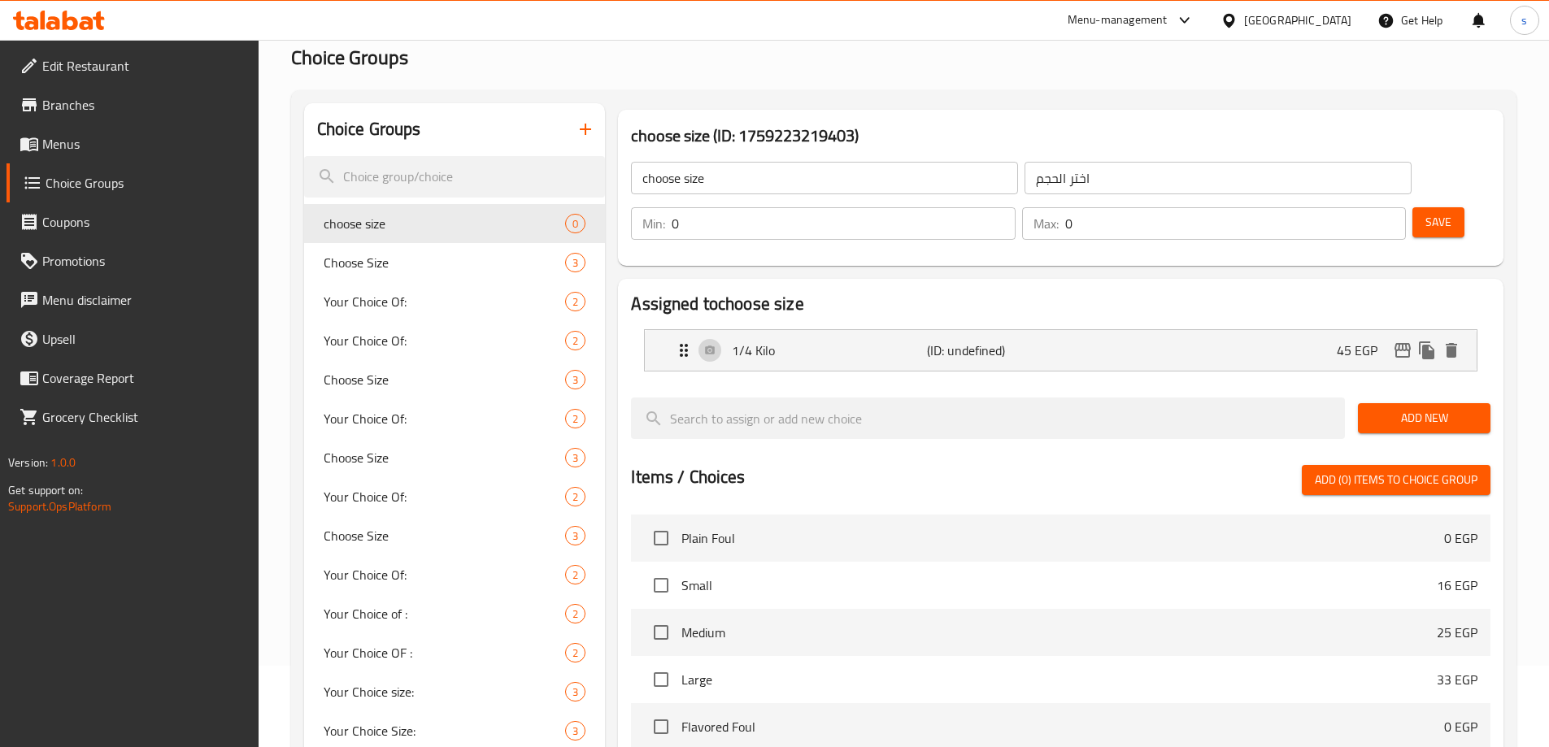
click at [1426, 408] on span "Add New" at bounding box center [1424, 418] width 107 height 20
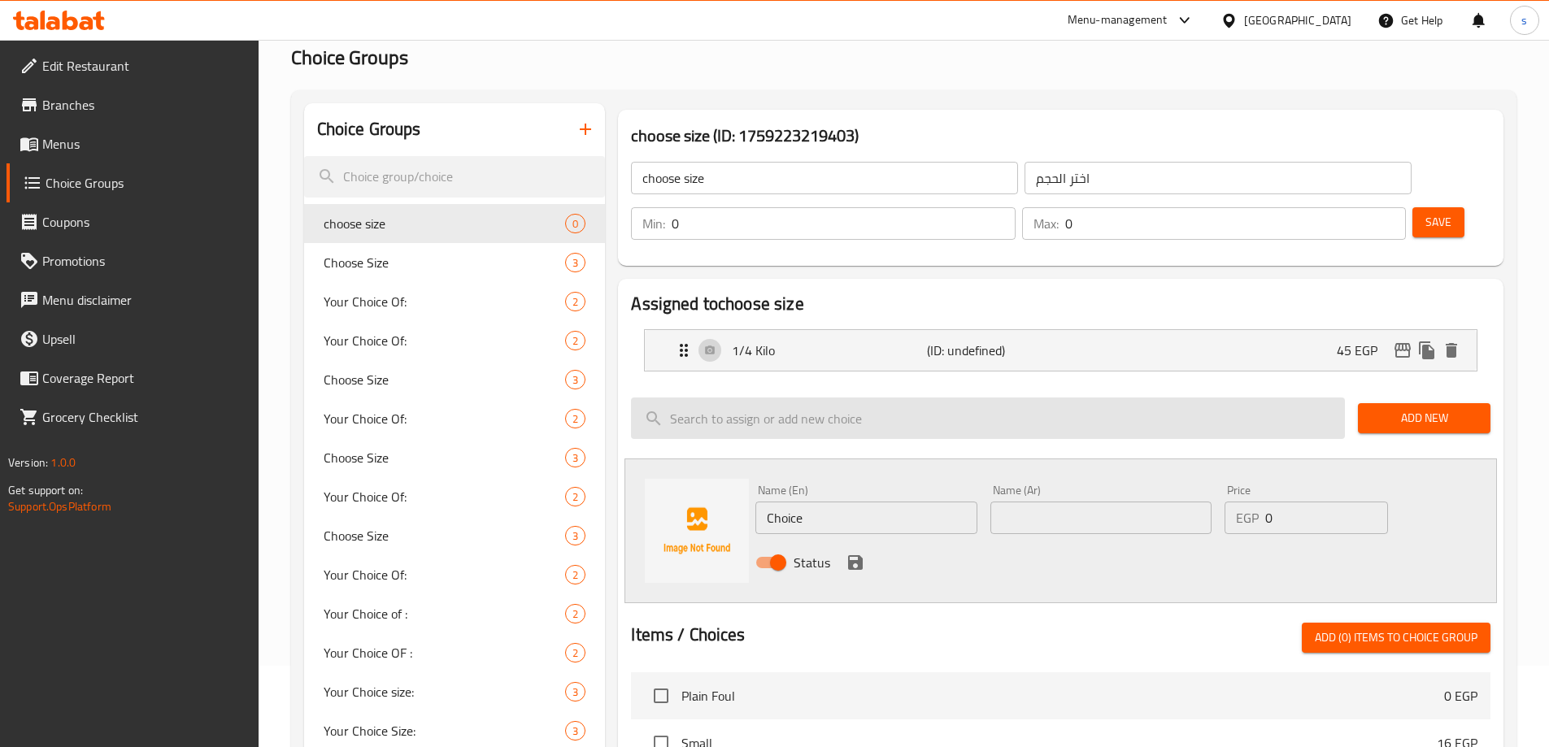
click at [957, 398] on input "search" at bounding box center [988, 418] width 714 height 41
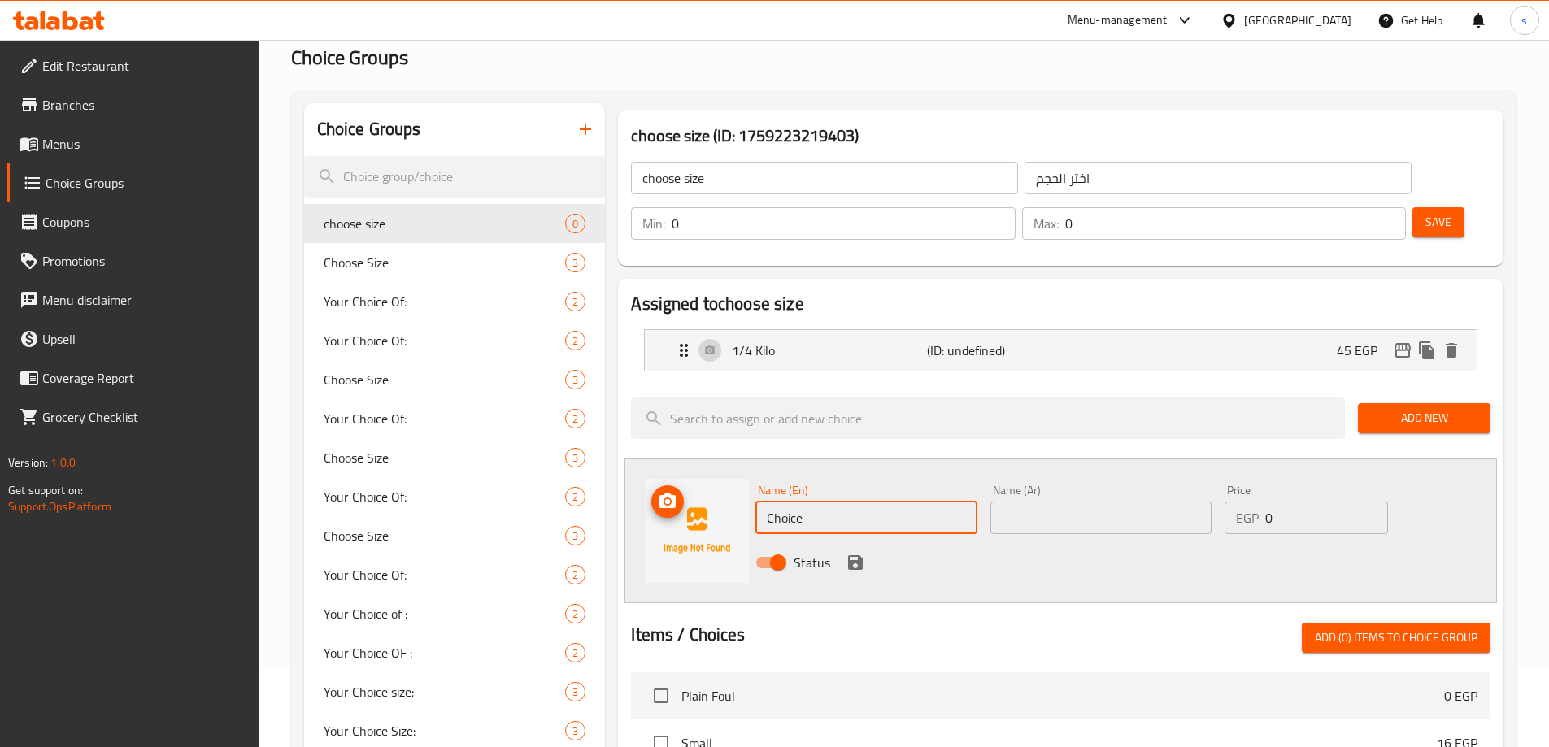
drag, startPoint x: 866, startPoint y: 472, endPoint x: 716, endPoint y: 464, distance: 150.7
click at [716, 464] on div "Name (En) Choice Name (En) Name (Ar) Name (Ar) Price EGP 0 Price Status" at bounding box center [1061, 531] width 873 height 145
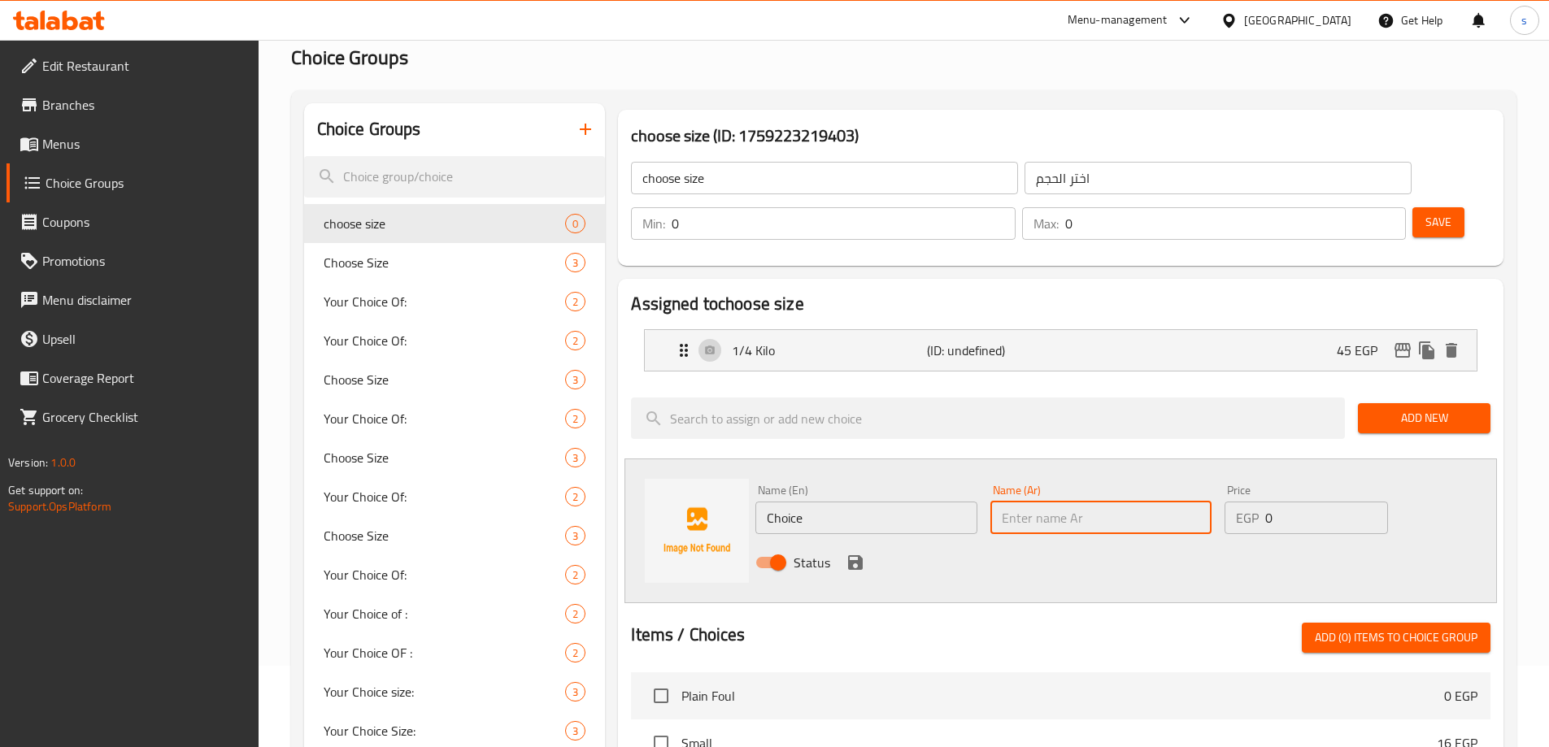
click at [1036, 502] on input "text" at bounding box center [1100, 518] width 221 height 33
type input "1/2 كيلو"
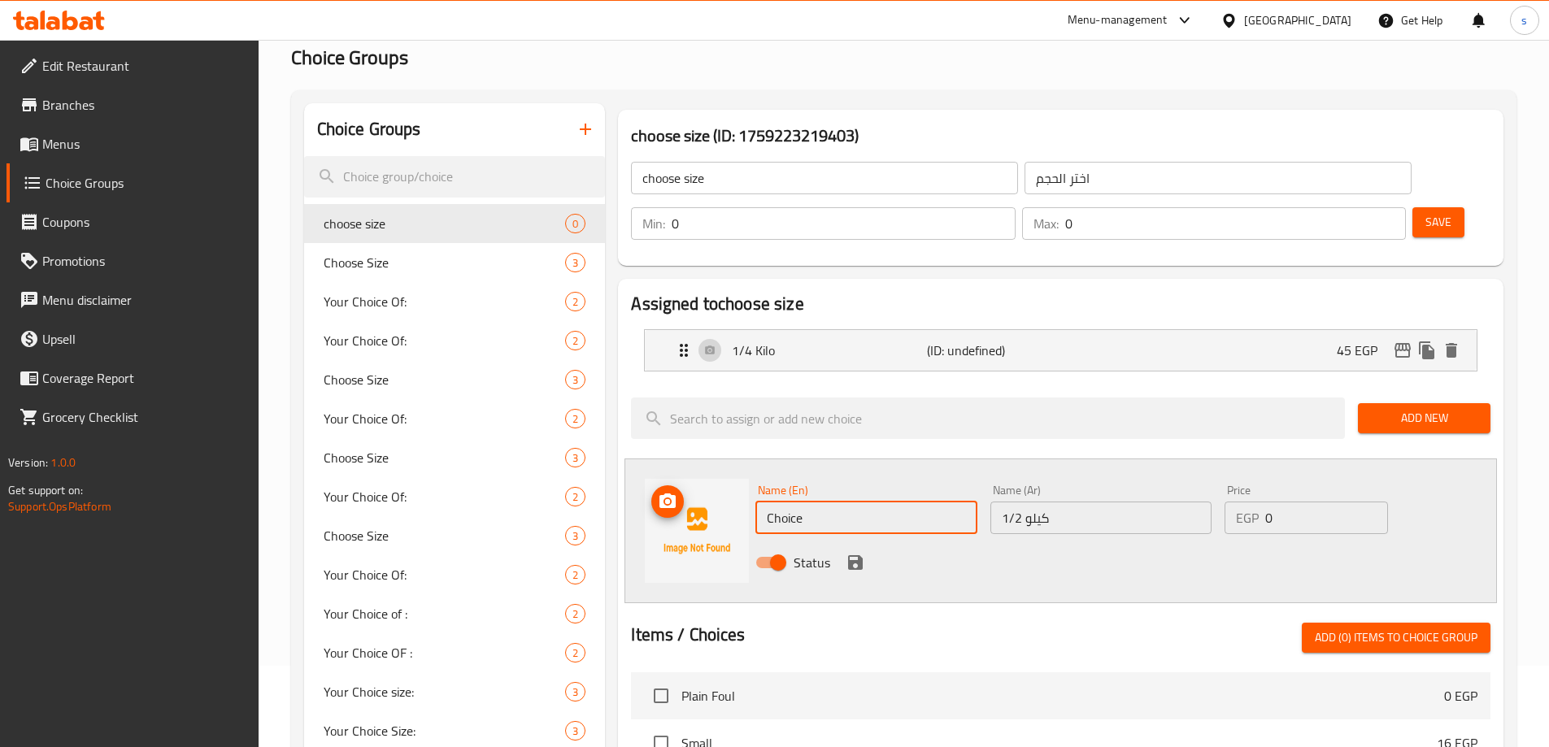
drag, startPoint x: 774, startPoint y: 467, endPoint x: 726, endPoint y: 467, distance: 48.0
click at [726, 467] on div "Name (En) Choice Name (En) Name (Ar) 1/2 كيلو Name (Ar) Price EGP 0 Price Status" at bounding box center [1061, 531] width 873 height 145
click at [795, 502] on input "1/2 kilo" at bounding box center [865, 518] width 221 height 33
click at [796, 502] on input "1/2 kilo" at bounding box center [865, 518] width 221 height 33
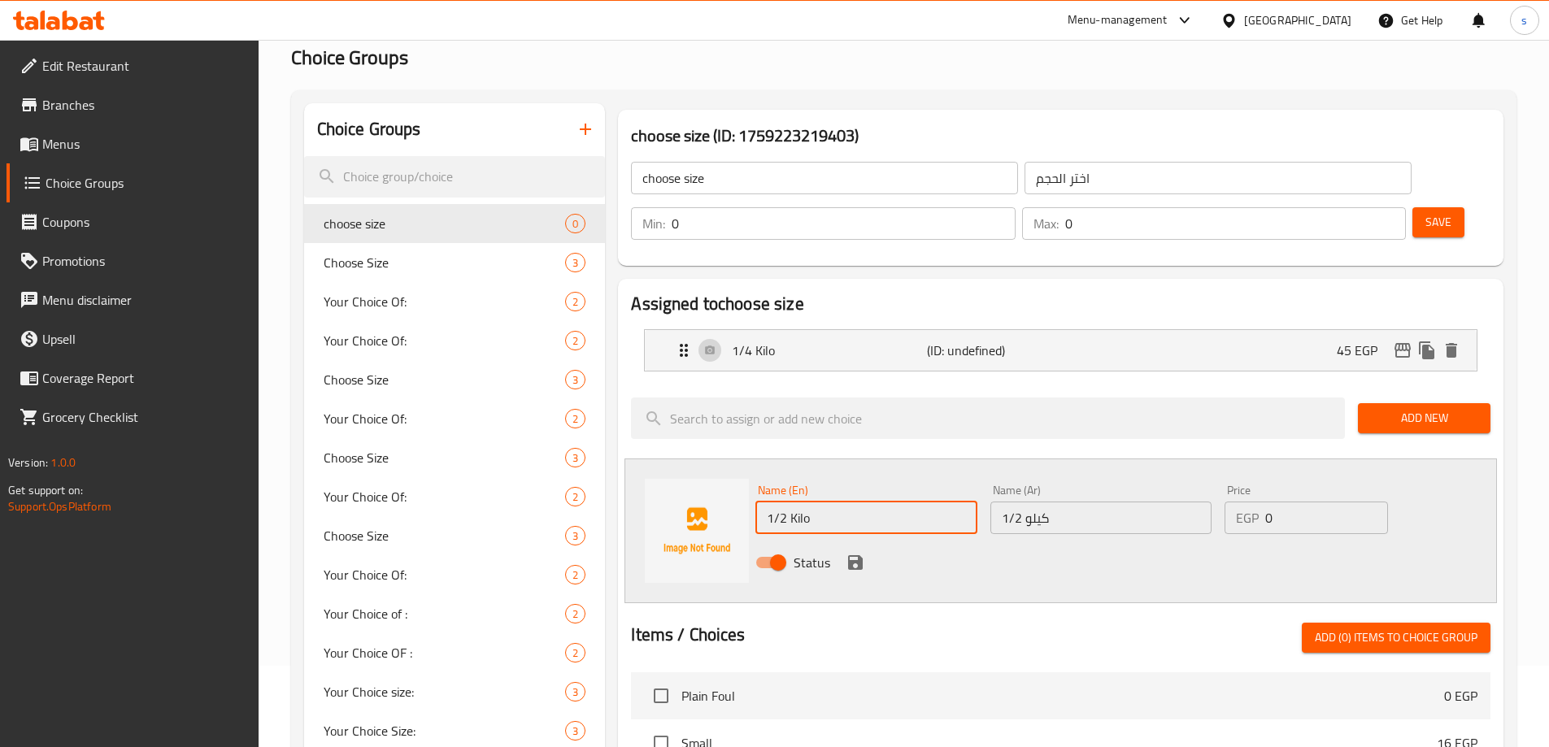
type input "1/2 Kilo"
drag, startPoint x: 1284, startPoint y: 477, endPoint x: 1255, endPoint y: 476, distance: 29.3
click at [1255, 502] on div "EGP 0 Price" at bounding box center [1306, 518] width 163 height 33
type input "100"
click at [855, 553] on icon "save" at bounding box center [856, 563] width 20 height 20
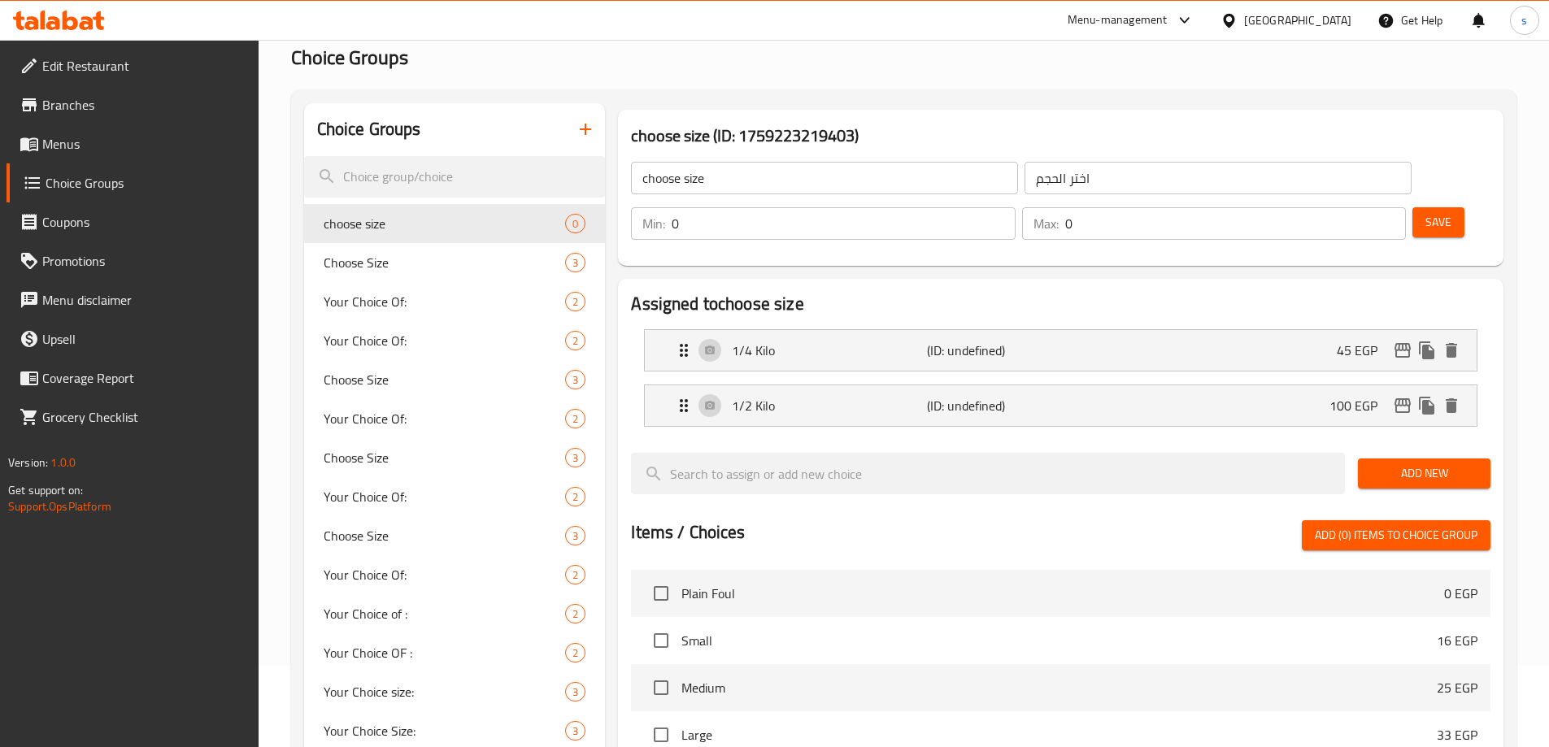
click at [1411, 464] on span "Add New" at bounding box center [1424, 474] width 107 height 20
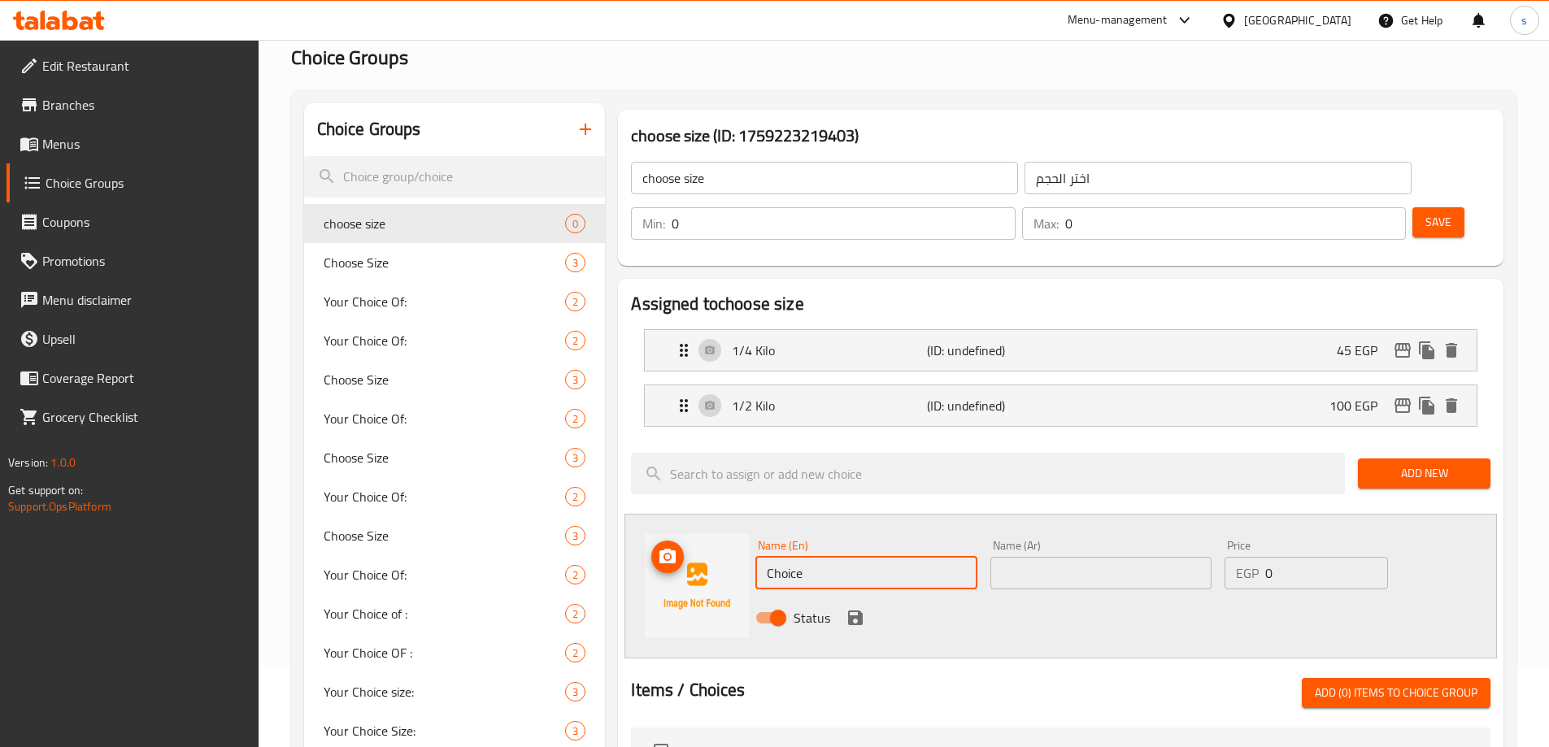
drag, startPoint x: 847, startPoint y: 526, endPoint x: 703, endPoint y: 536, distance: 144.3
click at [703, 536] on div "Name (En) Choice Name (En) Name (Ar) Name (Ar) Price EGP 0 Price Status" at bounding box center [1061, 586] width 873 height 145
type input "1 Kilo"
click at [1099, 557] on input "text" at bounding box center [1100, 573] width 221 height 33
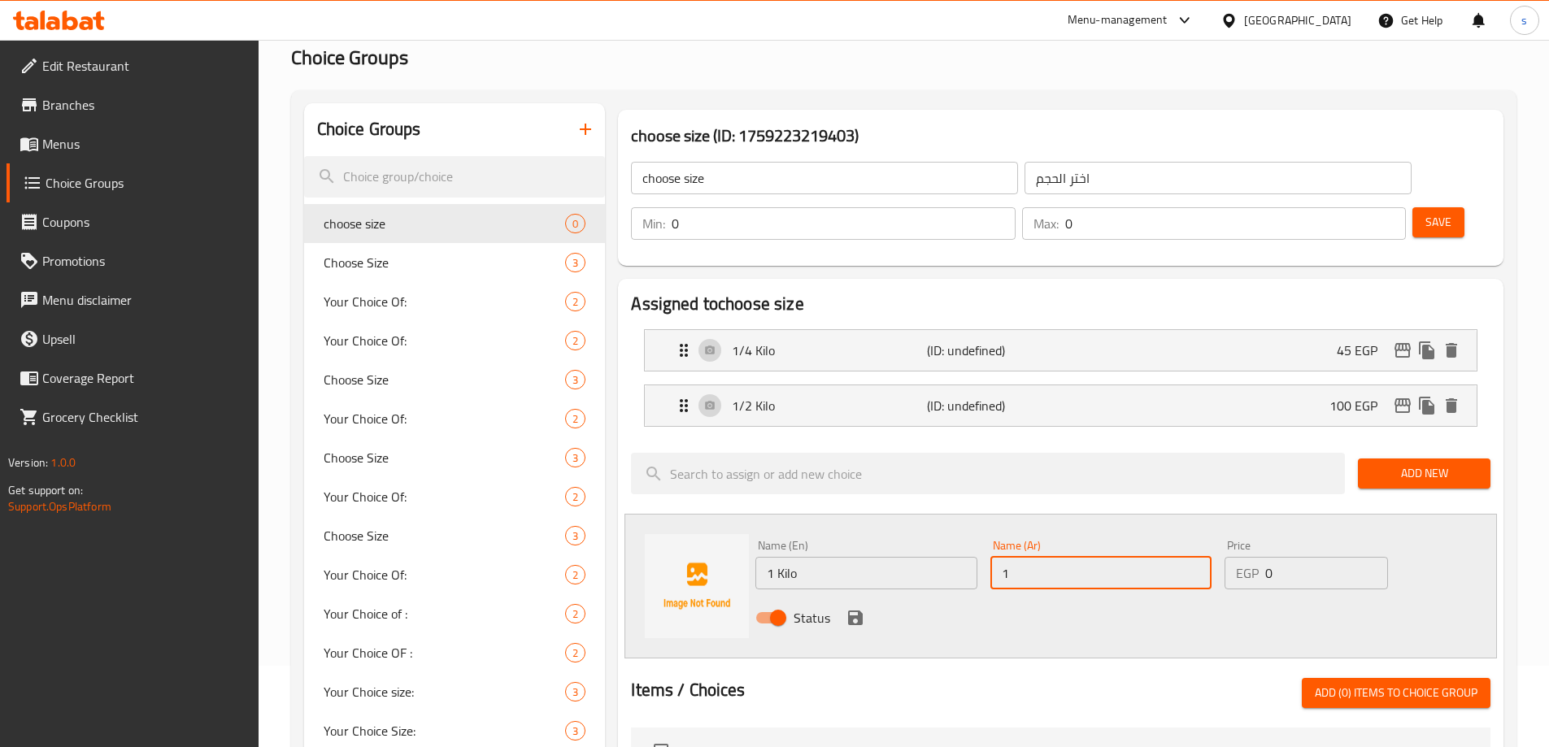
type input "1"
type input "1 كيلو"
drag, startPoint x: 1305, startPoint y: 530, endPoint x: 1227, endPoint y: 533, distance: 78.1
click at [1227, 557] on div "EGP 0 Price" at bounding box center [1306, 573] width 163 height 33
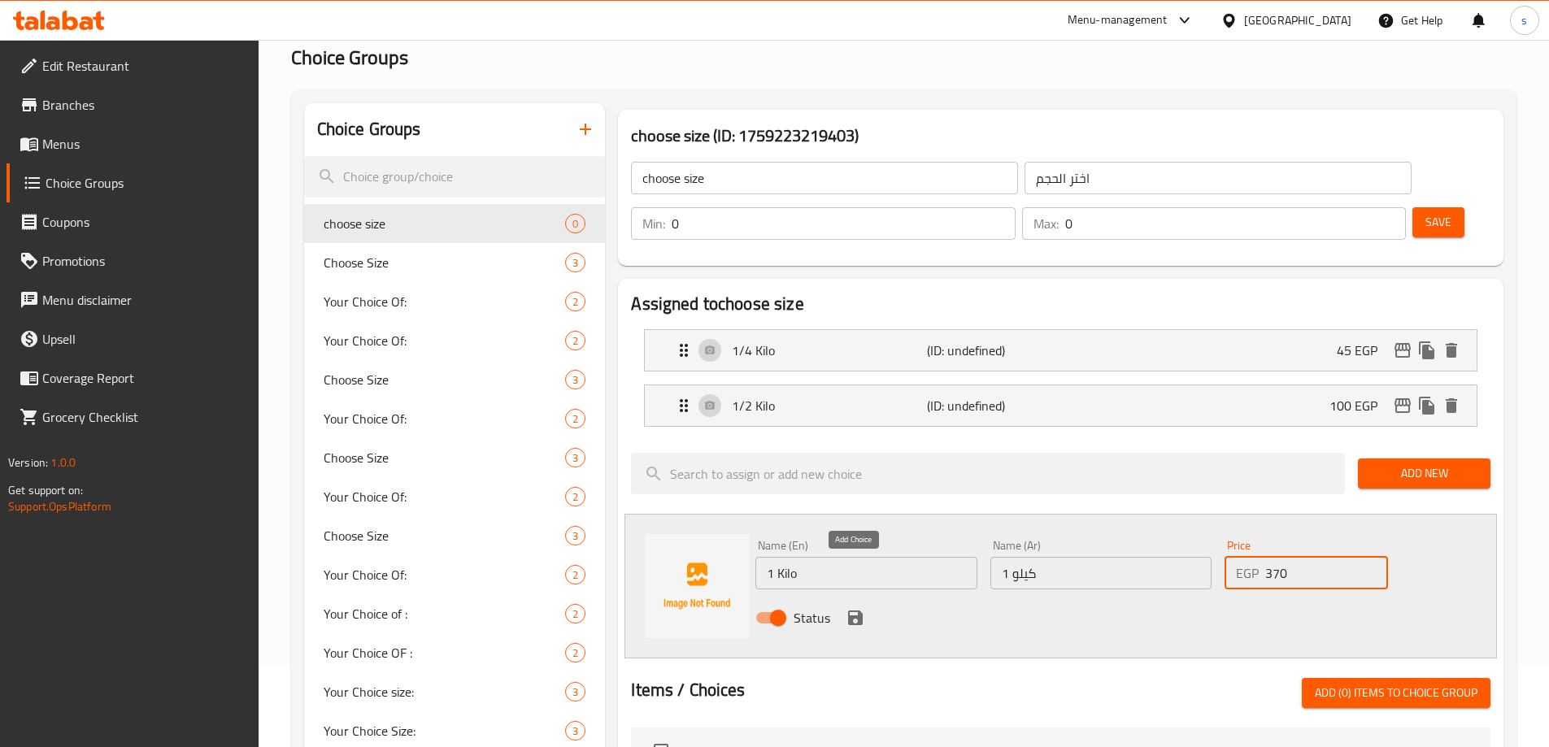
type input "370"
click at [854, 611] on icon "save" at bounding box center [855, 618] width 15 height 15
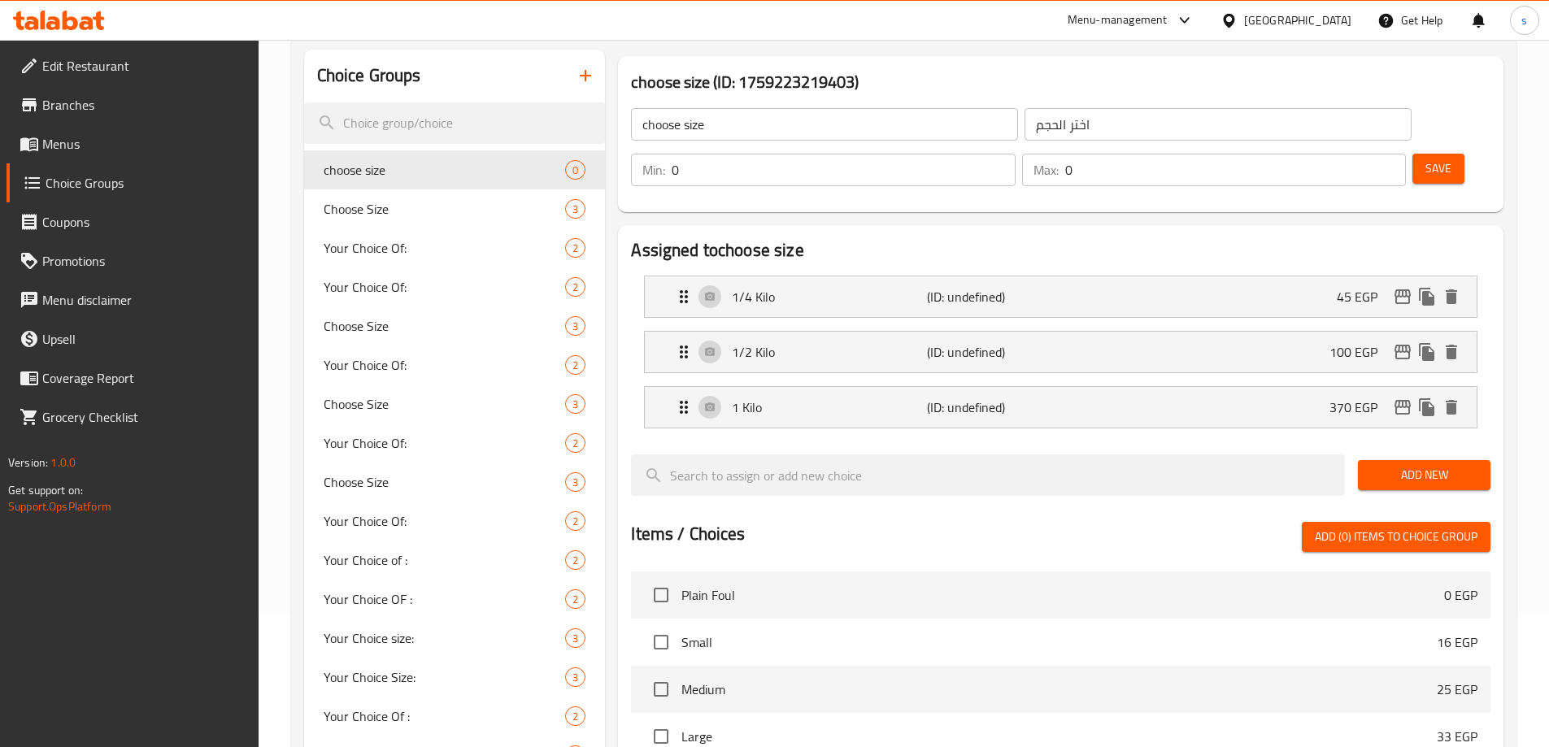
scroll to position [163, 0]
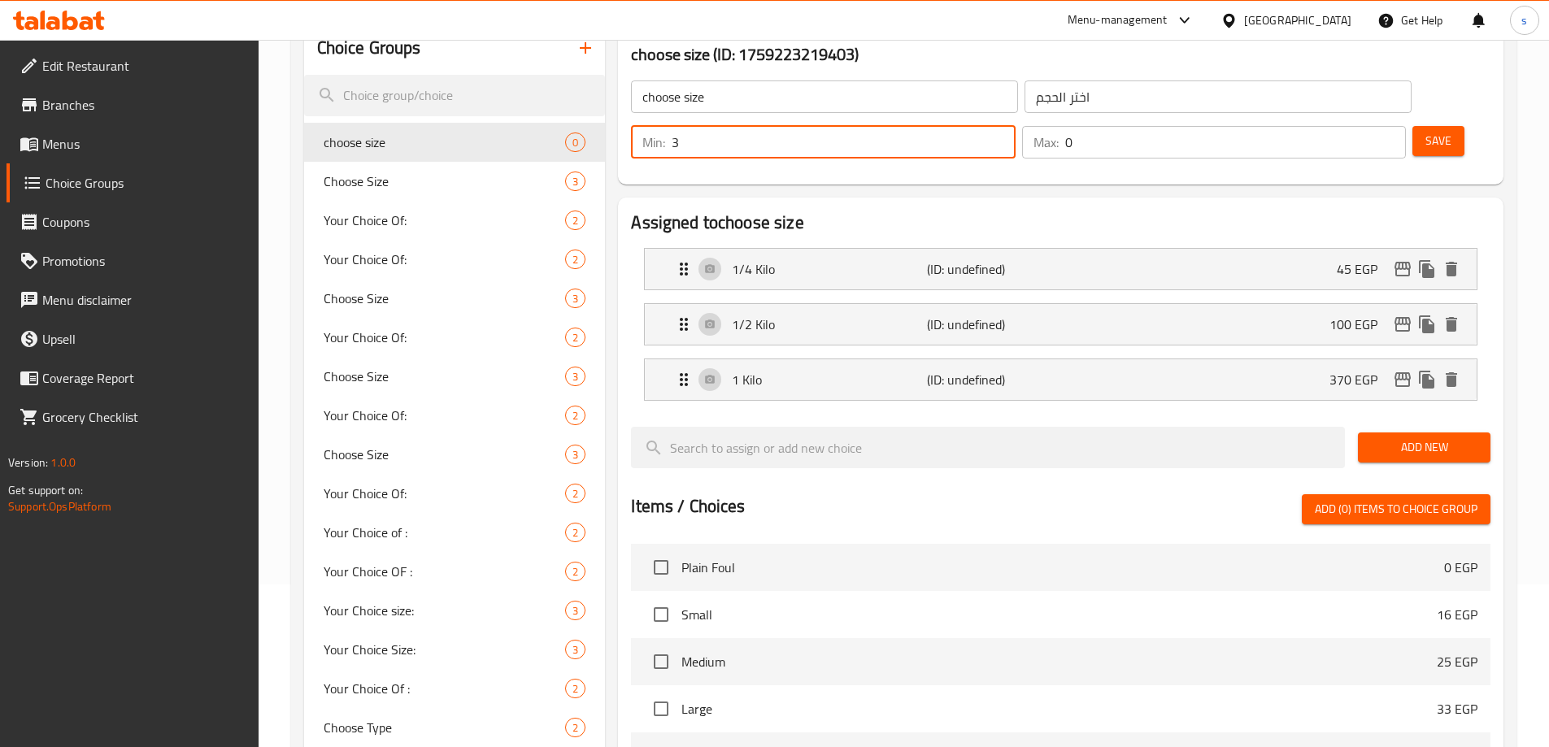
drag, startPoint x: 1267, startPoint y: 93, endPoint x: 1241, endPoint y: 93, distance: 26.0
click at [1015, 126] on input "3" at bounding box center [843, 142] width 343 height 33
click at [1015, 126] on input "2" at bounding box center [843, 142] width 343 height 33
type input "1"
click at [1015, 126] on input "1" at bounding box center [843, 142] width 343 height 33
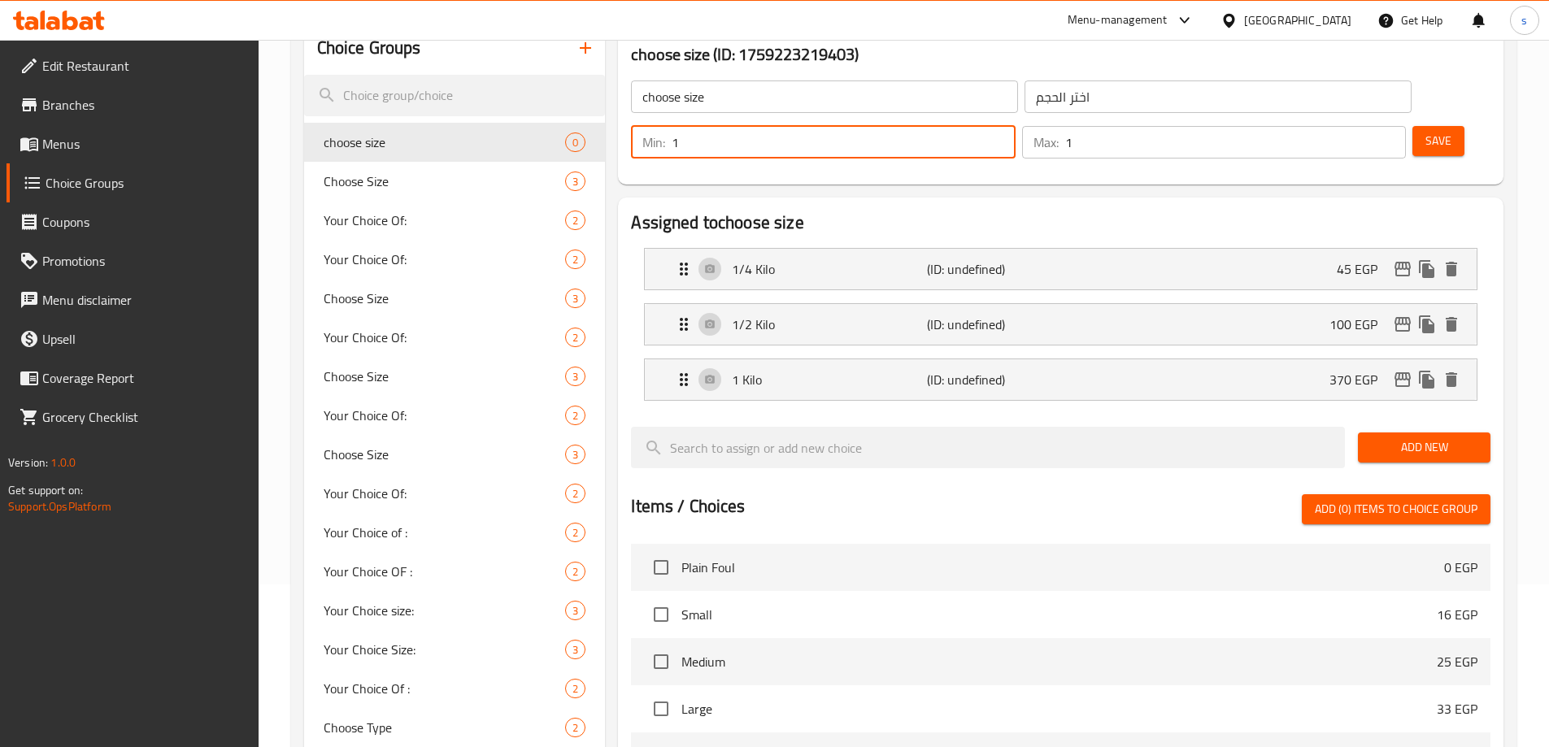
type input "1"
click at [1361, 126] on input "1" at bounding box center [1235, 142] width 341 height 33
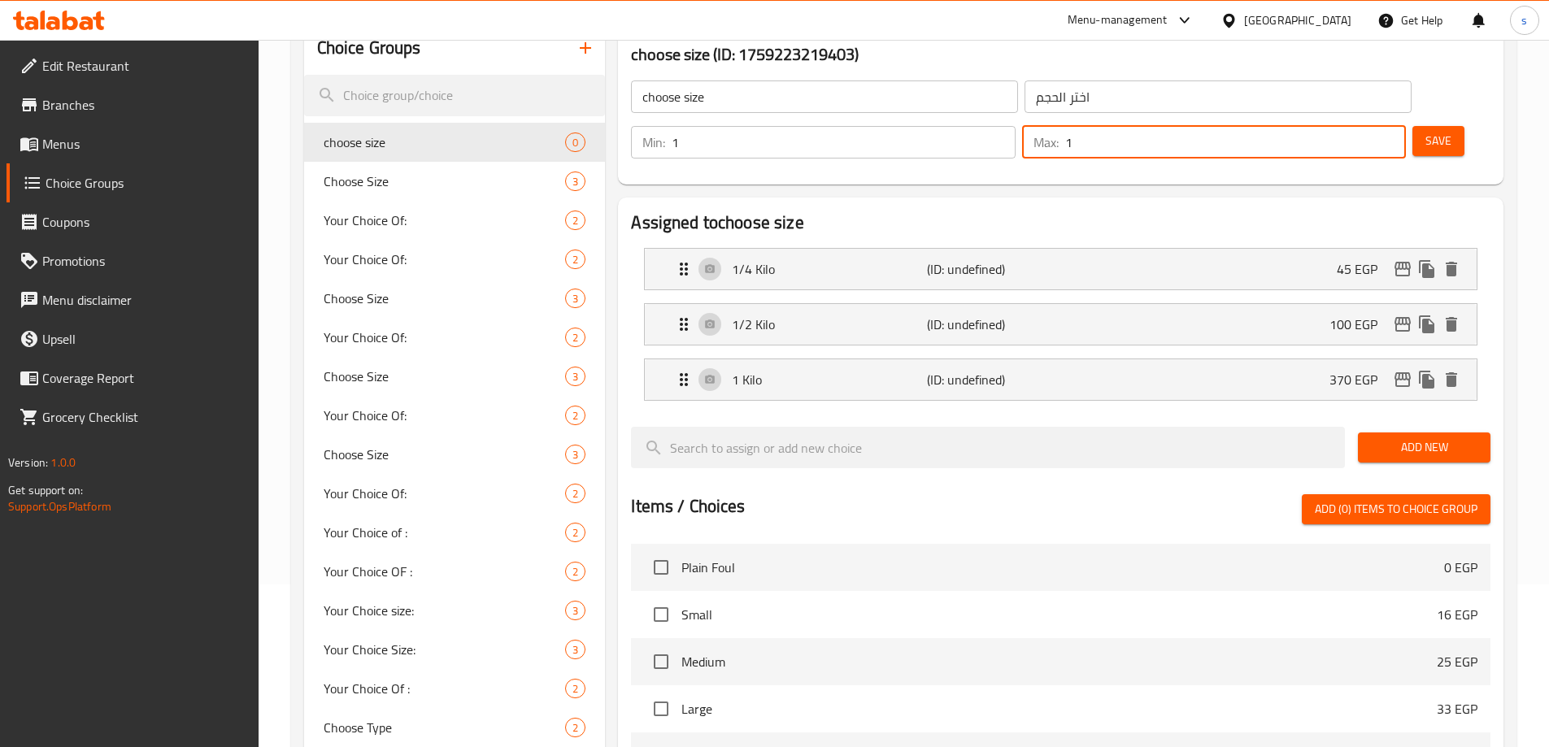
click at [1426, 131] on span "Save" at bounding box center [1439, 141] width 26 height 20
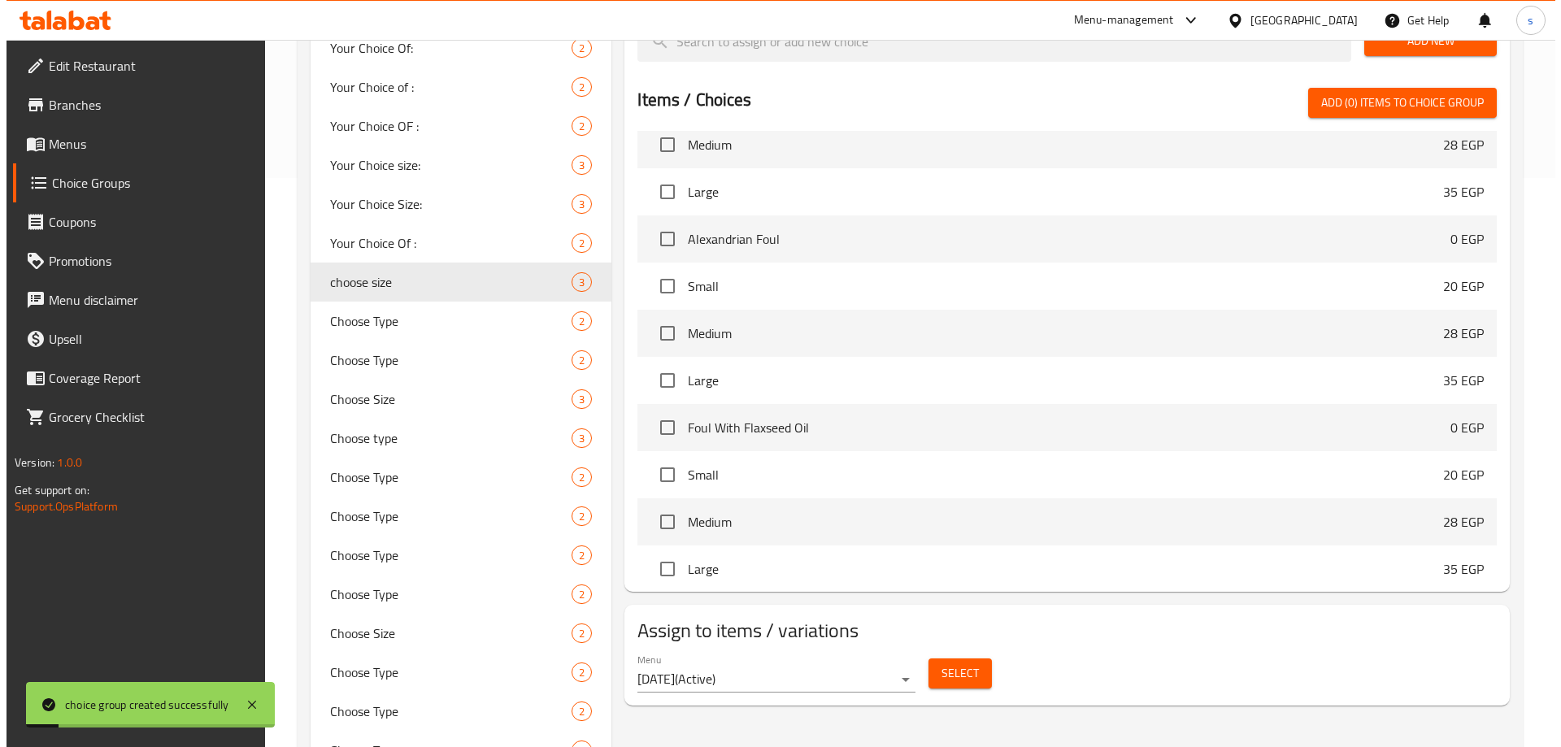
scroll to position [732, 0]
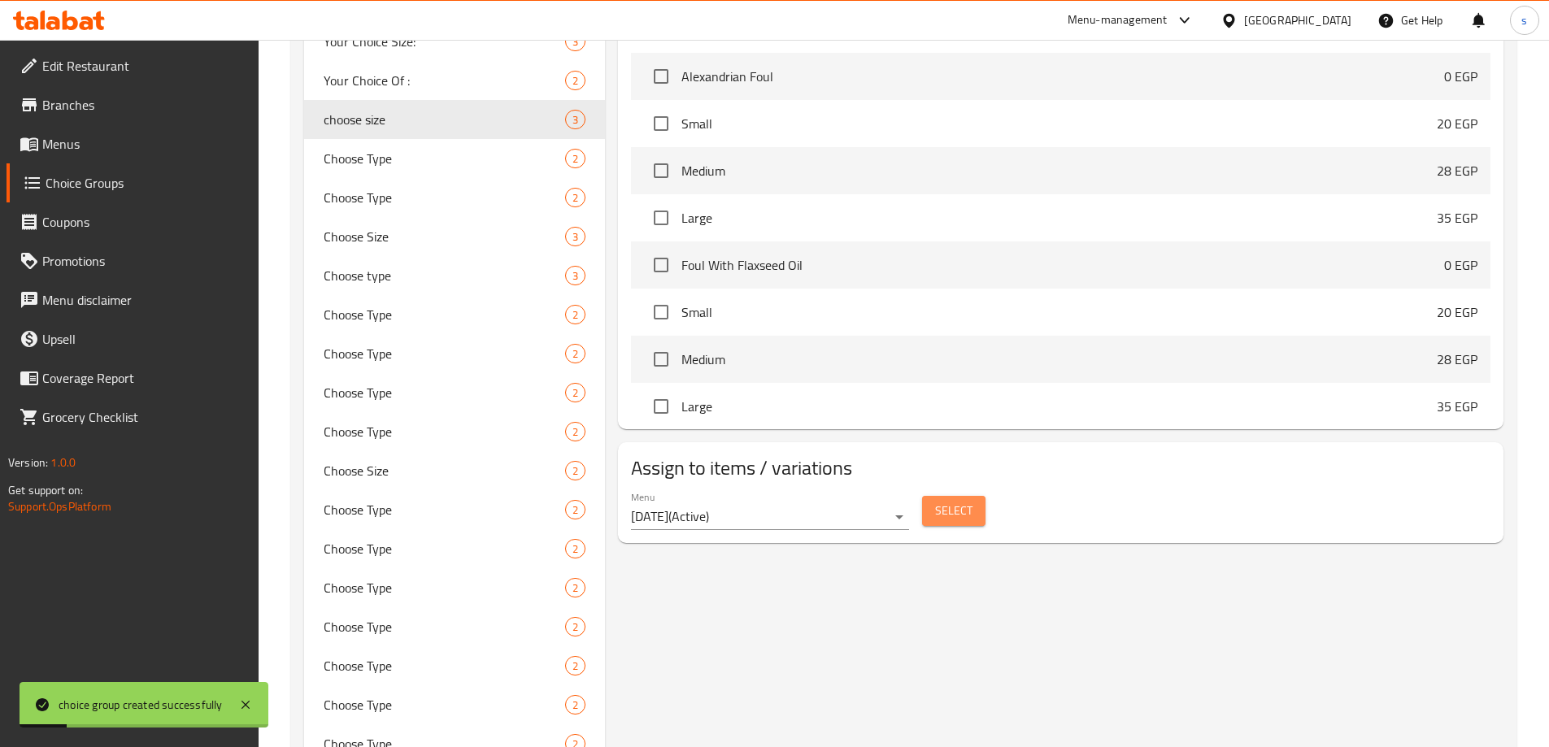
click at [955, 501] on span "Select" at bounding box center [953, 511] width 37 height 20
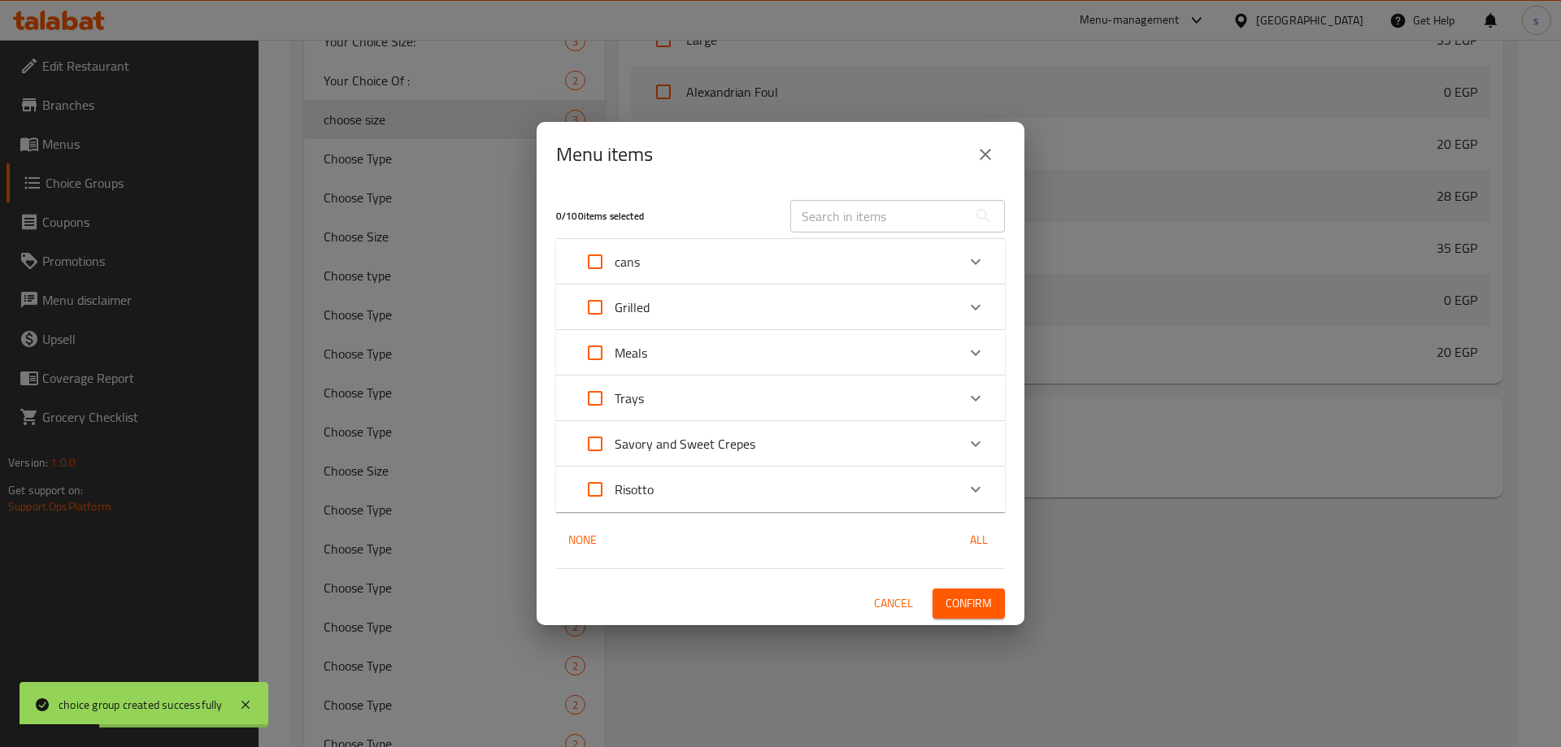
click at [879, 207] on input "text" at bounding box center [878, 216] width 177 height 33
click at [754, 305] on div "Grilled" at bounding box center [766, 307] width 381 height 39
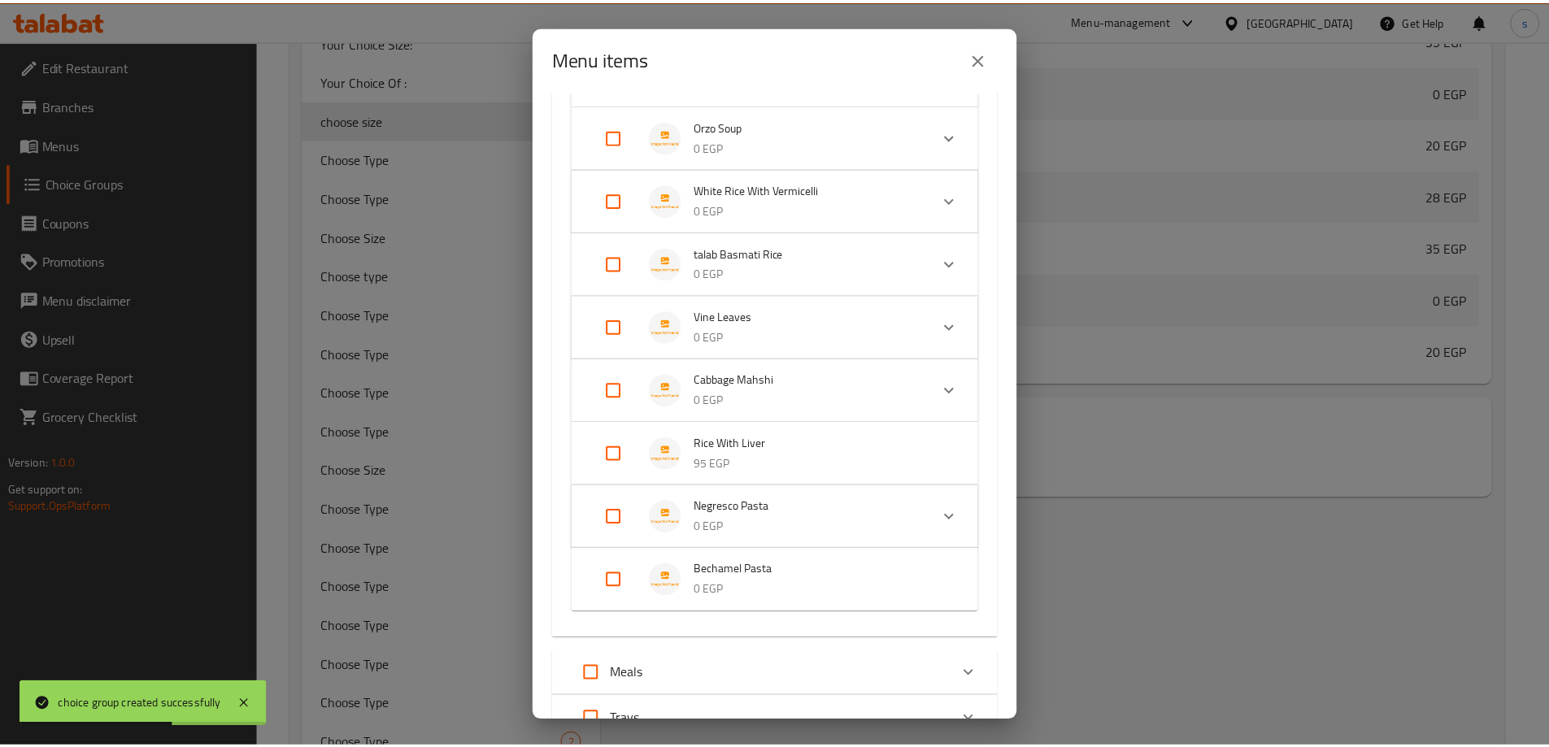
scroll to position [957, 0]
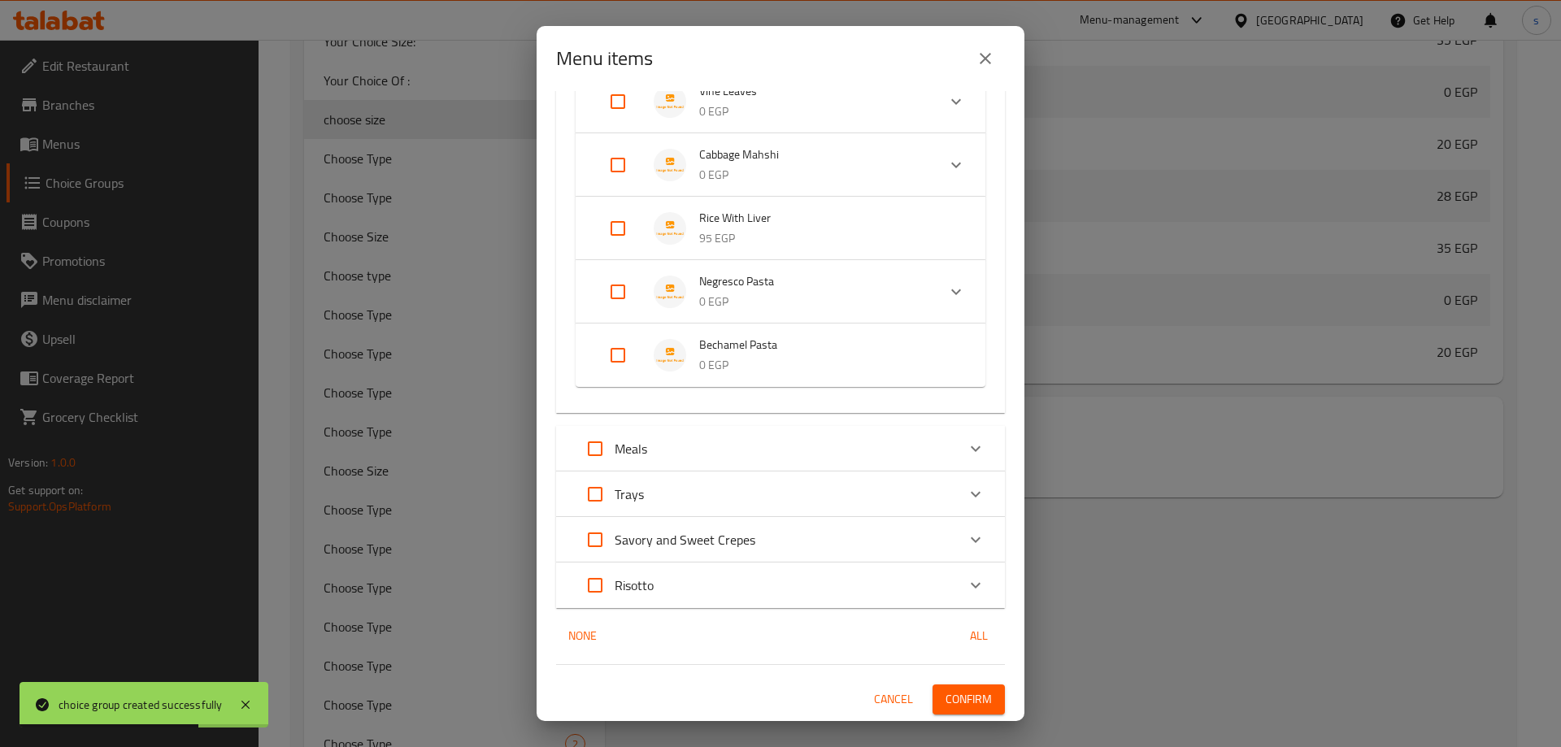
click at [619, 354] on input "Expand" at bounding box center [618, 355] width 39 height 39
checkbox input "true"
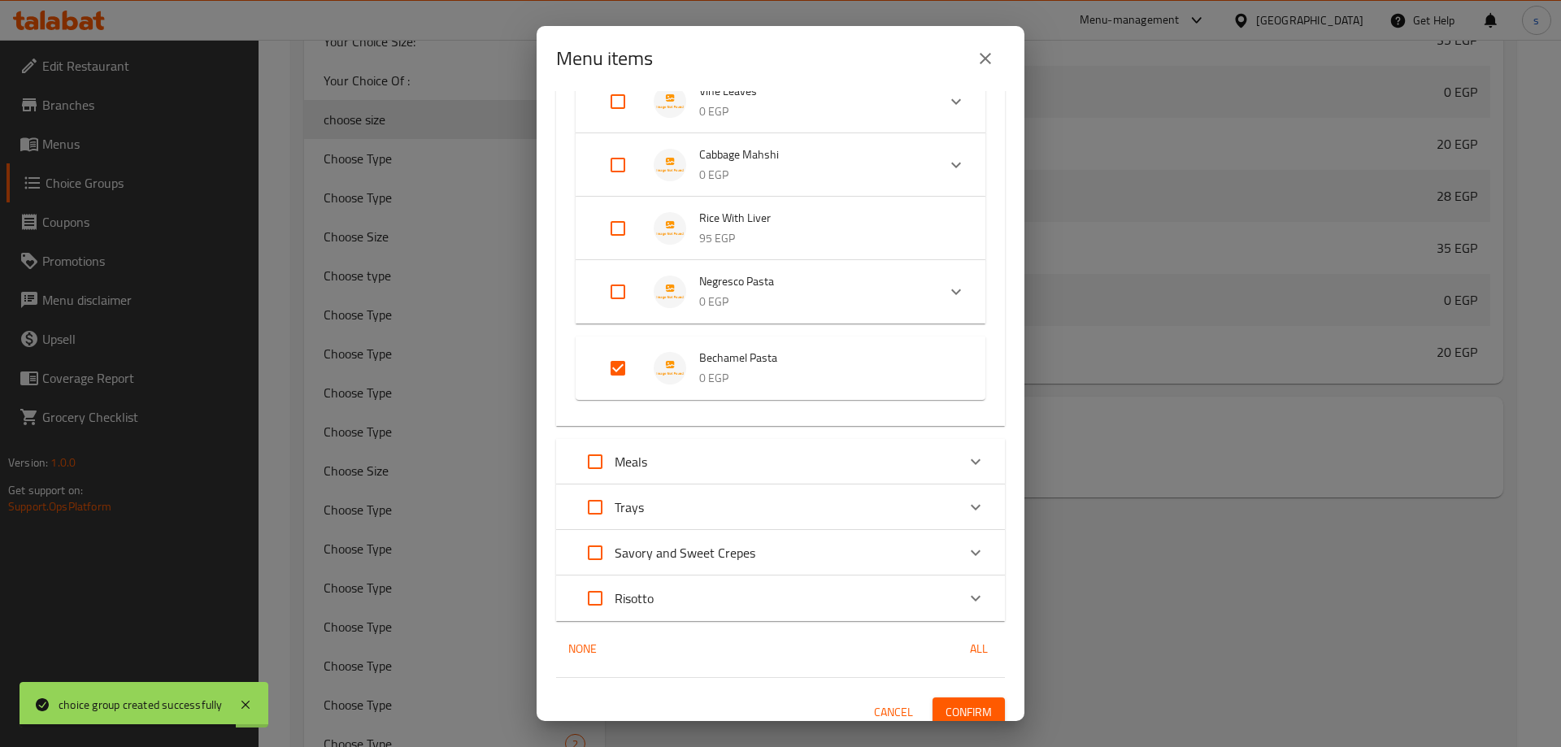
click at [946, 709] on span "Confirm" at bounding box center [969, 713] width 46 height 20
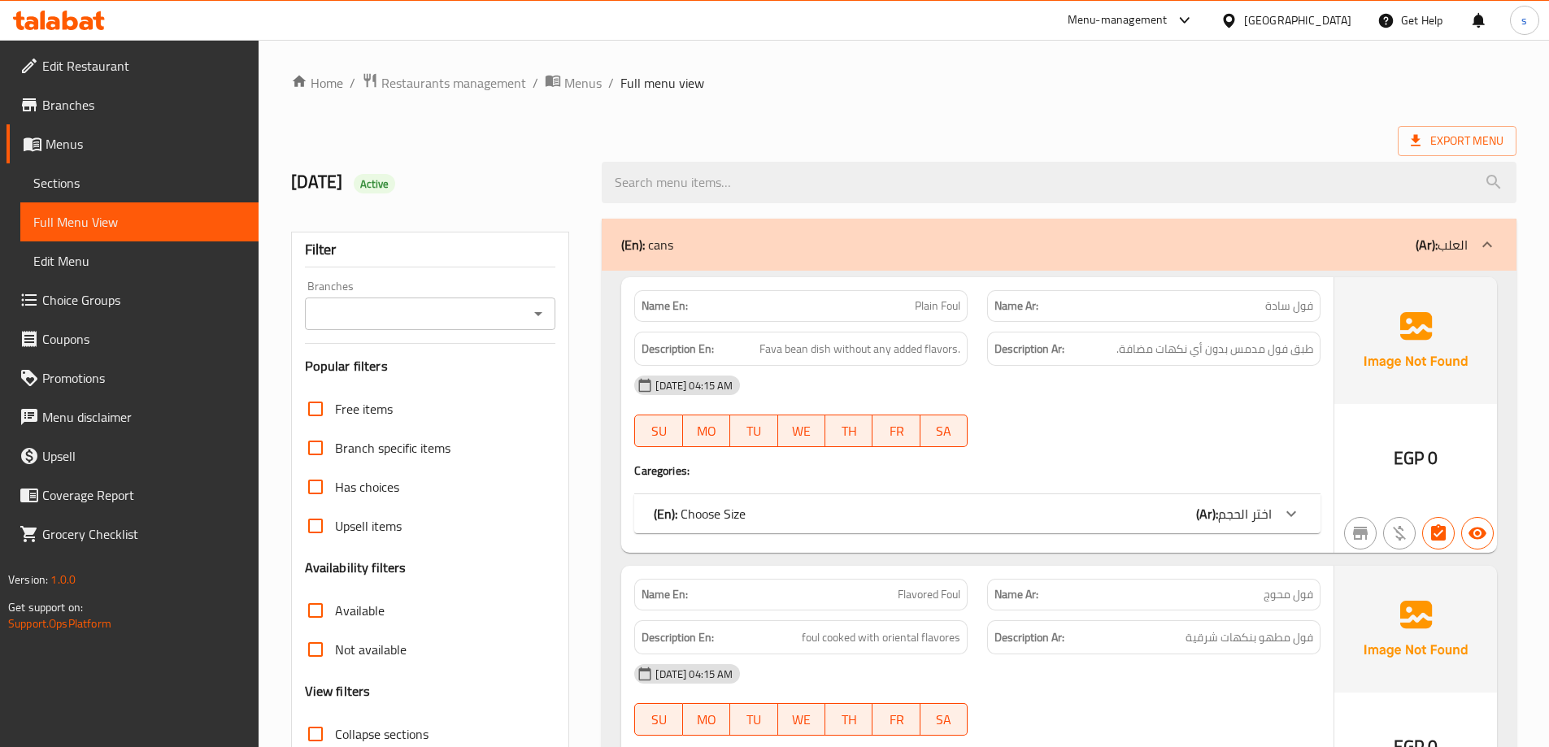
click at [544, 185] on h2 "[DATE] Active" at bounding box center [437, 182] width 292 height 24
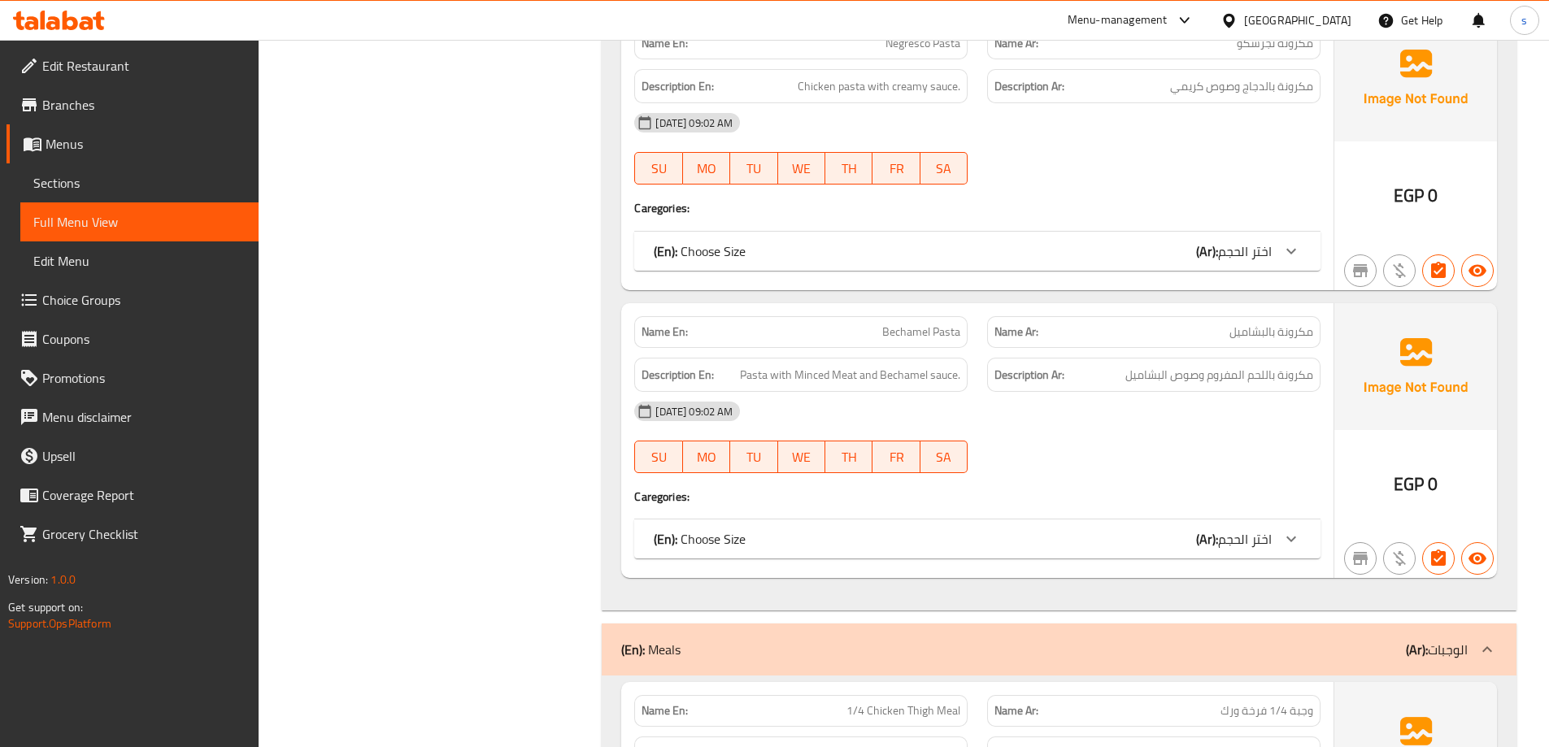
scroll to position [11398, 0]
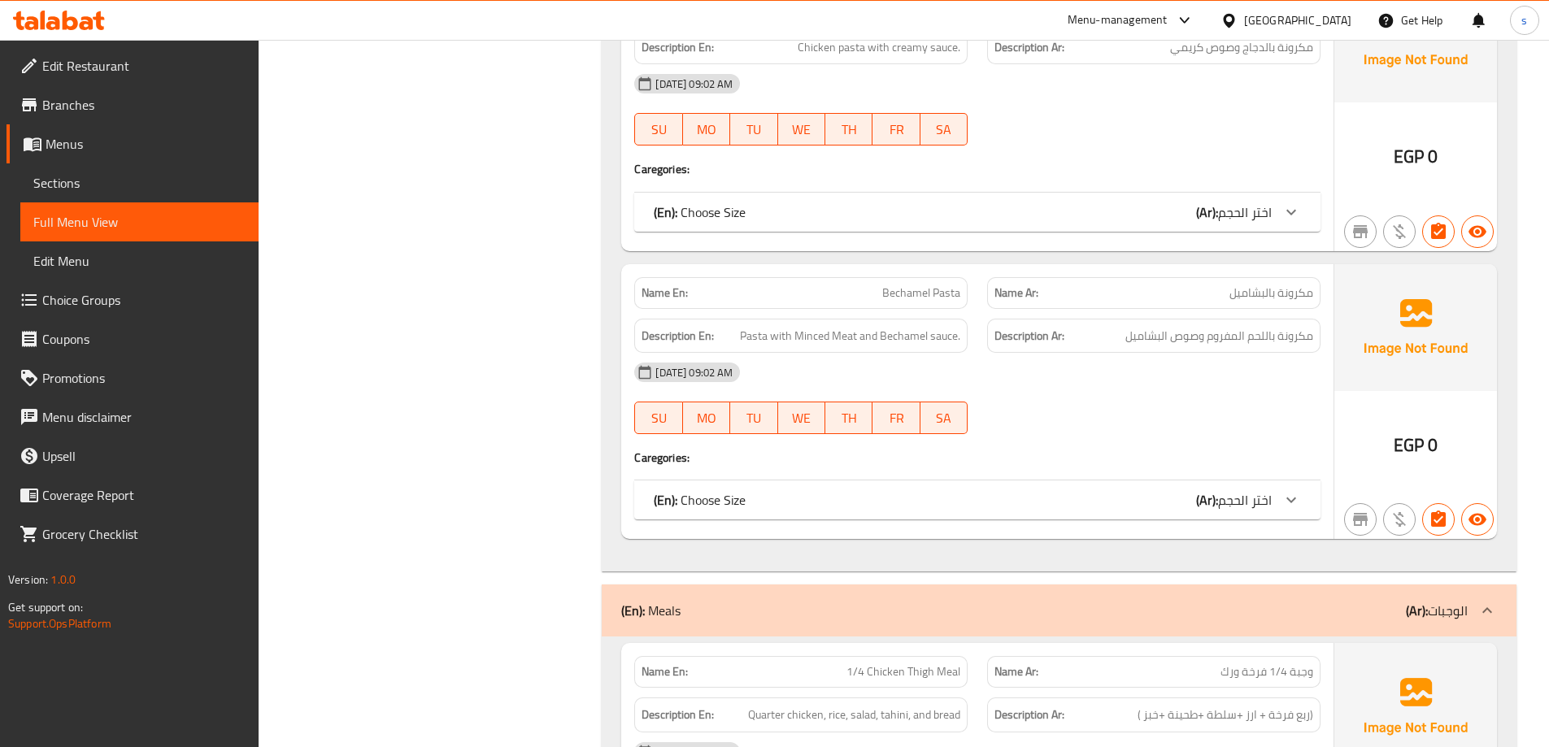
click at [1060, 515] on div "(En): Choose Size (Ar): اختر الحجم" at bounding box center [977, 500] width 686 height 39
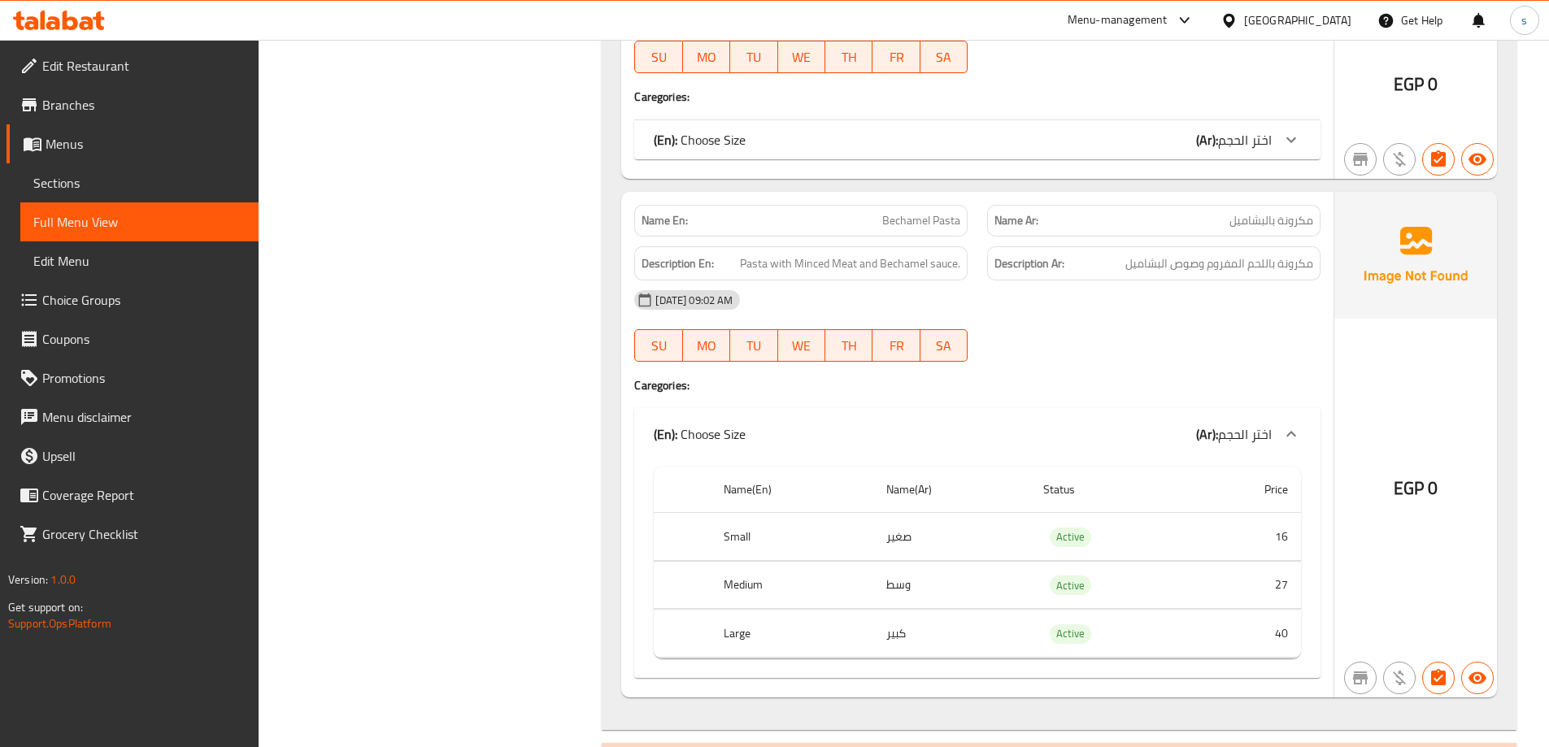
scroll to position [11642, 0]
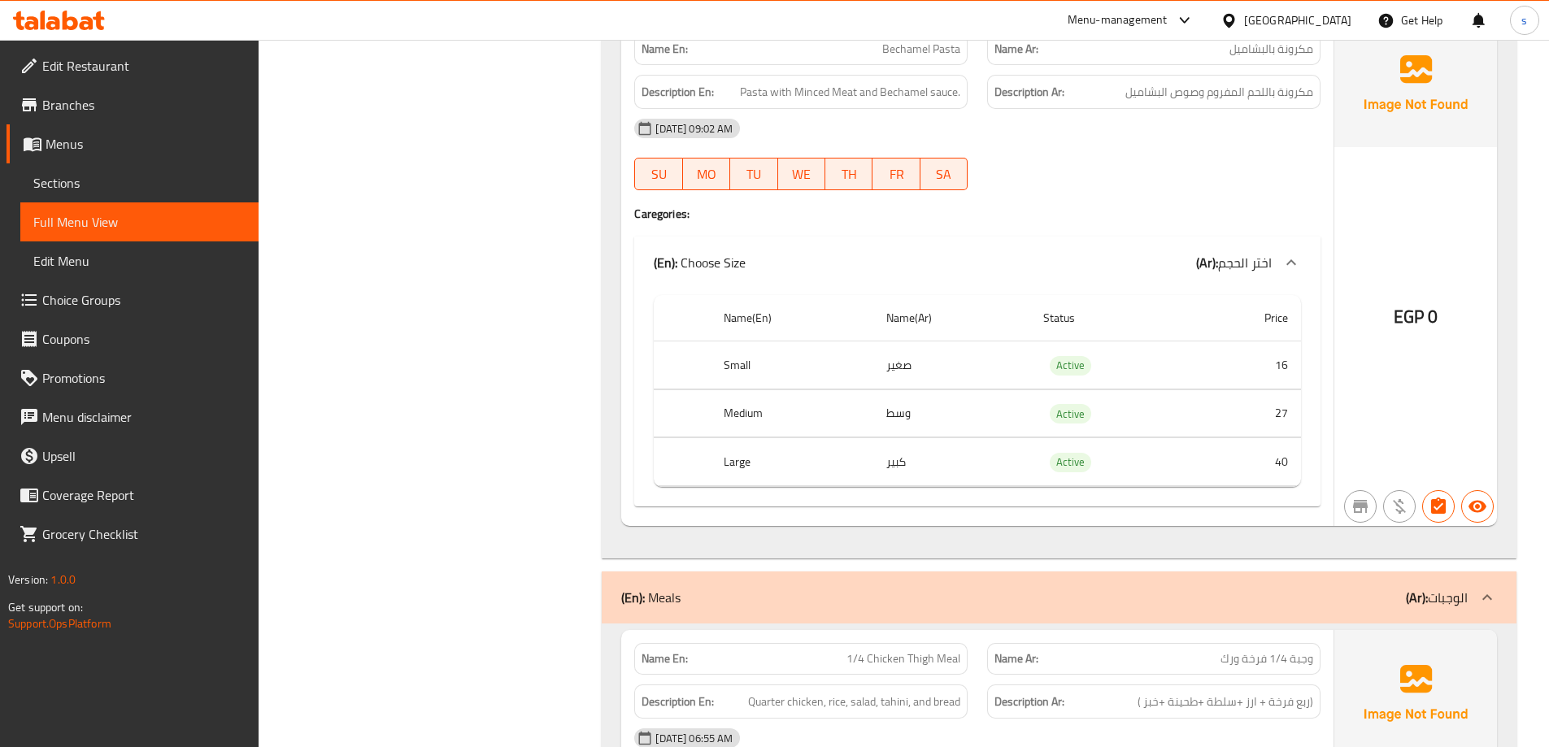
drag, startPoint x: 147, startPoint y: 4, endPoint x: 75, endPoint y: 188, distance: 197.5
click at [75, 188] on span "Sections" at bounding box center [139, 183] width 212 height 20
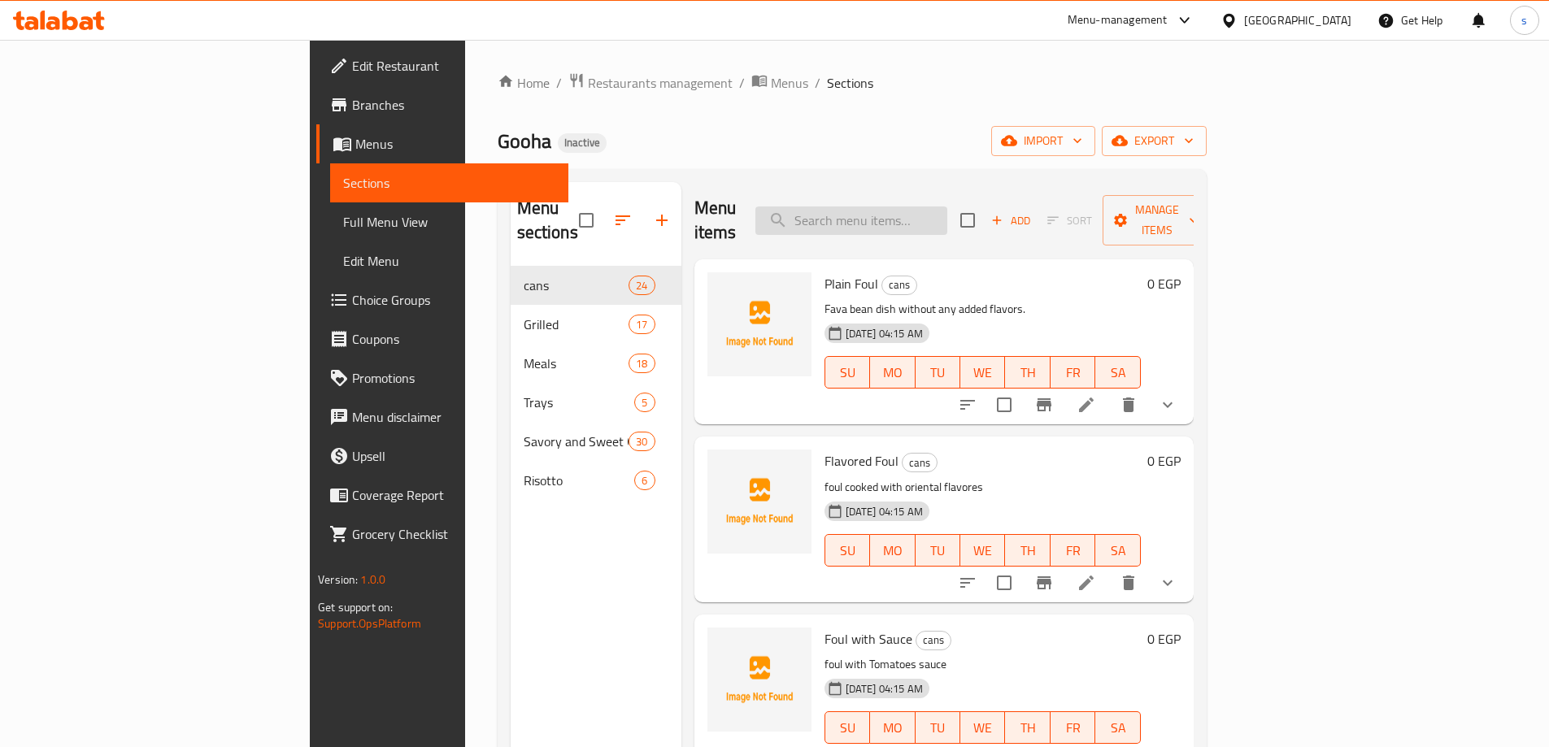
click at [947, 207] on input "search" at bounding box center [851, 221] width 192 height 28
paste input "Bechamel Pasta"
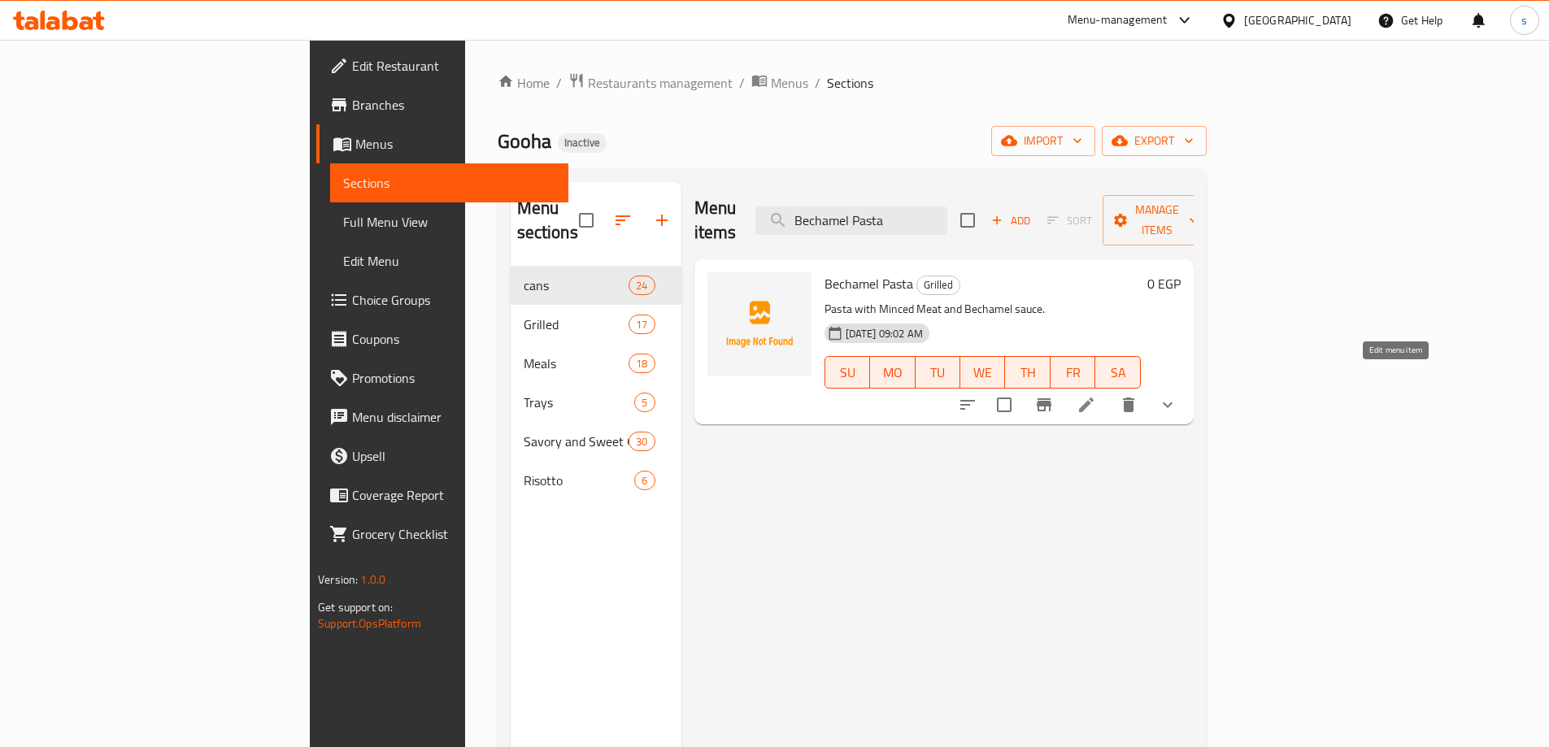
type input "Bechamel Pasta"
click at [1096, 395] on icon at bounding box center [1087, 405] width 20 height 20
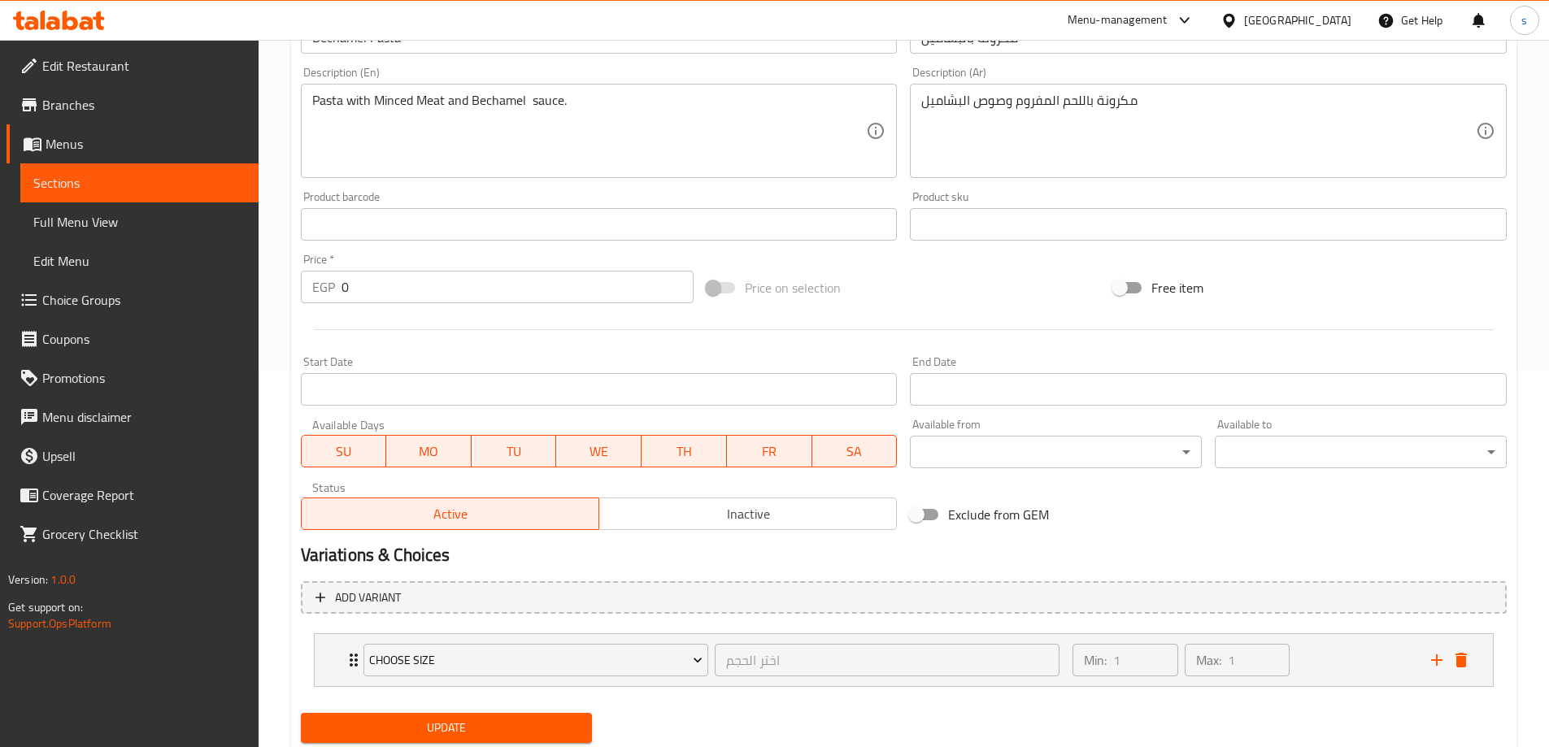
scroll to position [429, 0]
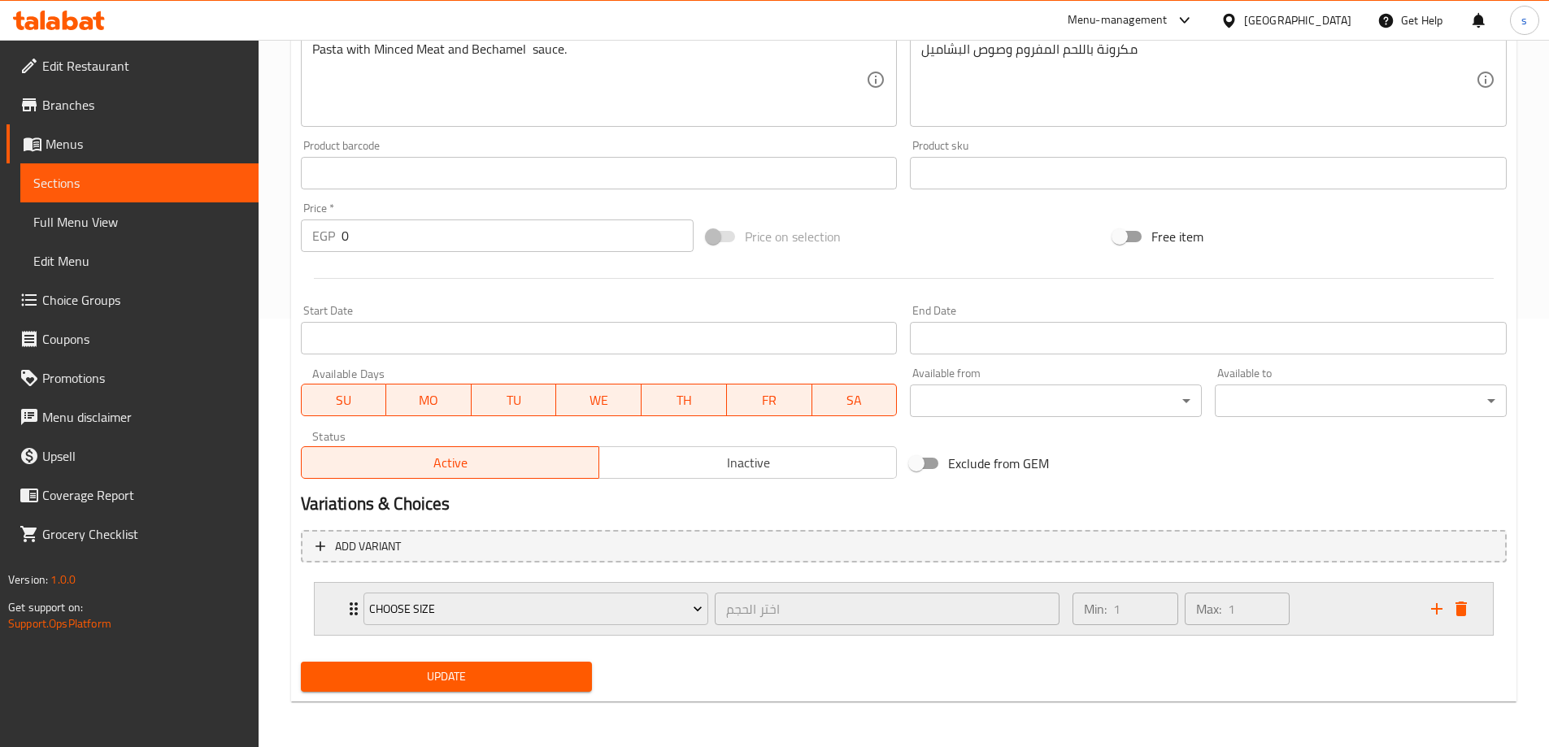
click at [1347, 621] on div "Min: 1 ​ Max: 1 ​" at bounding box center [1242, 609] width 358 height 52
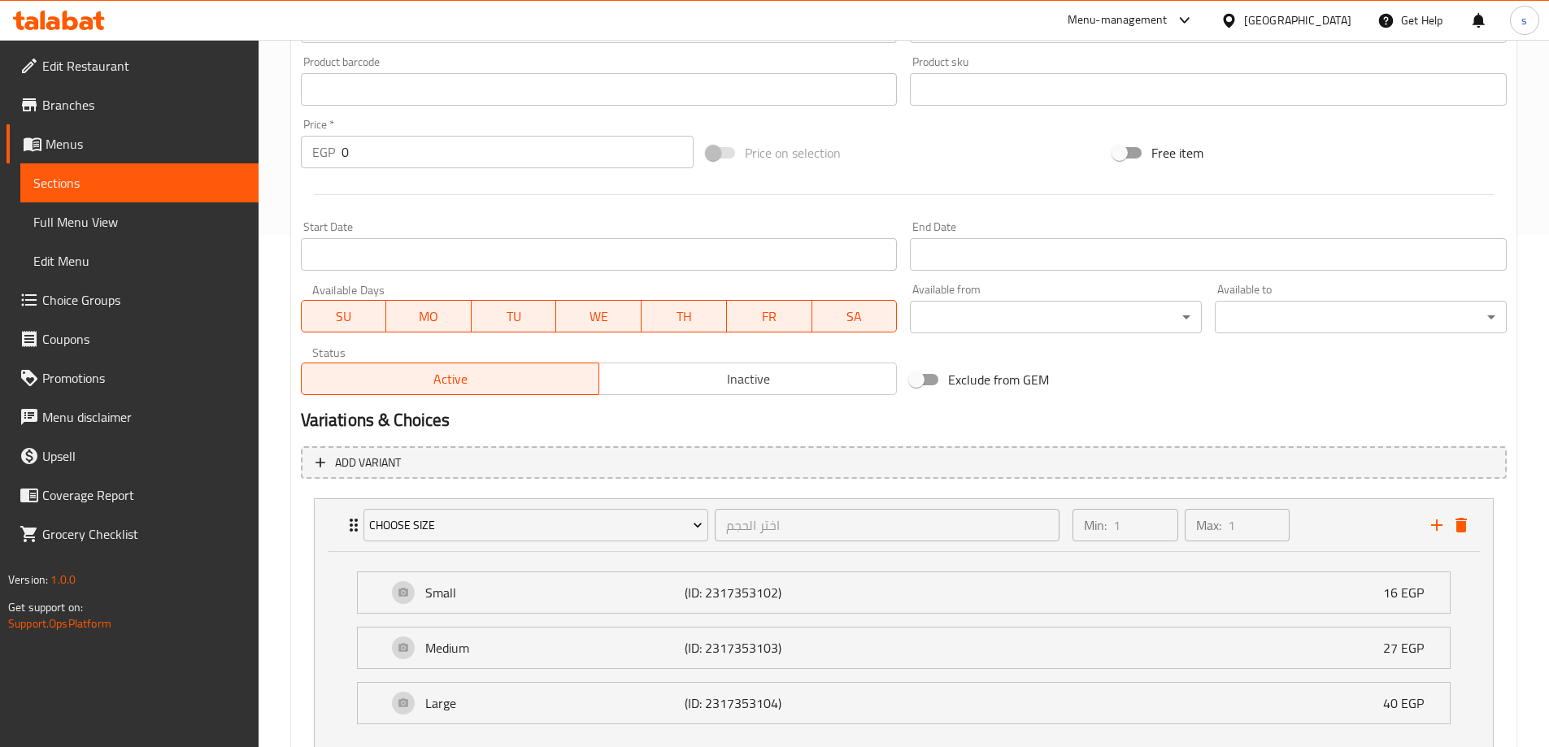
scroll to position [591, 0]
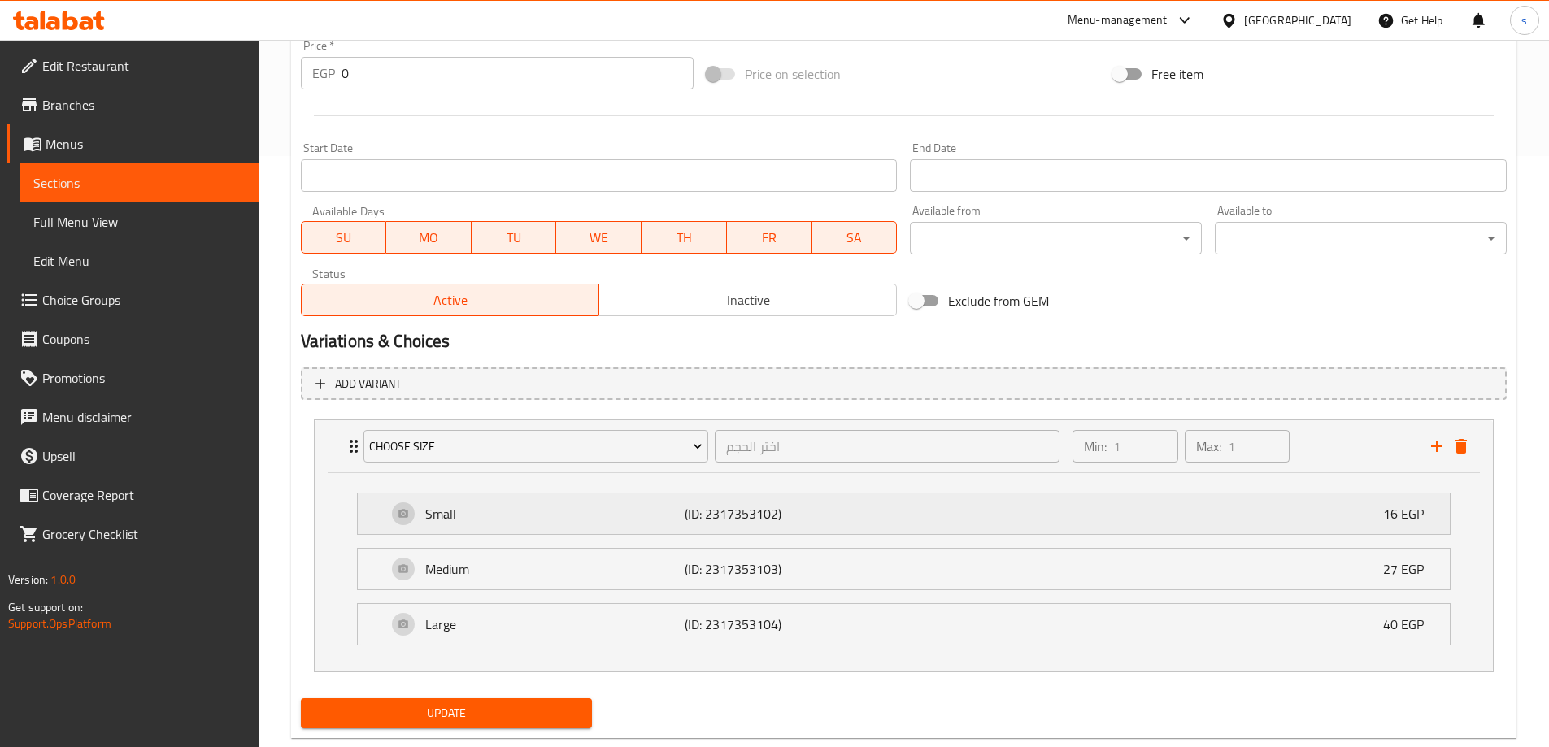
click at [1387, 515] on p "16 EGP" at bounding box center [1410, 514] width 54 height 20
click at [1397, 518] on p "16 EGP" at bounding box center [1410, 514] width 54 height 20
click at [1407, 512] on p "16 EGP" at bounding box center [1410, 514] width 54 height 20
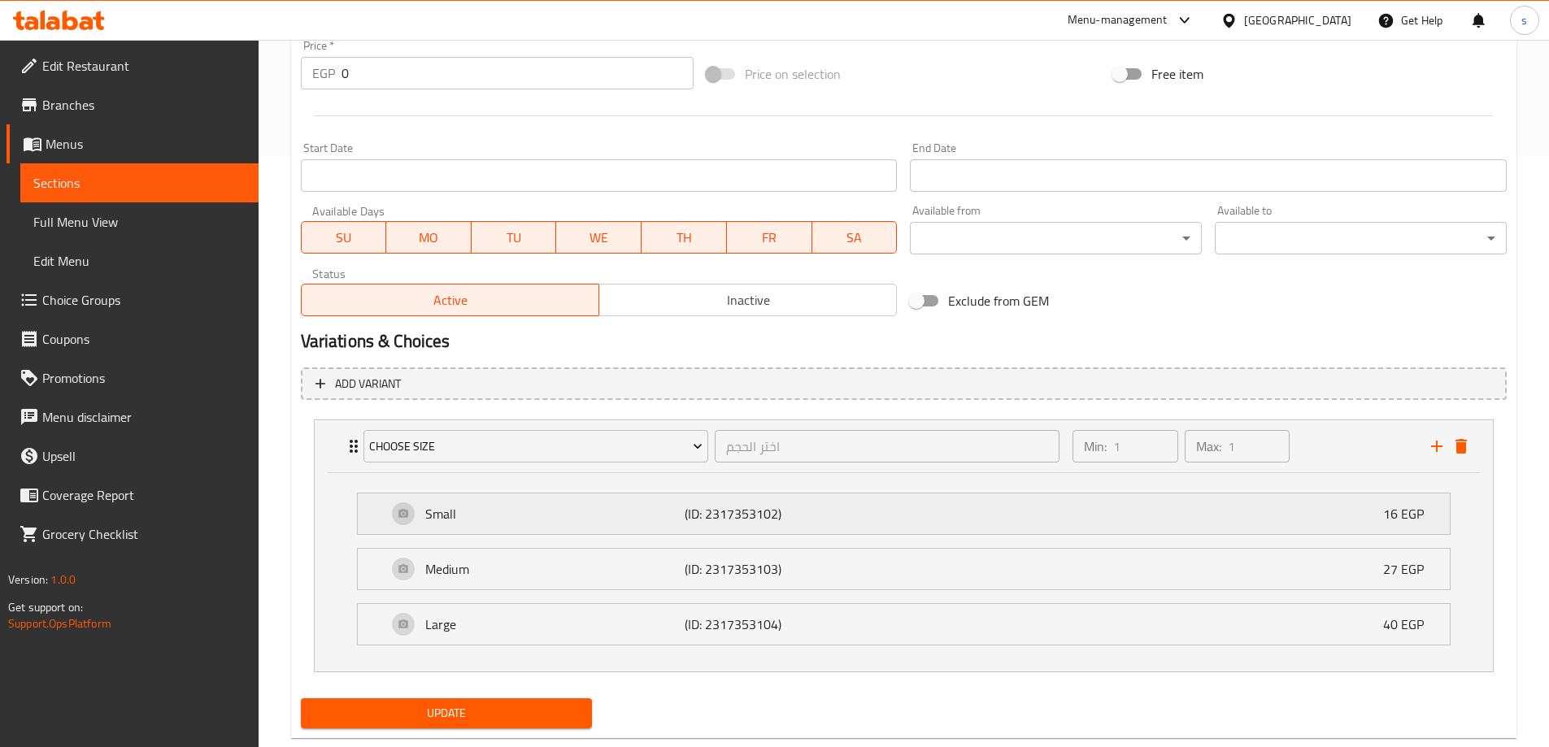
click at [1407, 512] on p "16 EGP" at bounding box center [1410, 514] width 54 height 20
click at [1470, 454] on icon "delete" at bounding box center [1462, 447] width 20 height 20
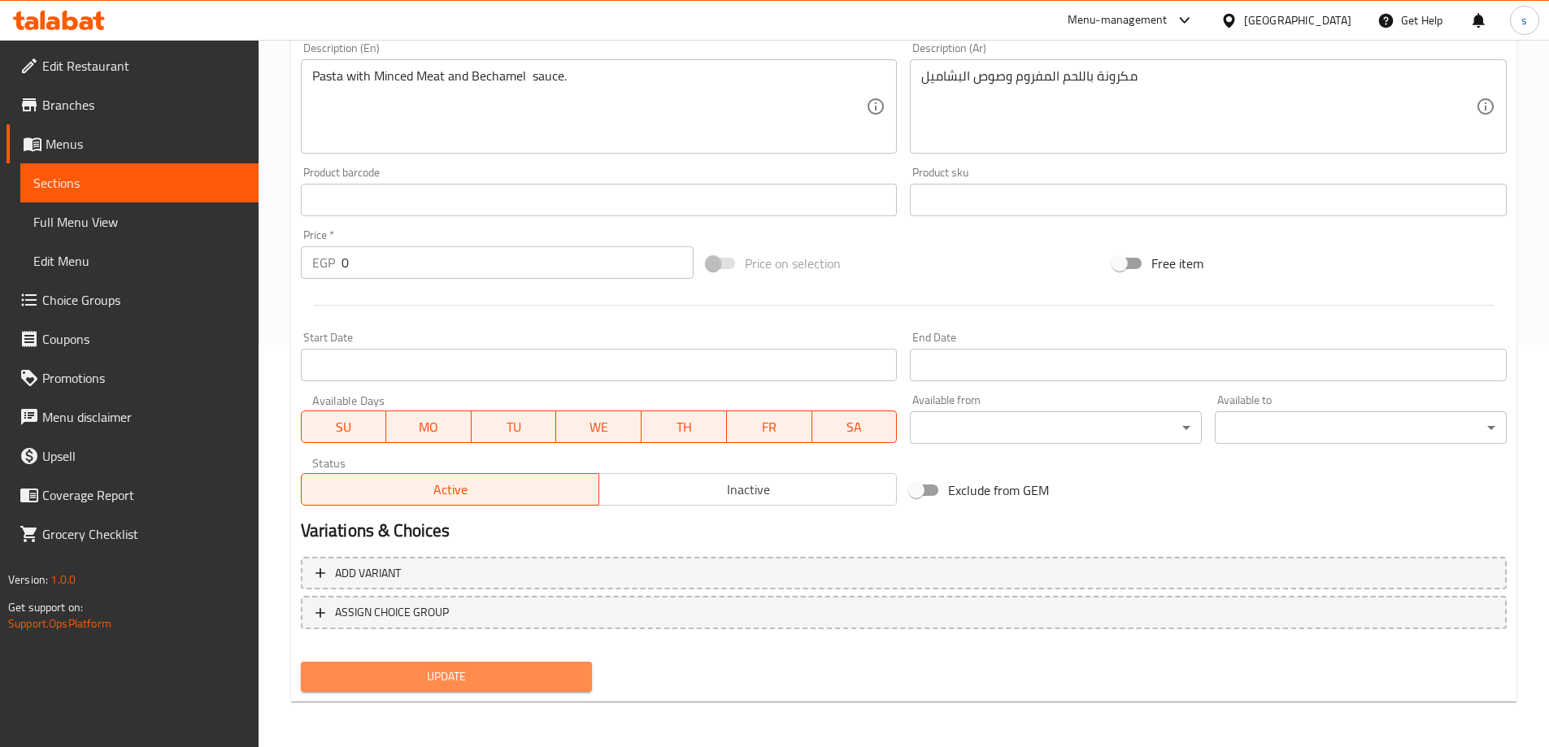
click at [482, 677] on span "Update" at bounding box center [447, 677] width 266 height 20
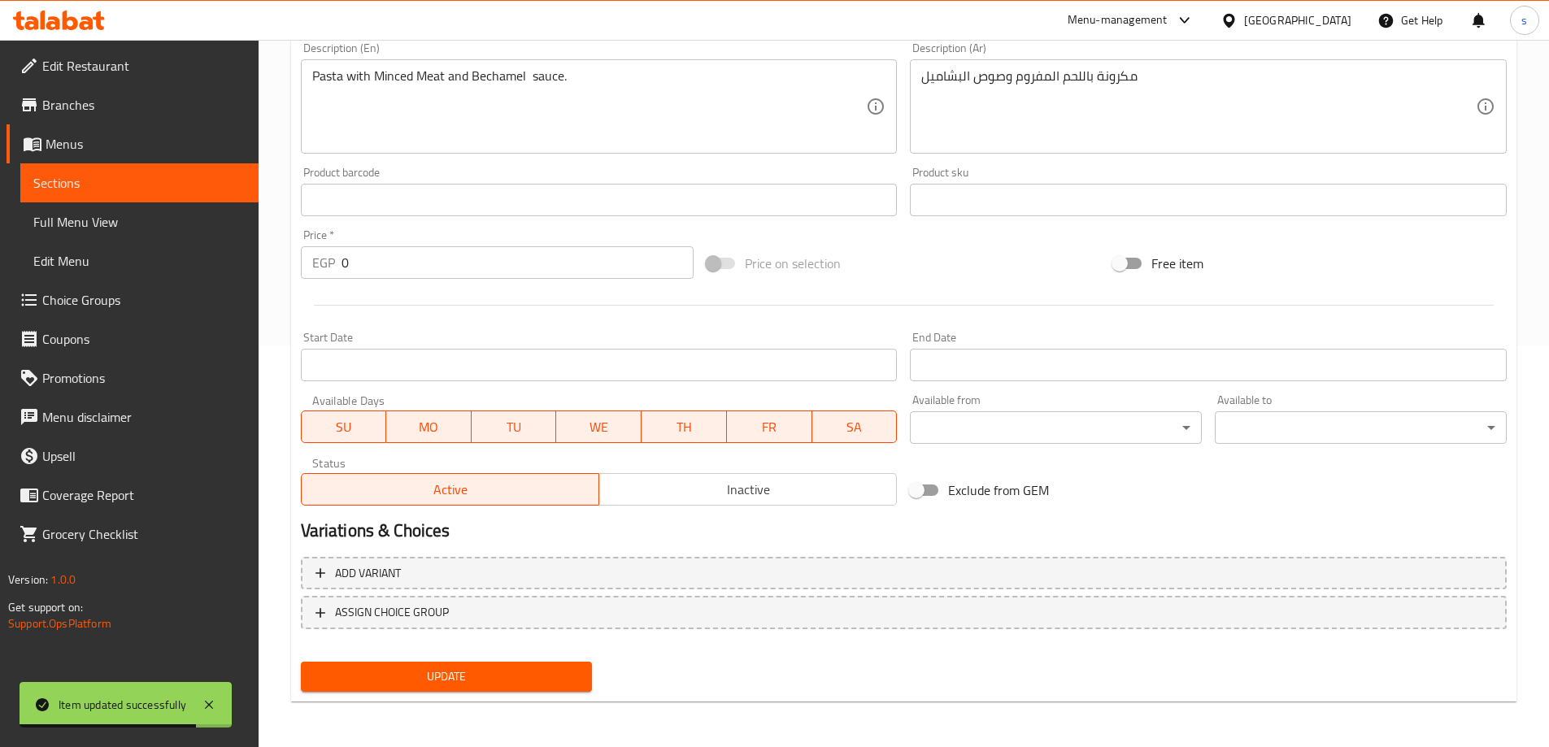
click at [102, 186] on span "Sections" at bounding box center [139, 183] width 212 height 20
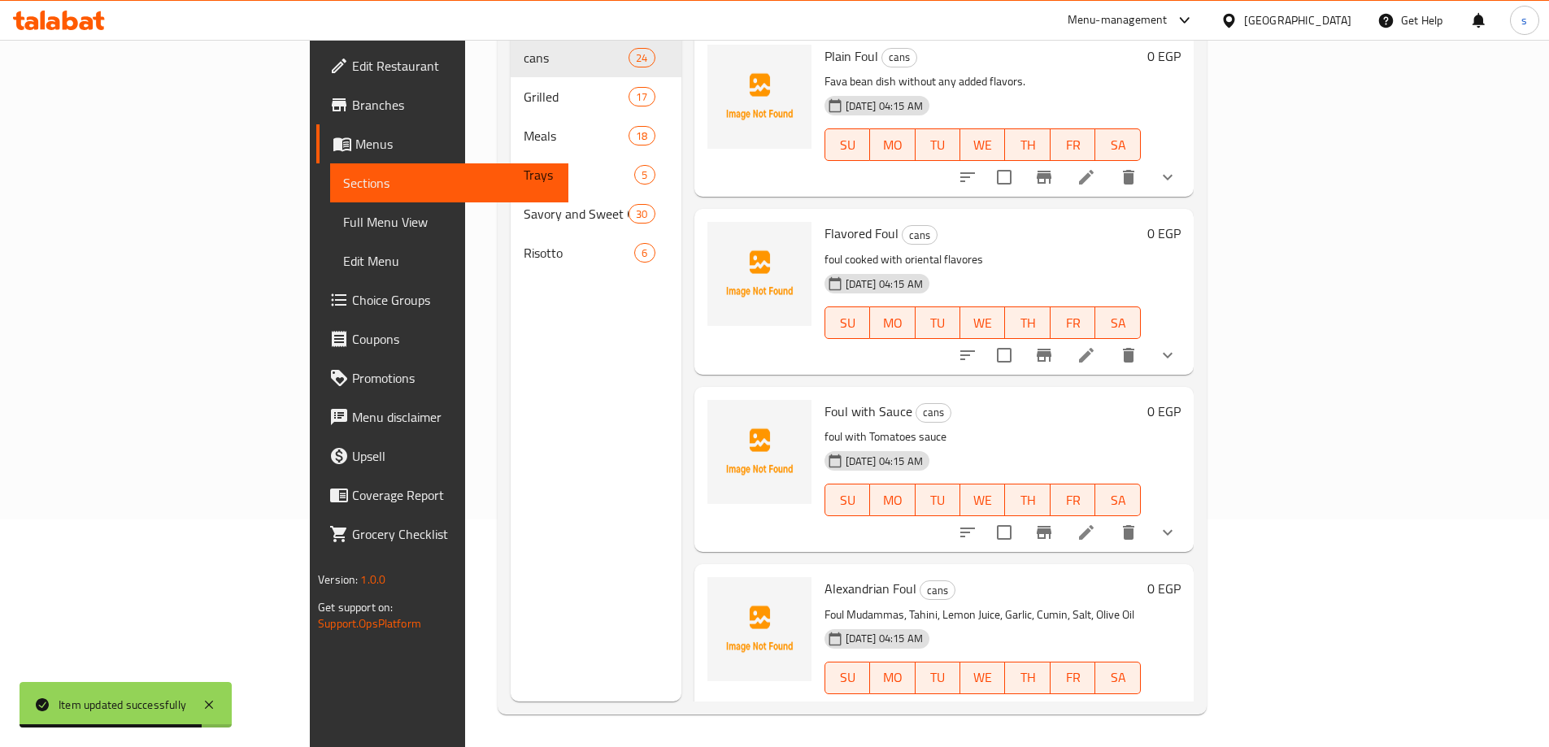
scroll to position [228, 0]
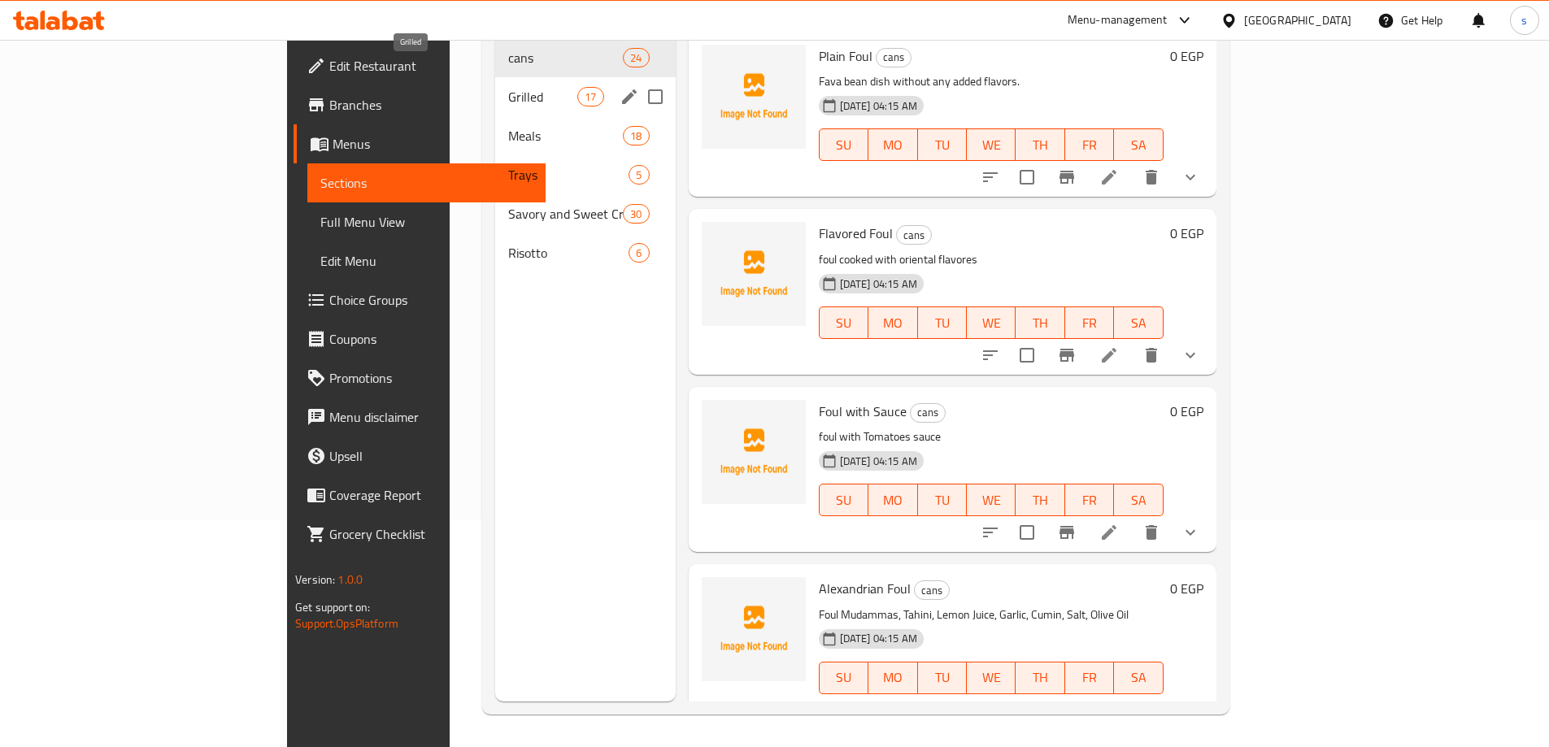
click at [508, 87] on span "Grilled" at bounding box center [542, 97] width 69 height 20
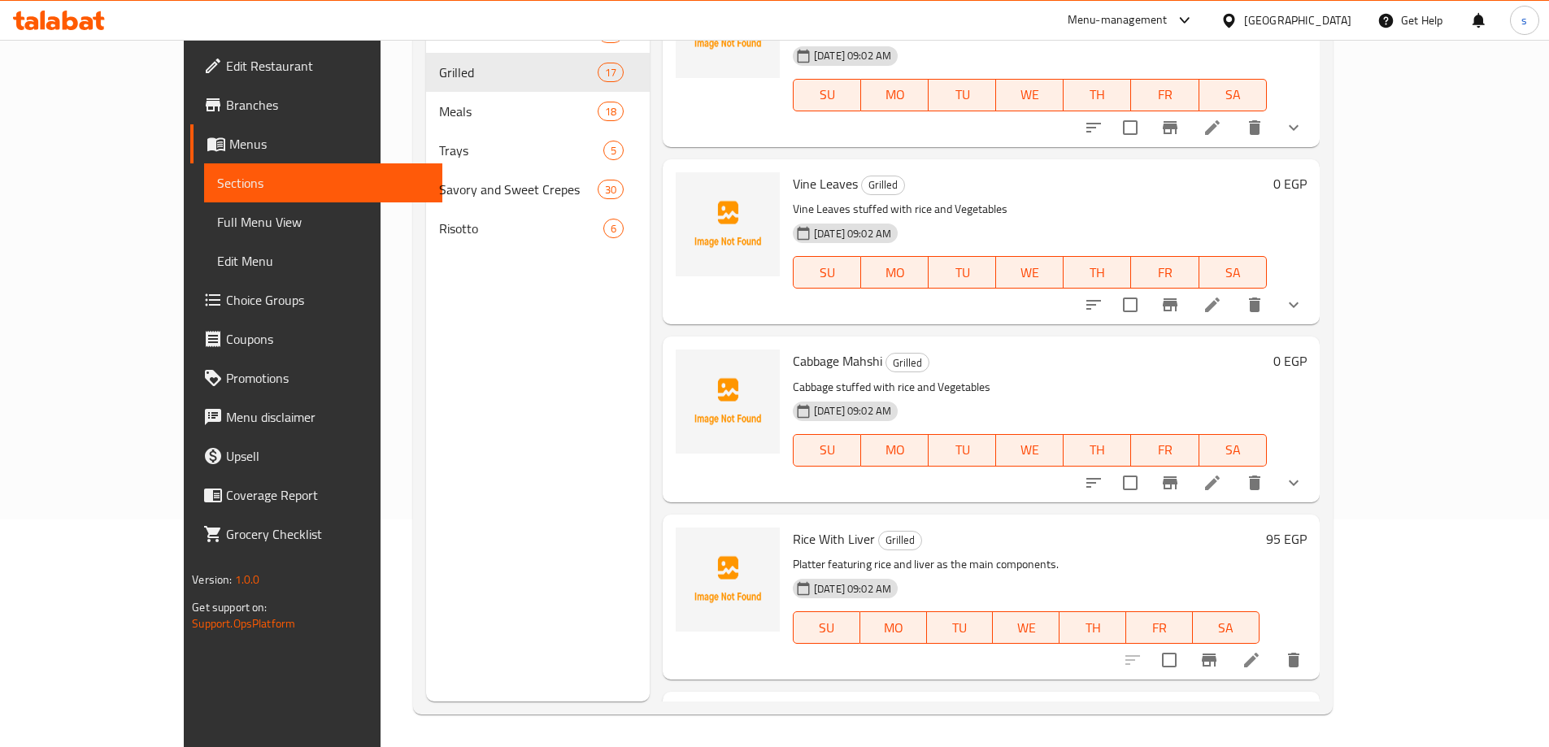
scroll to position [2265, 0]
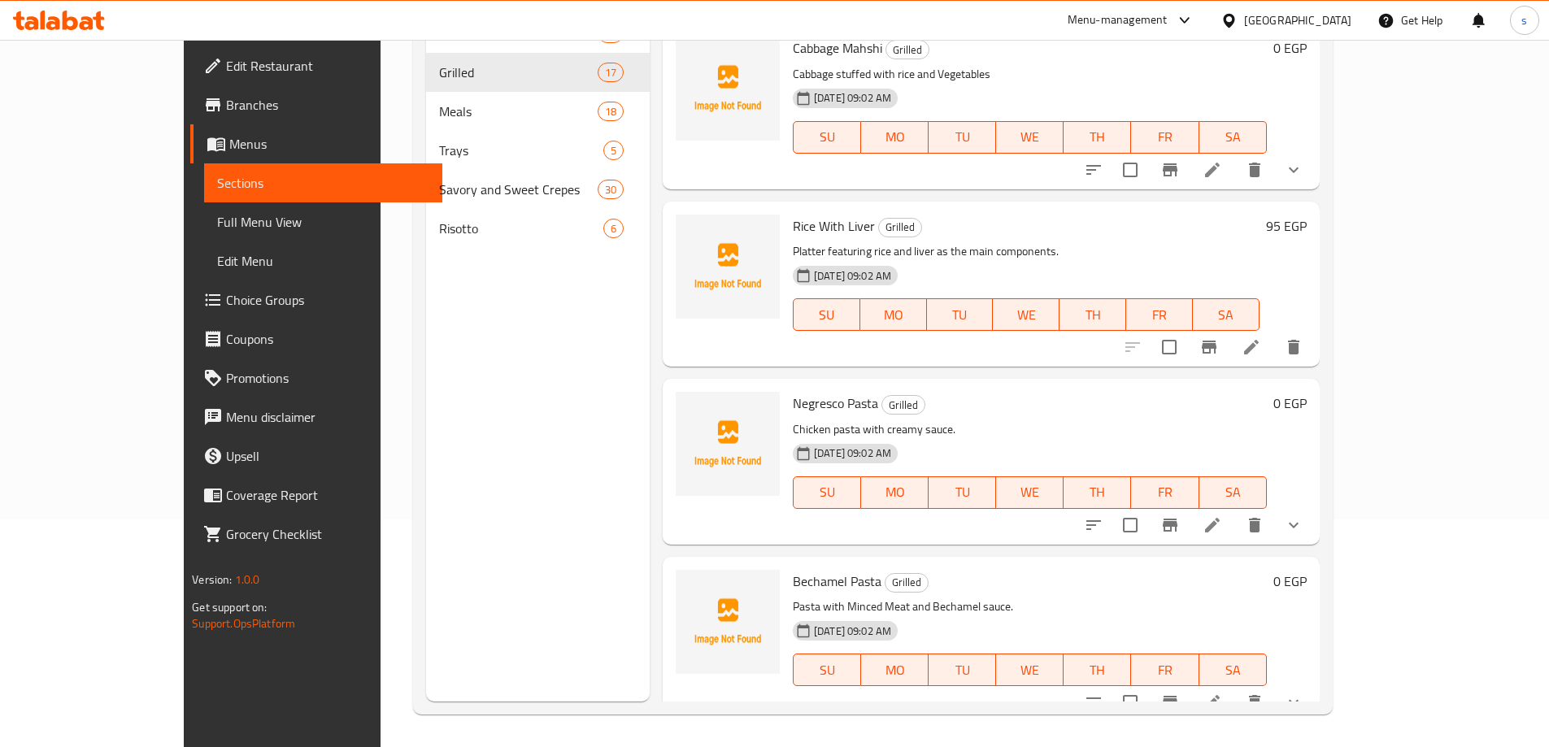
click at [1222, 693] on icon at bounding box center [1213, 703] width 20 height 20
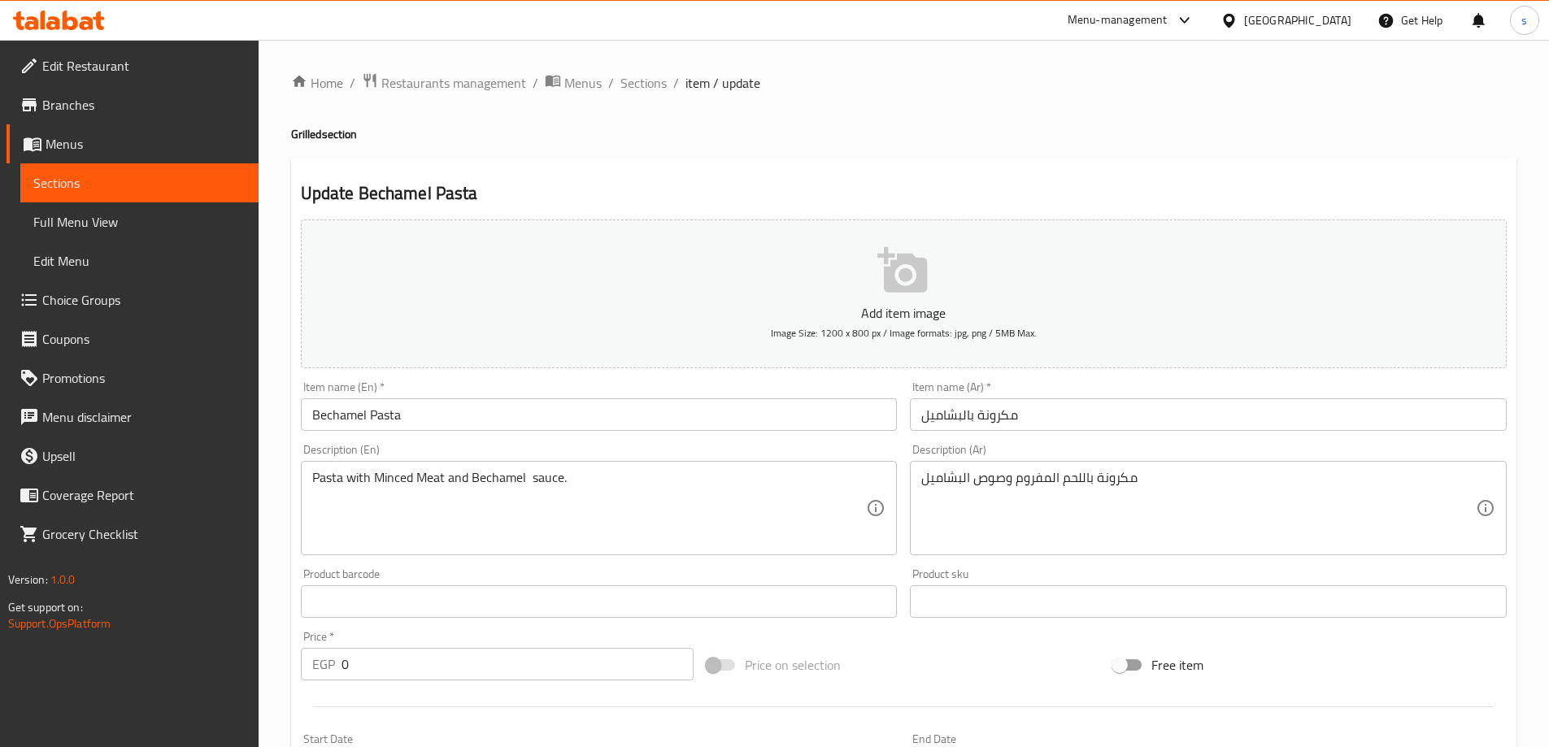
type input "اختر الحجم"
type input "1"
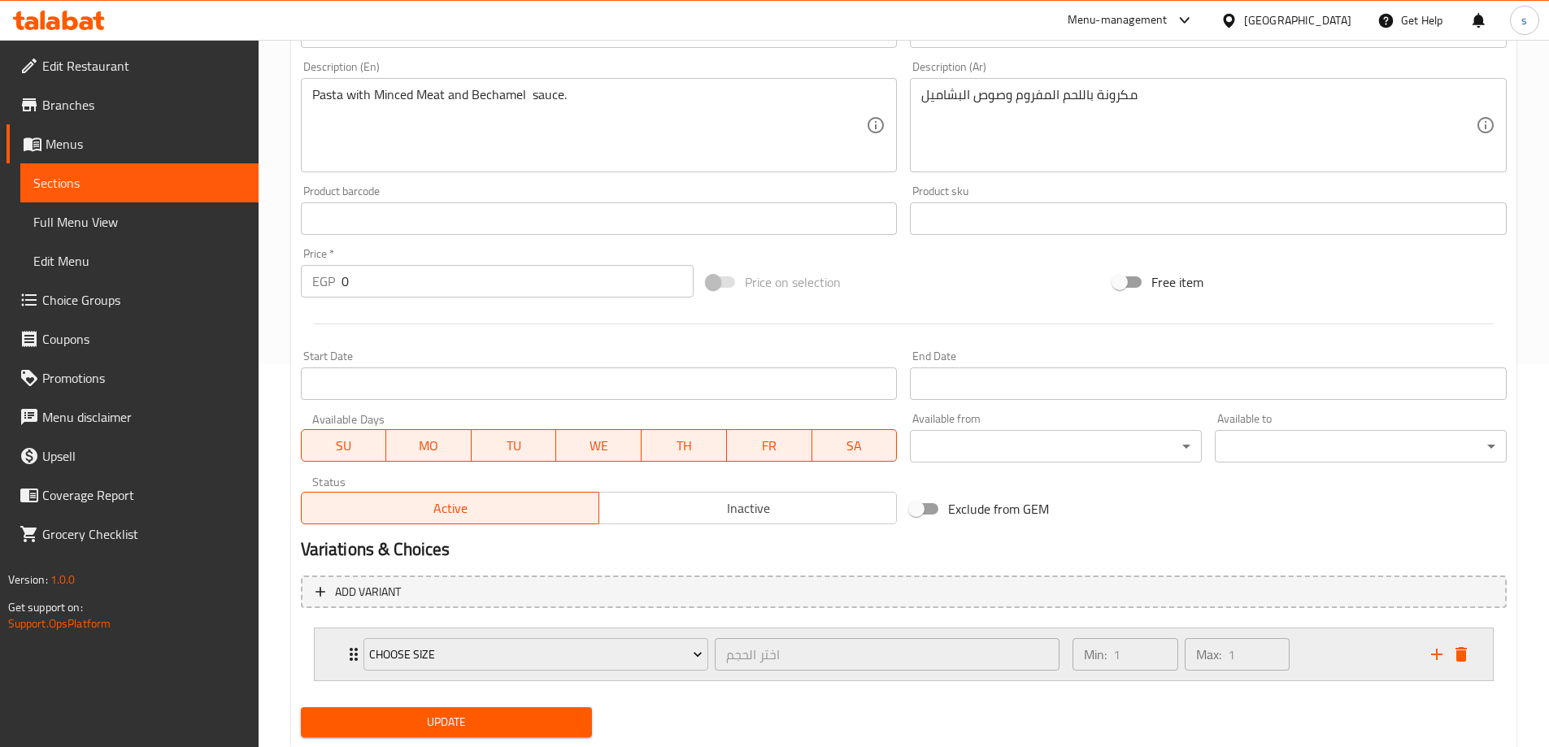
scroll to position [429, 0]
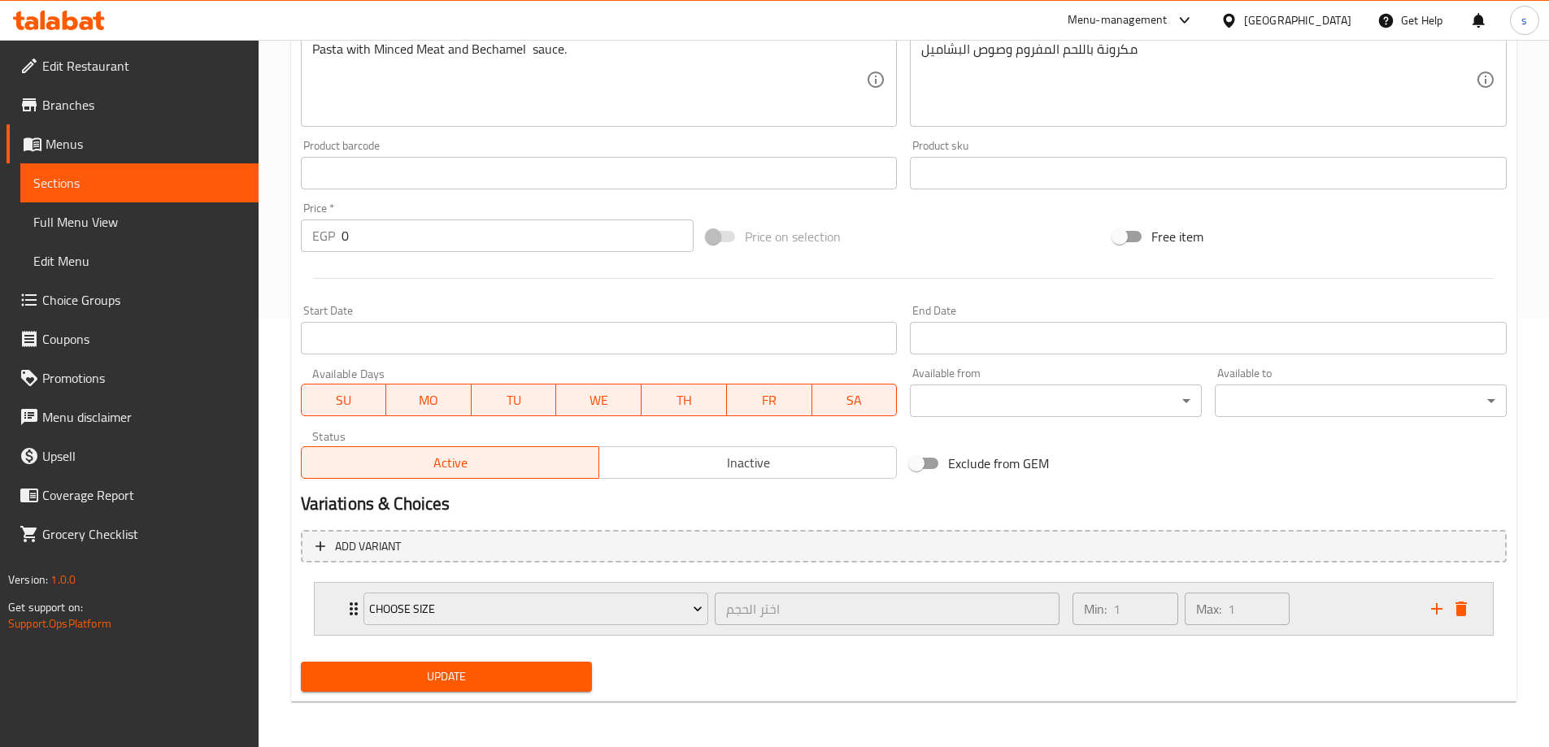
click at [1366, 620] on div "Min: 1 ​ Max: 1 ​" at bounding box center [1242, 609] width 358 height 52
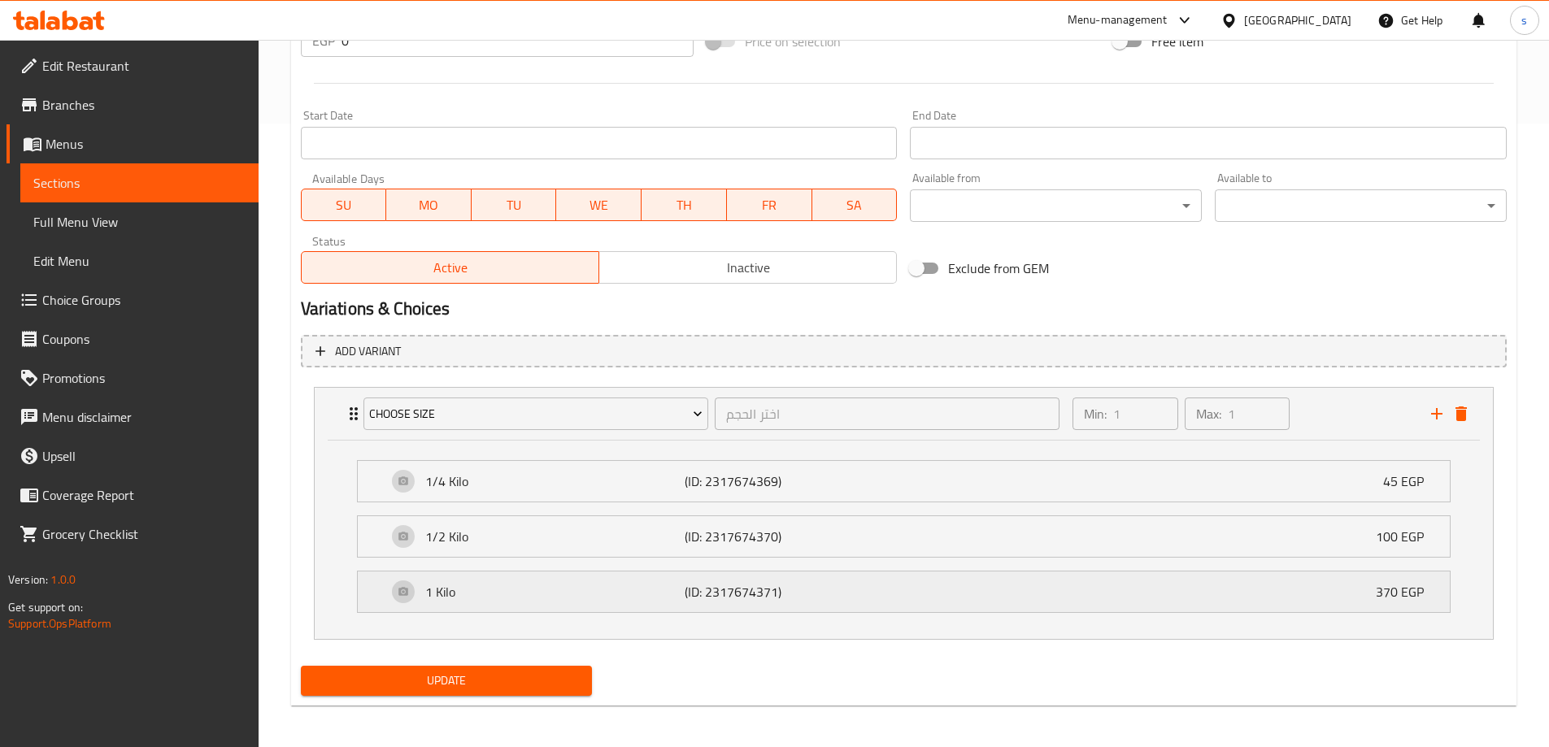
scroll to position [628, 0]
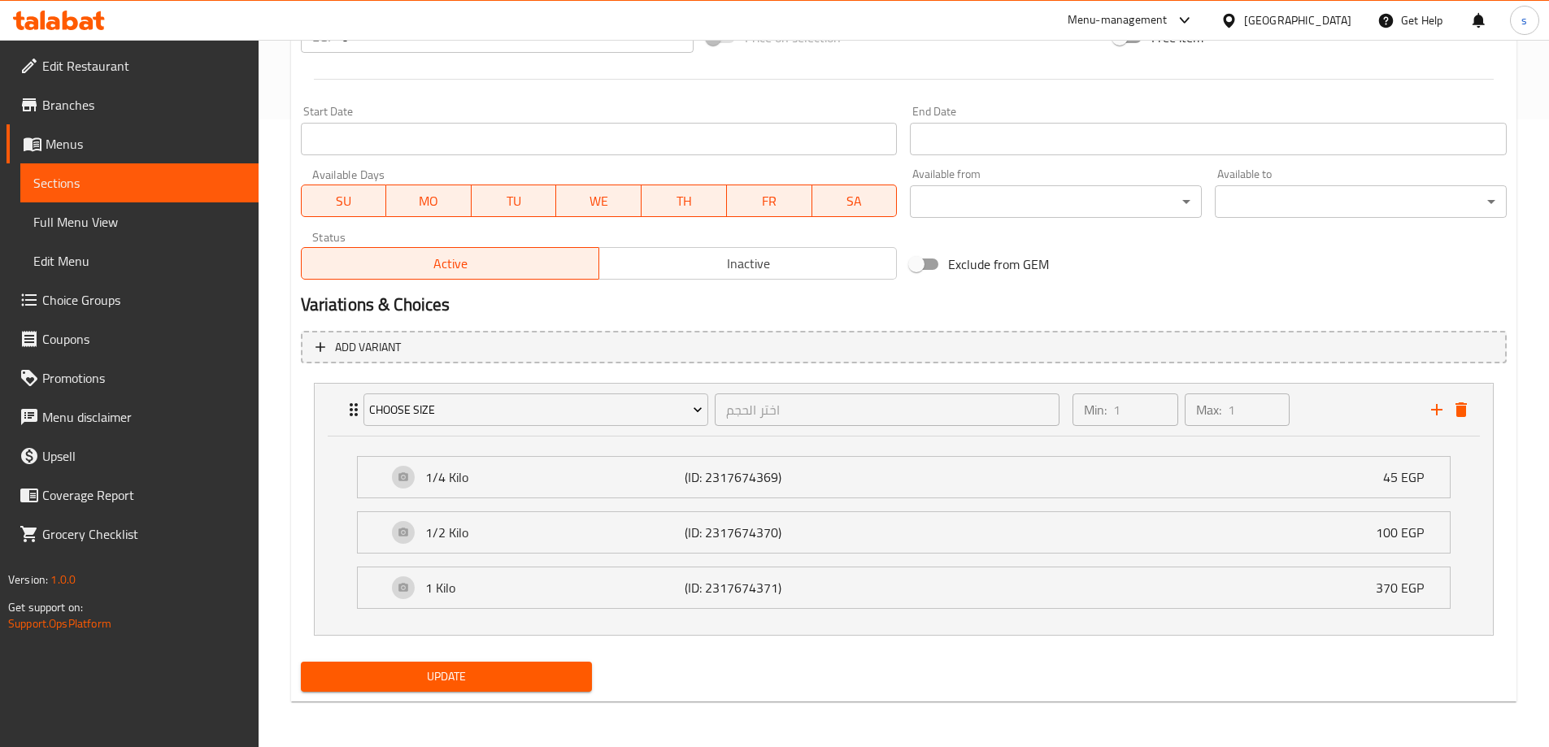
click at [142, 227] on span "Full Menu View" at bounding box center [139, 222] width 212 height 20
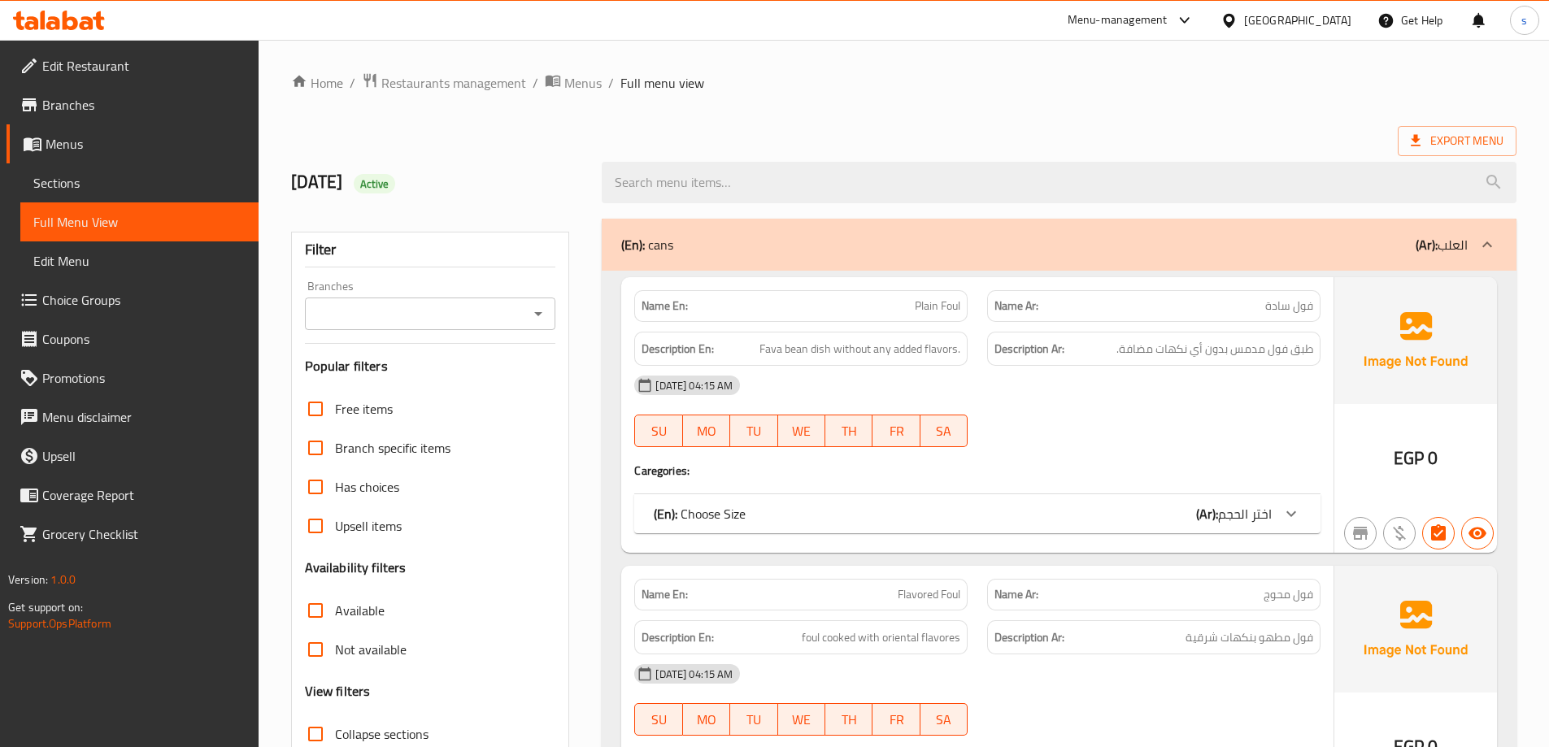
scroll to position [81, 0]
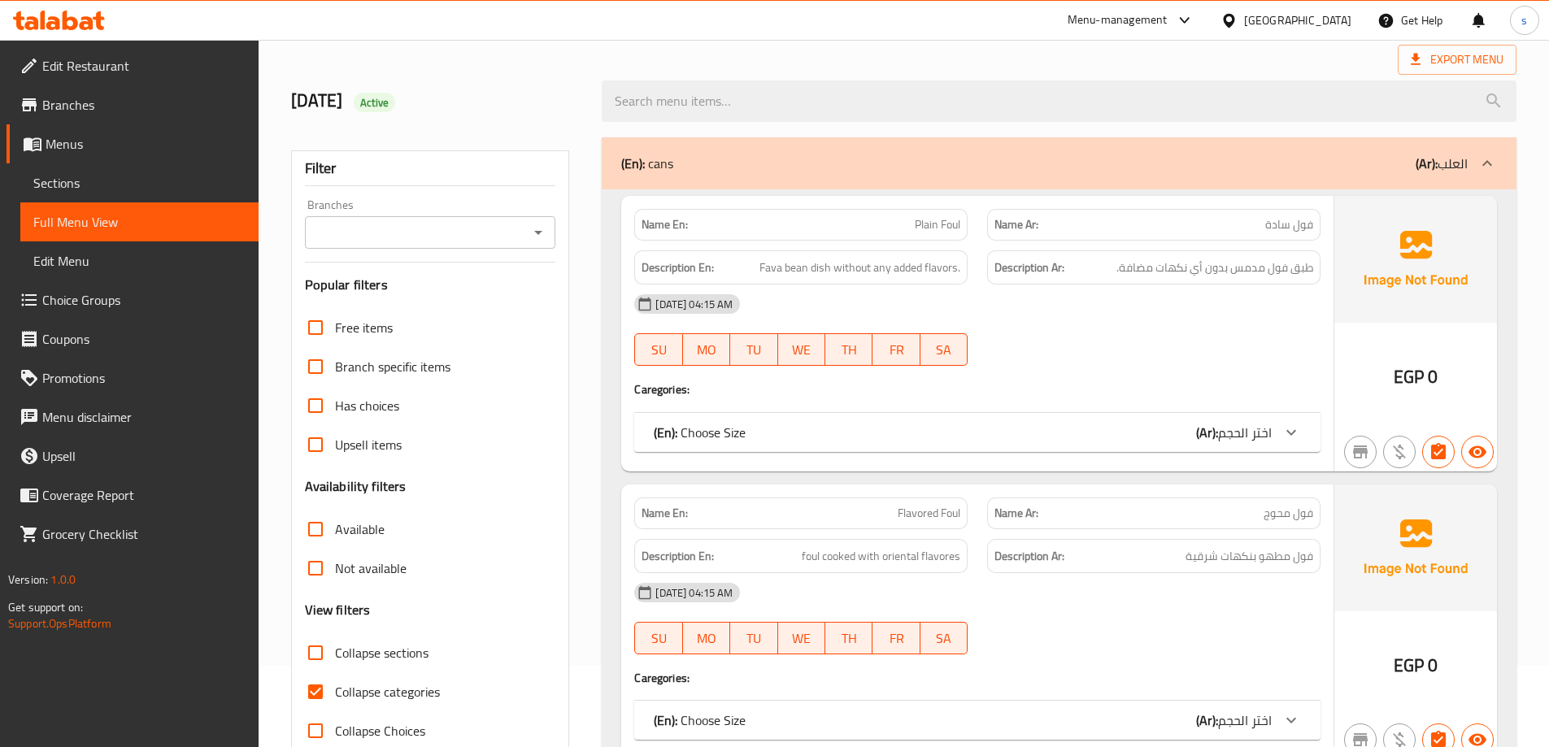
click at [1444, 161] on p "(Ar): العلب" at bounding box center [1442, 164] width 52 height 20
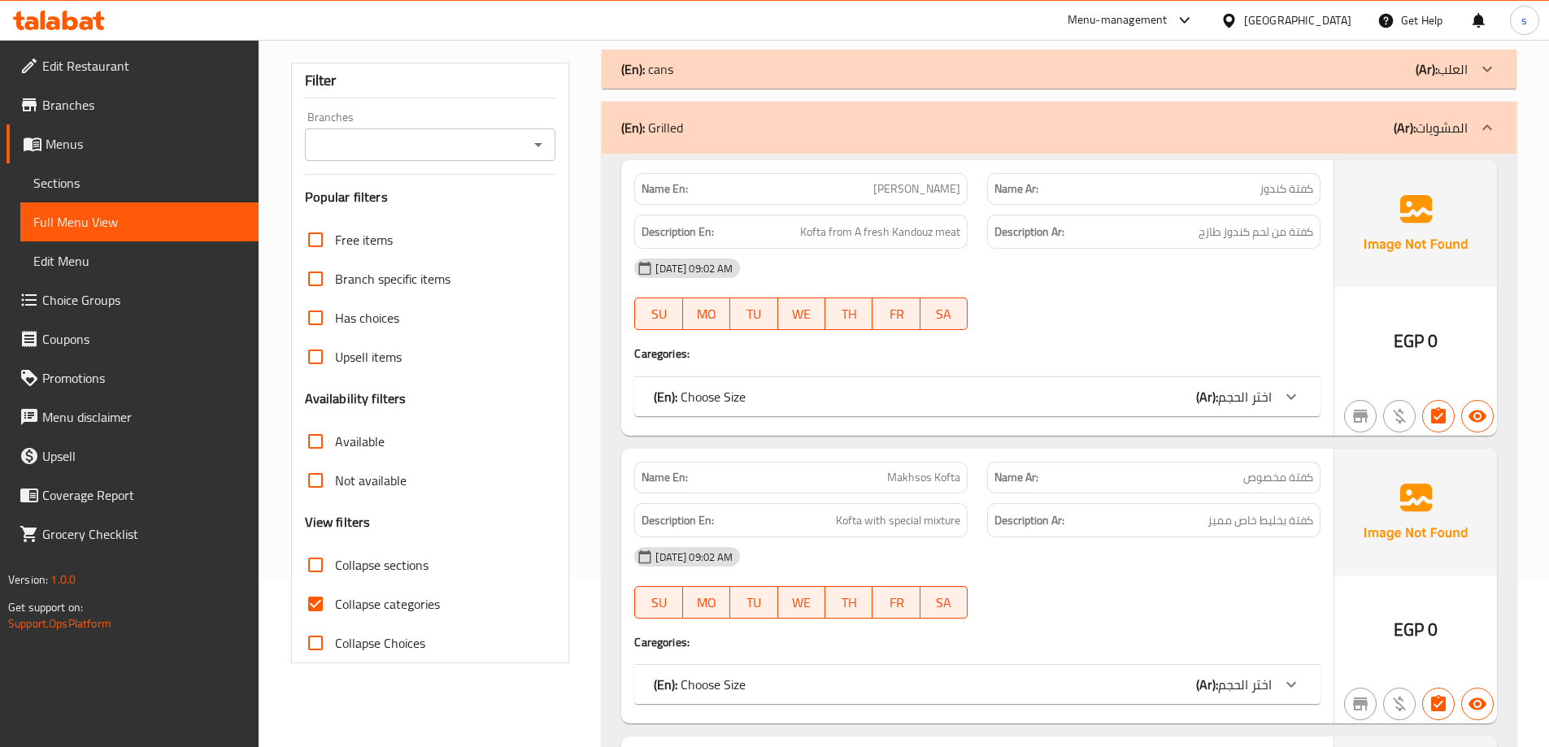
scroll to position [244, 0]
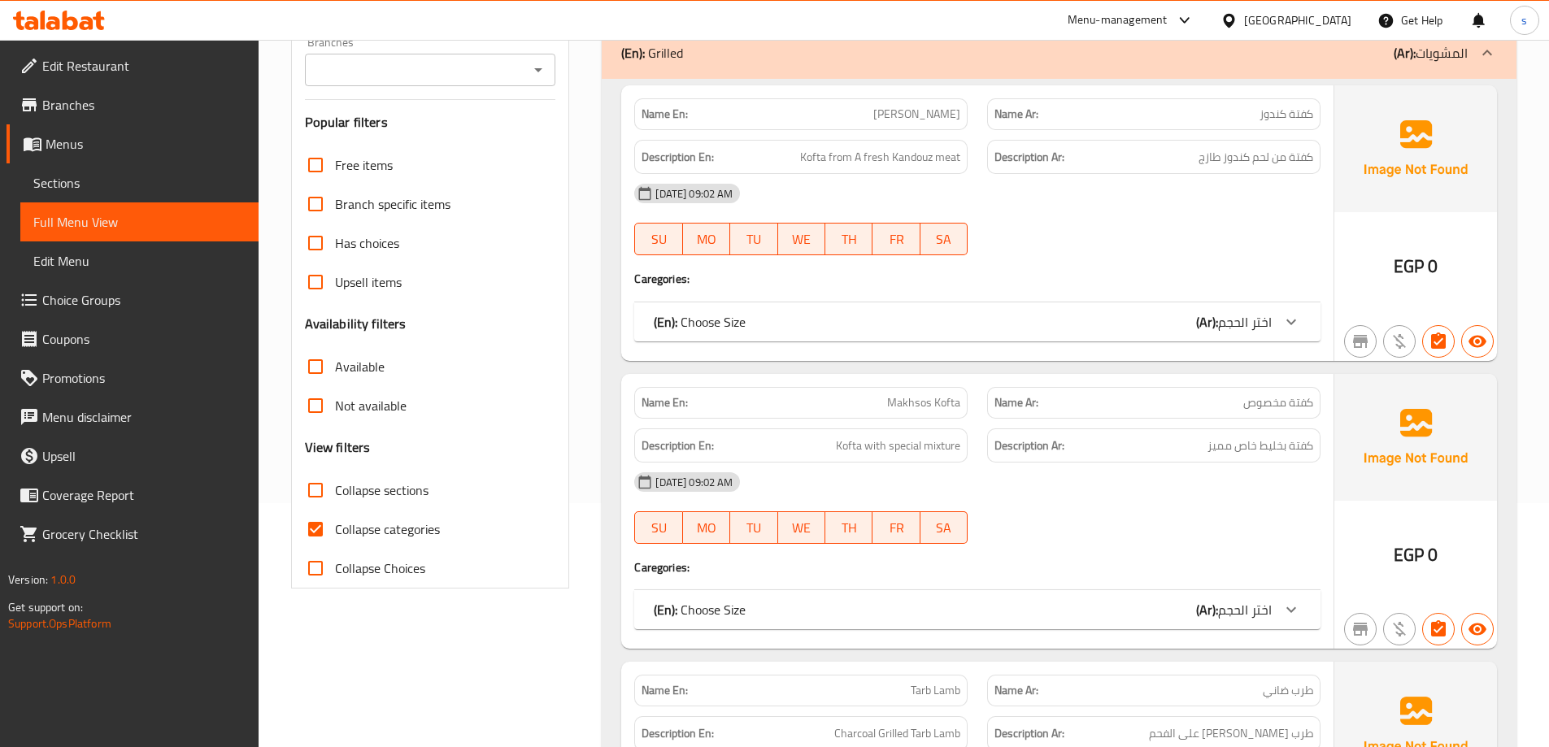
click at [351, 535] on span "Collapse categories" at bounding box center [387, 530] width 105 height 20
click at [335, 535] on input "Collapse categories" at bounding box center [315, 529] width 39 height 39
checkbox input "false"
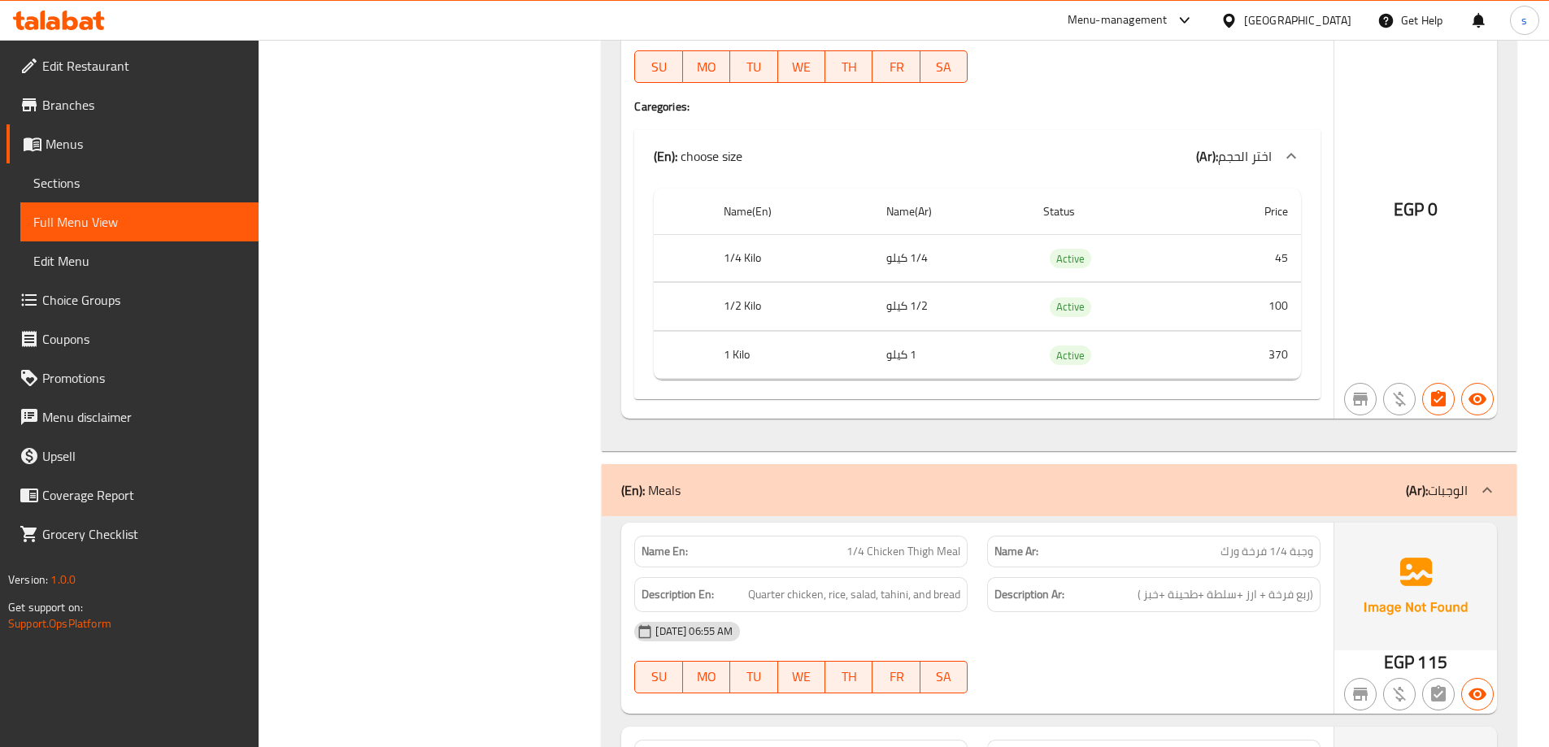
scroll to position [8539, 0]
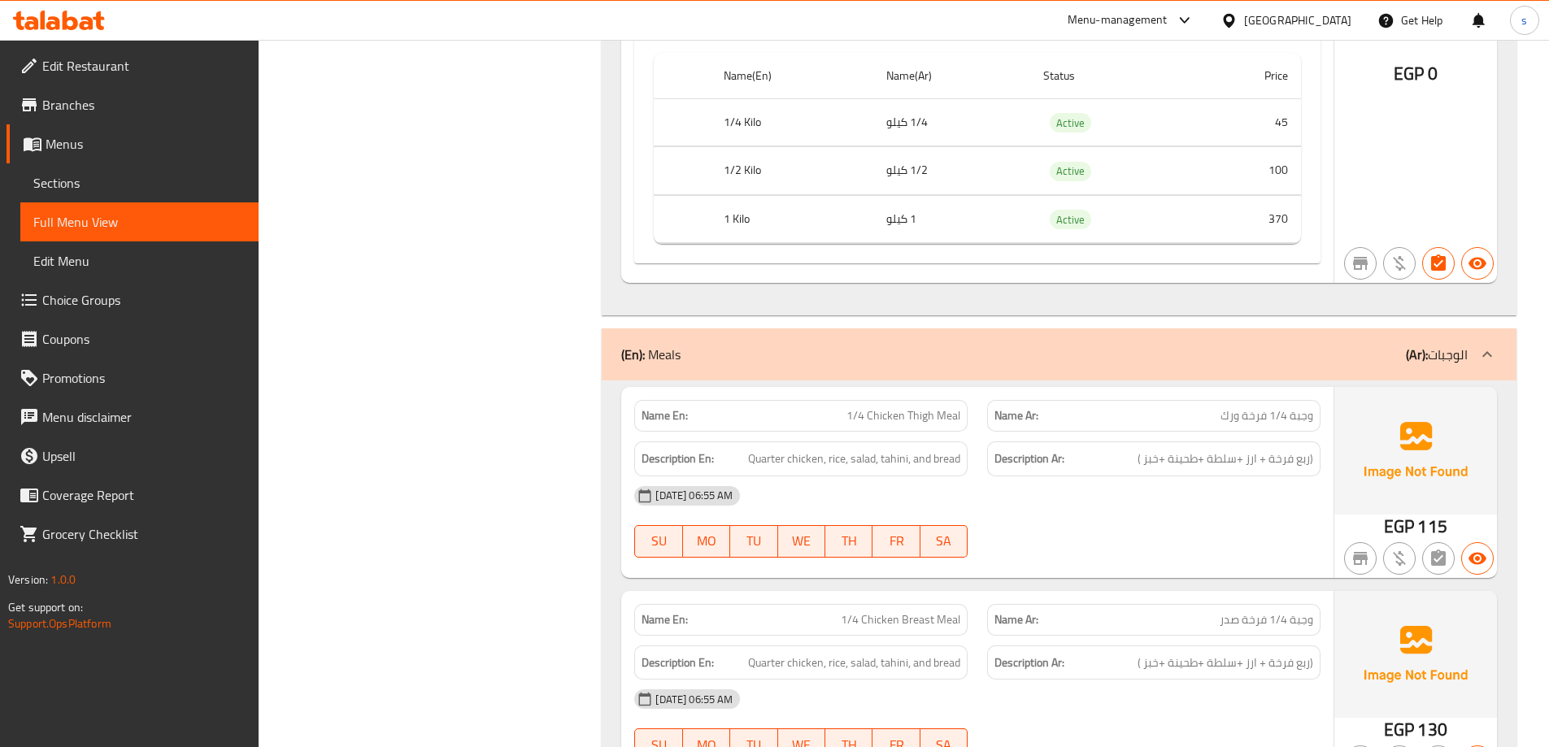
click at [1171, 369] on div "(En): Meals (Ar): الوجبات" at bounding box center [1059, 355] width 915 height 52
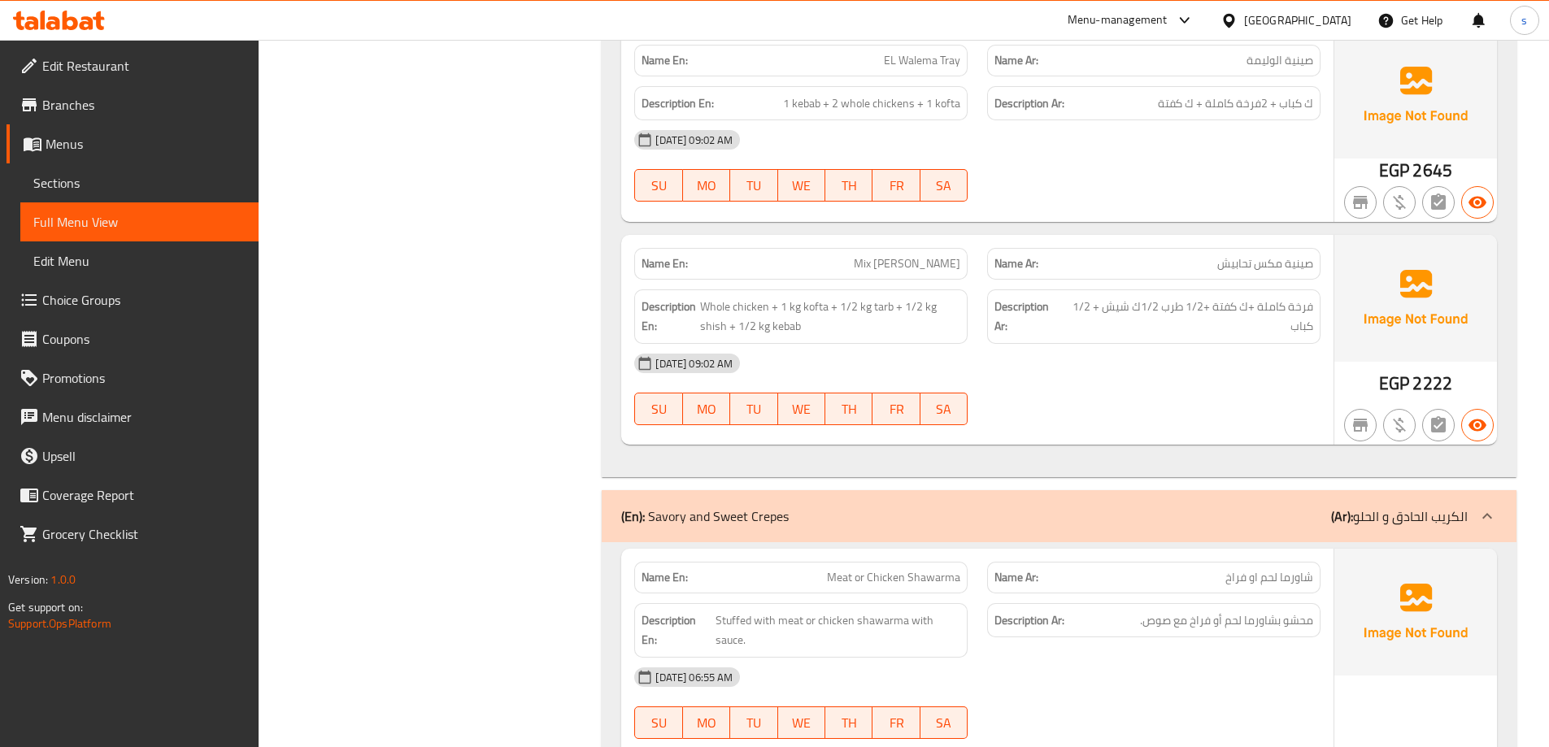
scroll to position [9921, 0]
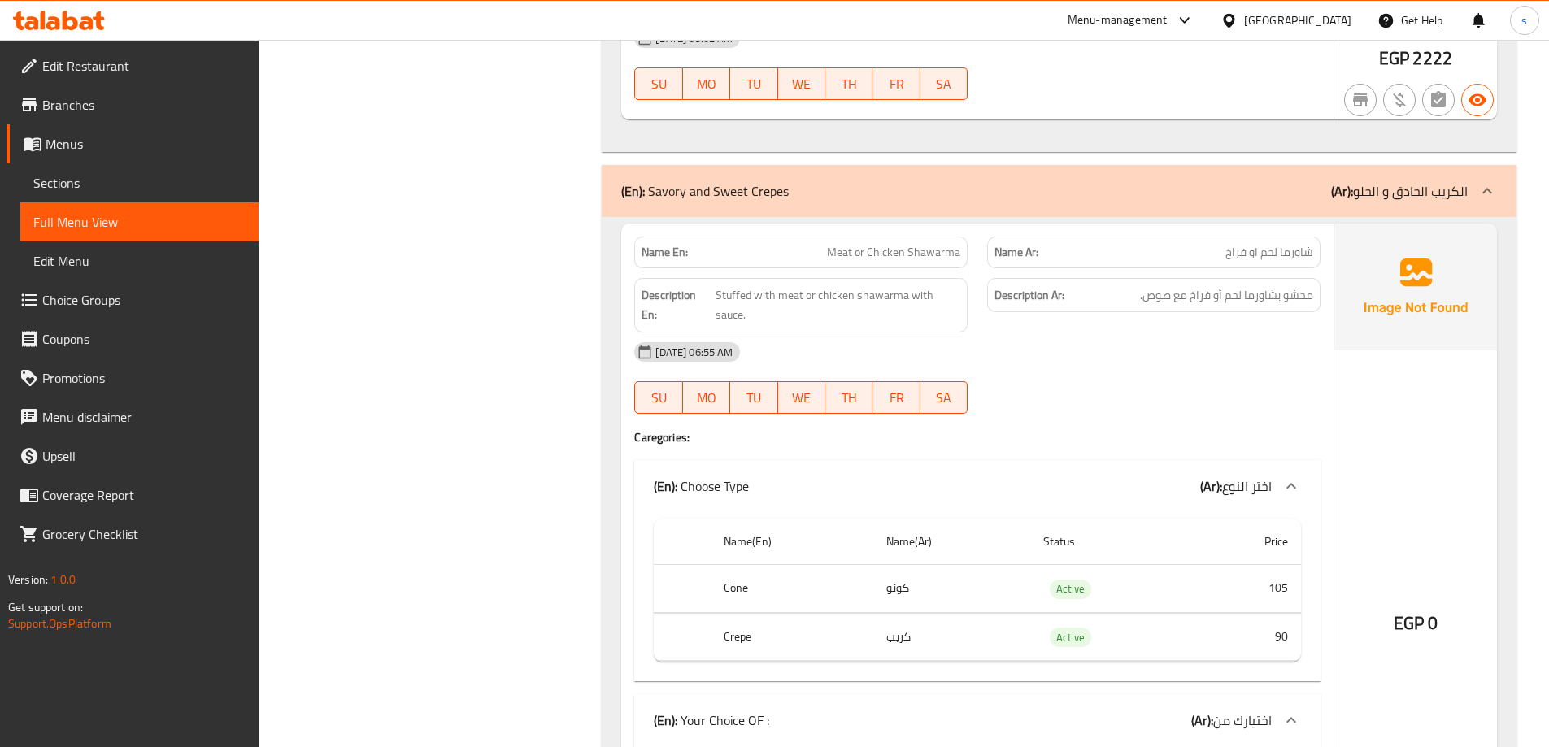
click at [1111, 195] on div "(En): Savory and Sweet Crepes (Ar): الكريب الحادق و الحلو" at bounding box center [1044, 191] width 847 height 20
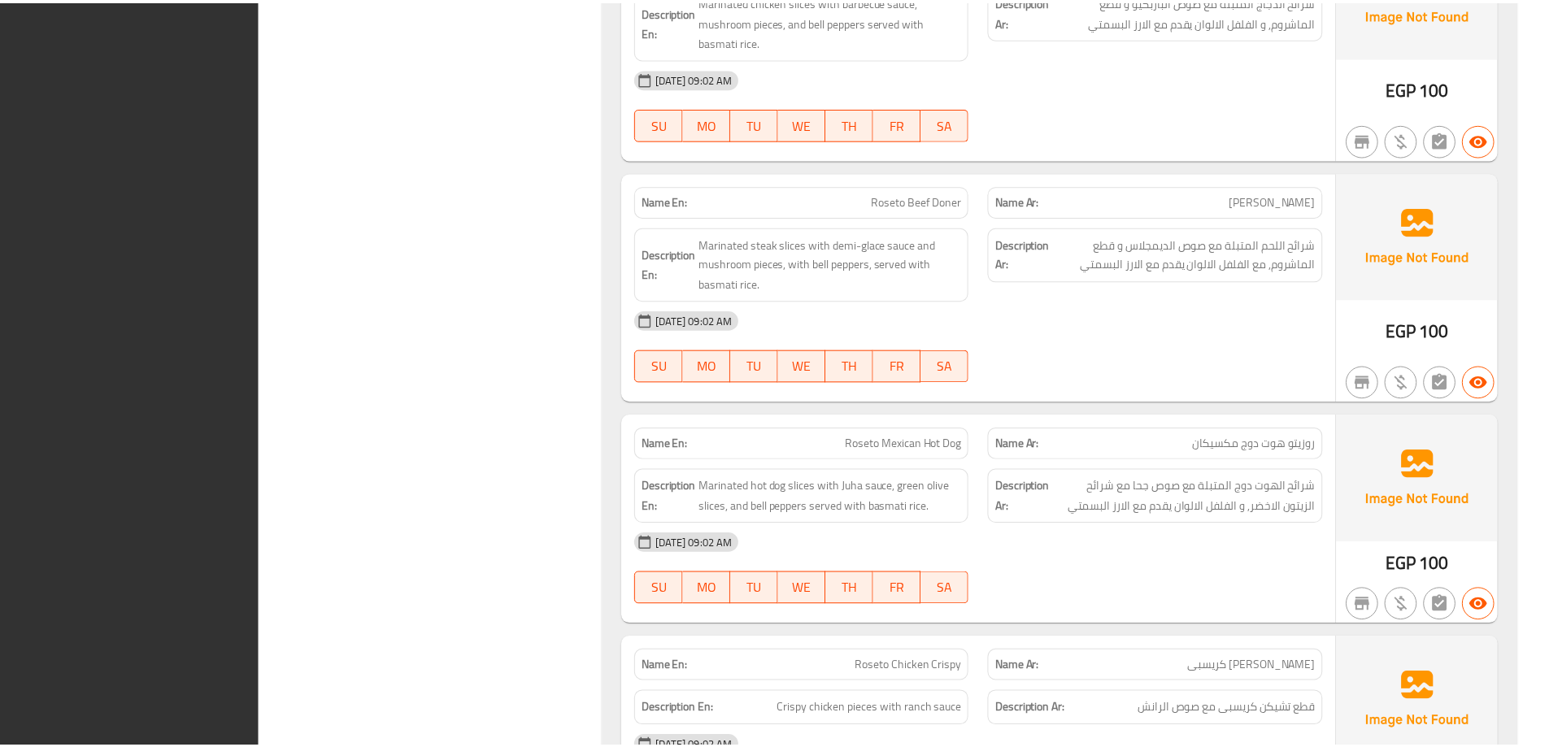
scroll to position [10860, 0]
